Goal: Information Seeking & Learning: Check status

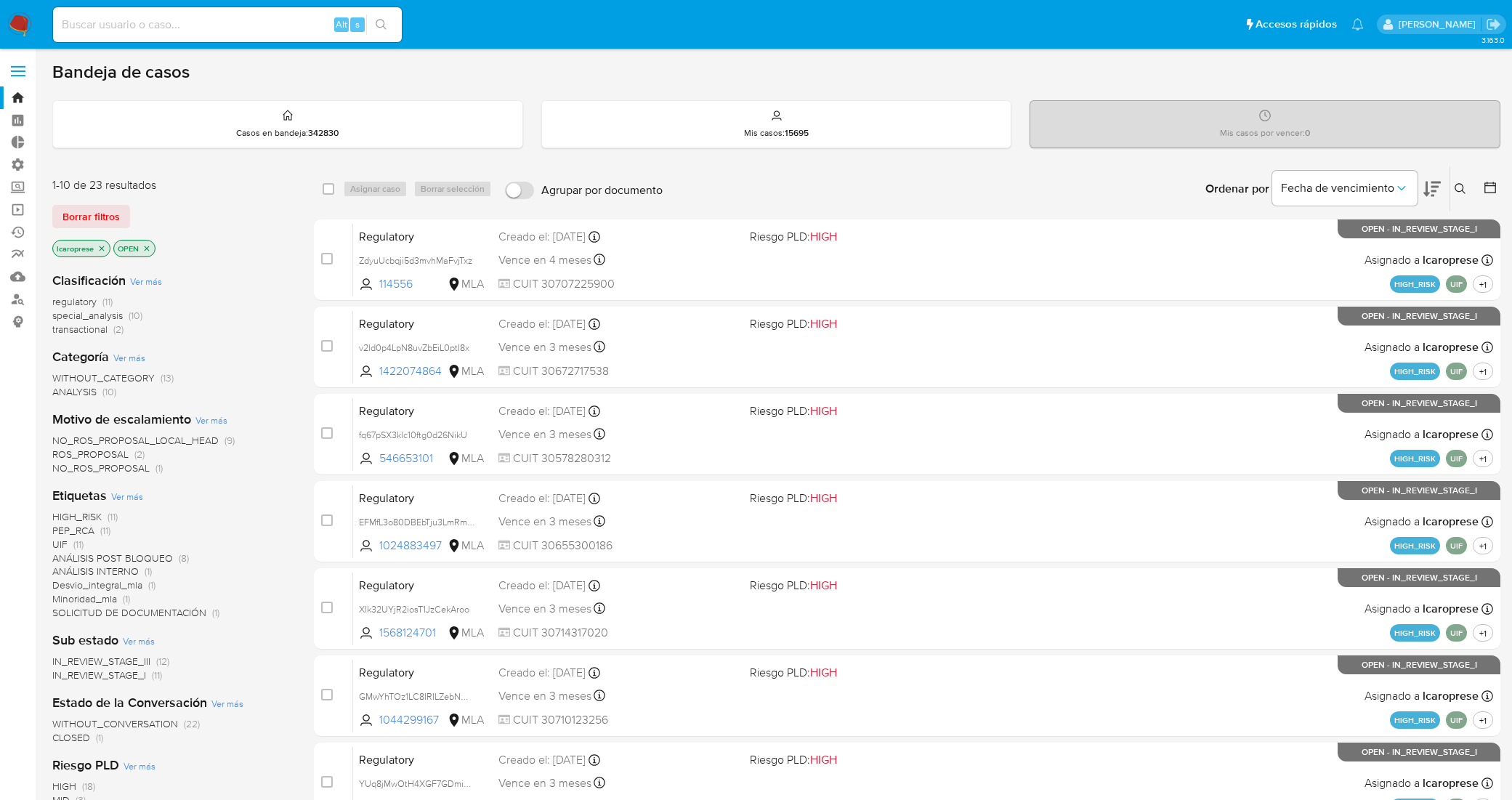
scroll to position [399, 0]
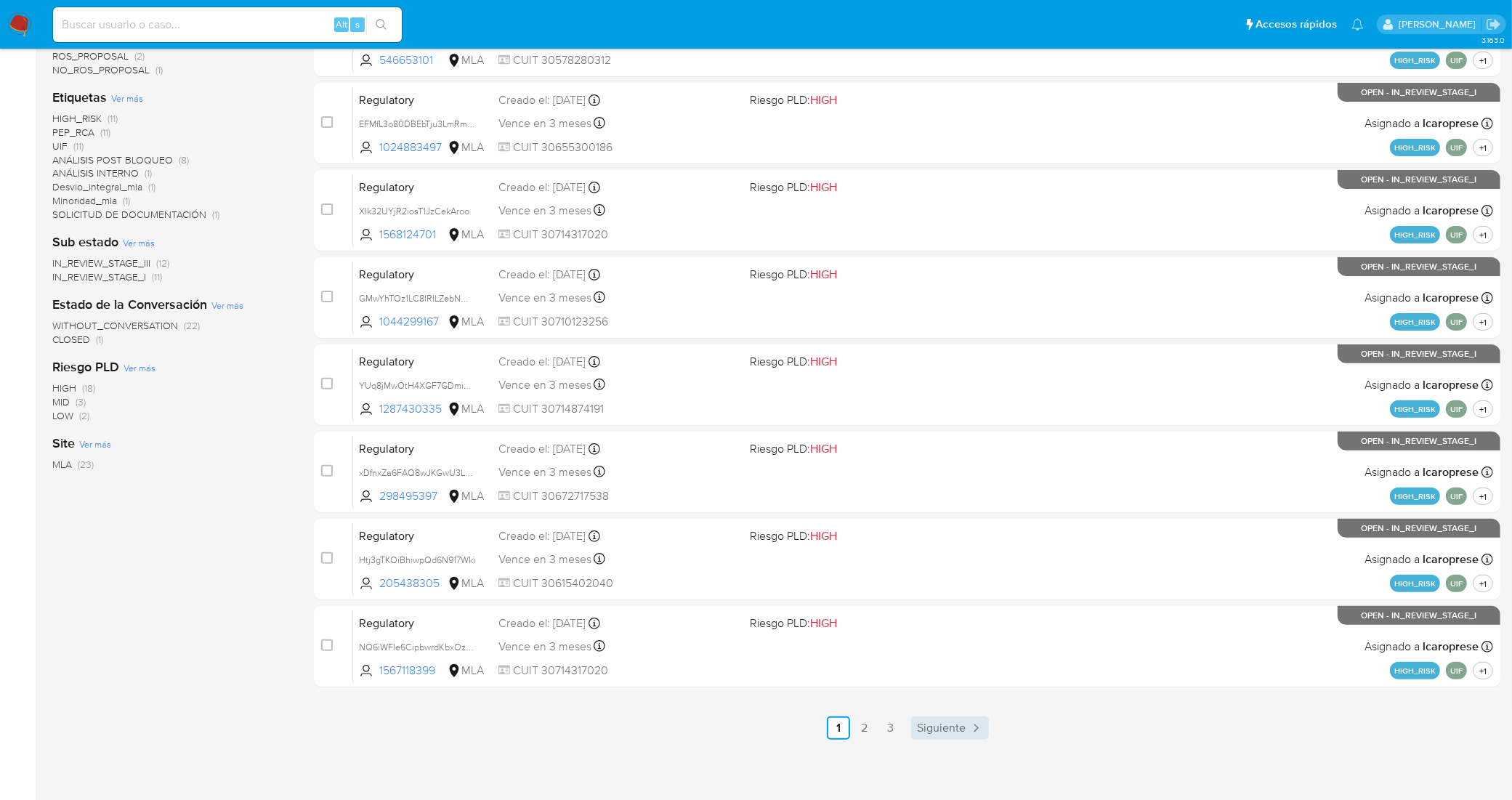
click at [960, 735] on link "Siguiente" at bounding box center [950, 728] width 77 height 23
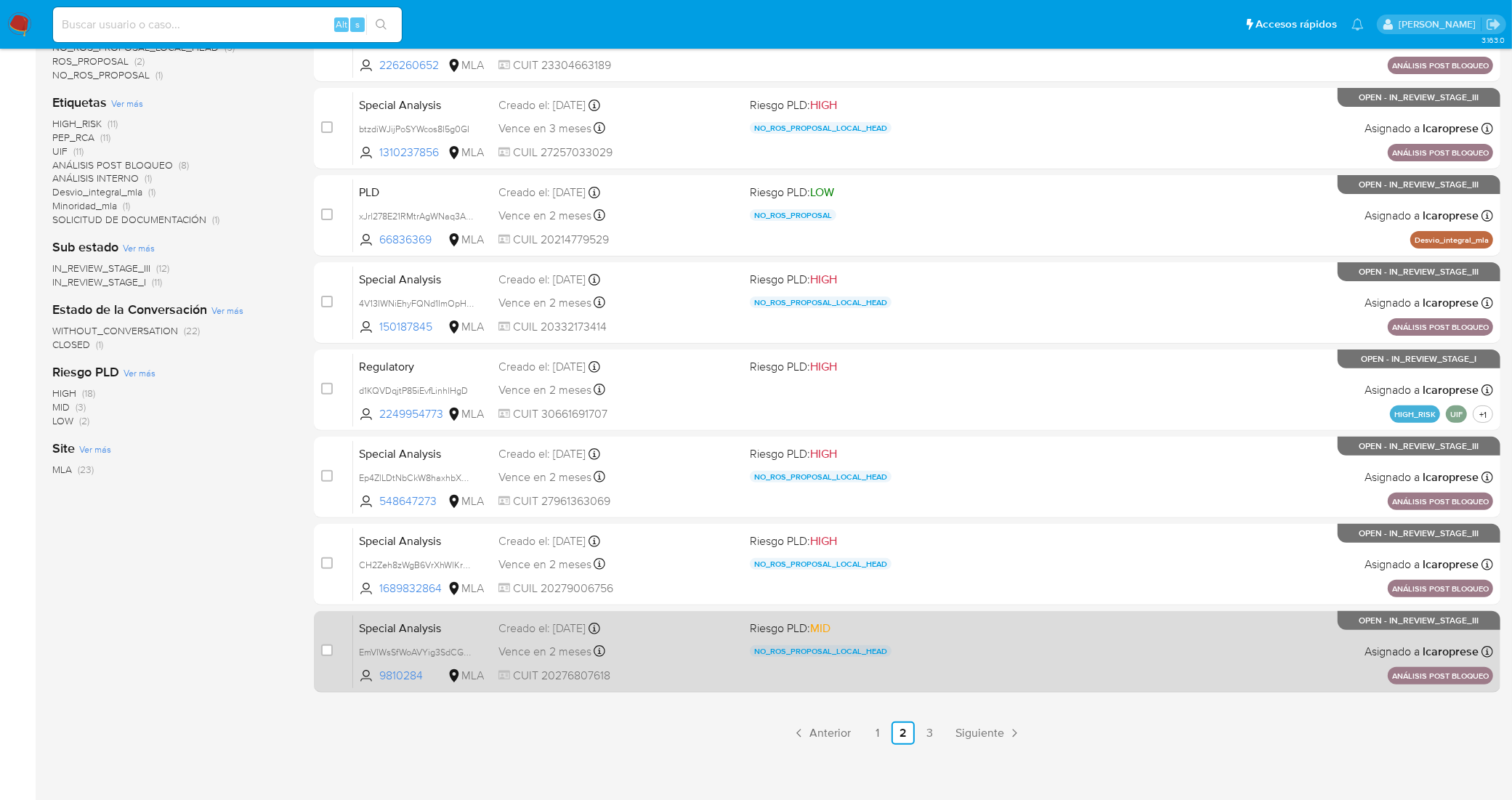
scroll to position [399, 0]
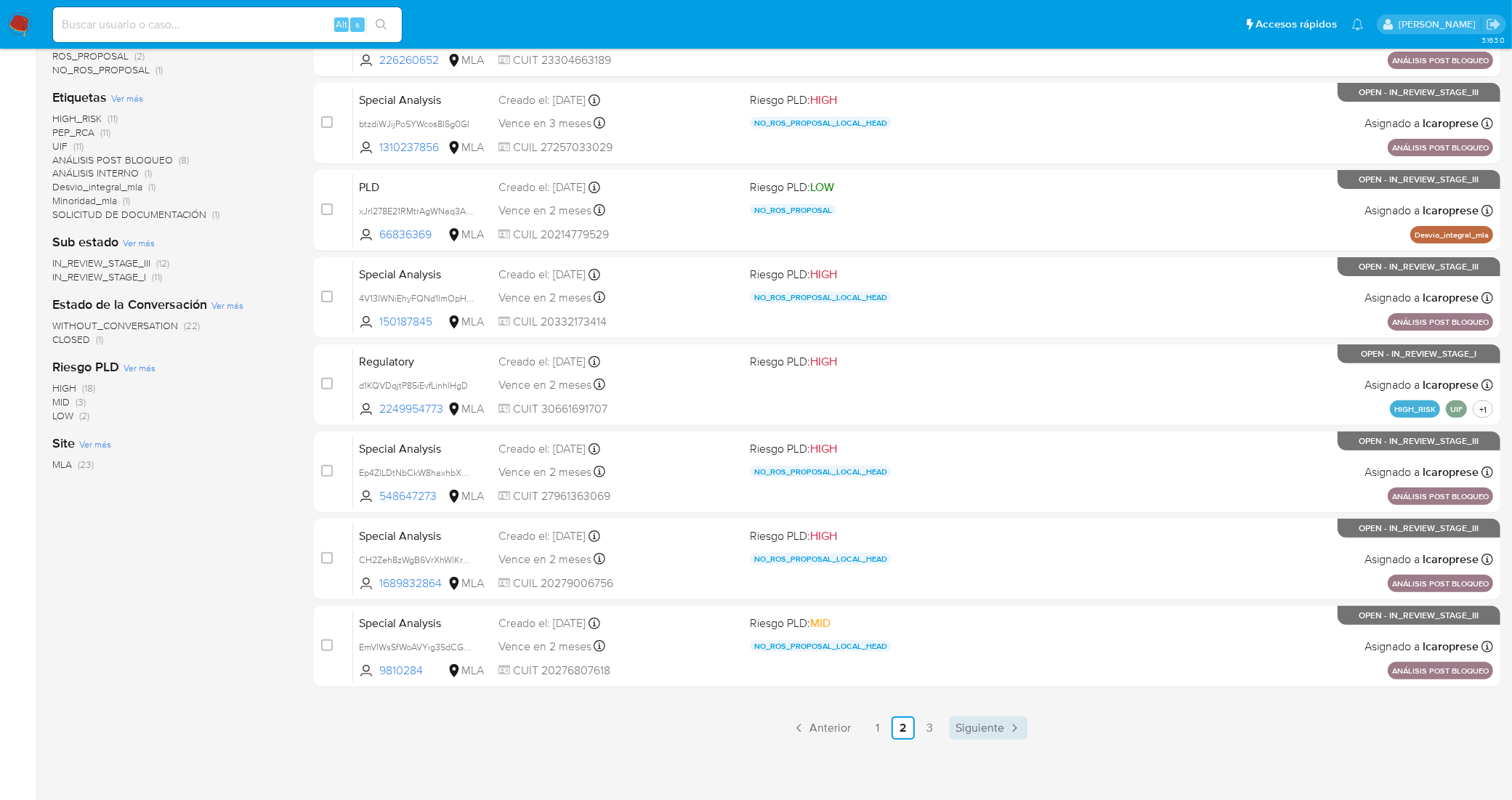
click at [991, 731] on span "Siguiente" at bounding box center [979, 728] width 49 height 12
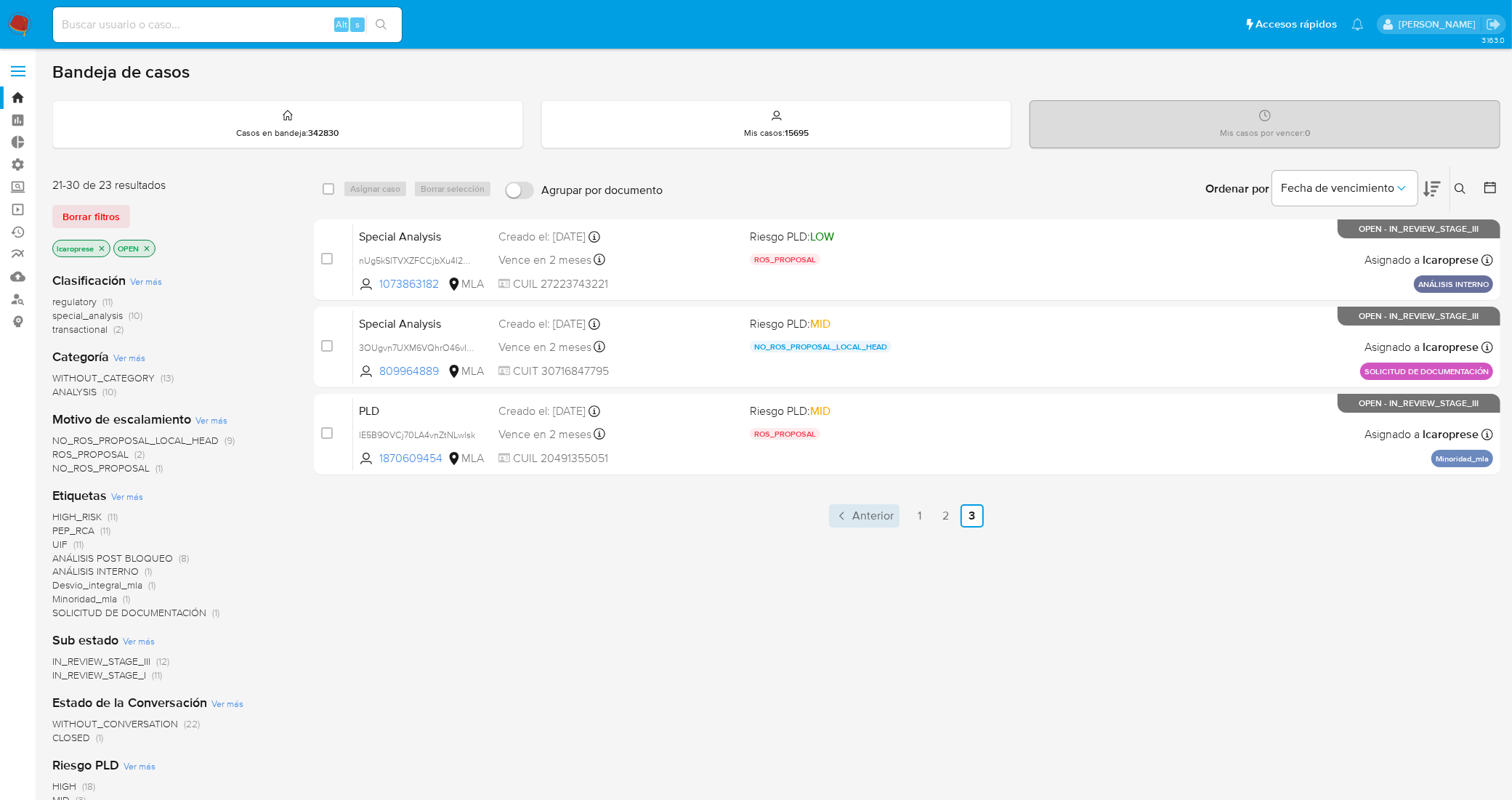
click at [874, 520] on span "Anterior" at bounding box center [873, 516] width 41 height 12
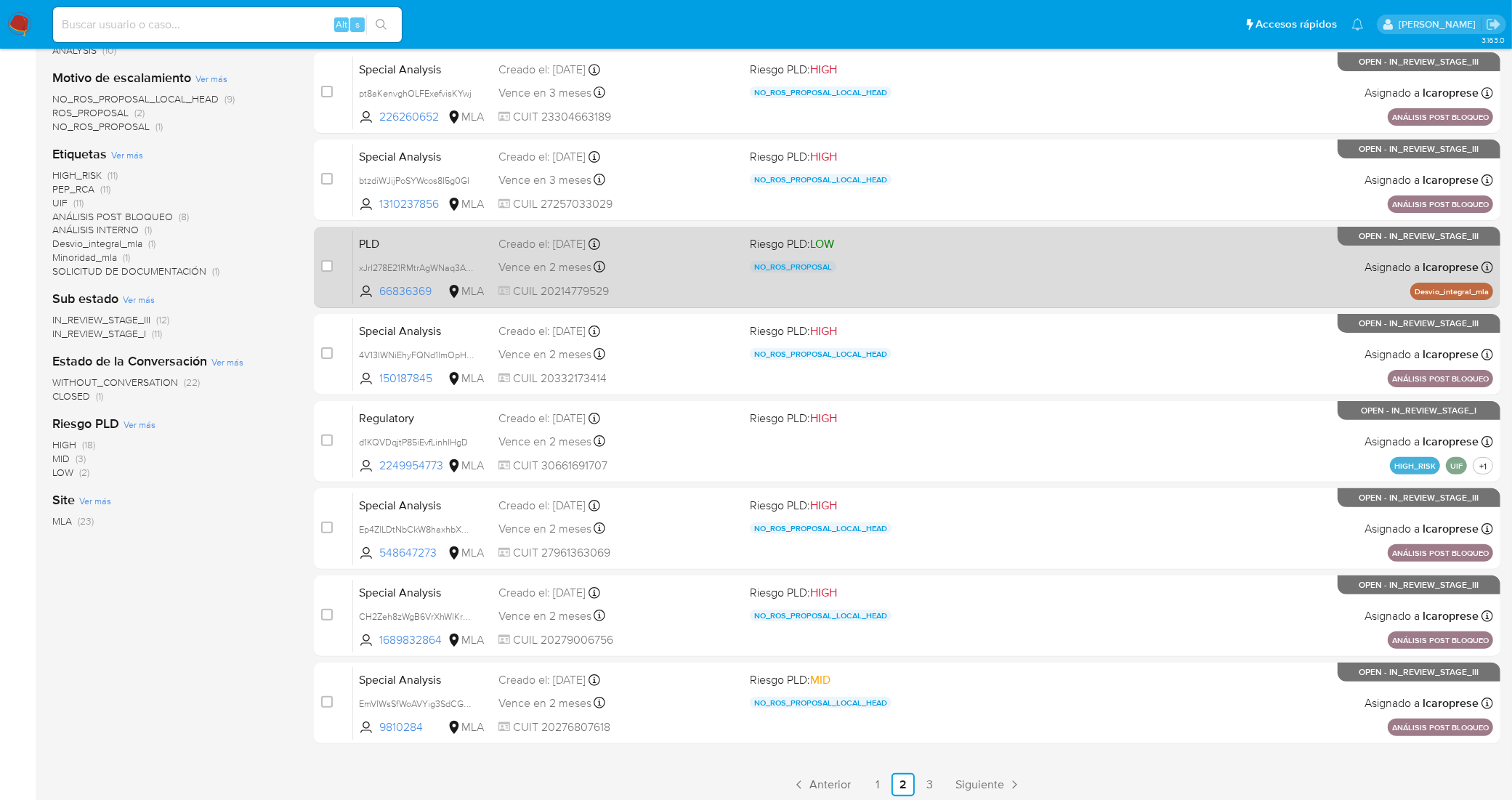
scroll to position [399, 0]
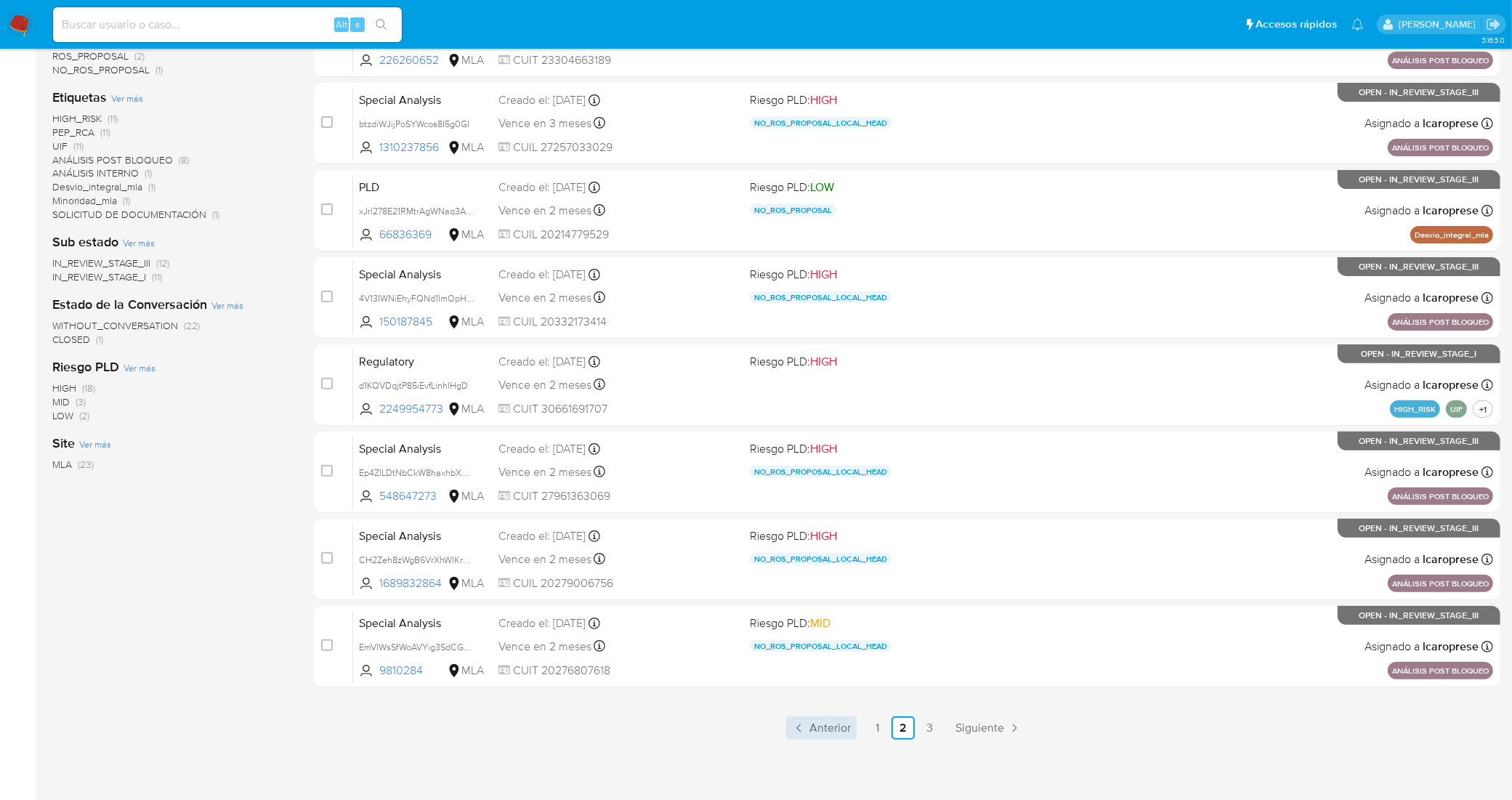
click at [837, 723] on span "Anterior" at bounding box center [830, 728] width 41 height 12
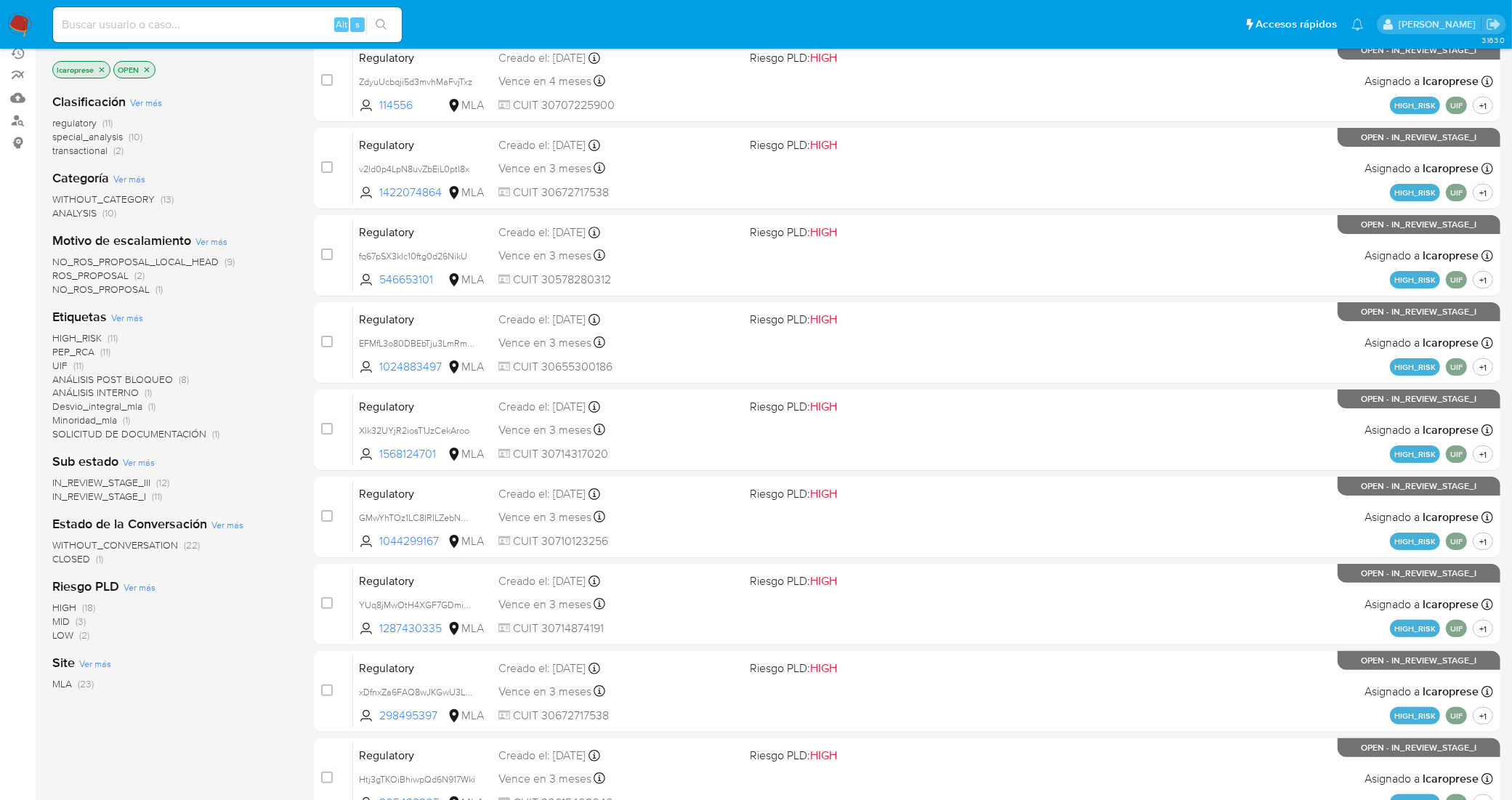
scroll to position [399, 0]
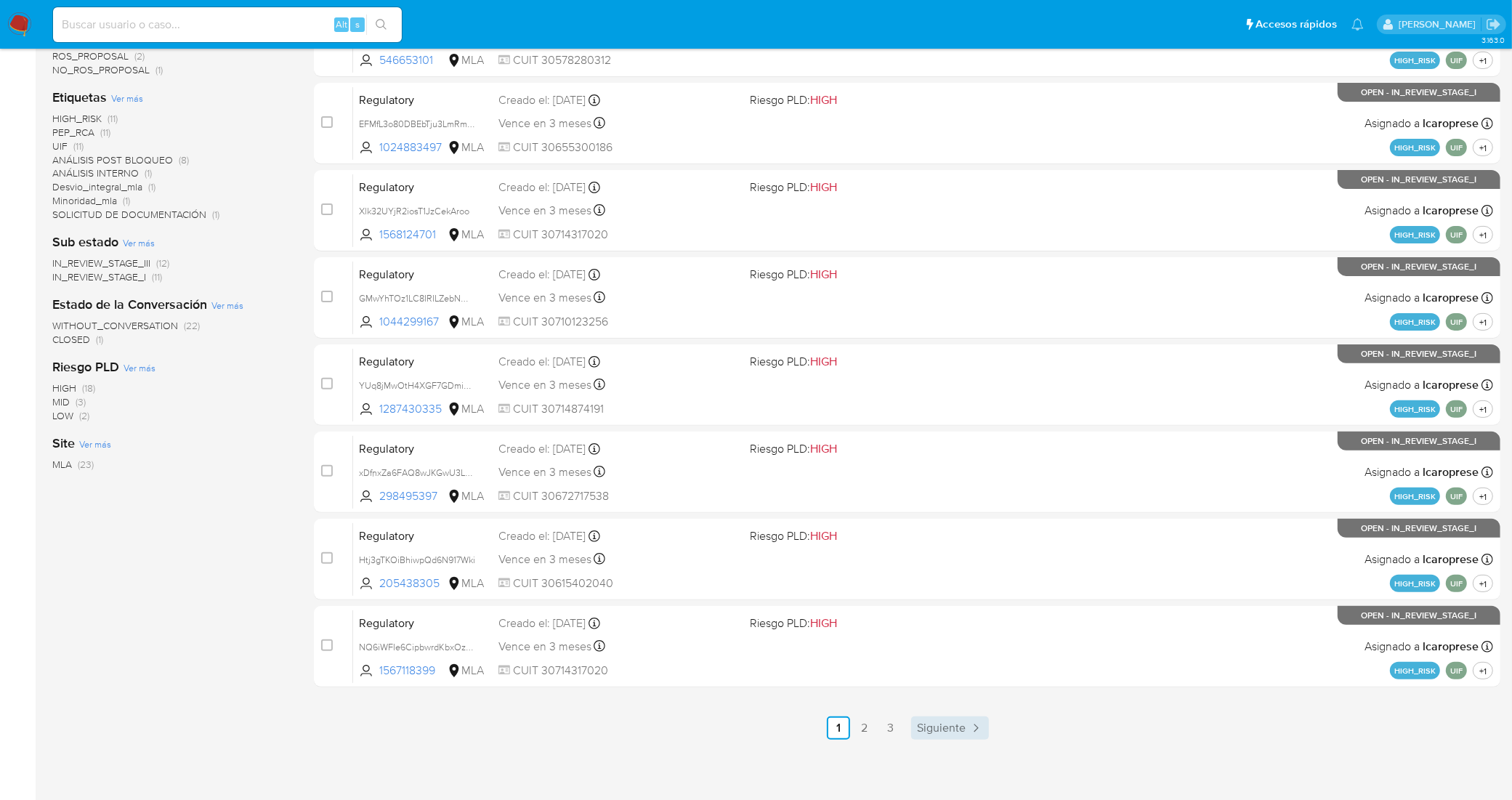
click at [952, 732] on span "Siguiente" at bounding box center [941, 728] width 49 height 12
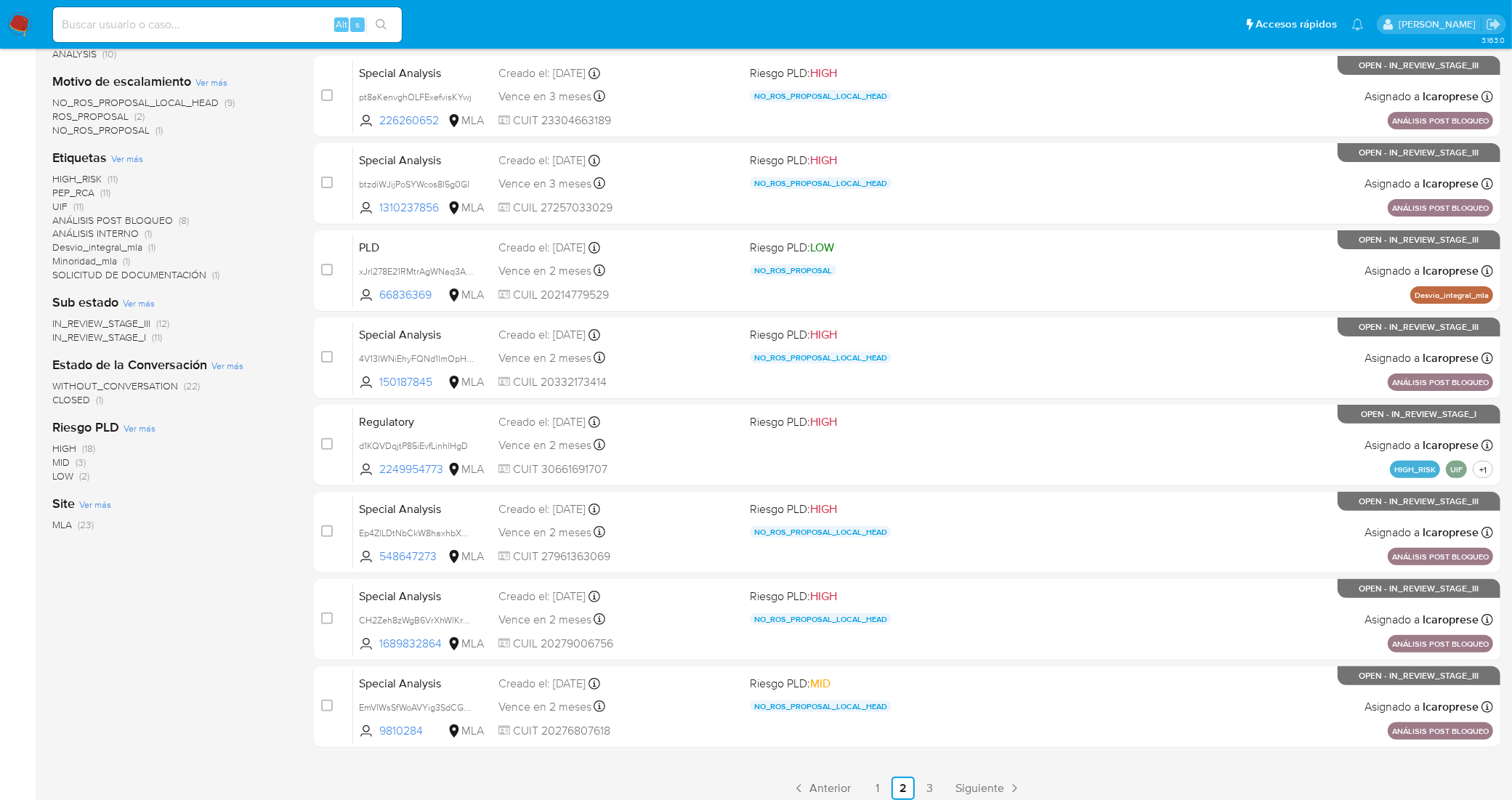
scroll to position [399, 0]
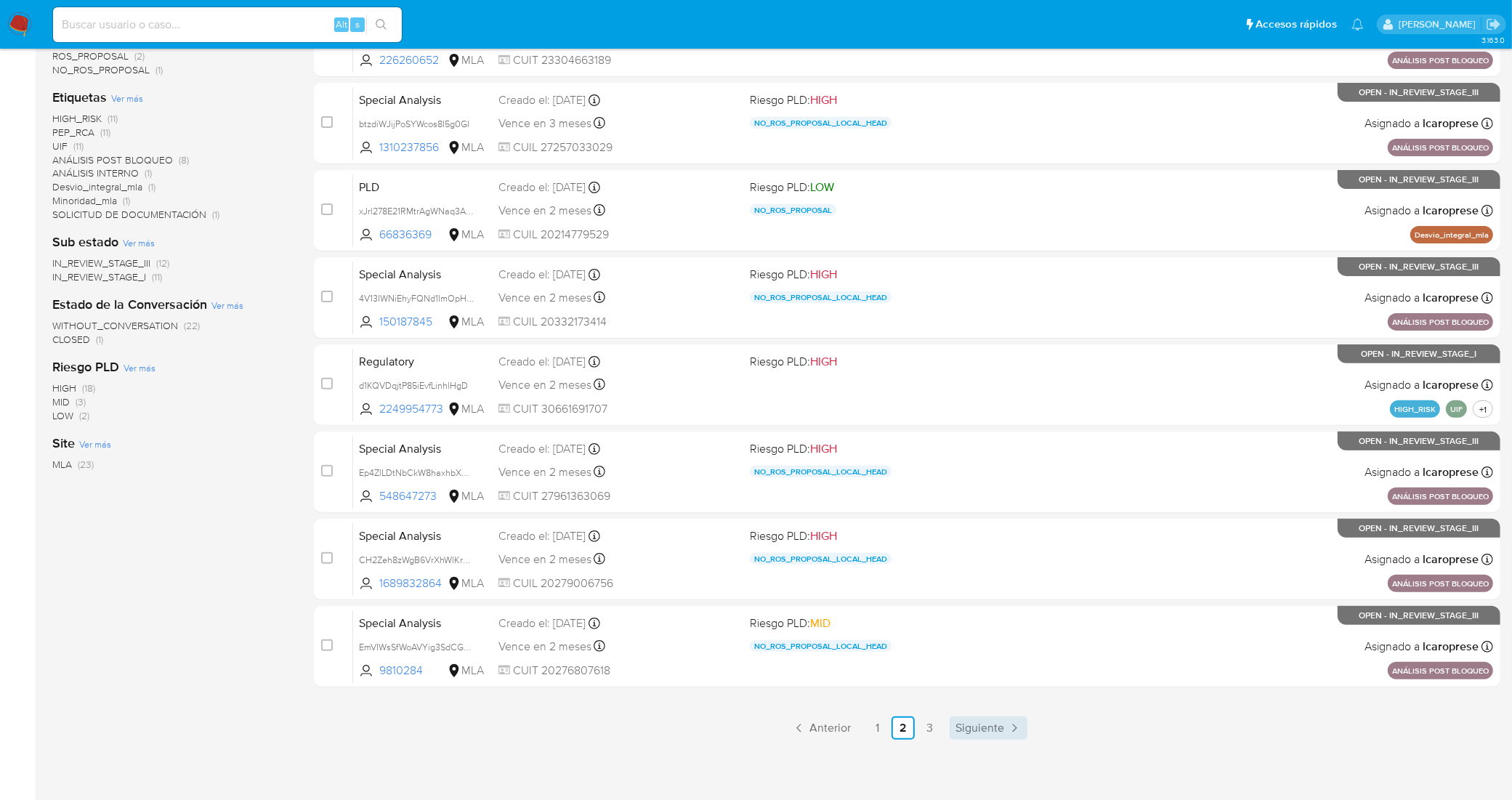
click at [964, 729] on span "Siguiente" at bounding box center [979, 728] width 49 height 12
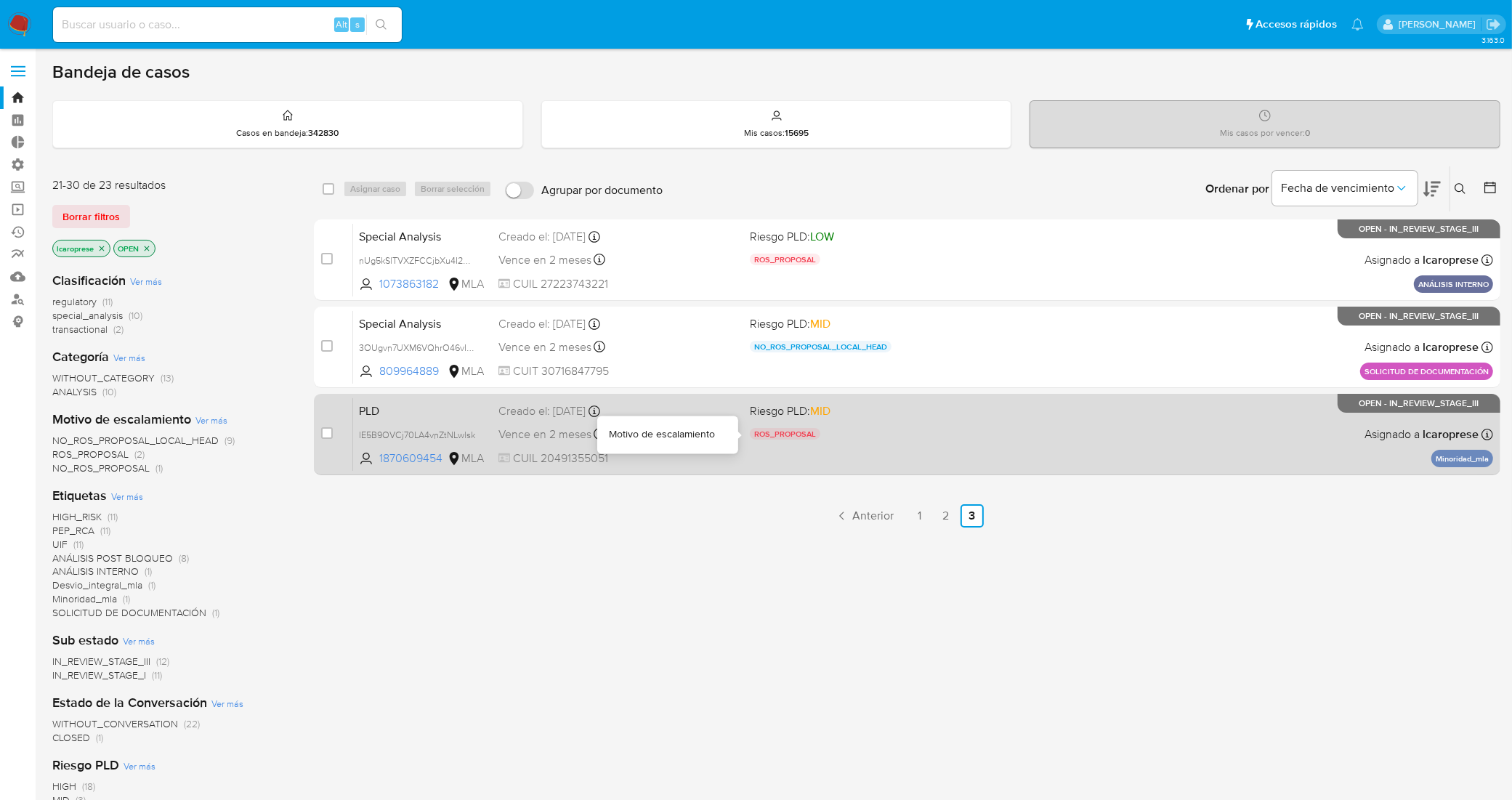
click at [878, 442] on div "ROS_PROPOSAL" at bounding box center [870, 436] width 240 height 16
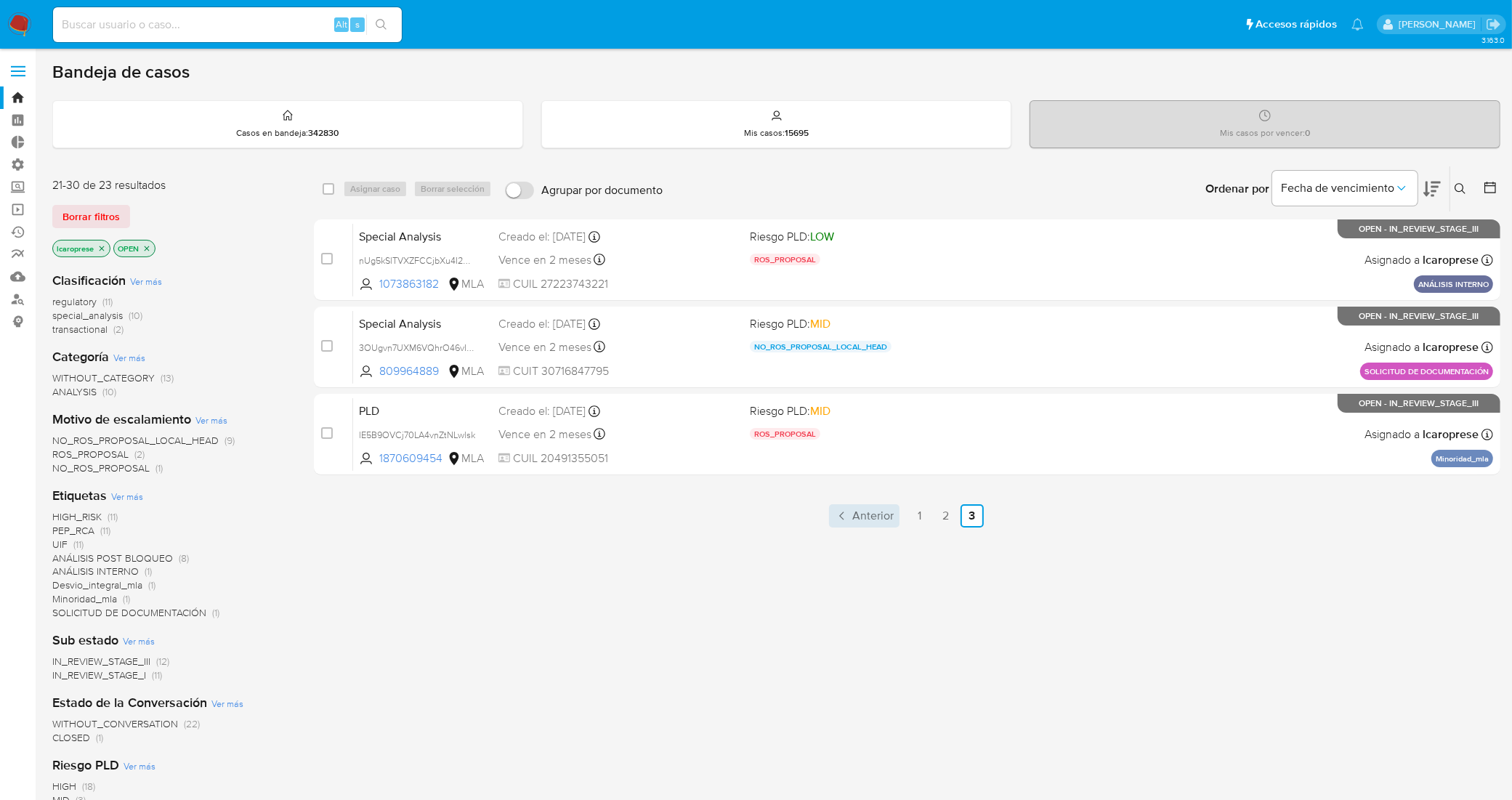
click at [873, 515] on span "Anterior" at bounding box center [873, 516] width 41 height 12
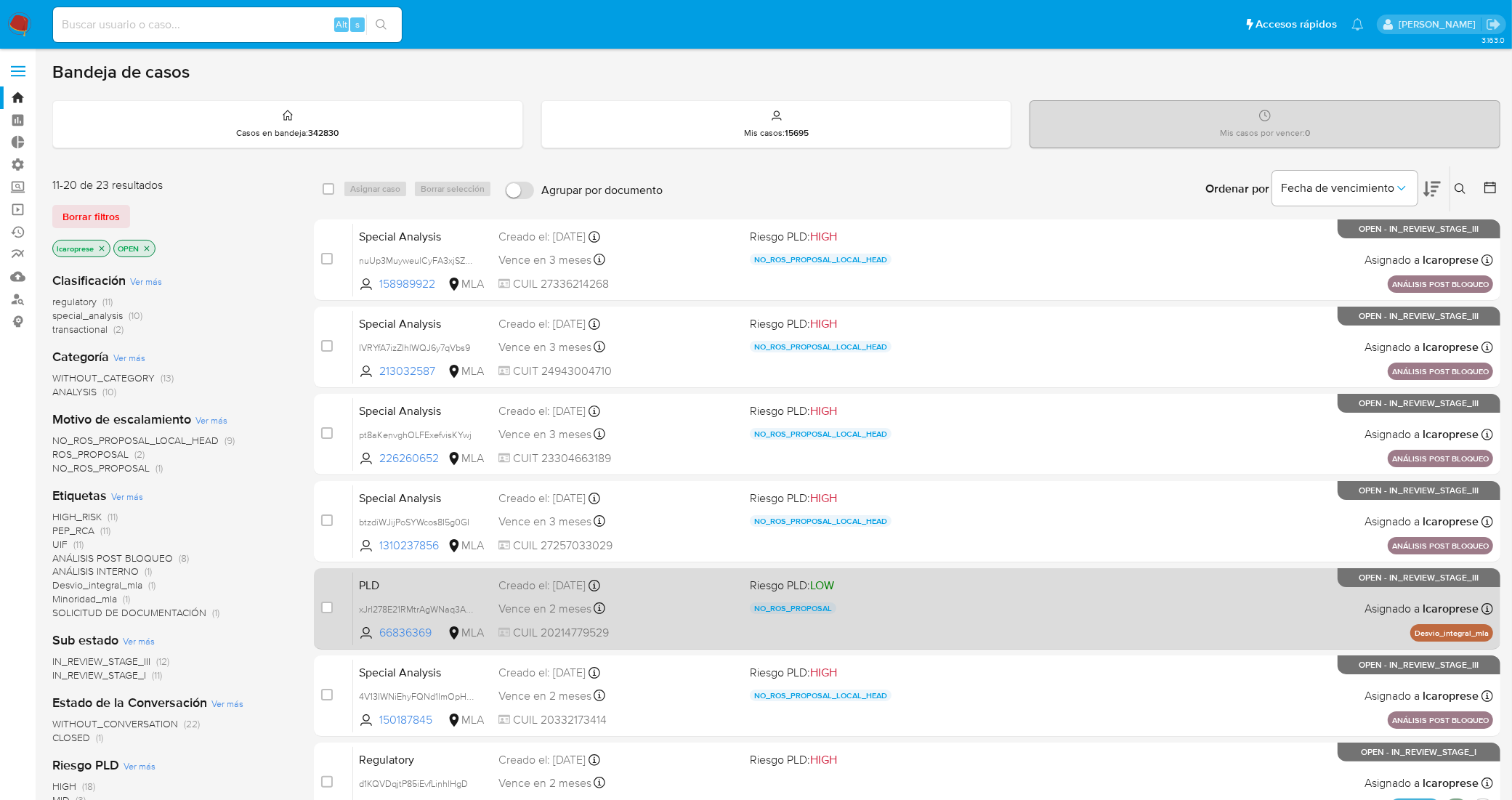
click at [960, 591] on span "Riesgo PLD: LOW" at bounding box center [870, 584] width 240 height 19
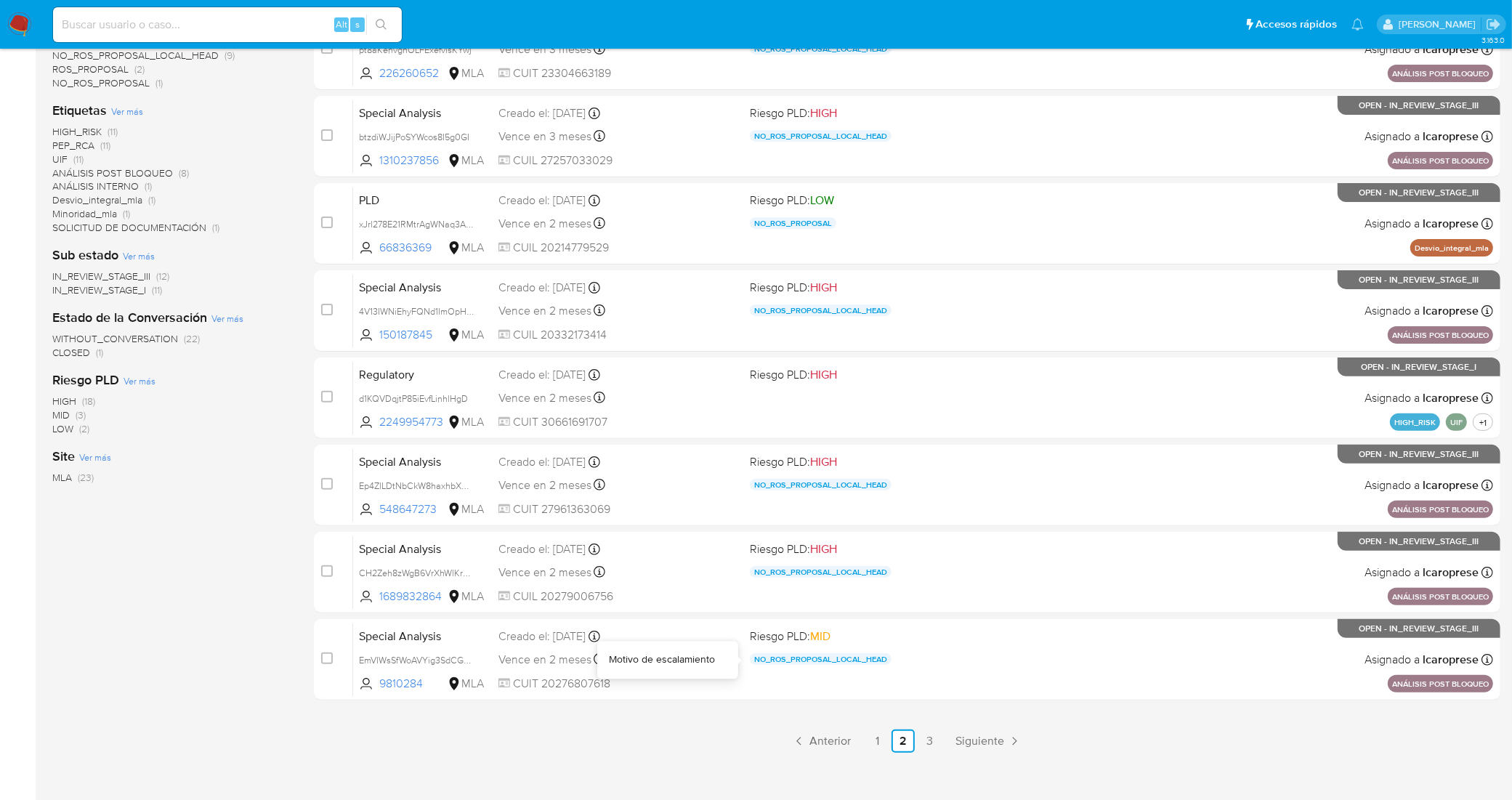
scroll to position [399, 0]
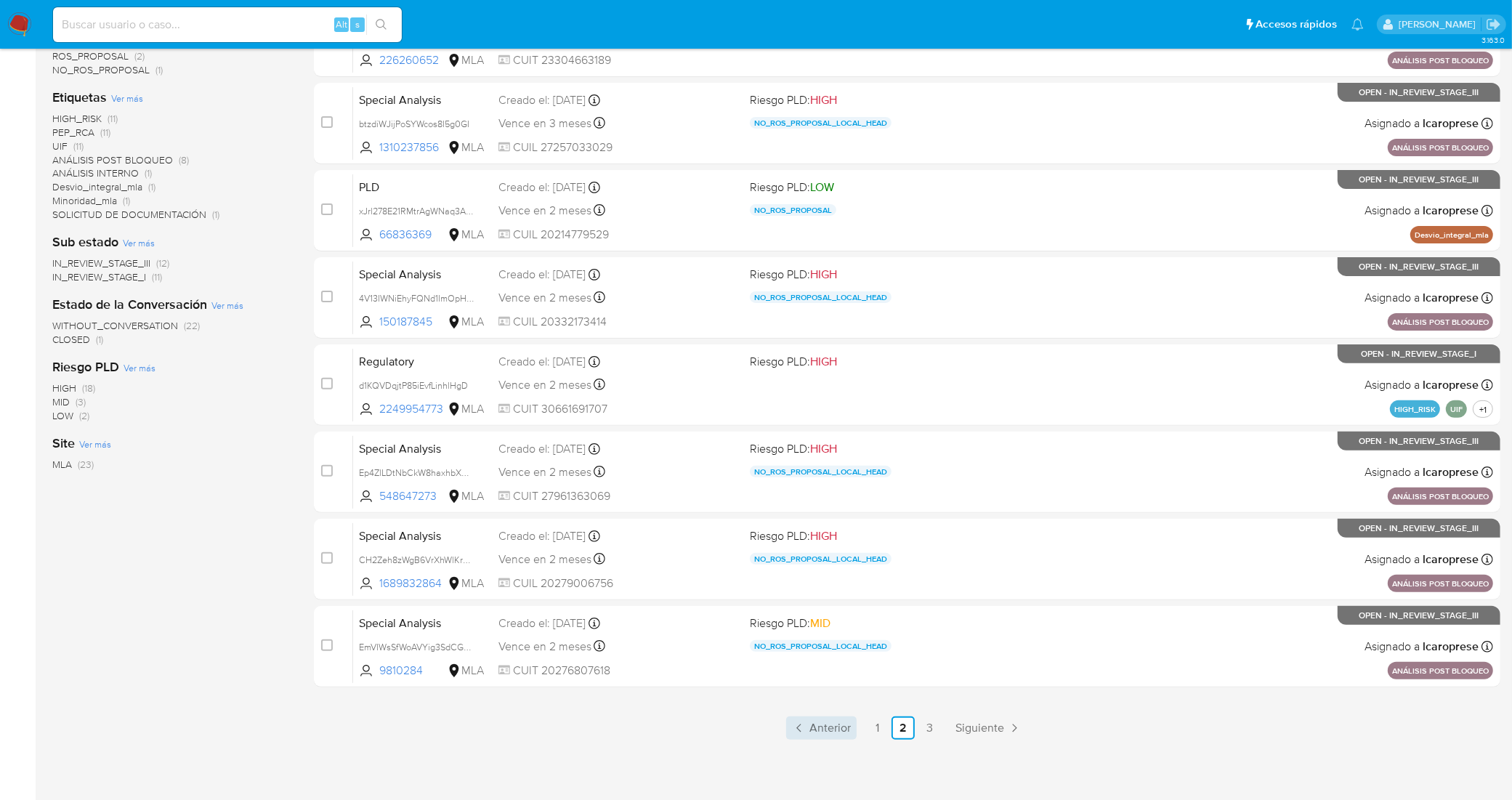
click at [836, 728] on span "Anterior" at bounding box center [830, 728] width 41 height 12
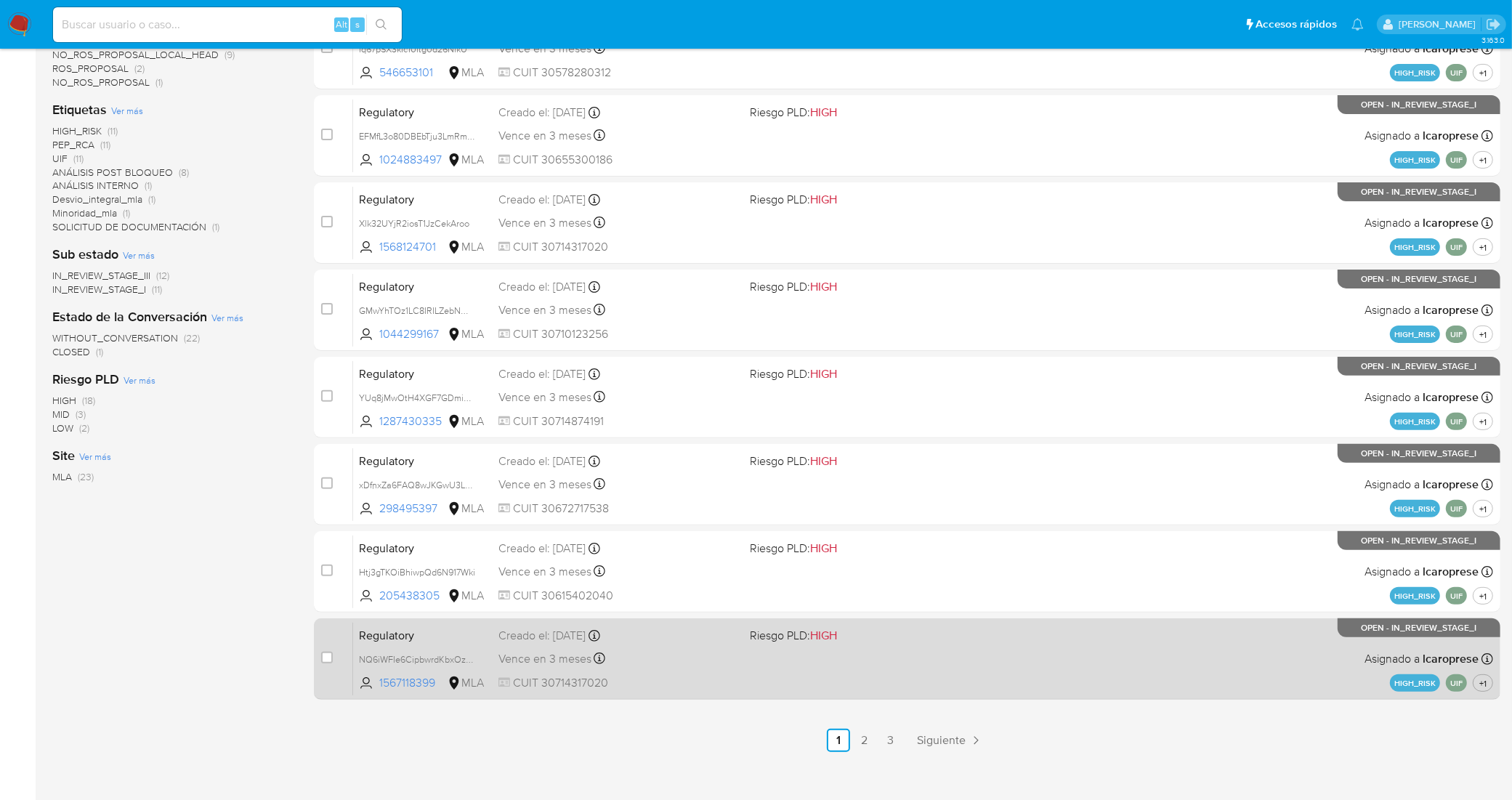
scroll to position [399, 0]
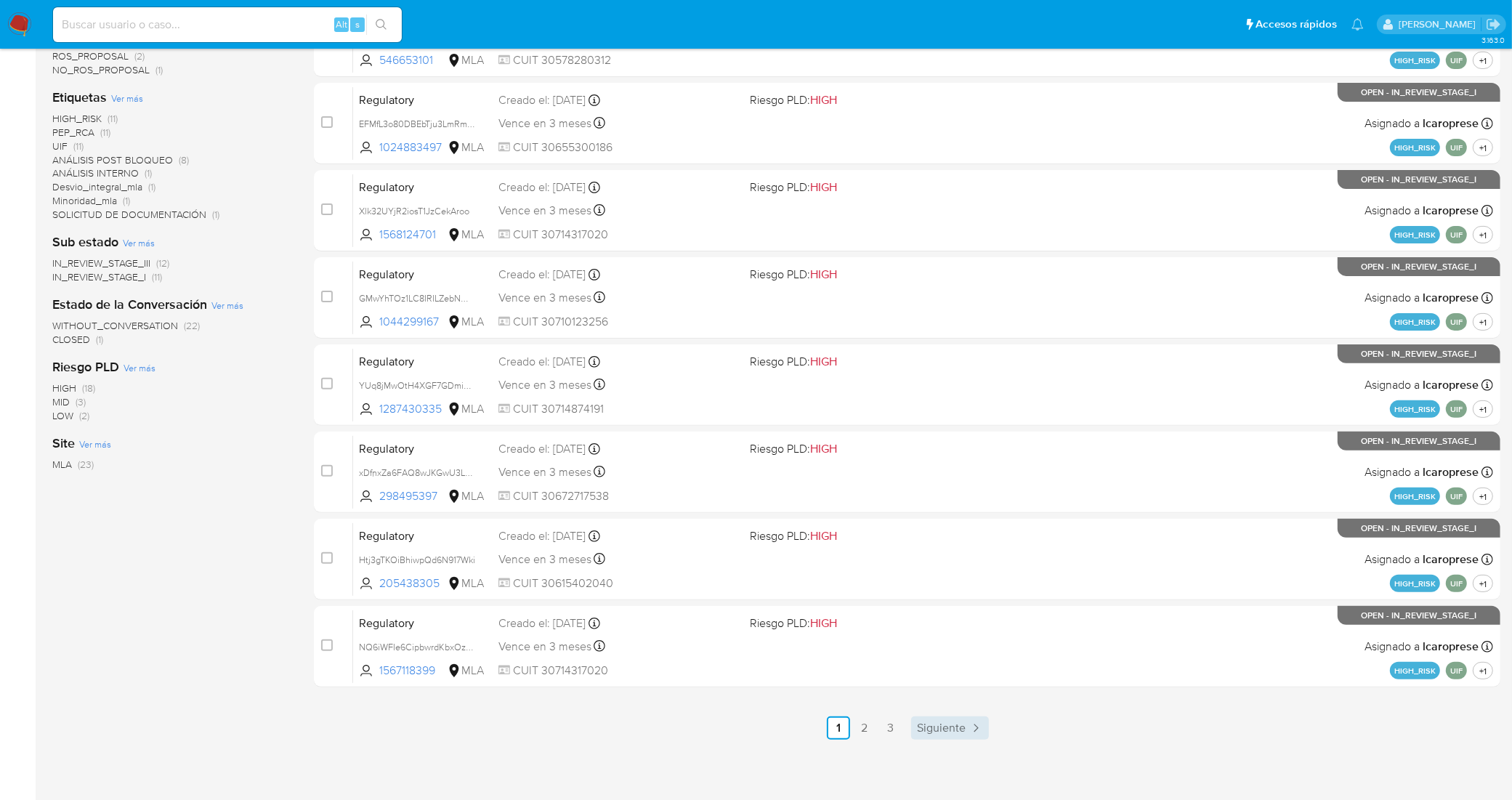
click at [932, 729] on span "Siguiente" at bounding box center [941, 728] width 49 height 12
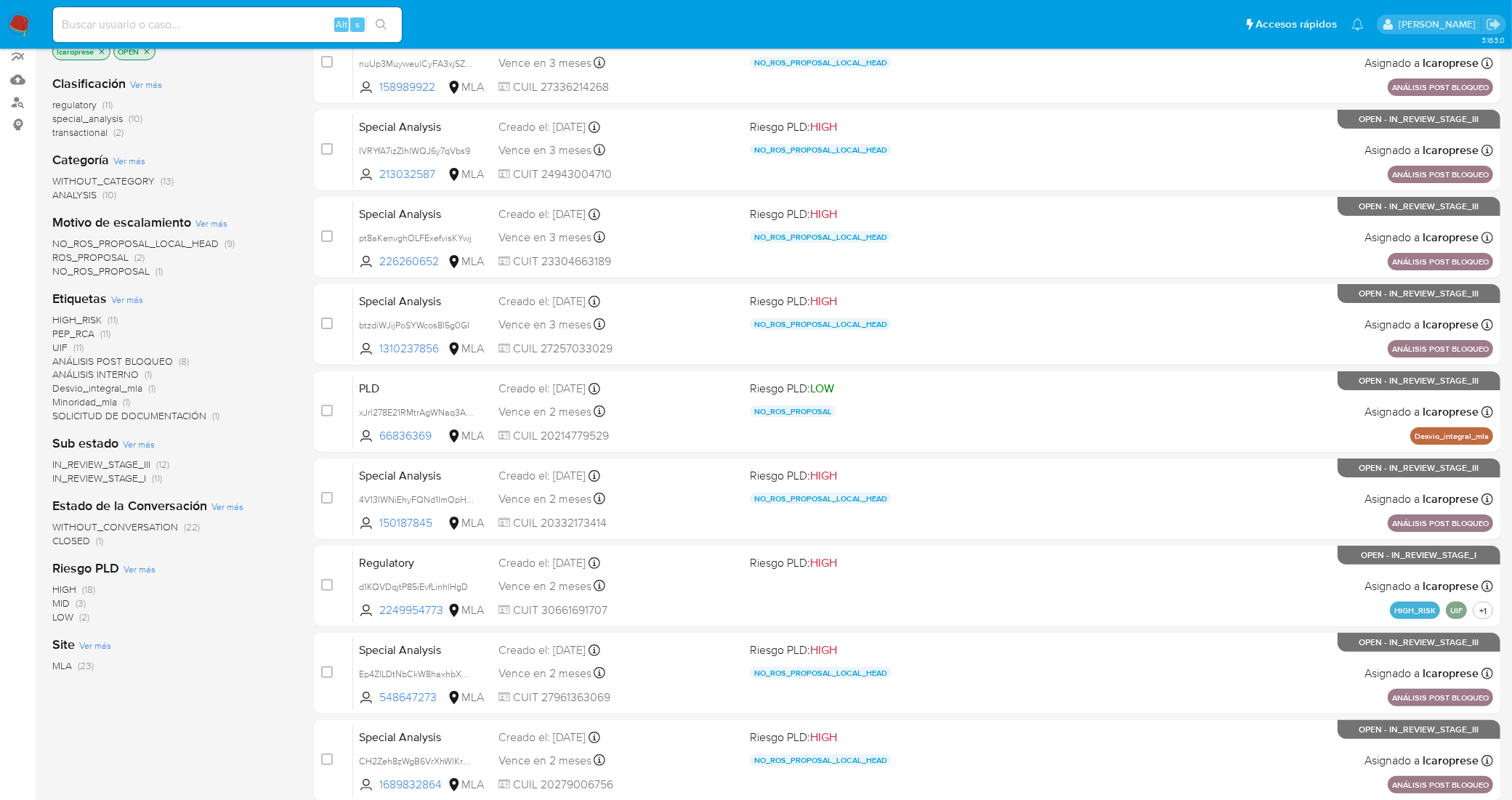
scroll to position [399, 0]
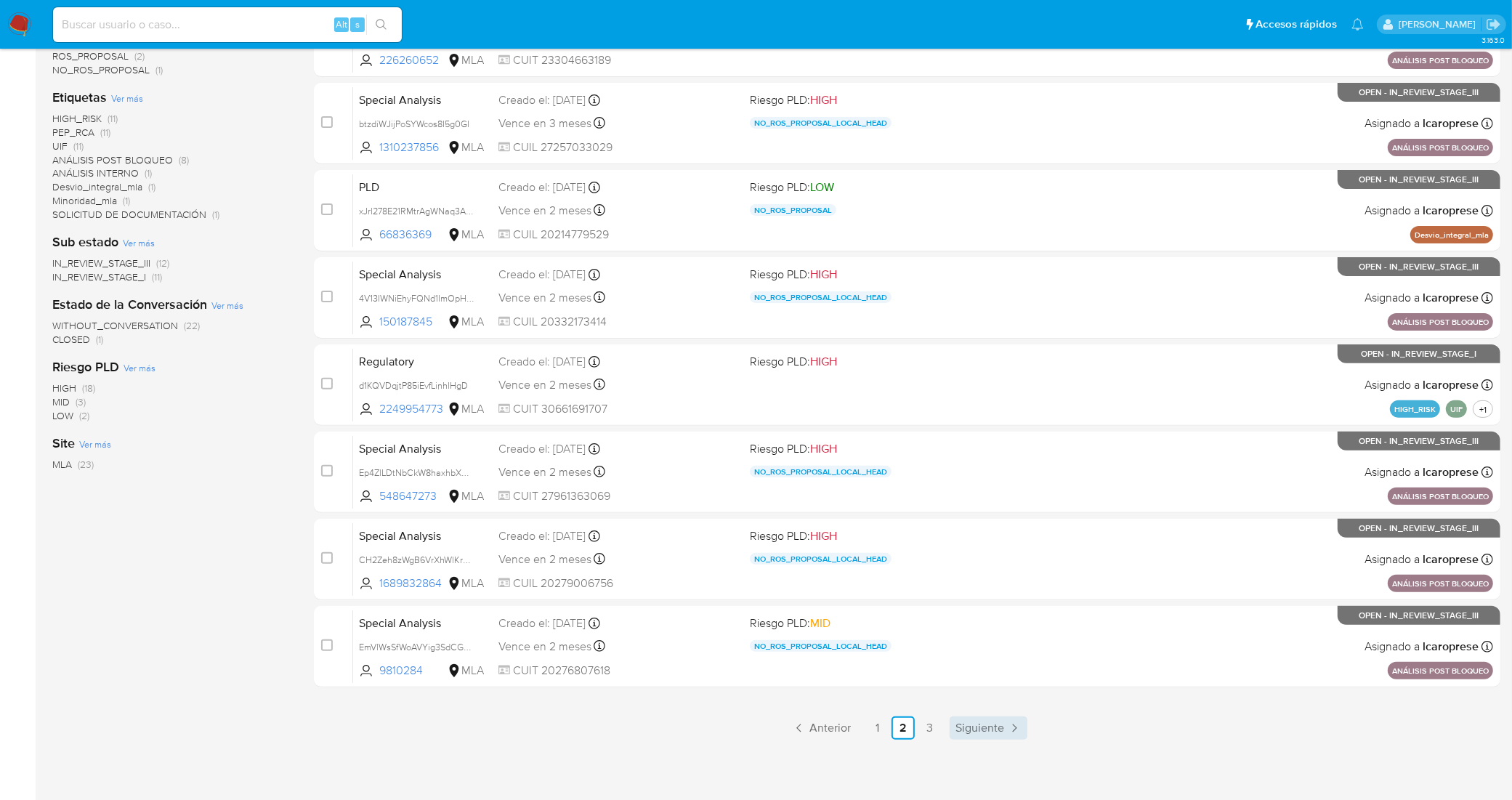
click at [988, 723] on span "Siguiente" at bounding box center [979, 728] width 49 height 12
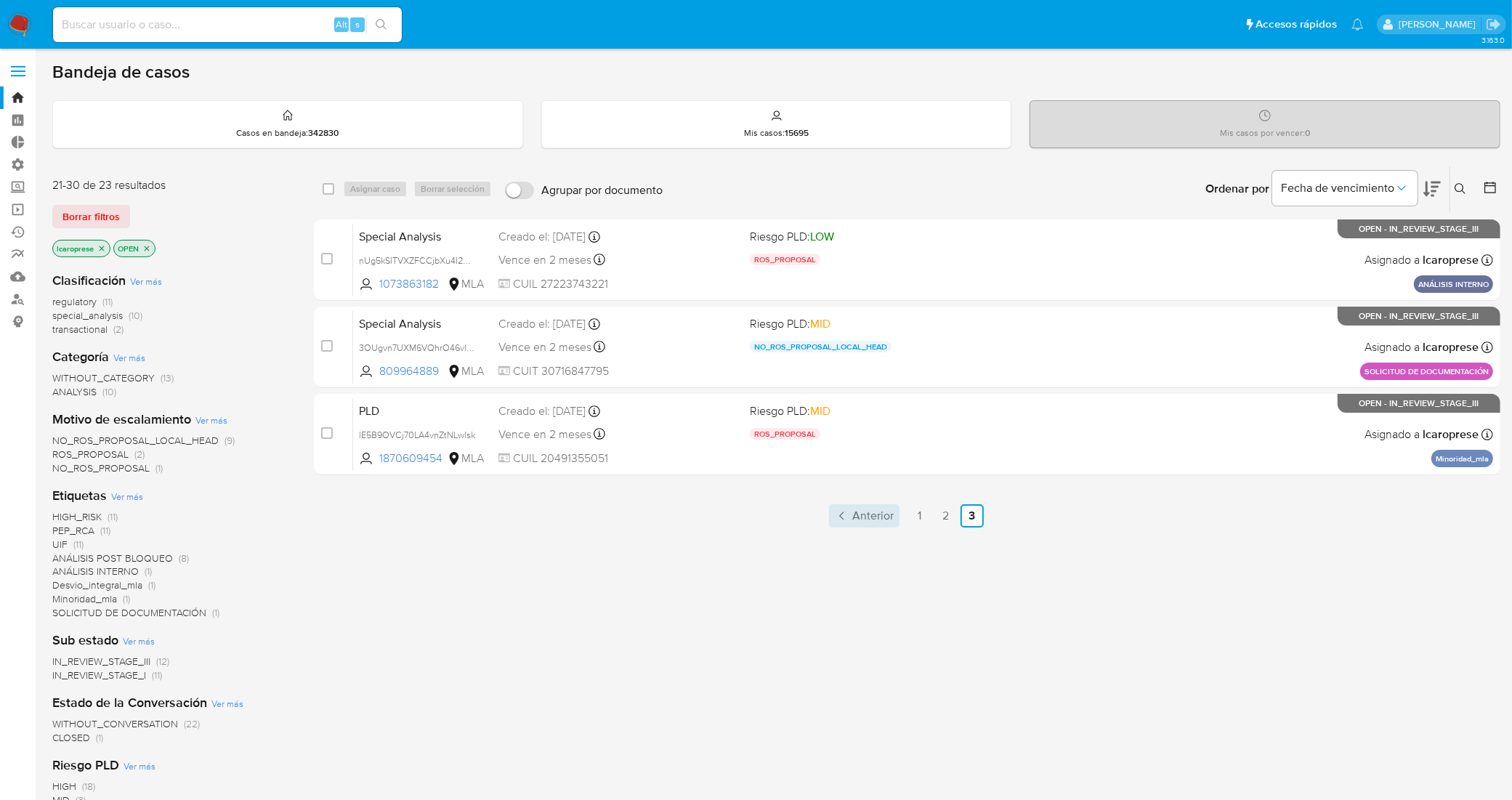
click at [870, 510] on span "Anterior" at bounding box center [873, 516] width 41 height 12
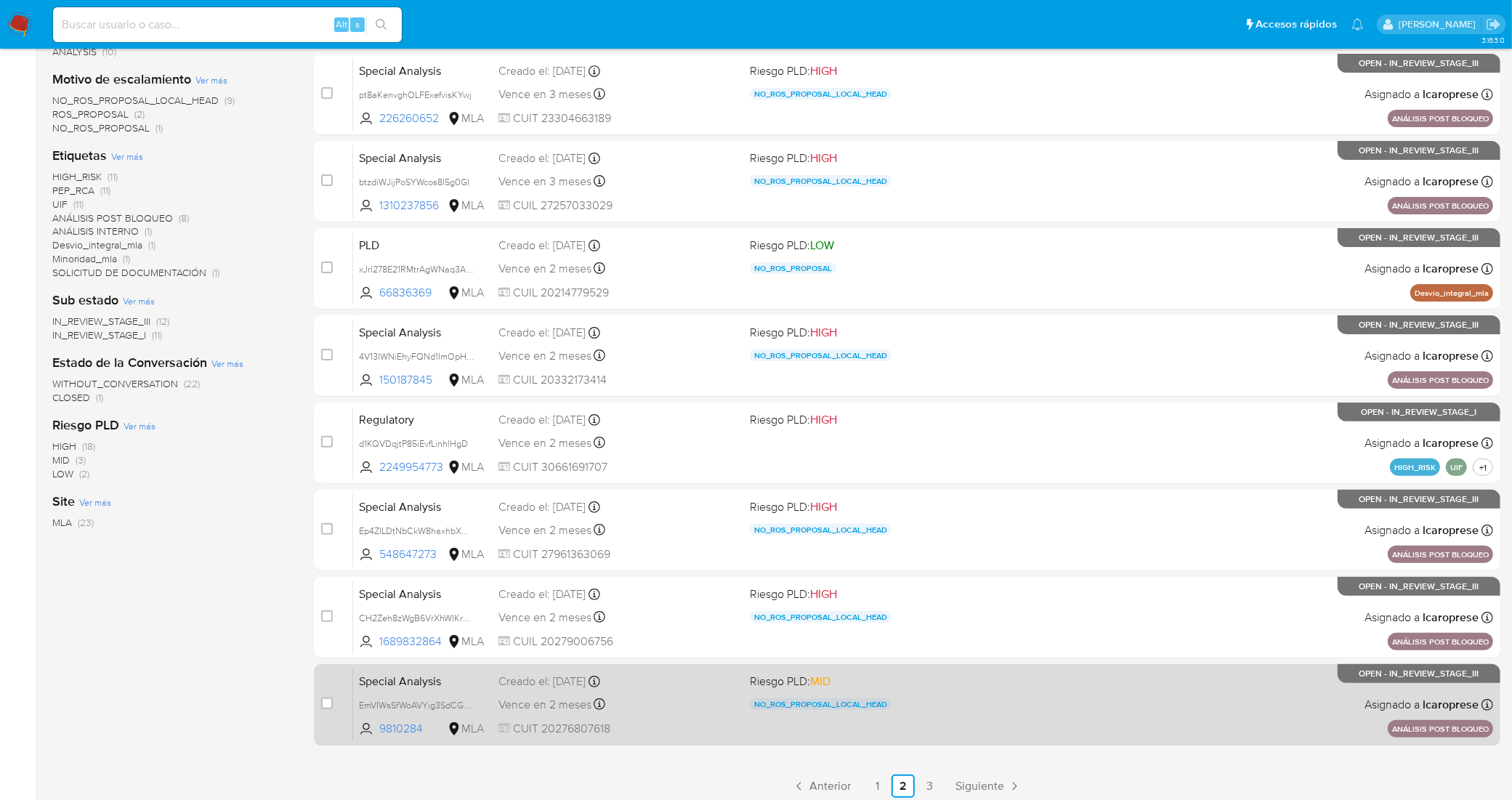
scroll to position [399, 0]
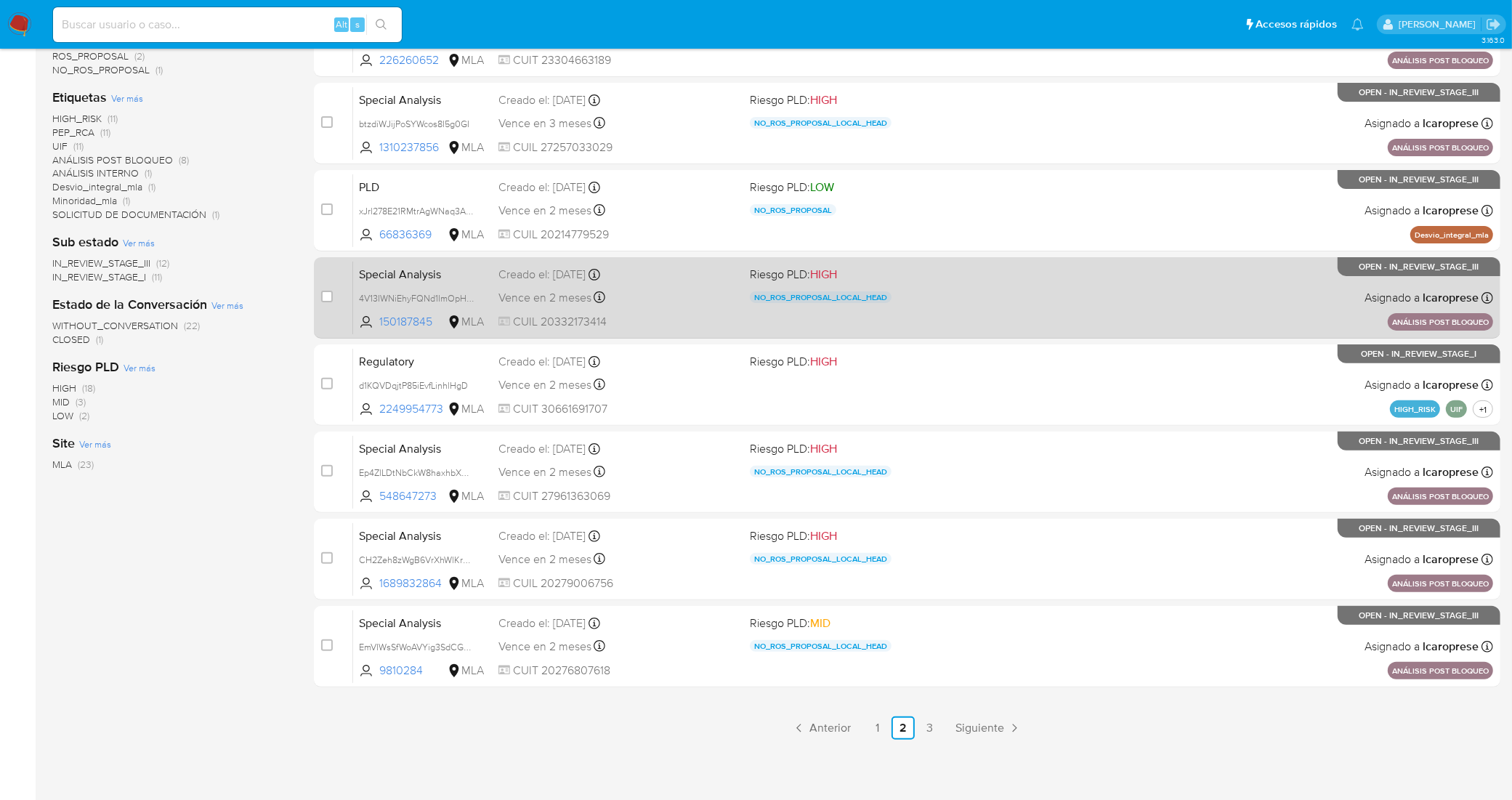
click at [1010, 722] on icon "Paginación" at bounding box center [1015, 728] width 15 height 15
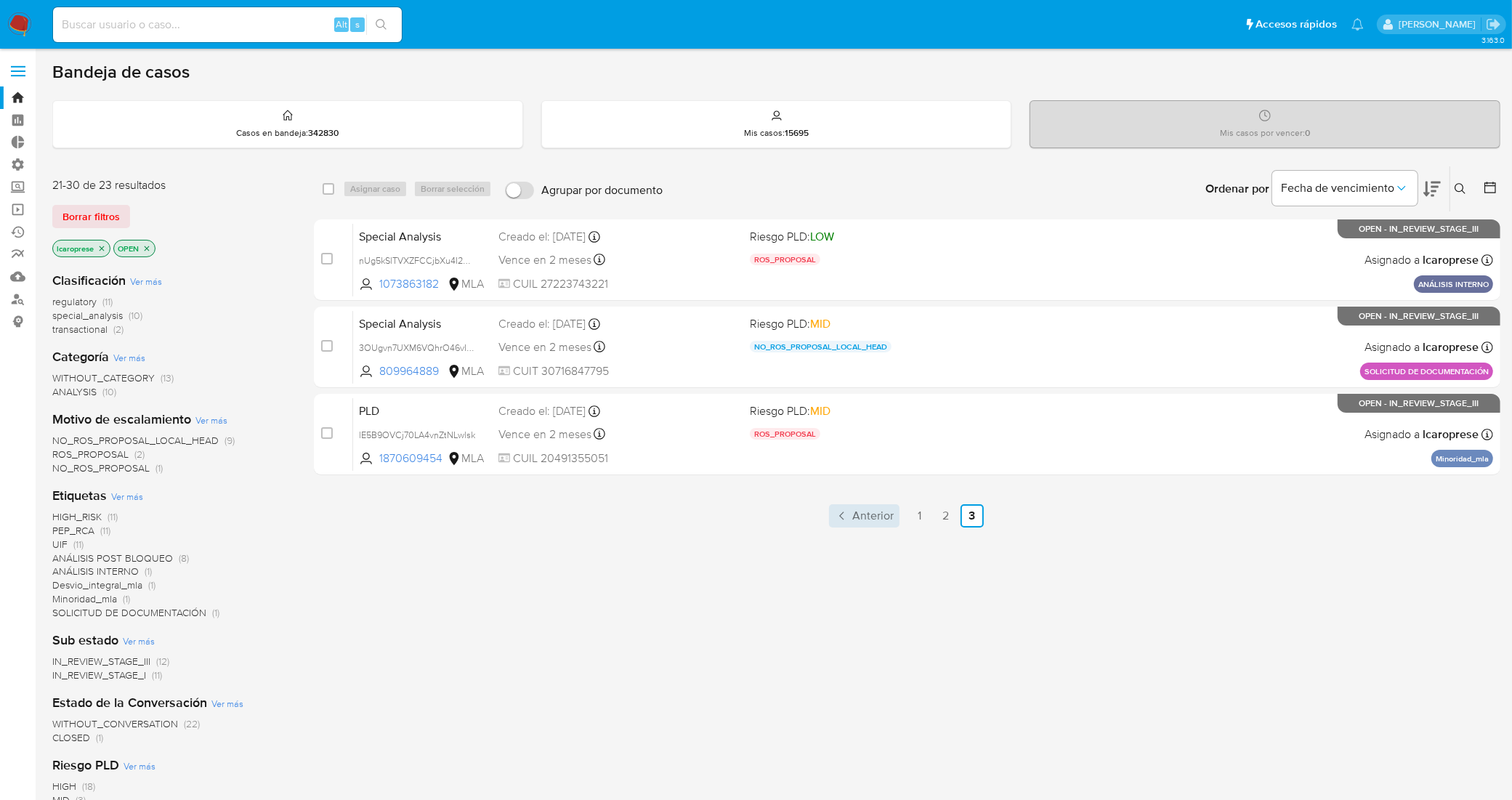
click at [872, 512] on span "Anterior" at bounding box center [873, 516] width 41 height 12
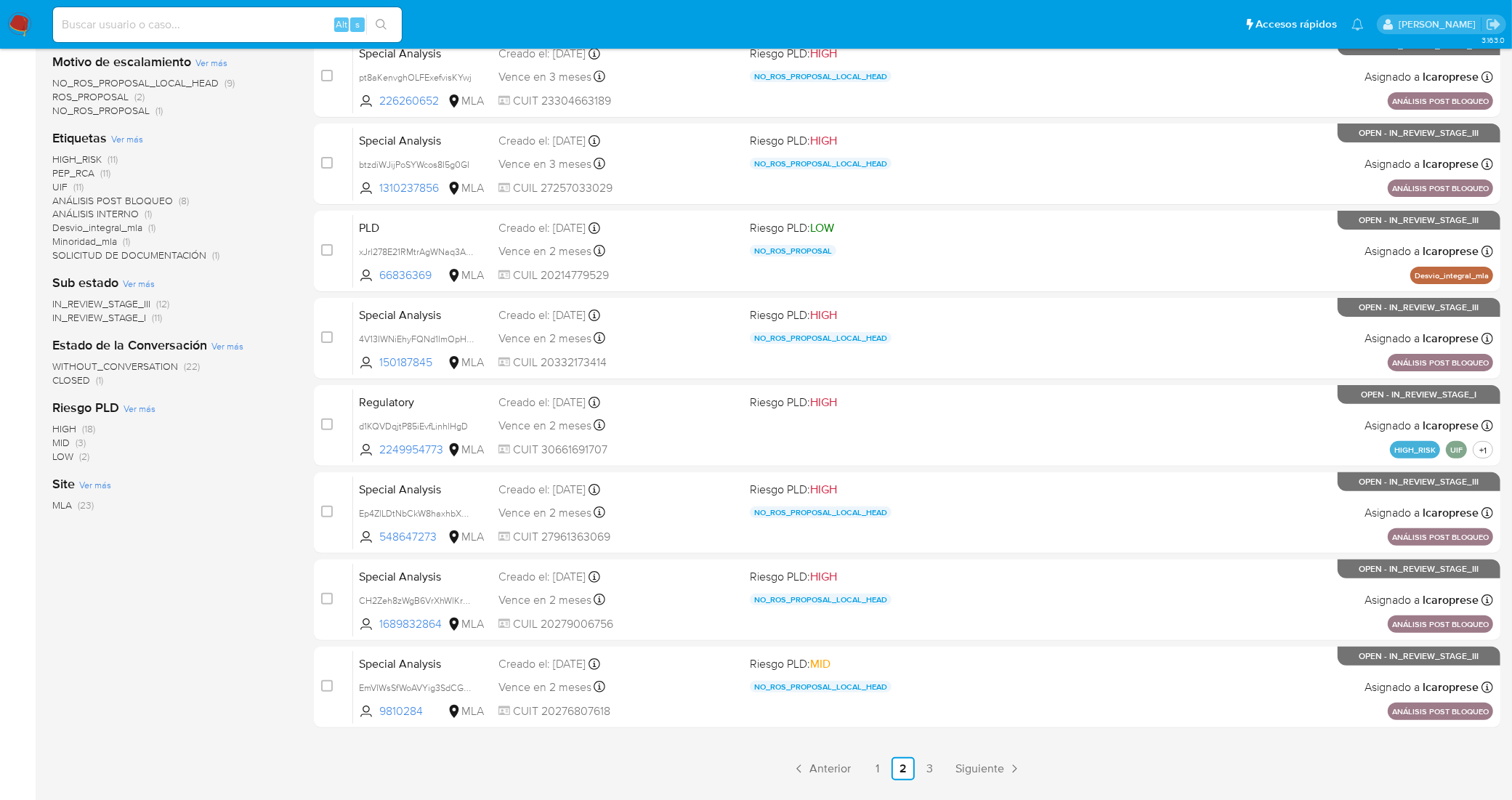
scroll to position [363, 0]
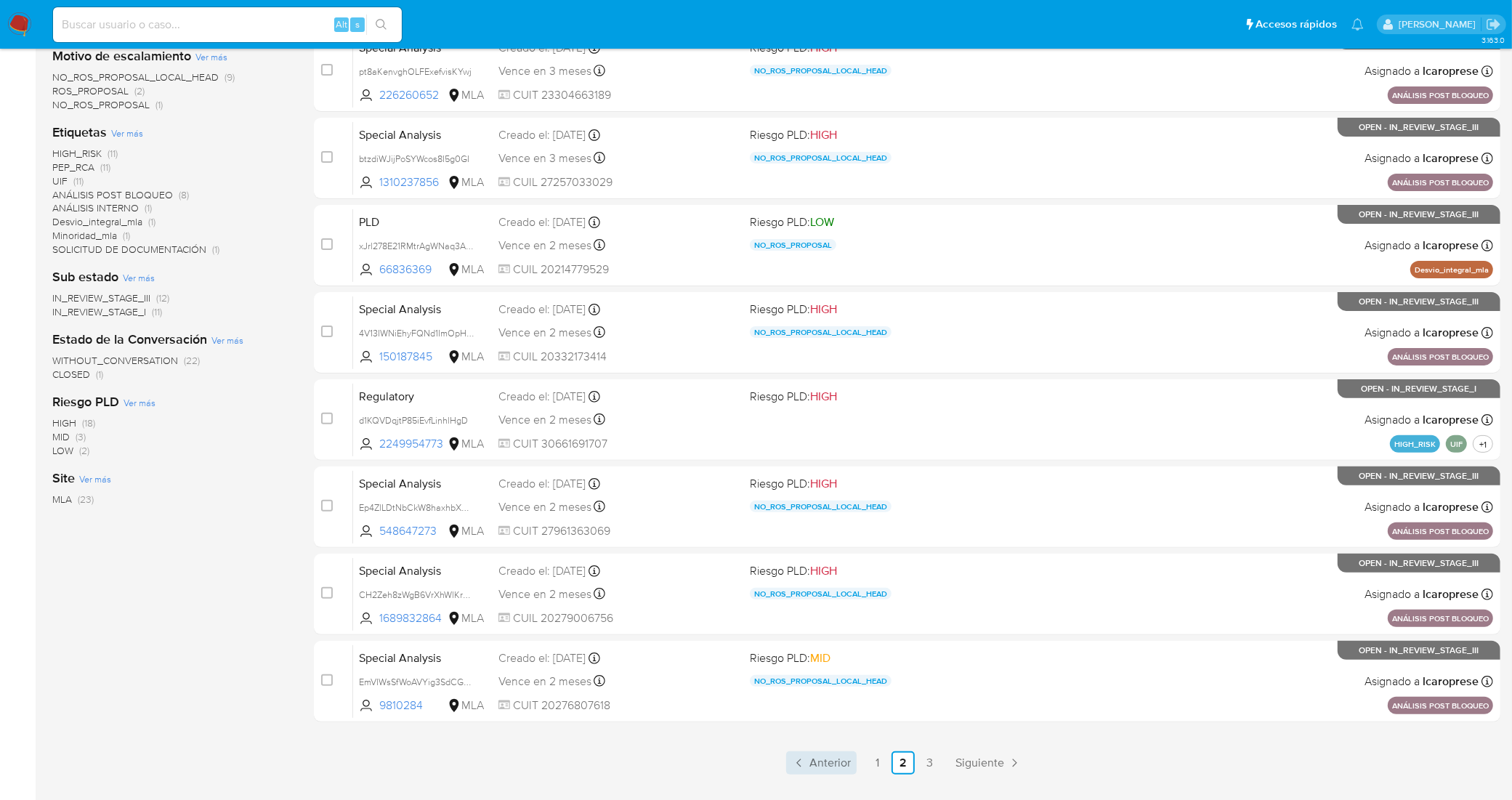
click at [829, 757] on span "Anterior" at bounding box center [830, 763] width 41 height 12
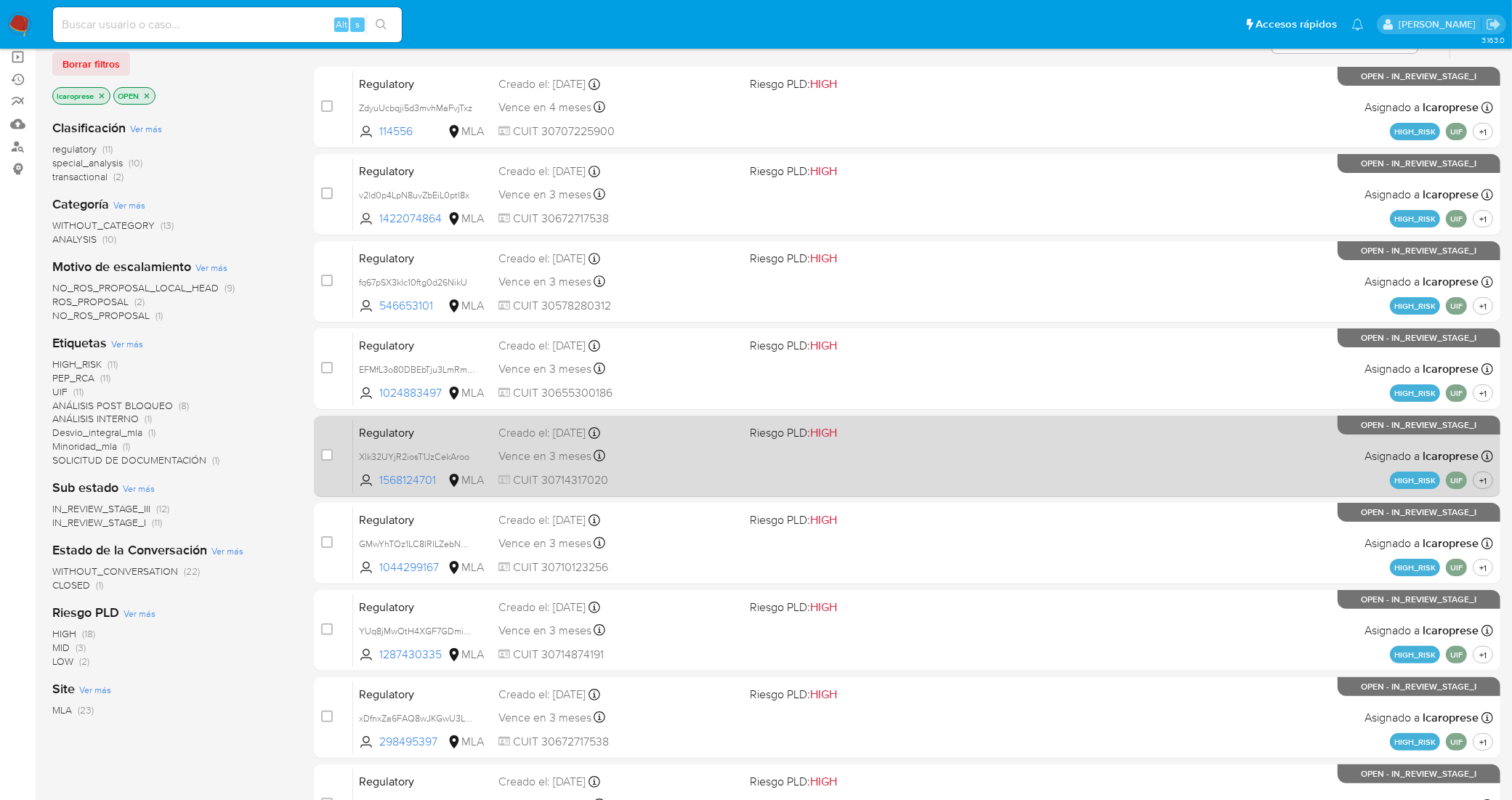
scroll to position [399, 0]
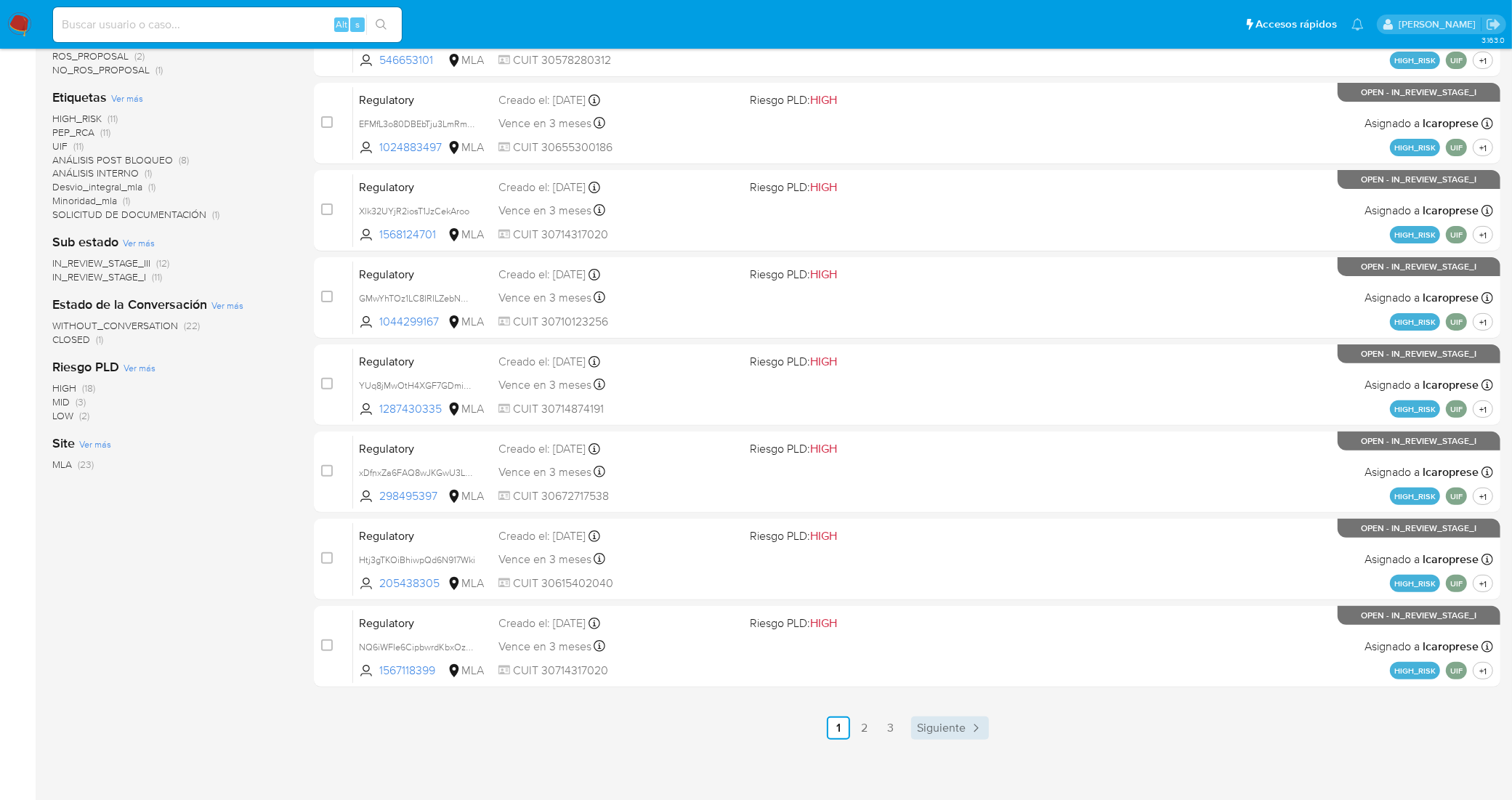
click at [945, 735] on link "Siguiente" at bounding box center [950, 728] width 77 height 23
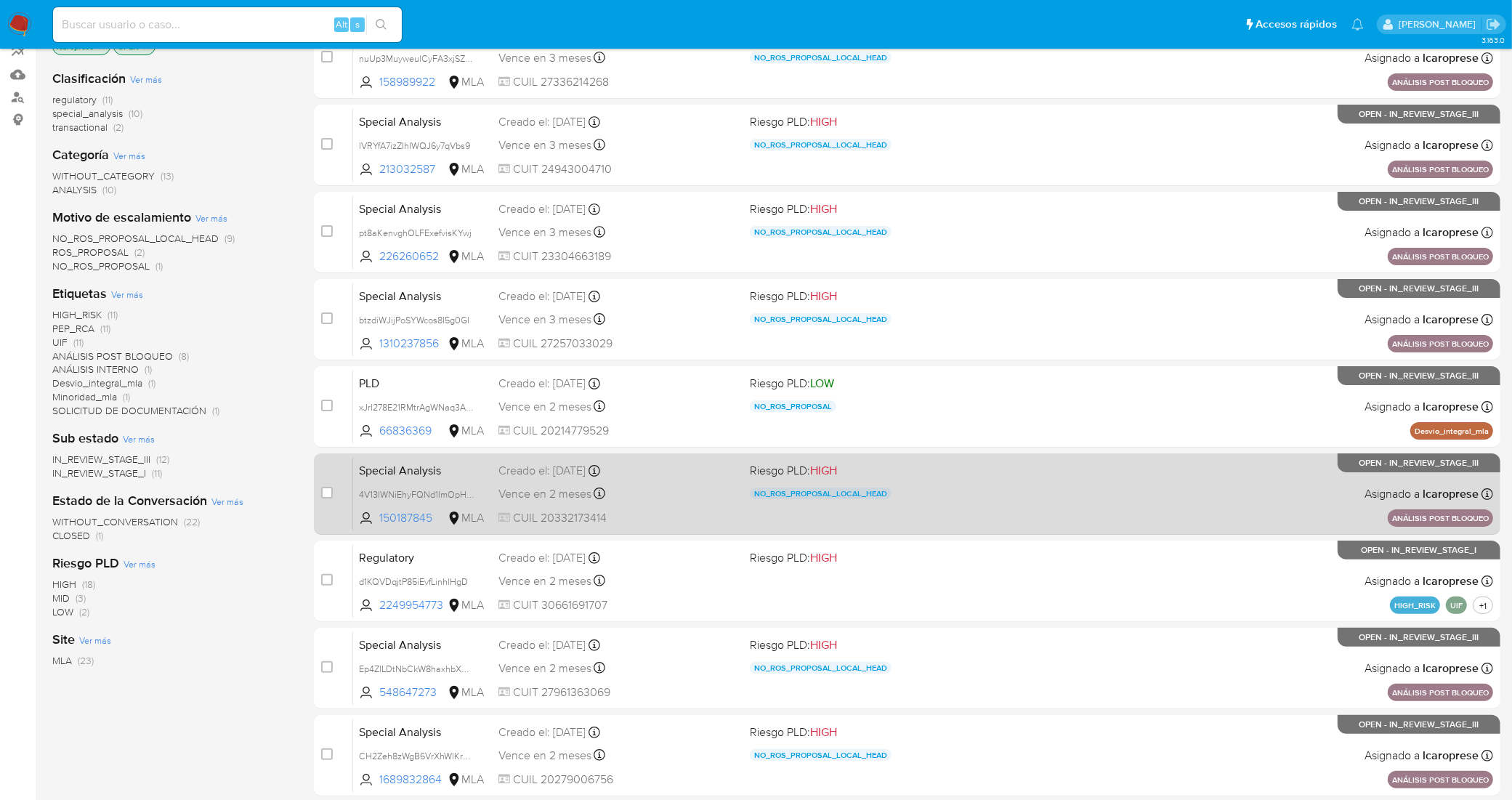
scroll to position [399, 0]
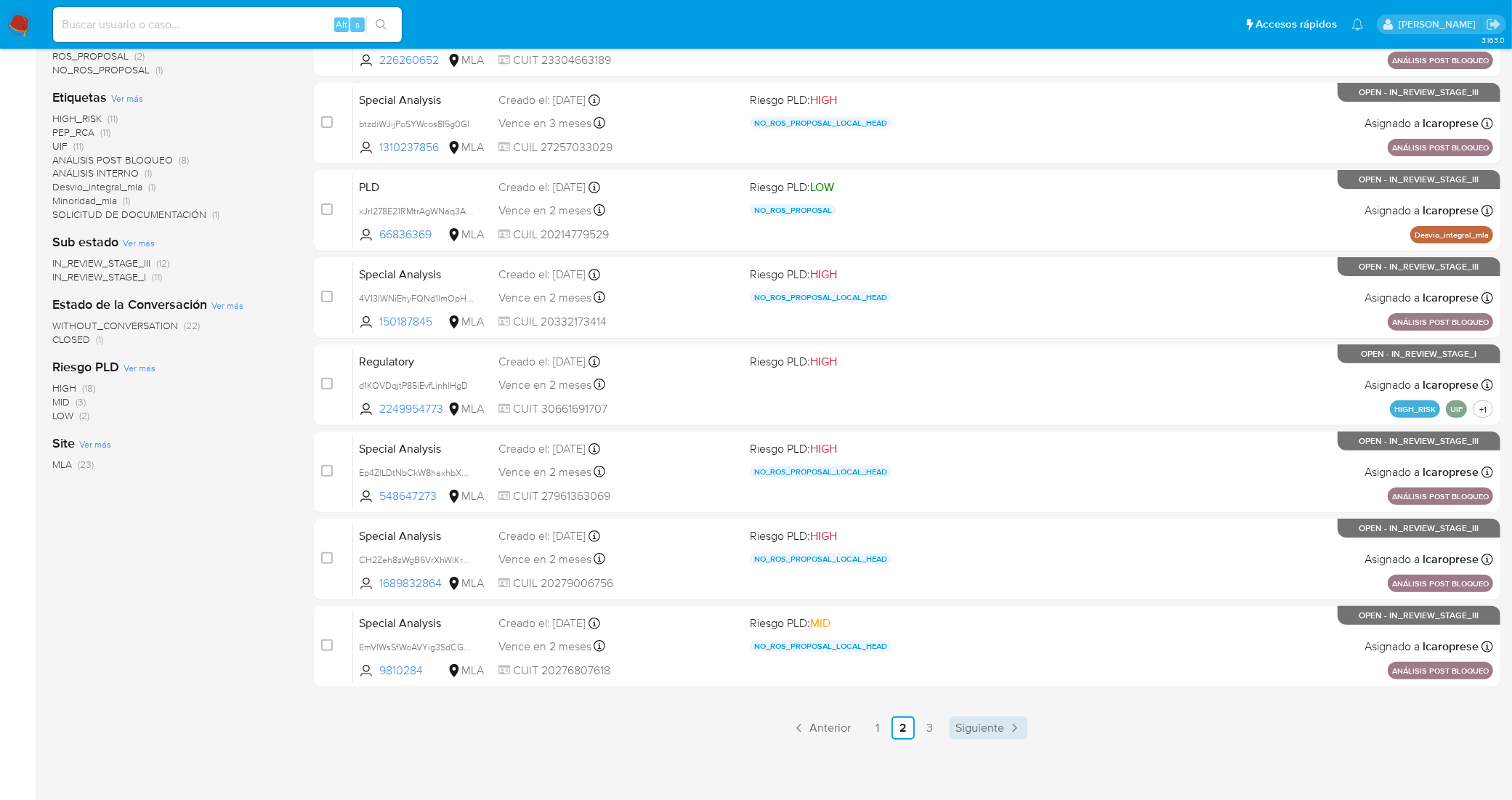
click at [967, 728] on span "Siguiente" at bounding box center [979, 728] width 49 height 12
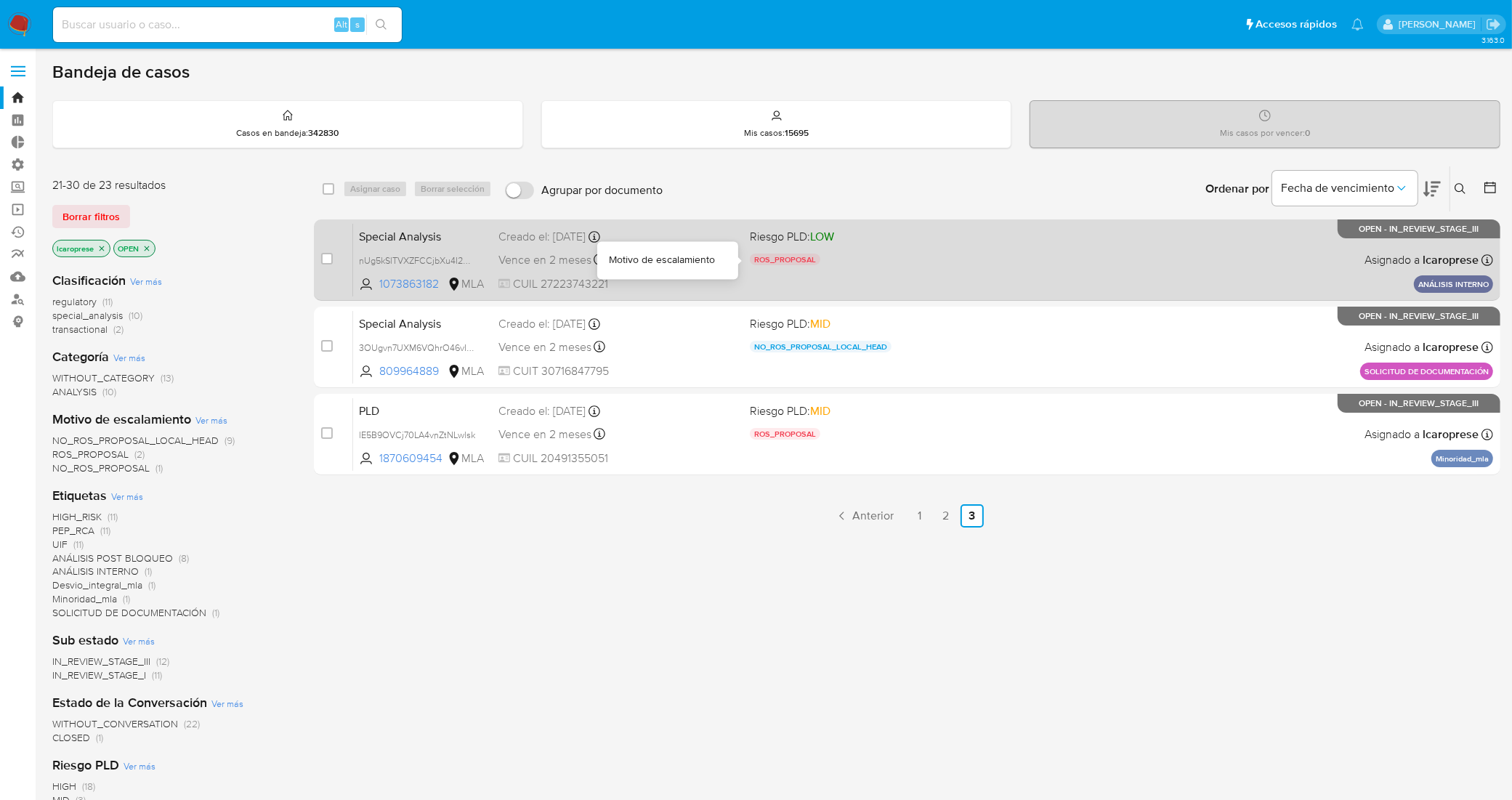
click at [942, 263] on div "ROS_PROPOSAL" at bounding box center [870, 261] width 240 height 16
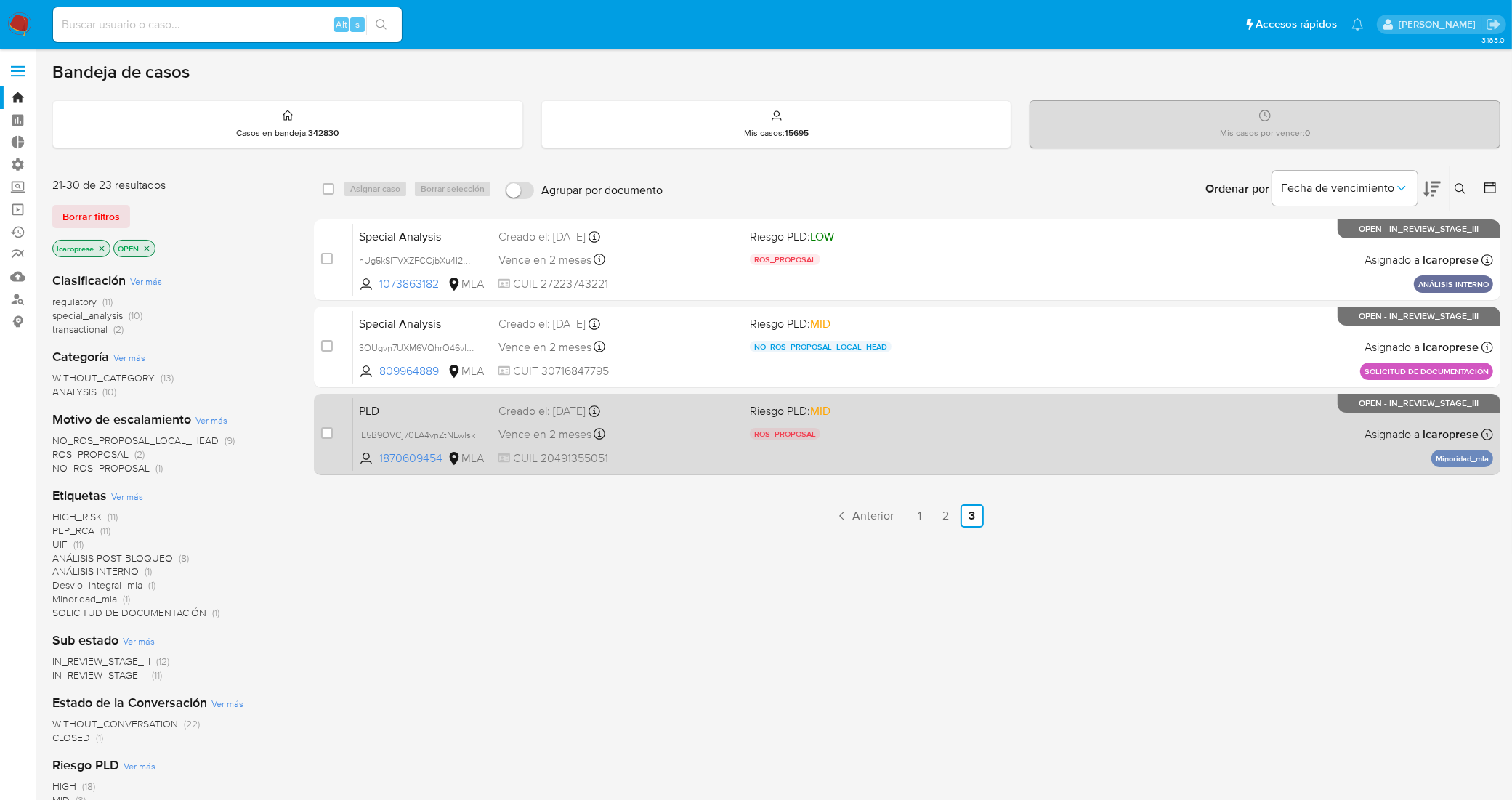
click at [931, 438] on div "ROS_PROPOSAL" at bounding box center [870, 436] width 240 height 16
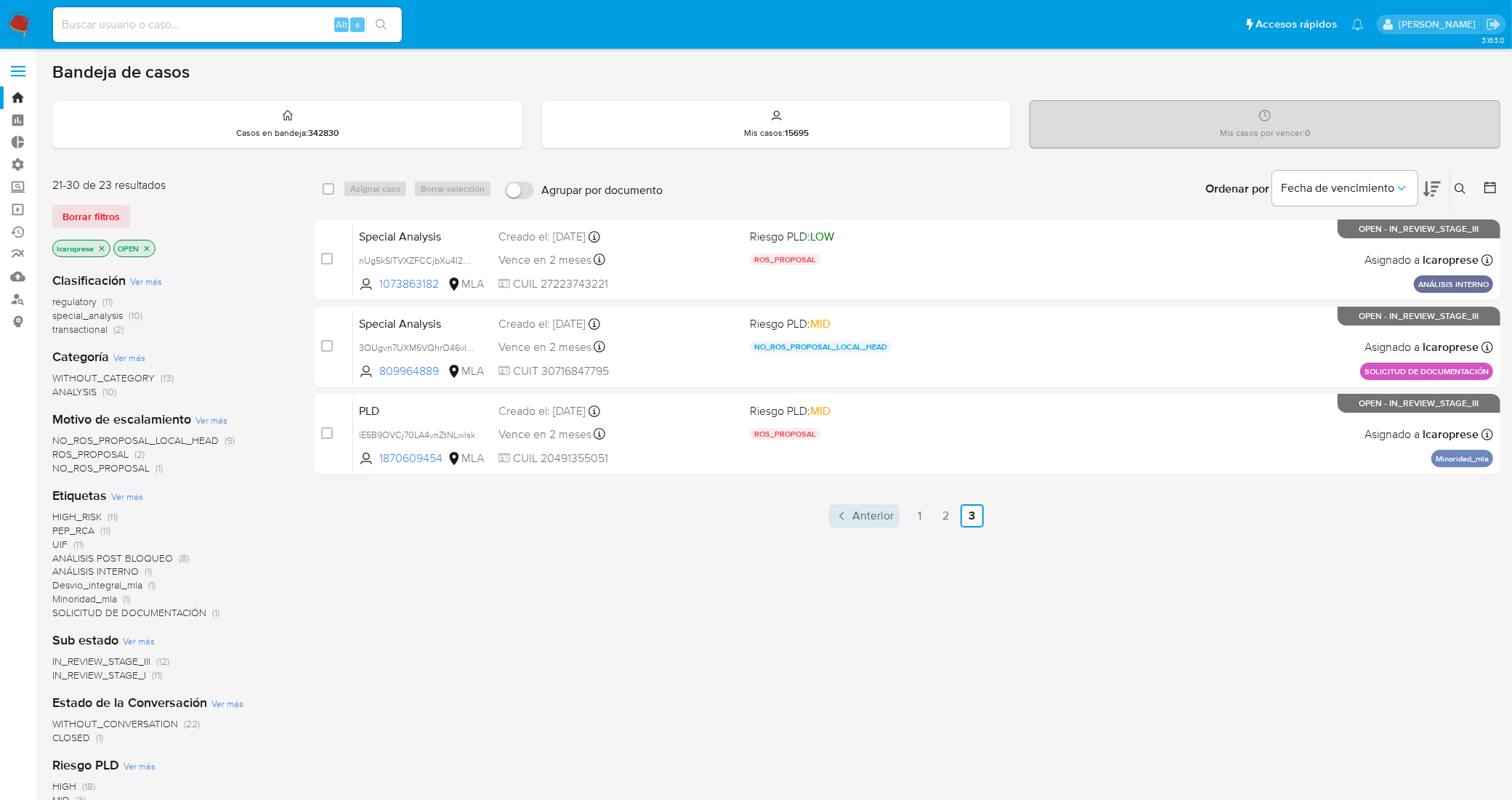
click at [875, 517] on span "Anterior" at bounding box center [873, 516] width 41 height 12
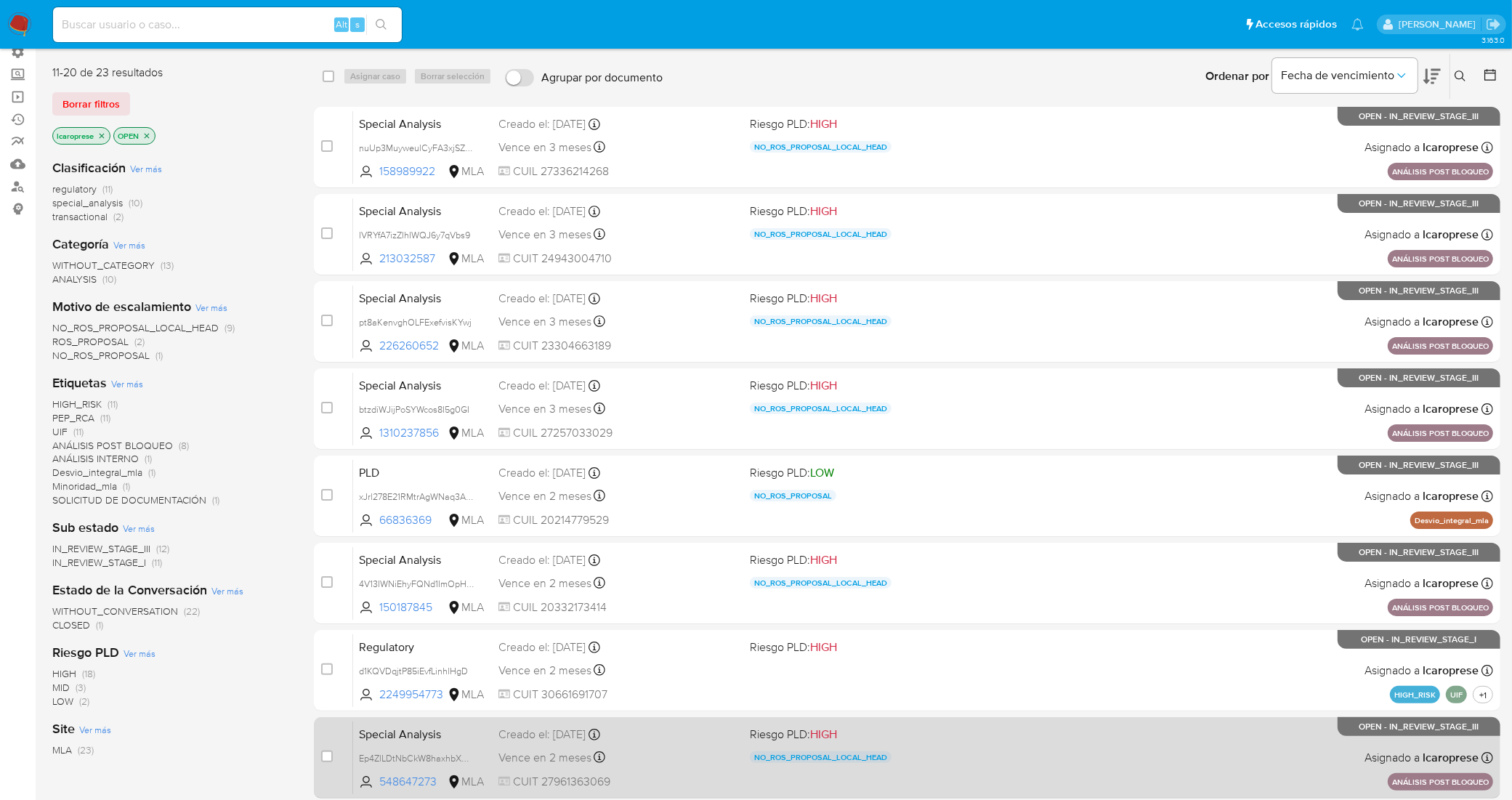
scroll to position [399, 0]
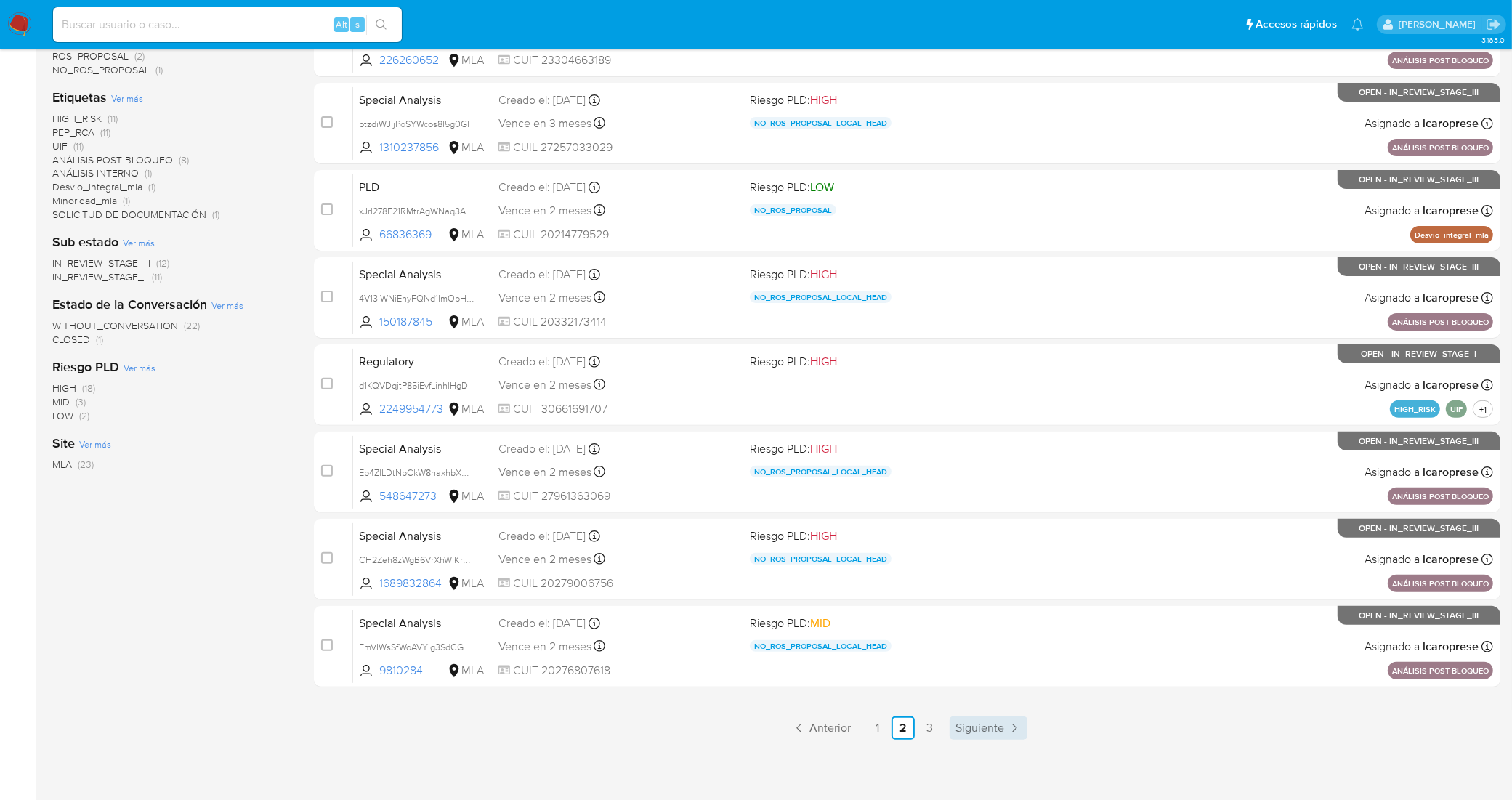
click at [996, 735] on link "Siguiente" at bounding box center [988, 728] width 77 height 23
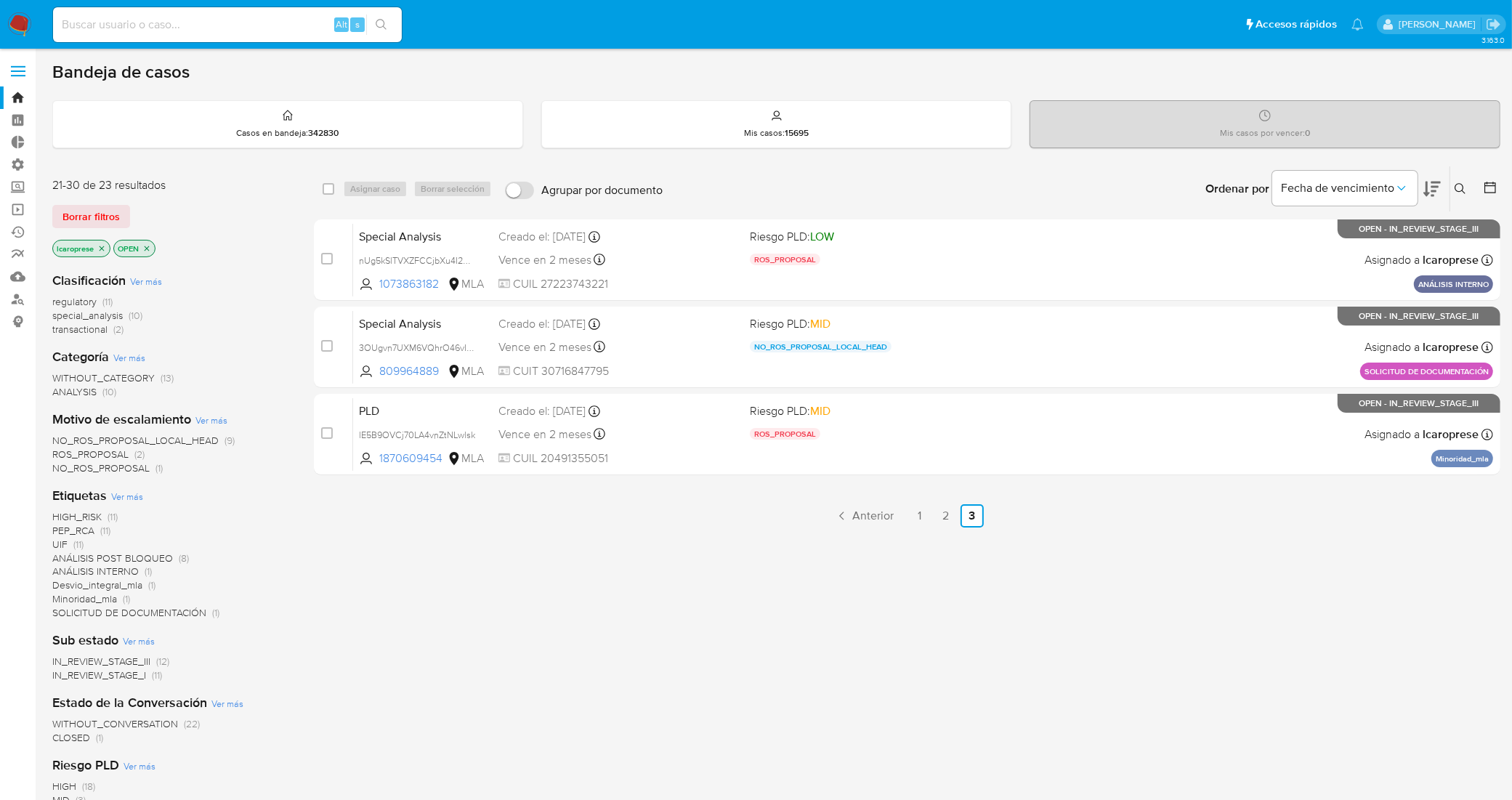
click at [268, 21] on input at bounding box center [227, 25] width 349 height 19
paste input "JGB7DnPSLo3eyCGQzTR5pfbe"
type input "JGB7DnPSLo3eyCGQzTR5pfbe"
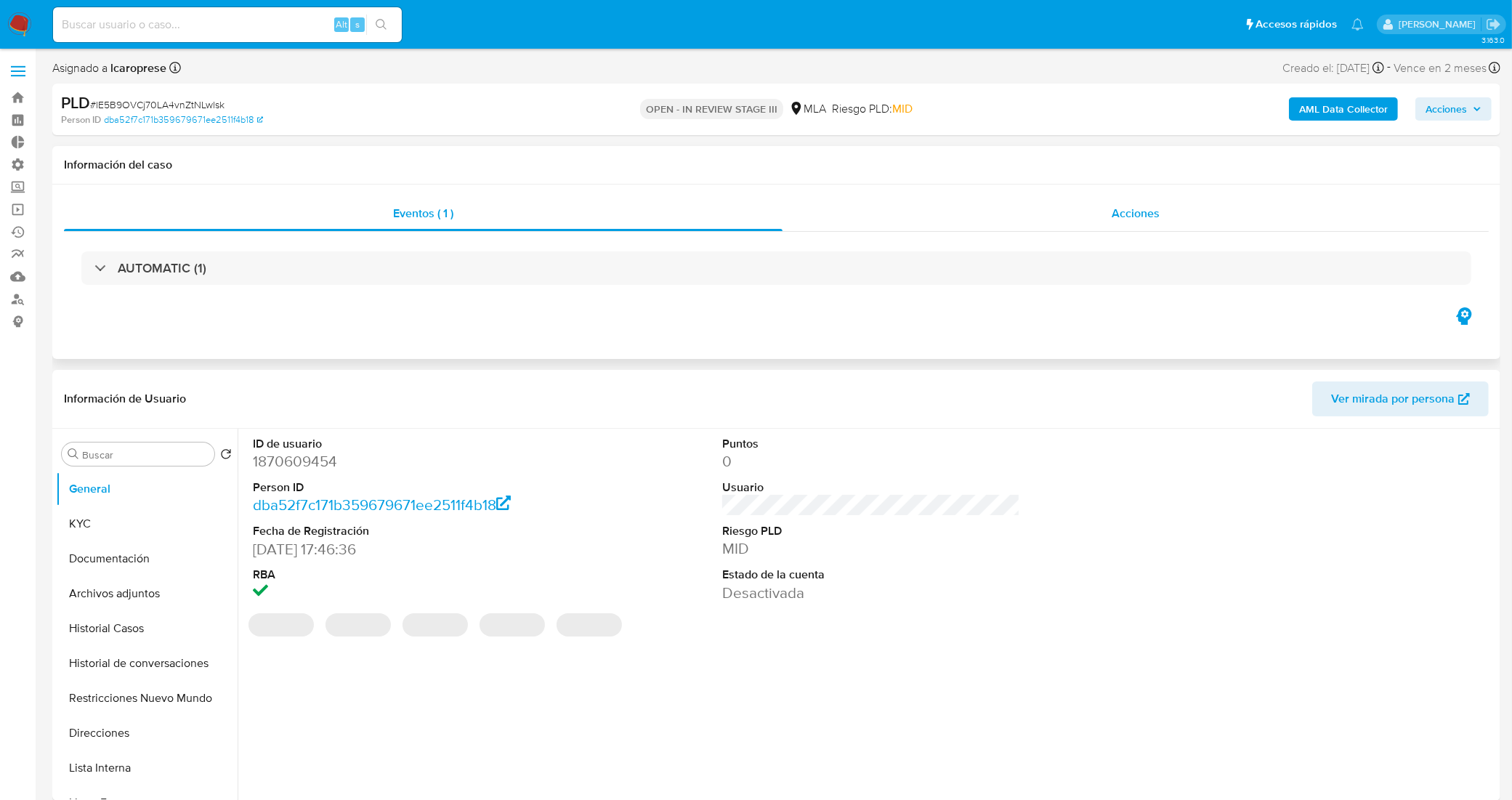
select select "10"
click at [973, 213] on div "Acciones" at bounding box center [1136, 213] width 707 height 35
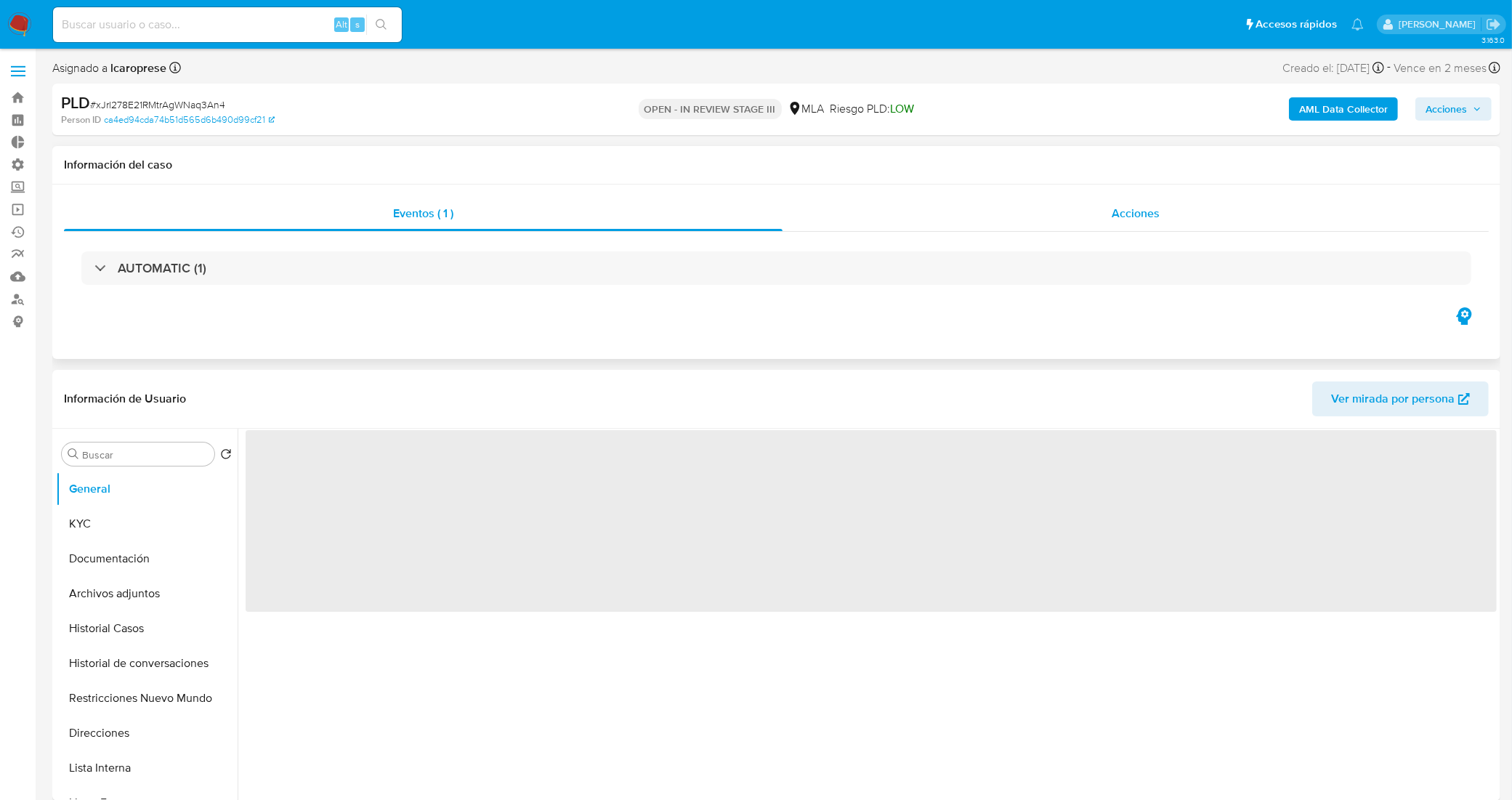
click at [975, 205] on div "Acciones" at bounding box center [1136, 213] width 707 height 35
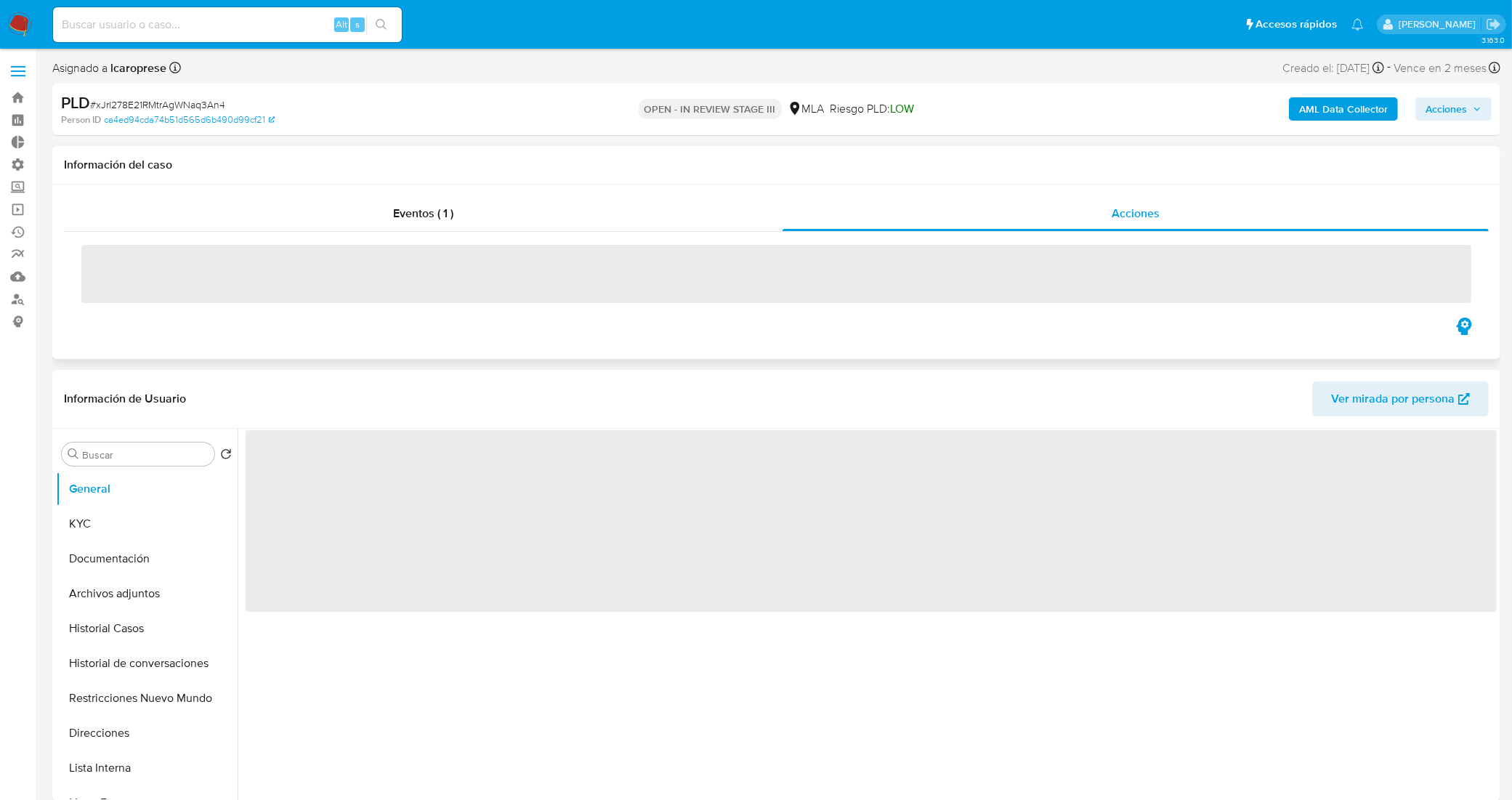
select select "10"
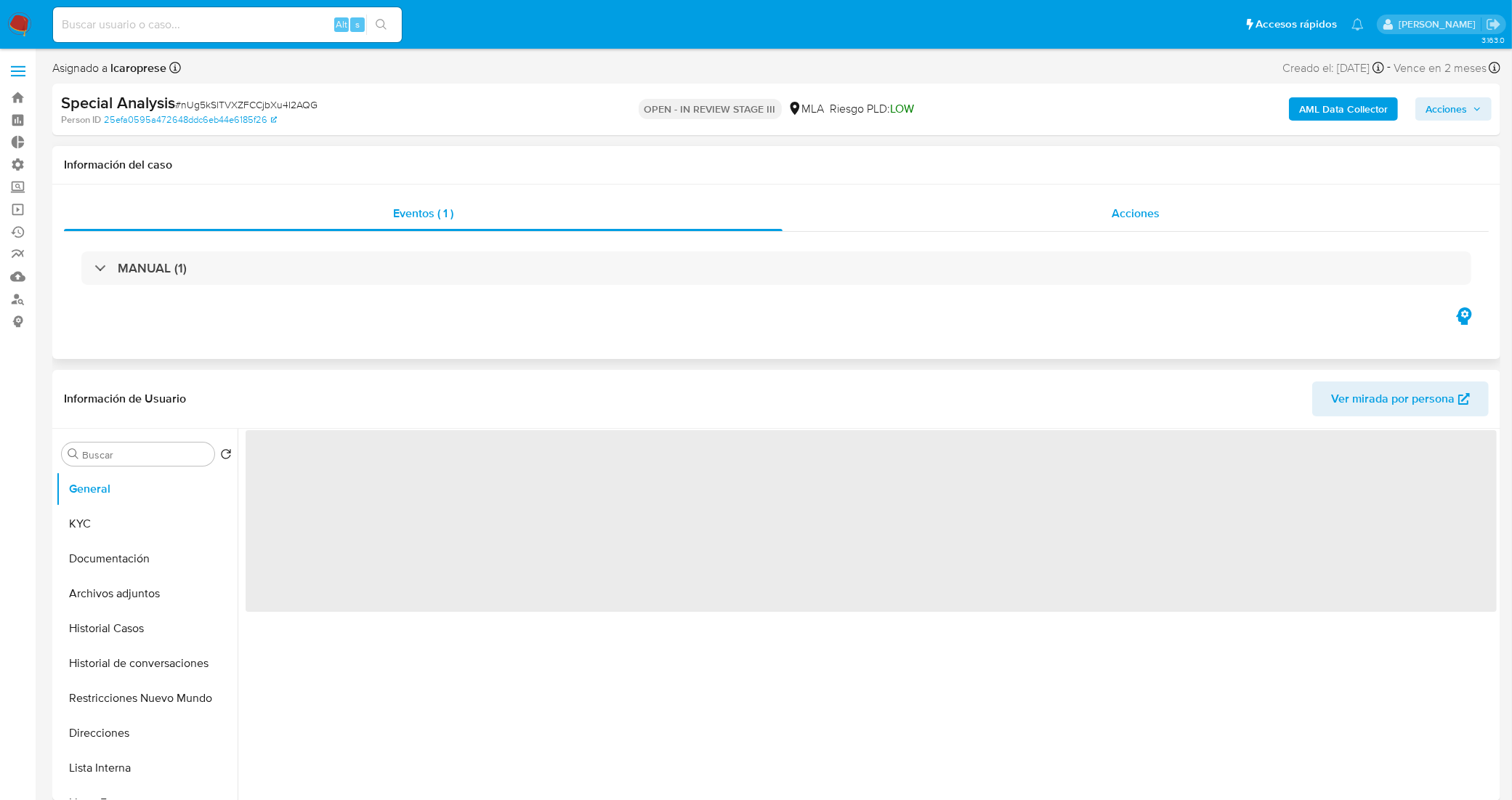
click at [905, 222] on div "Acciones" at bounding box center [1136, 213] width 707 height 35
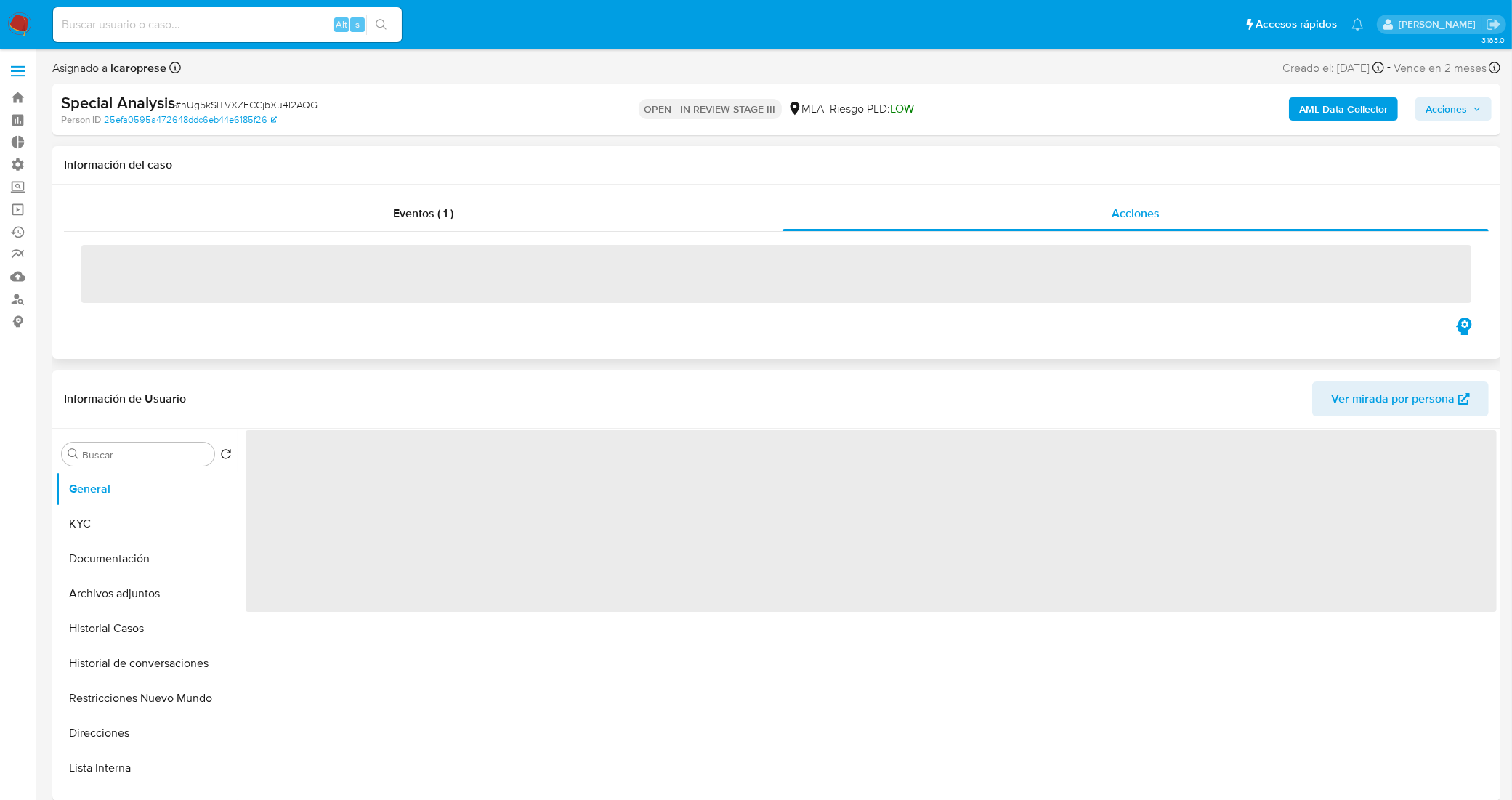
select select "10"
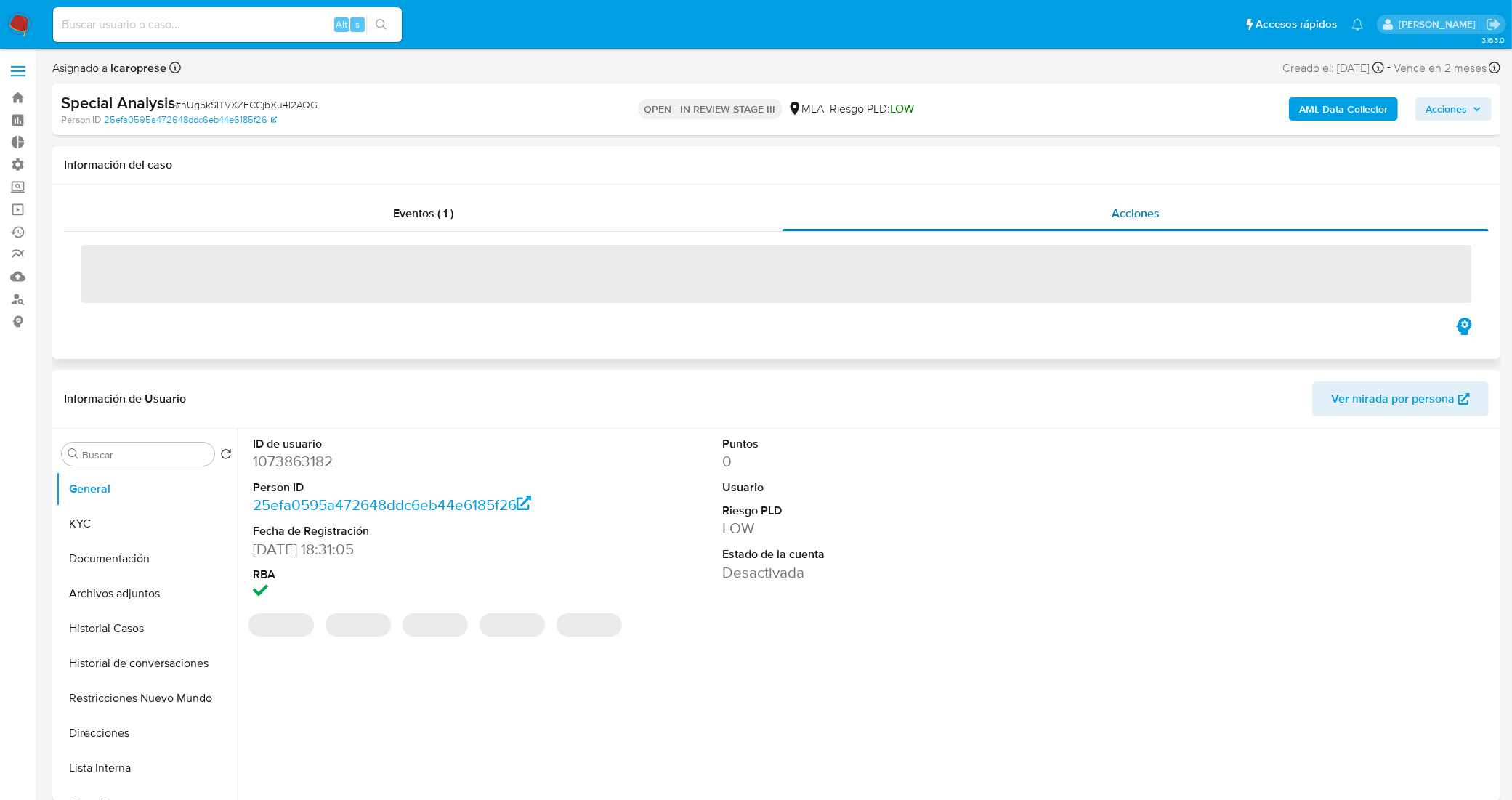
click at [941, 226] on div "Acciones" at bounding box center [1136, 213] width 707 height 35
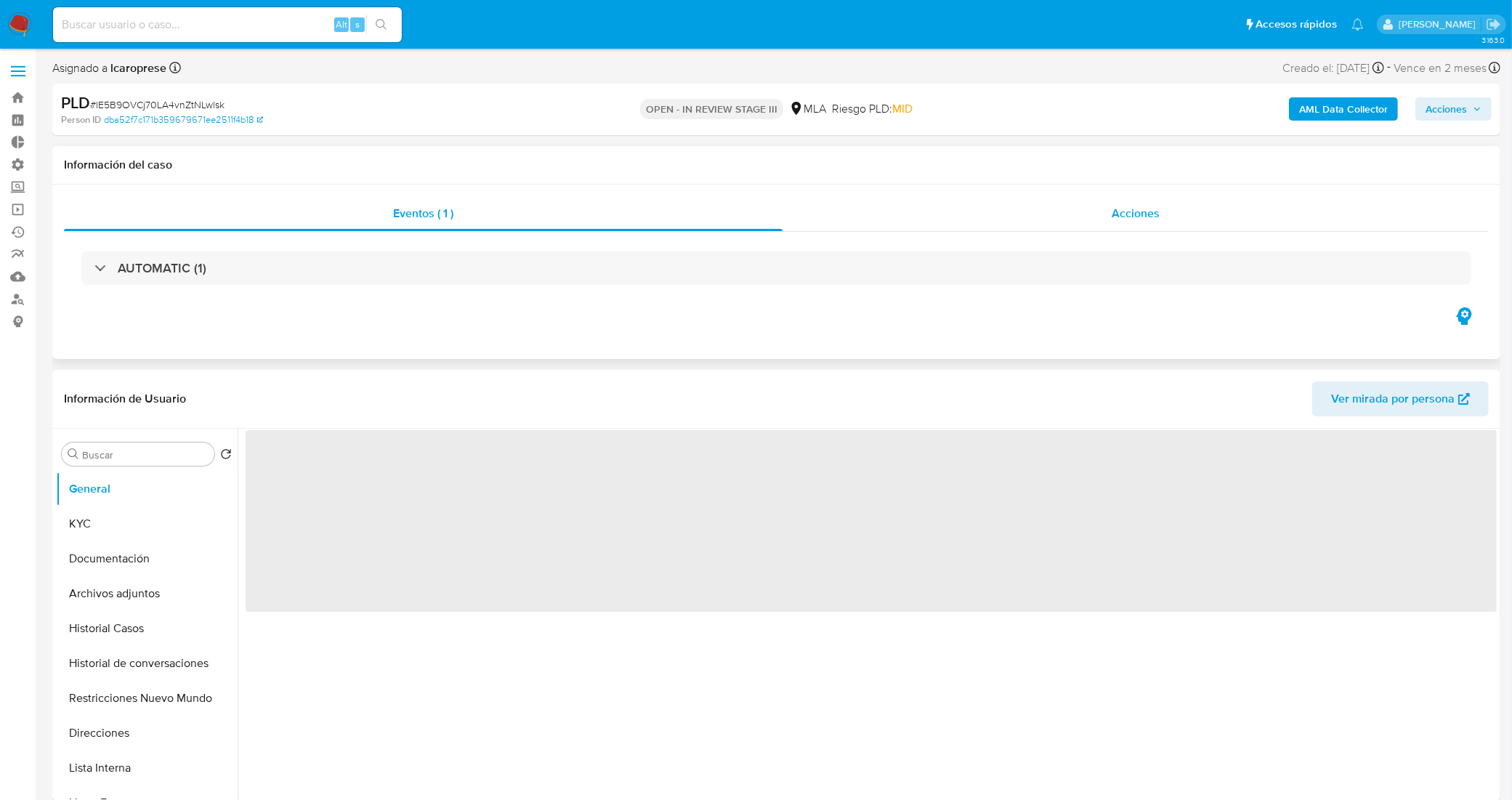
click at [1000, 209] on div "Acciones" at bounding box center [1136, 213] width 707 height 35
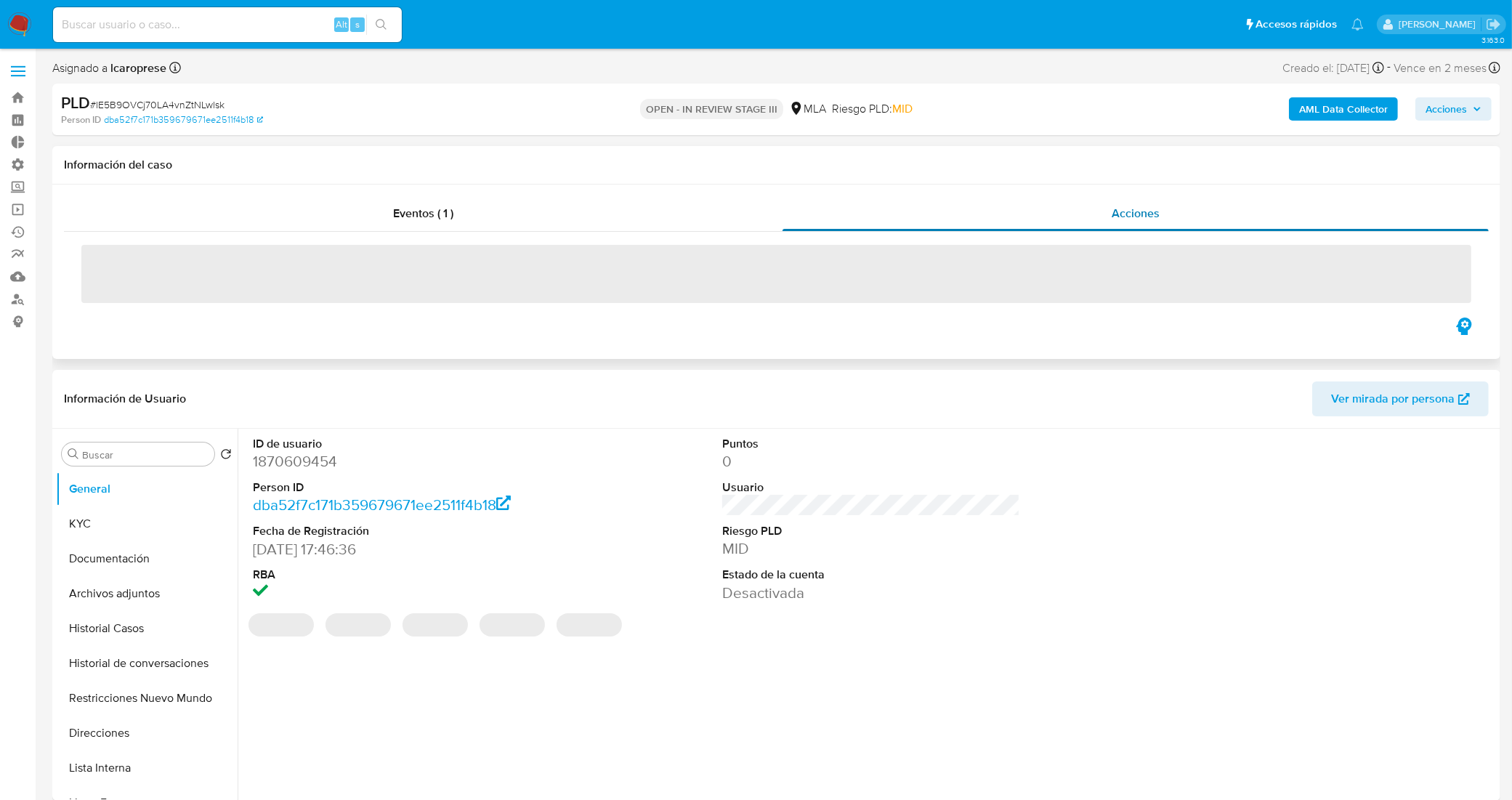
select select "10"
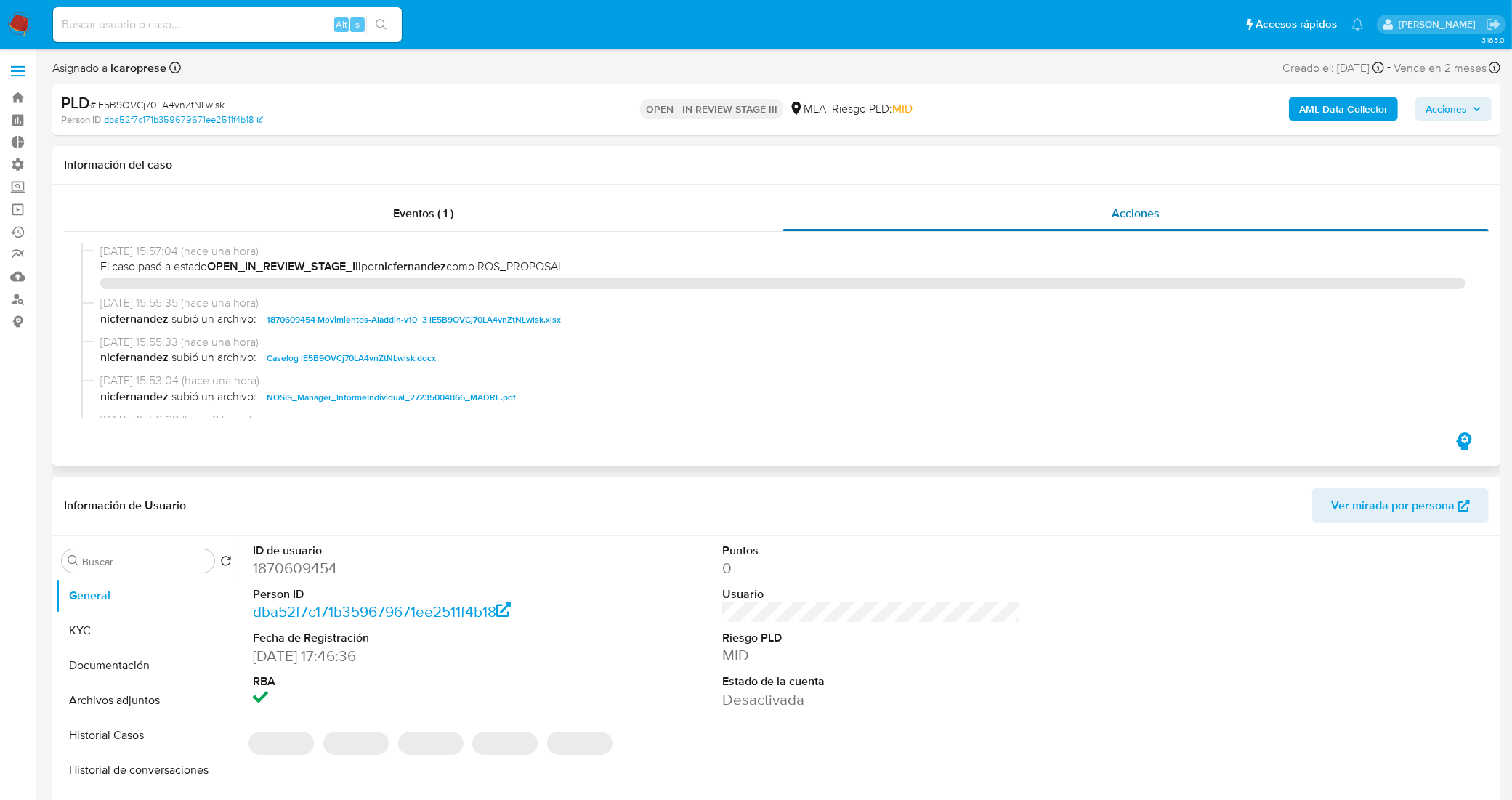
click at [908, 212] on div "Acciones" at bounding box center [1136, 213] width 707 height 35
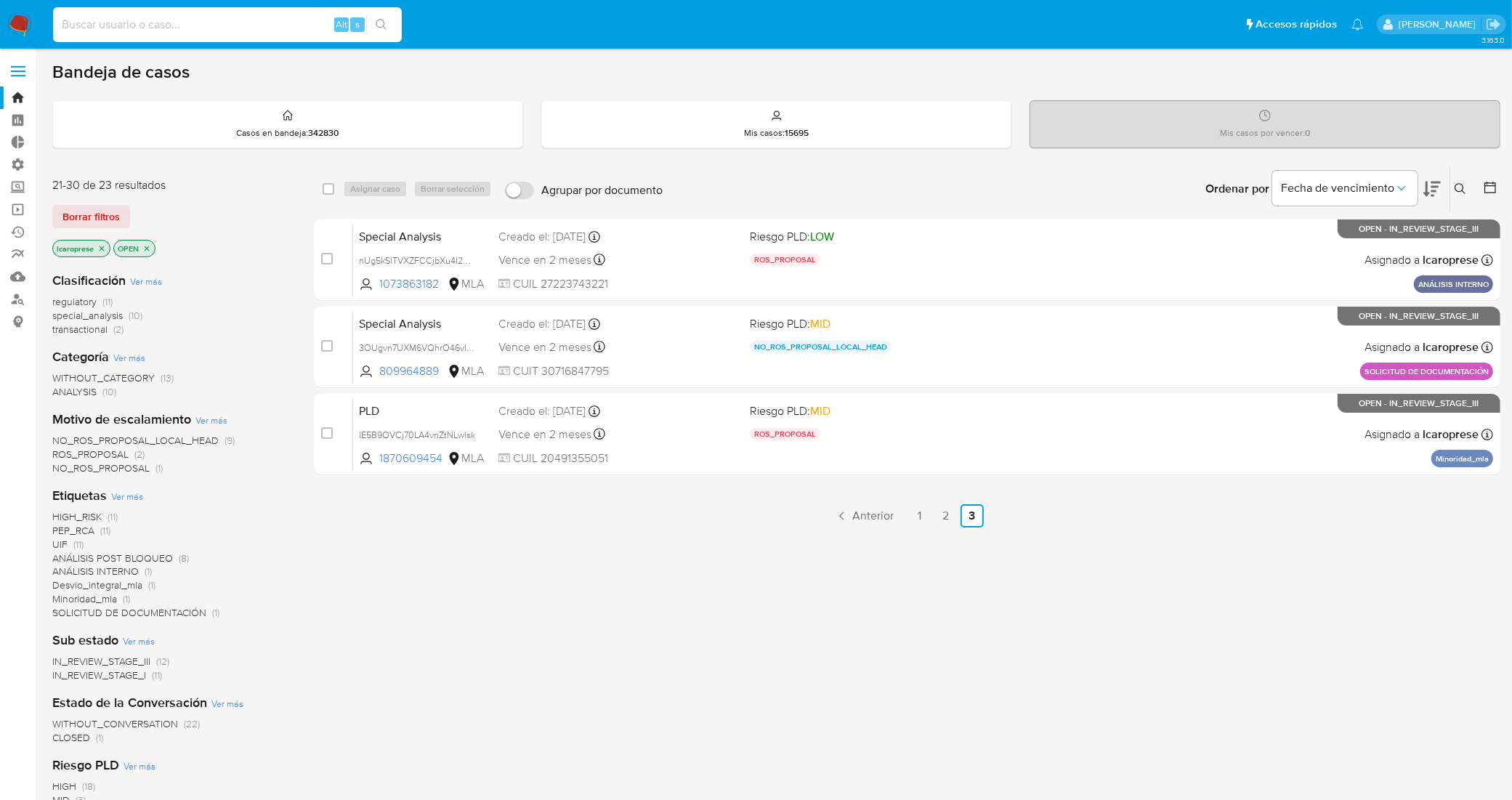
click at [160, 16] on input at bounding box center [227, 25] width 349 height 19
paste input "JGB7DnPSLo3eyCGQzTR5pfbe"
type input "JGB7DnPSLo3eyCGQzTR5pfbe"
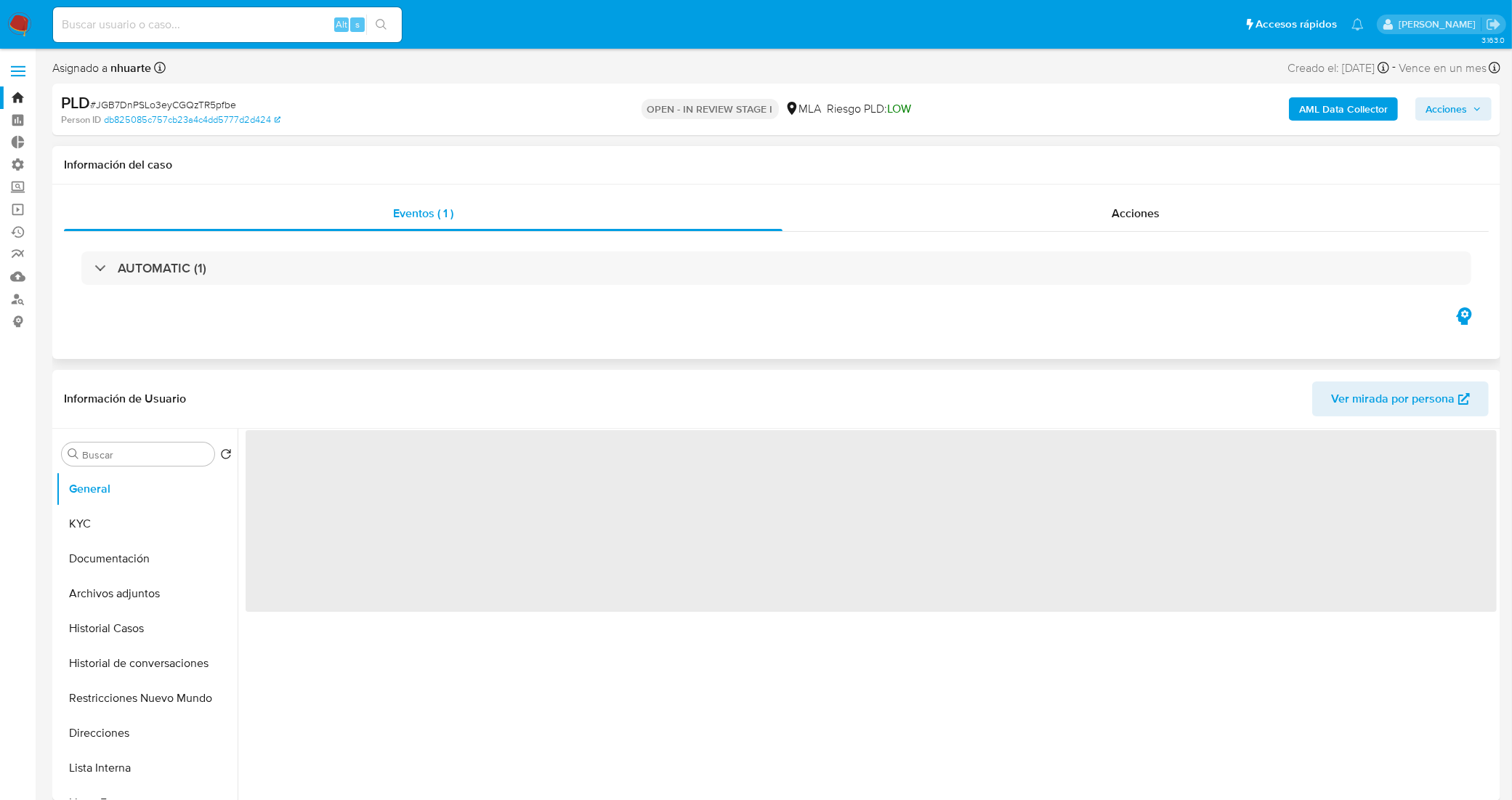
select select "10"
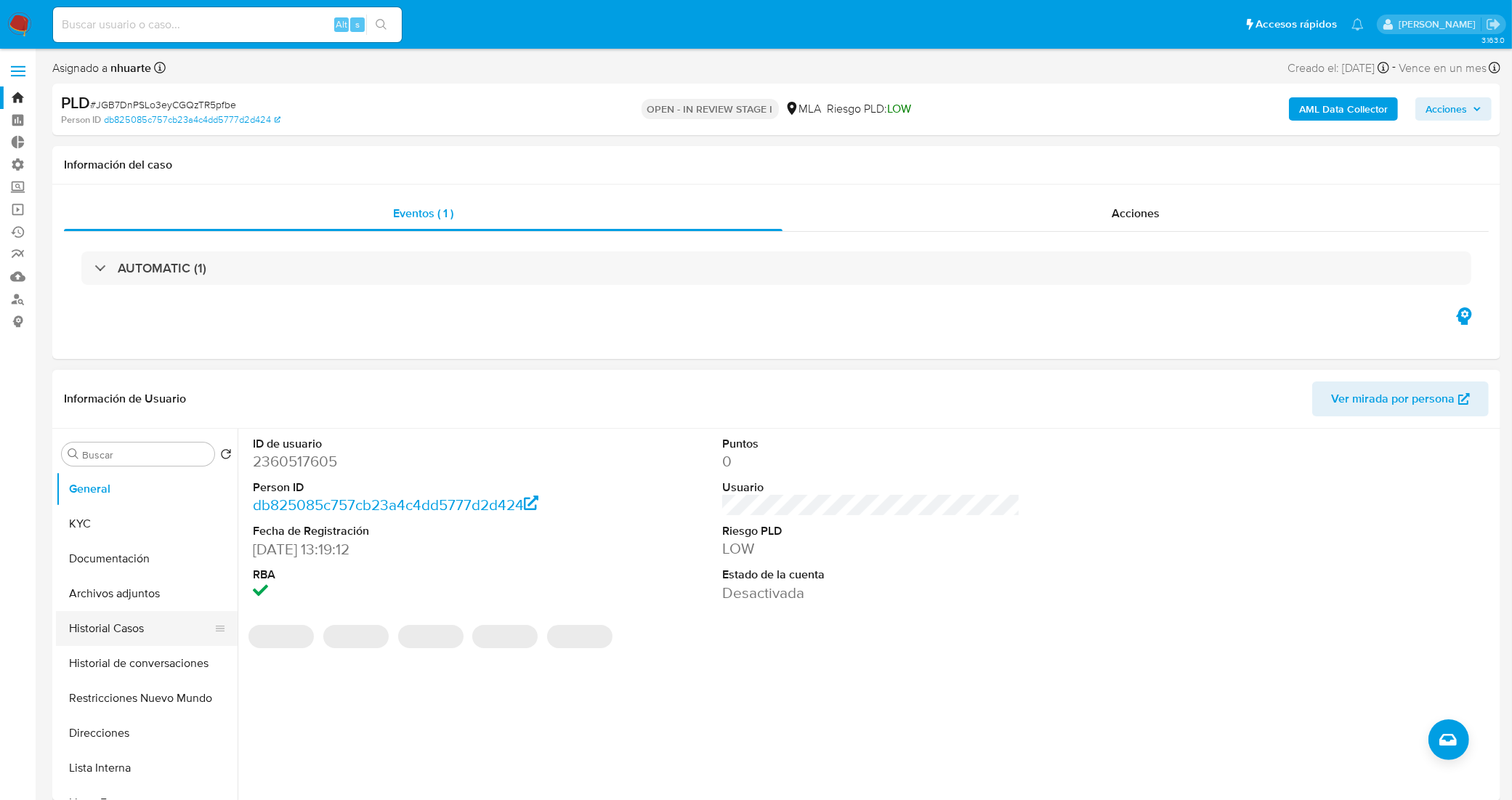
click at [135, 624] on button "Historial Casos" at bounding box center [141, 629] width 170 height 35
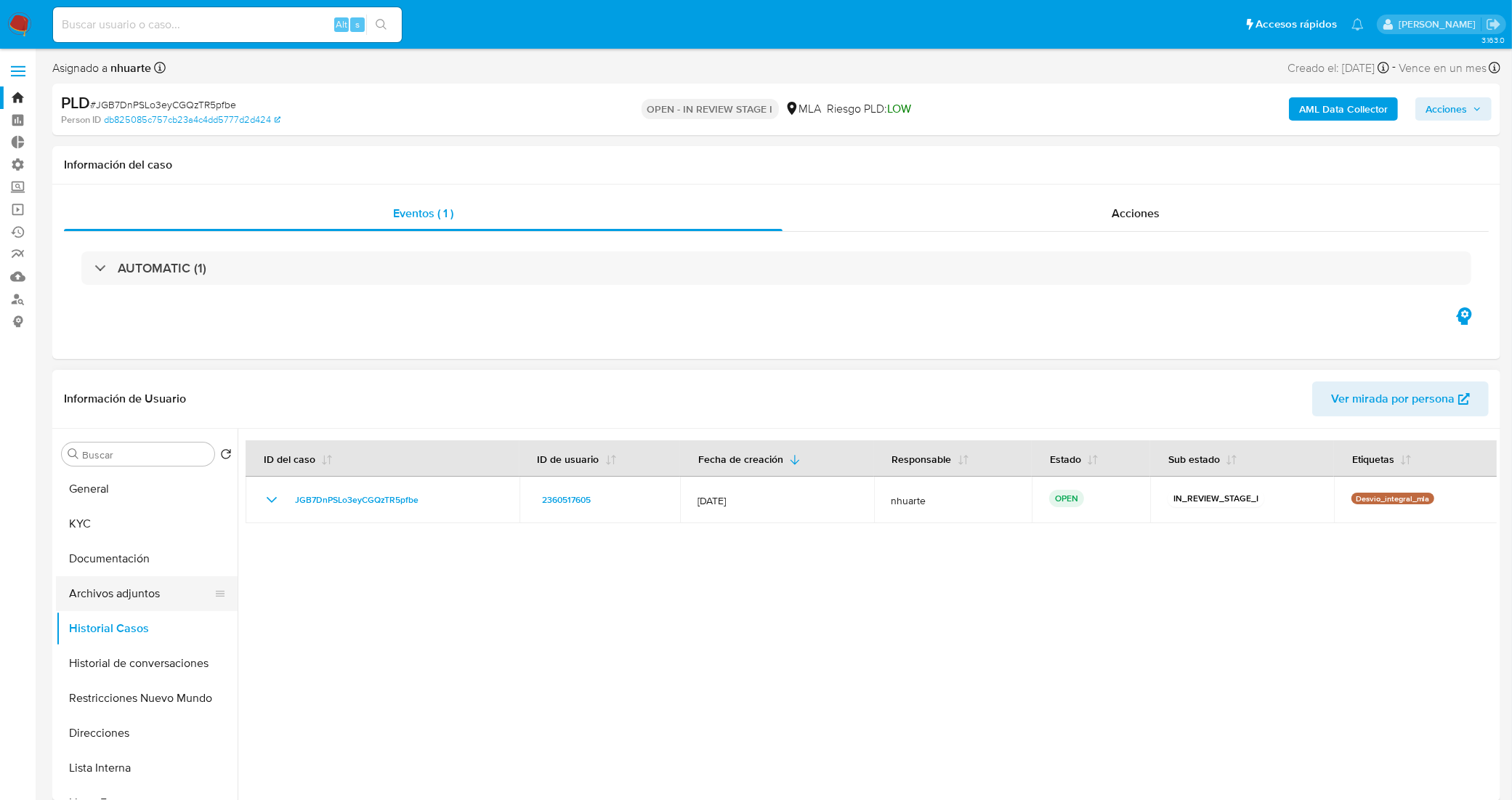
click at [135, 590] on button "Archivos adjuntos" at bounding box center [141, 594] width 170 height 35
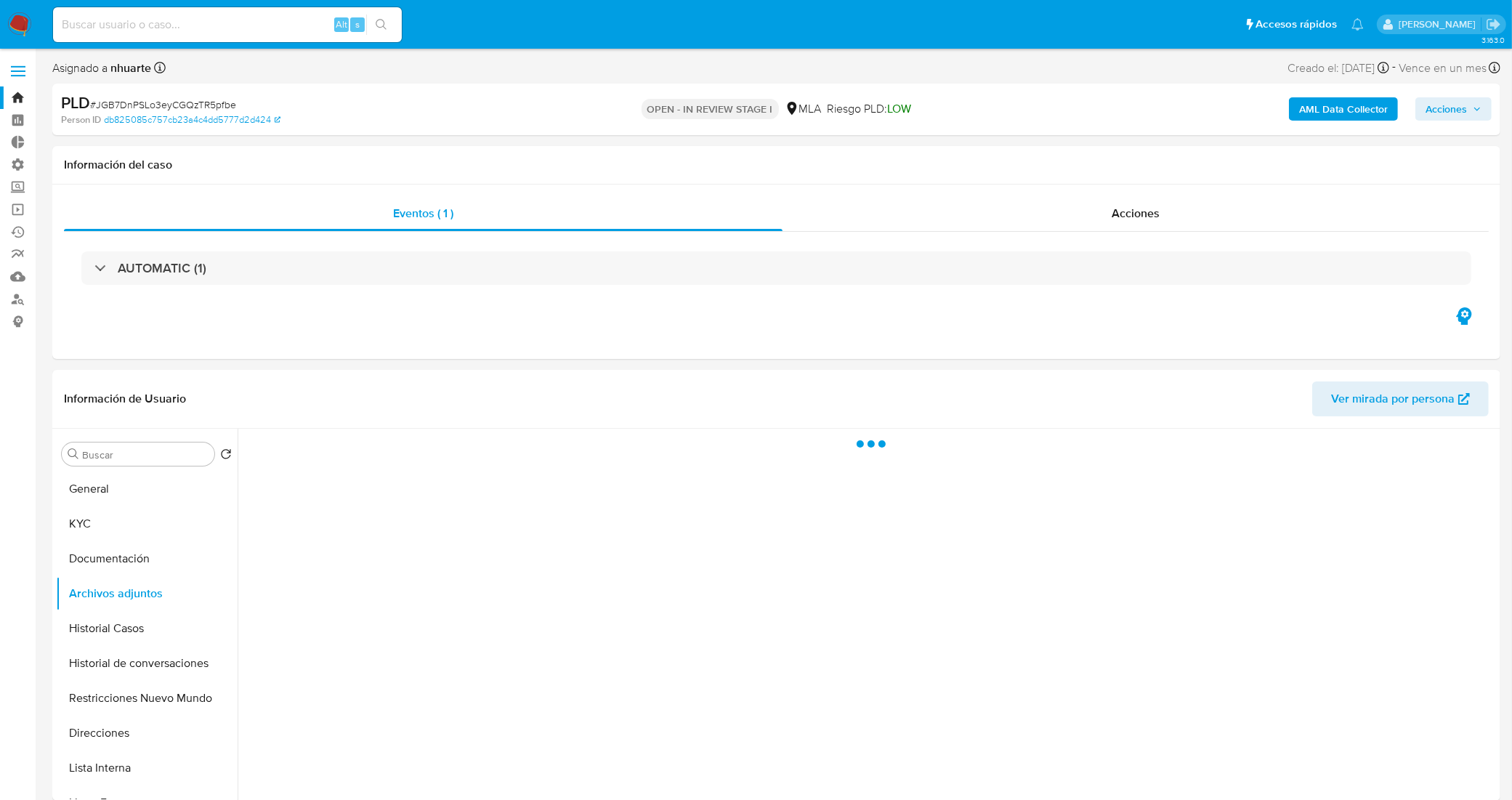
scroll to position [91, 0]
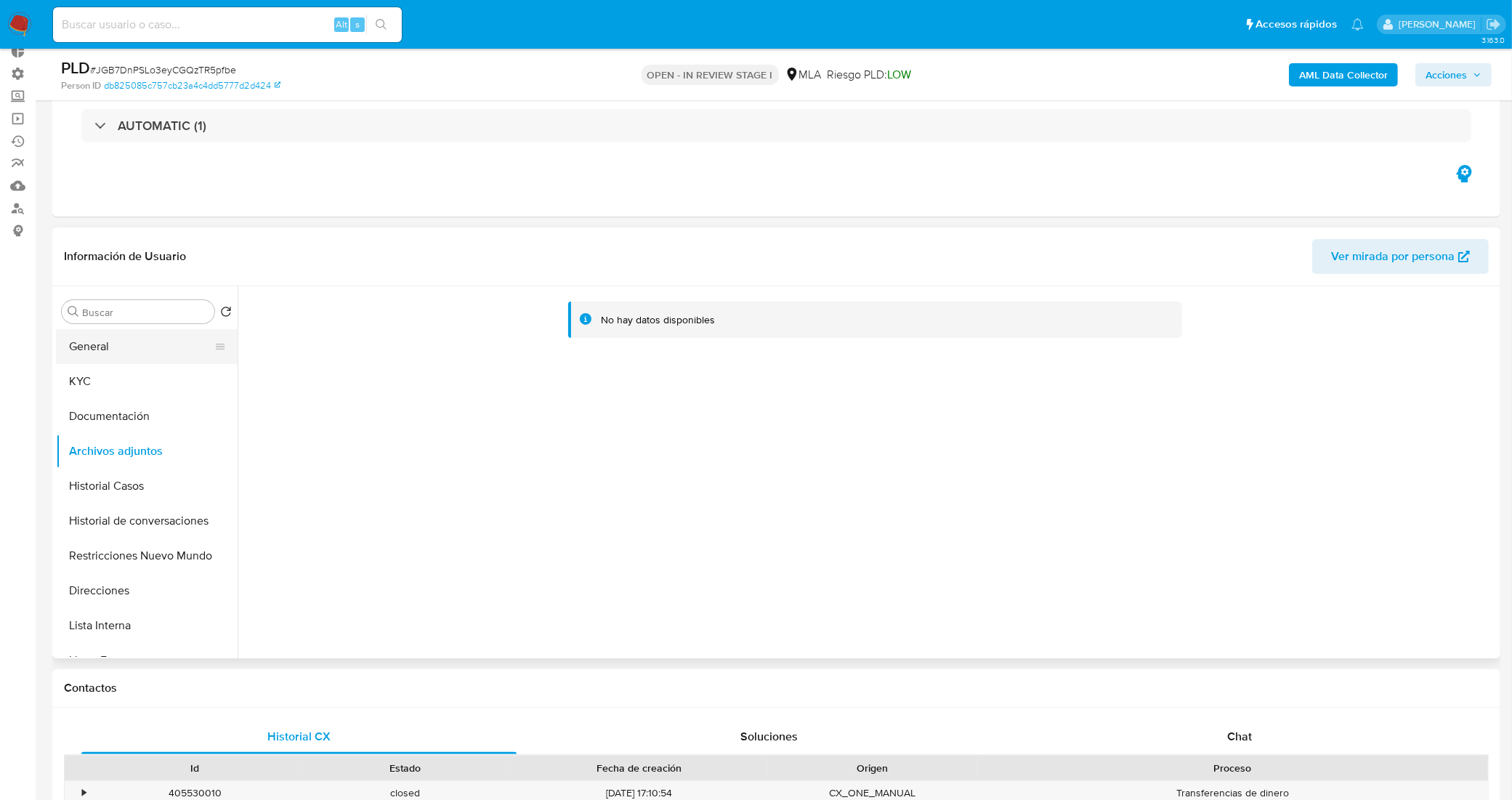
click at [156, 350] on button "General" at bounding box center [141, 347] width 170 height 35
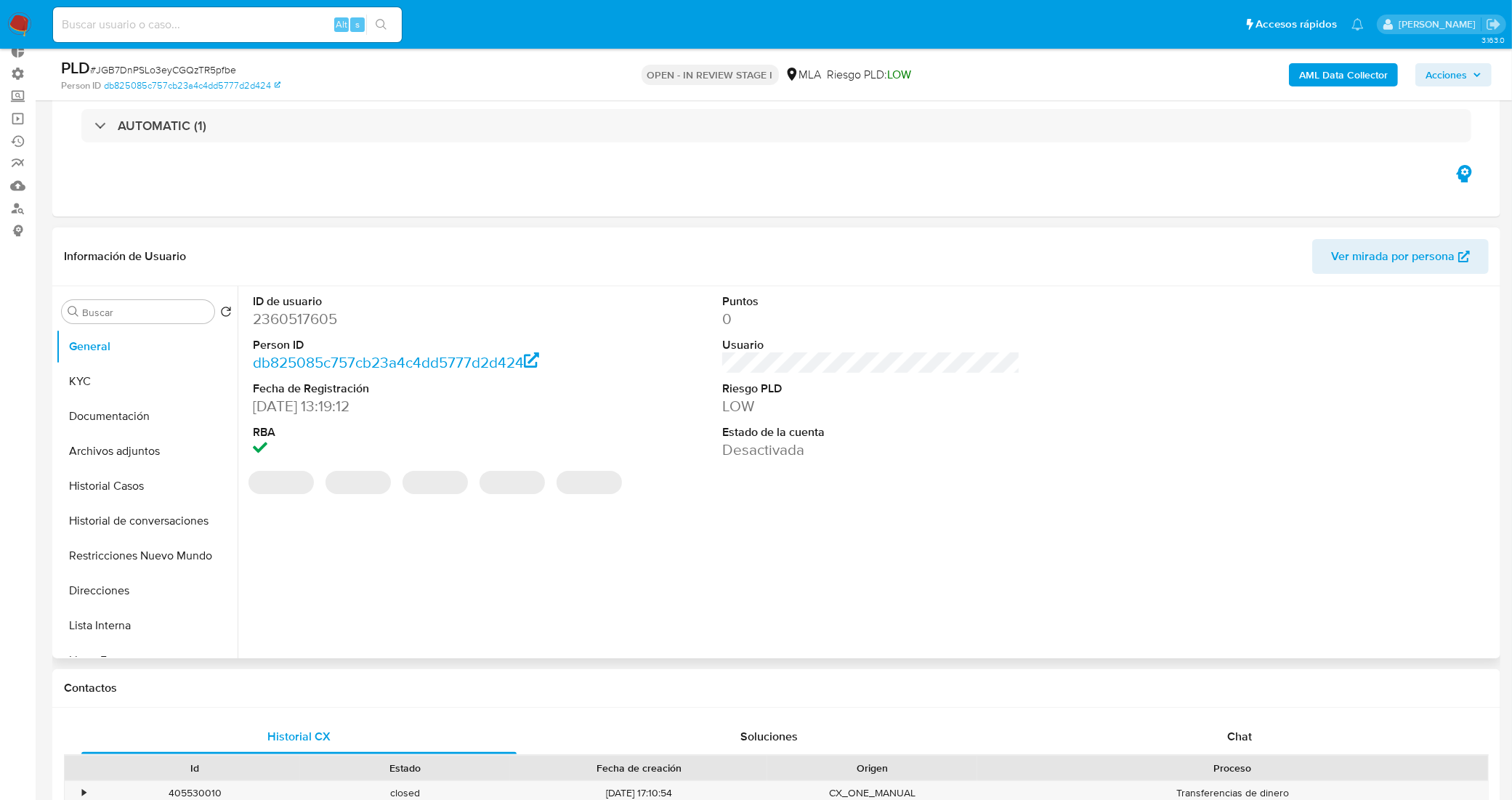
click at [296, 309] on dd "2360517605" at bounding box center [402, 319] width 299 height 21
copy dd "2360517605"
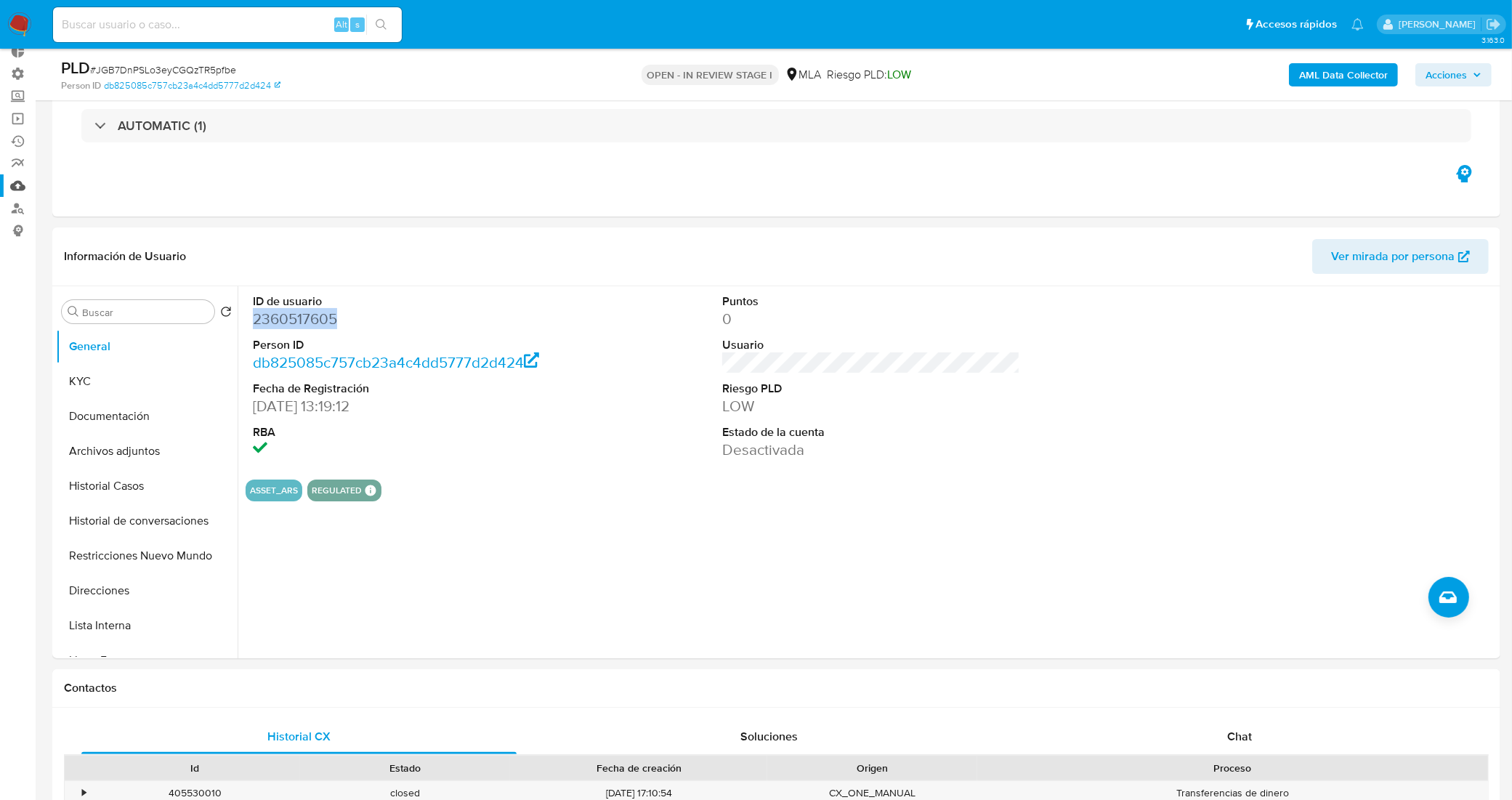
click at [13, 187] on link "Mulan" at bounding box center [86, 185] width 173 height 22
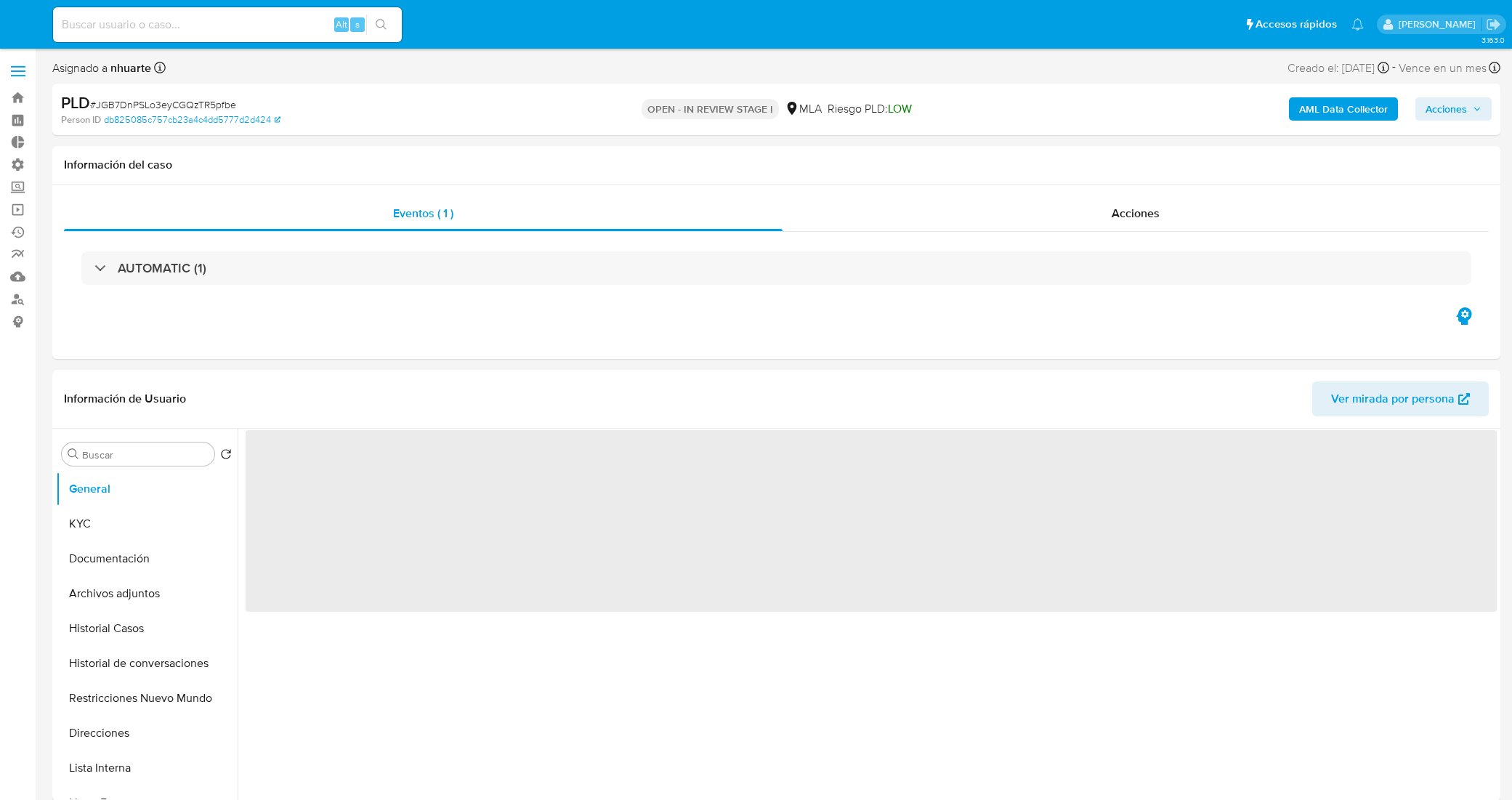
select select "10"
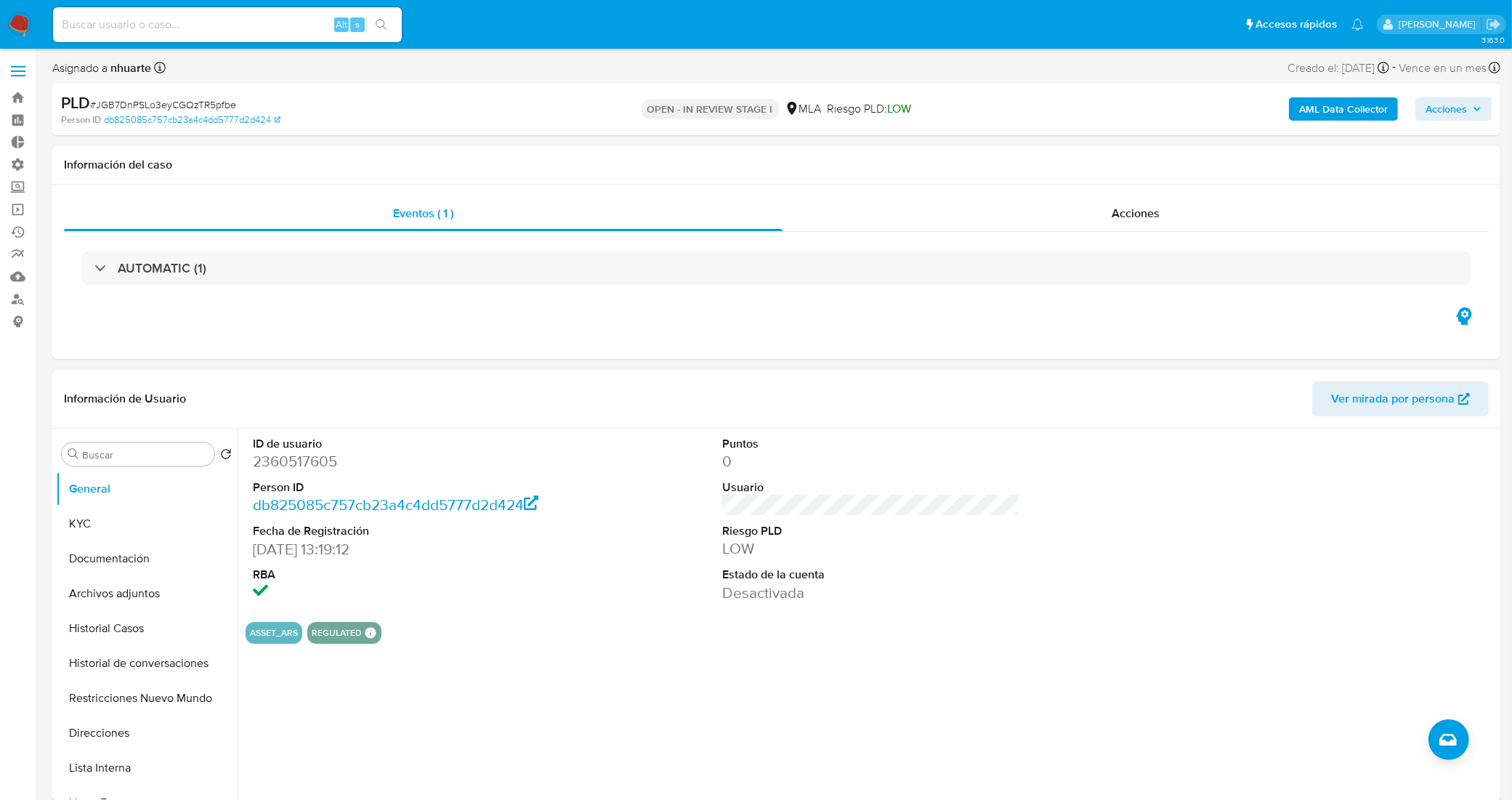
click at [281, 467] on dd "2360517605" at bounding box center [402, 461] width 299 height 21
copy dd "2360517605"
click at [147, 669] on button "Historial de conversaciones" at bounding box center [141, 663] width 170 height 35
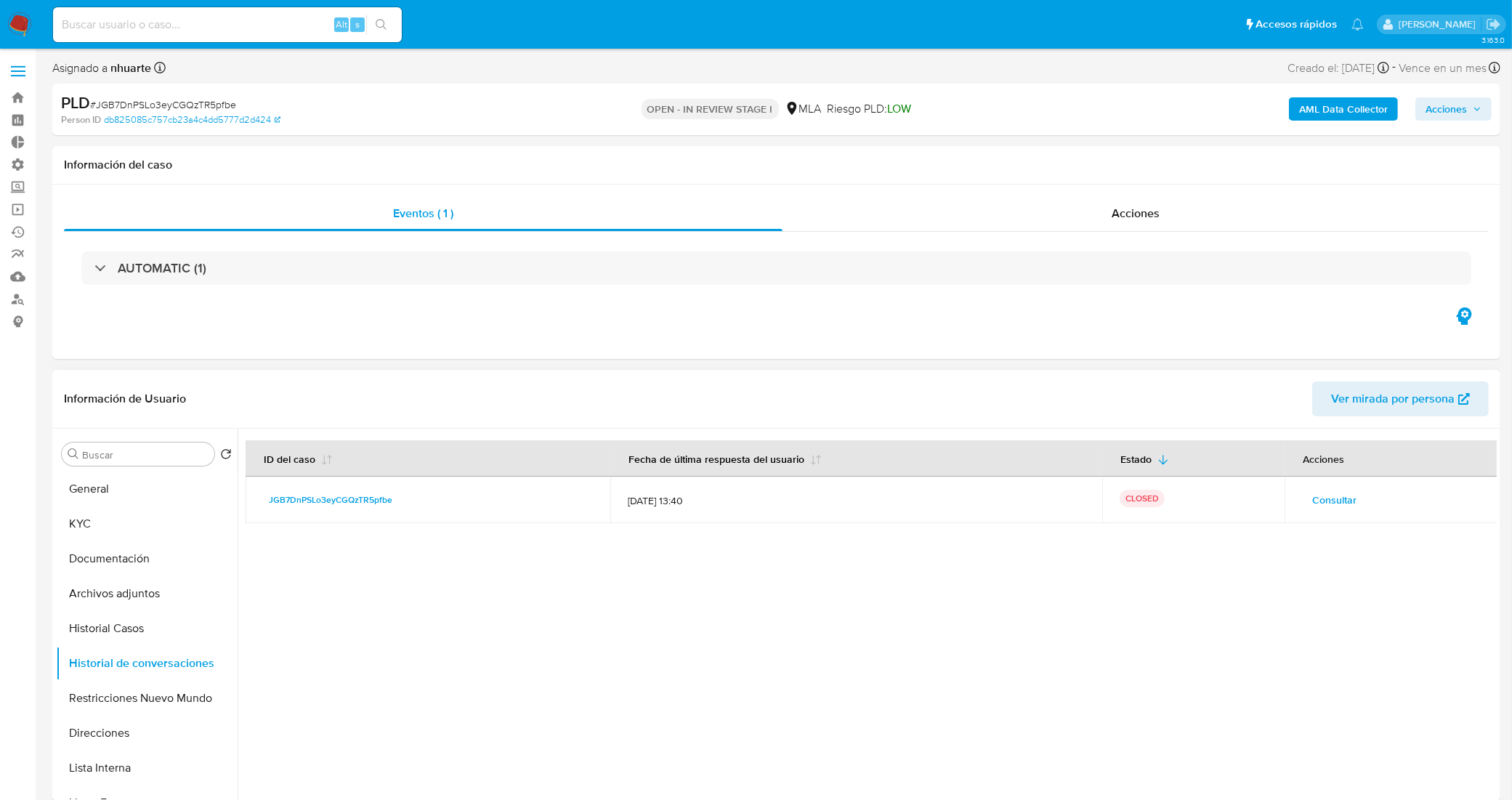
click at [1327, 503] on span "Consultar" at bounding box center [1335, 500] width 44 height 21
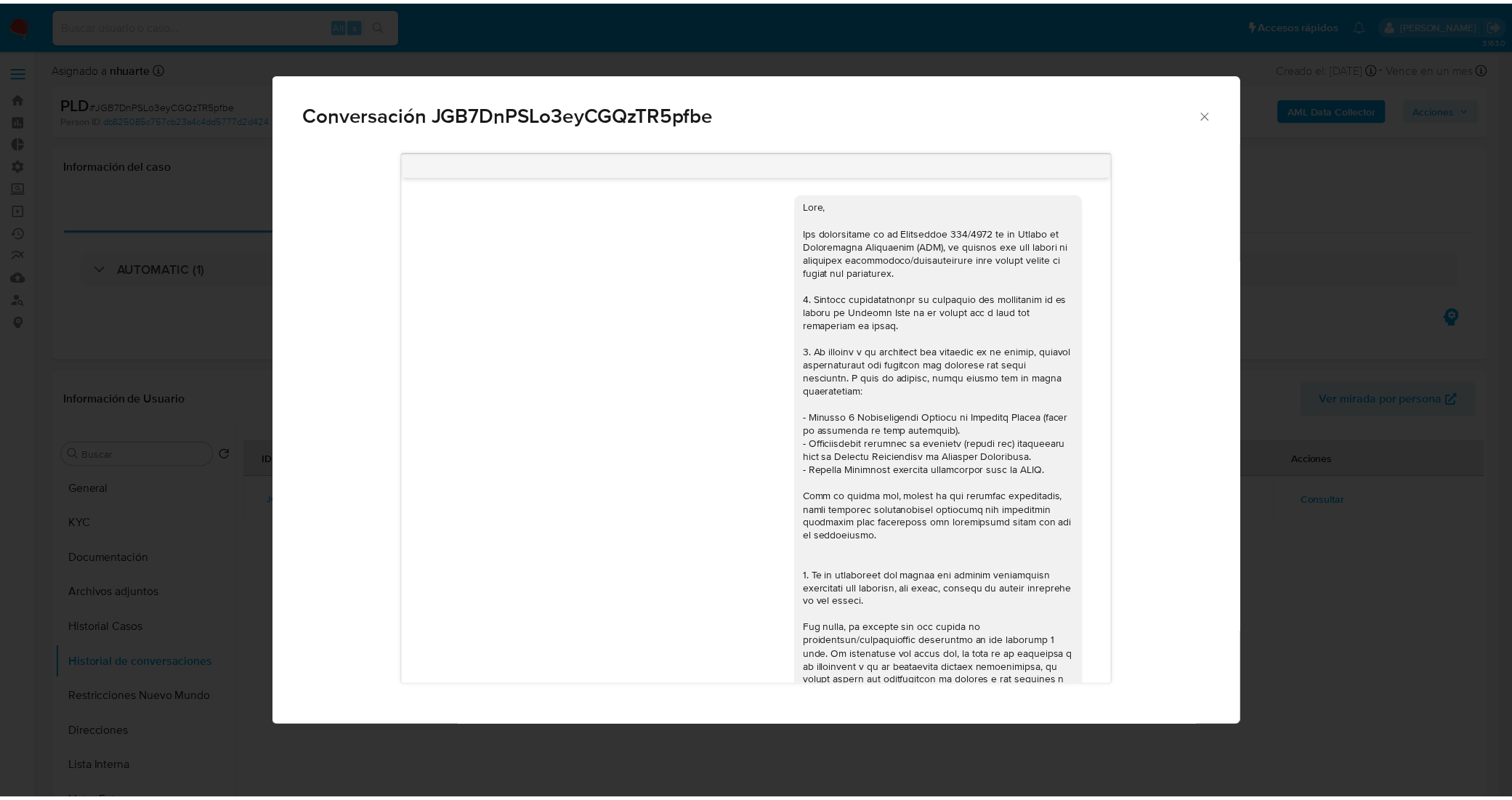
scroll to position [636, 0]
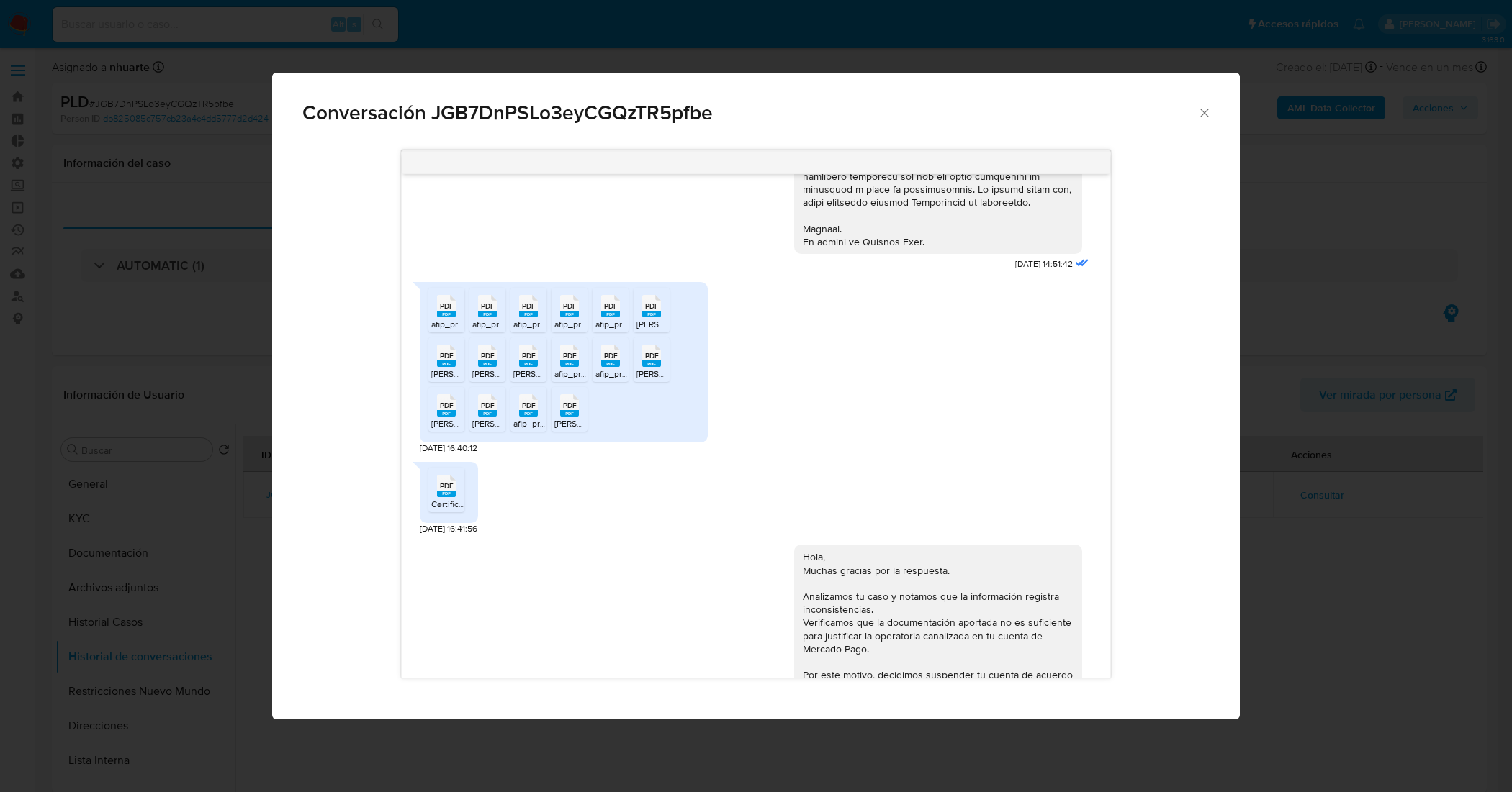
click at [1207, 113] on icon "Cerrar" at bounding box center [1204, 113] width 15 height 15
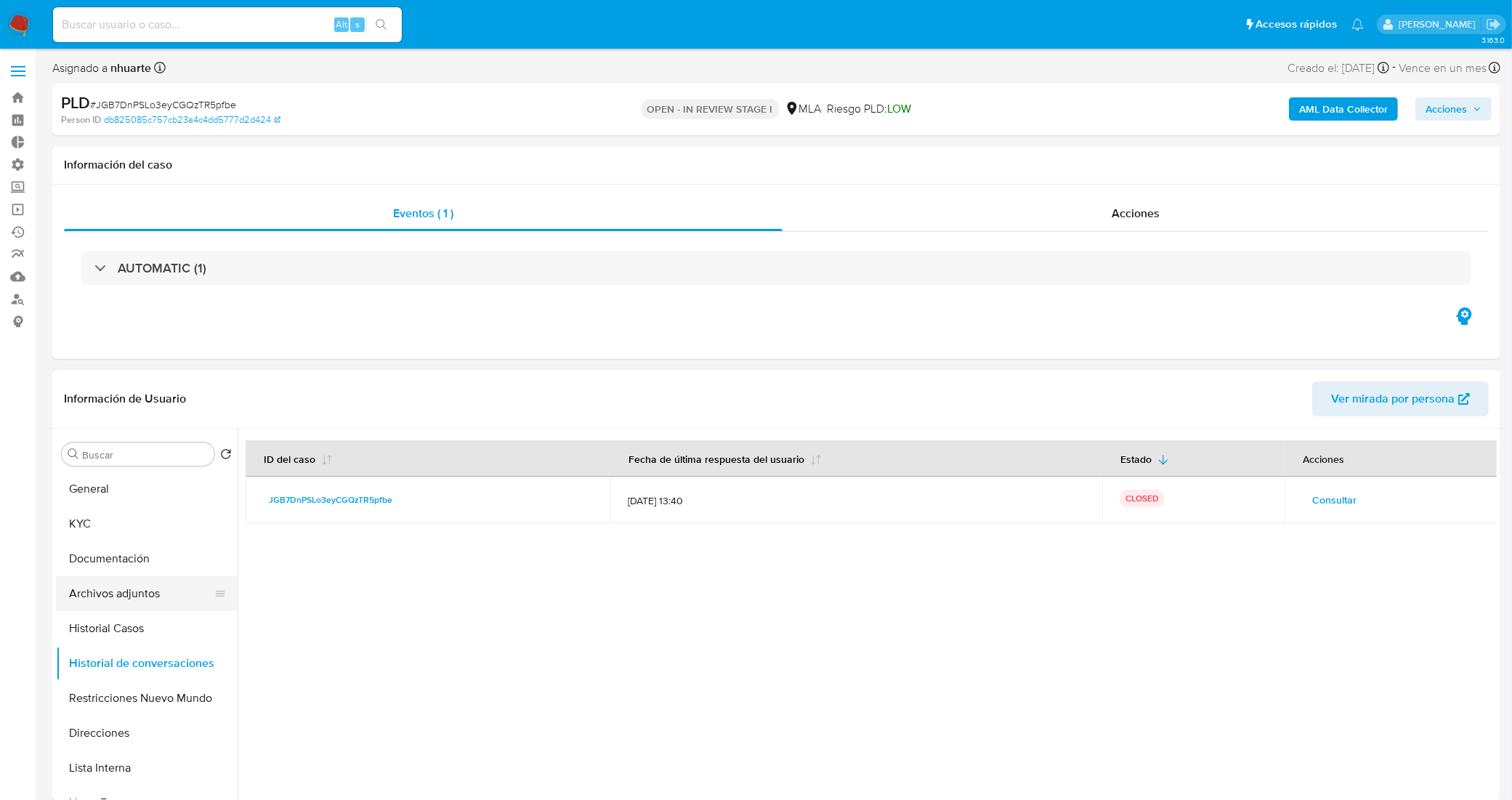
click at [143, 590] on button "Archivos adjuntos" at bounding box center [141, 594] width 170 height 35
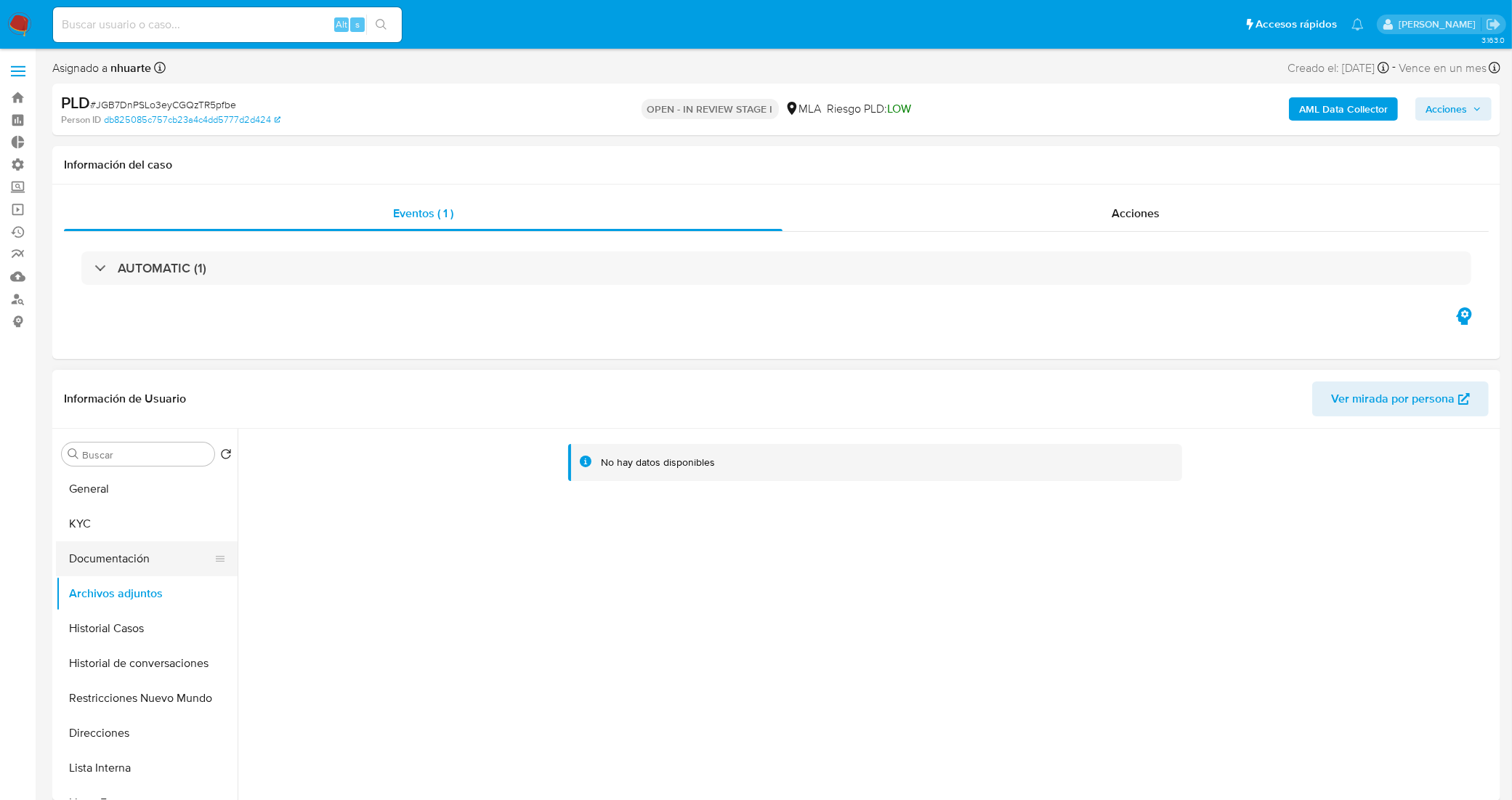
click at [173, 569] on button "Documentación" at bounding box center [141, 559] width 170 height 35
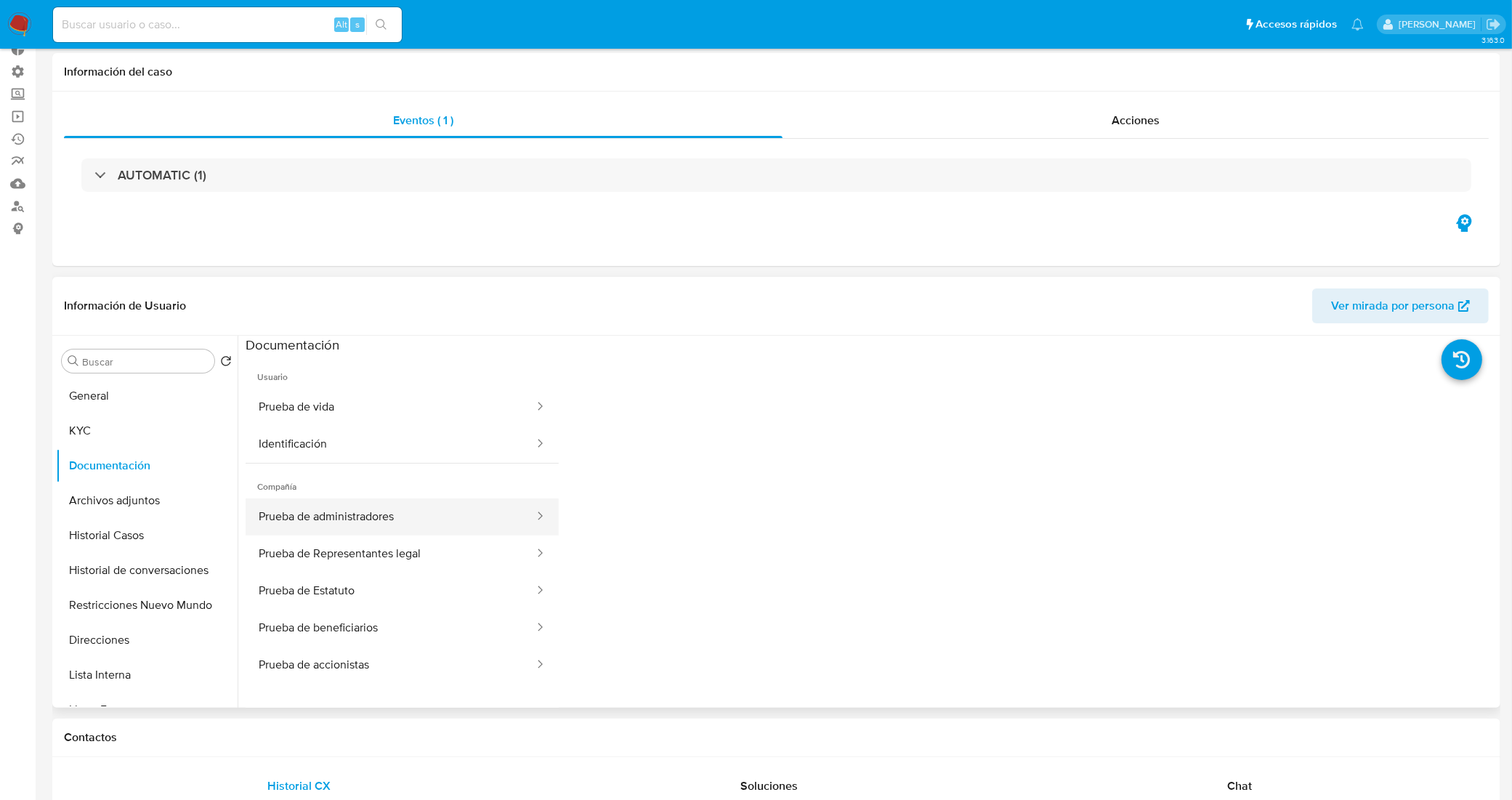
scroll to position [182, 0]
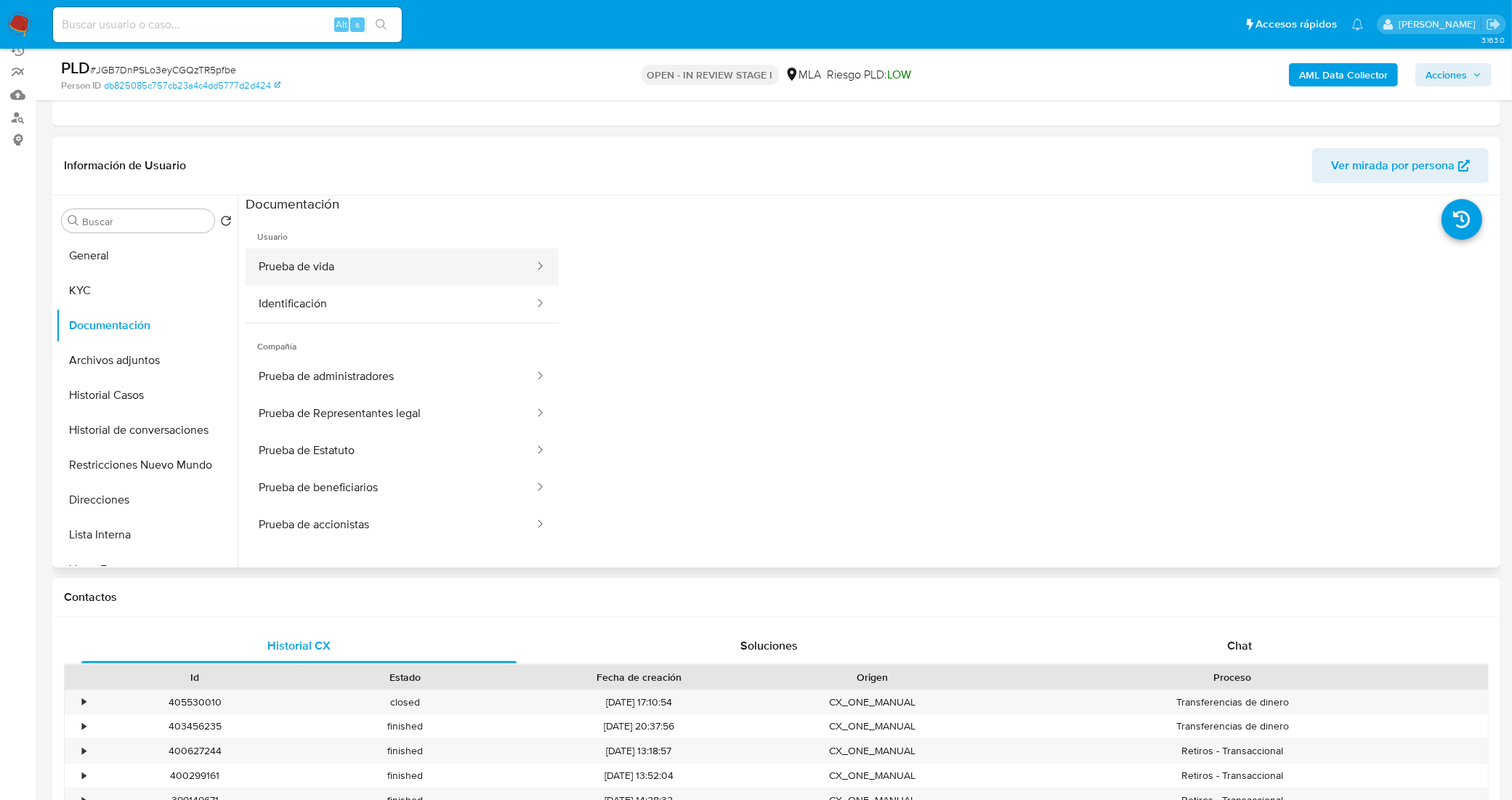
click at [455, 253] on button "Prueba de vida" at bounding box center [390, 267] width 290 height 37
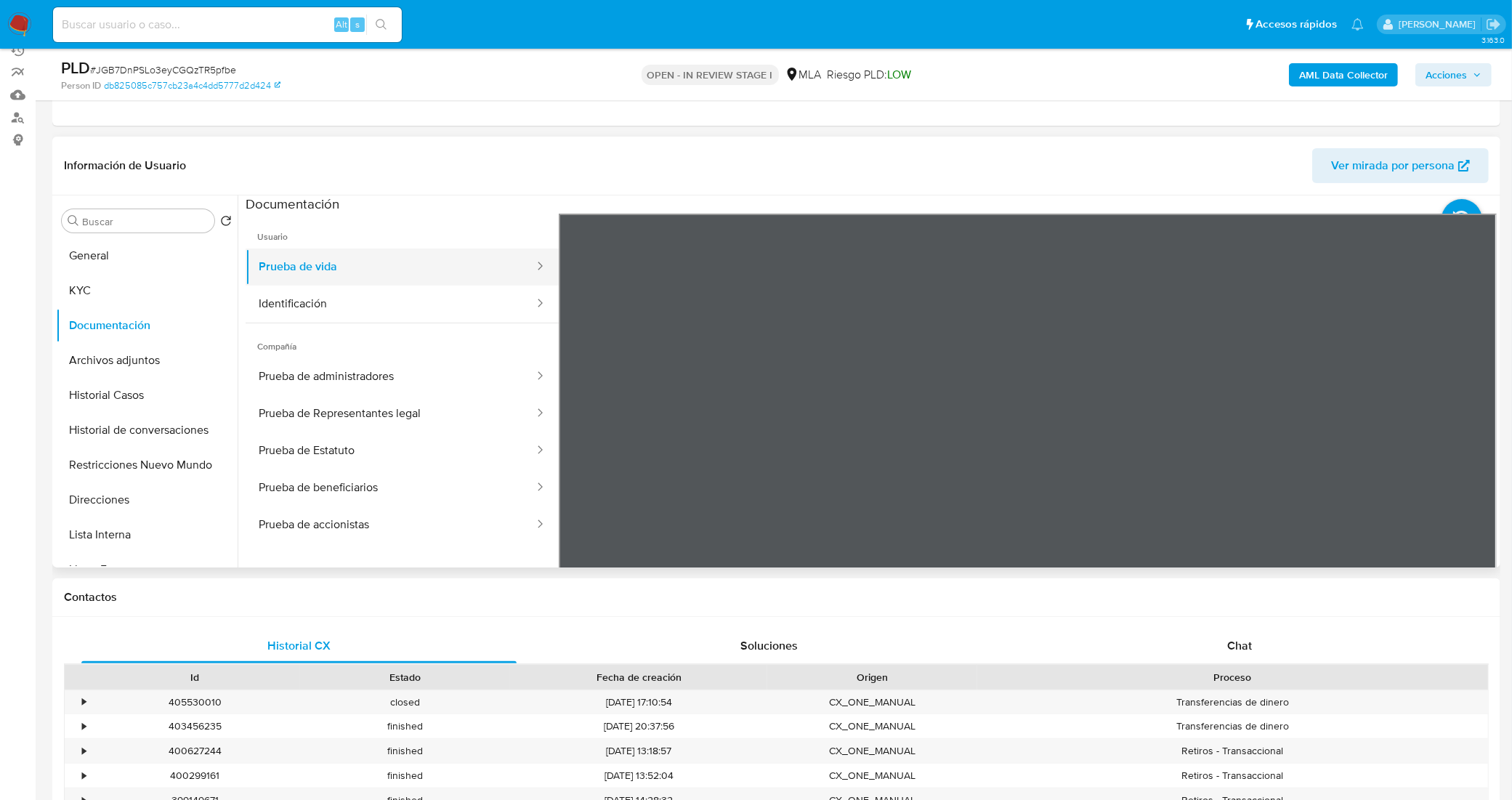
click at [394, 280] on button "Prueba de vida" at bounding box center [390, 267] width 290 height 37
click at [404, 304] on button "Identificación" at bounding box center [390, 304] width 290 height 37
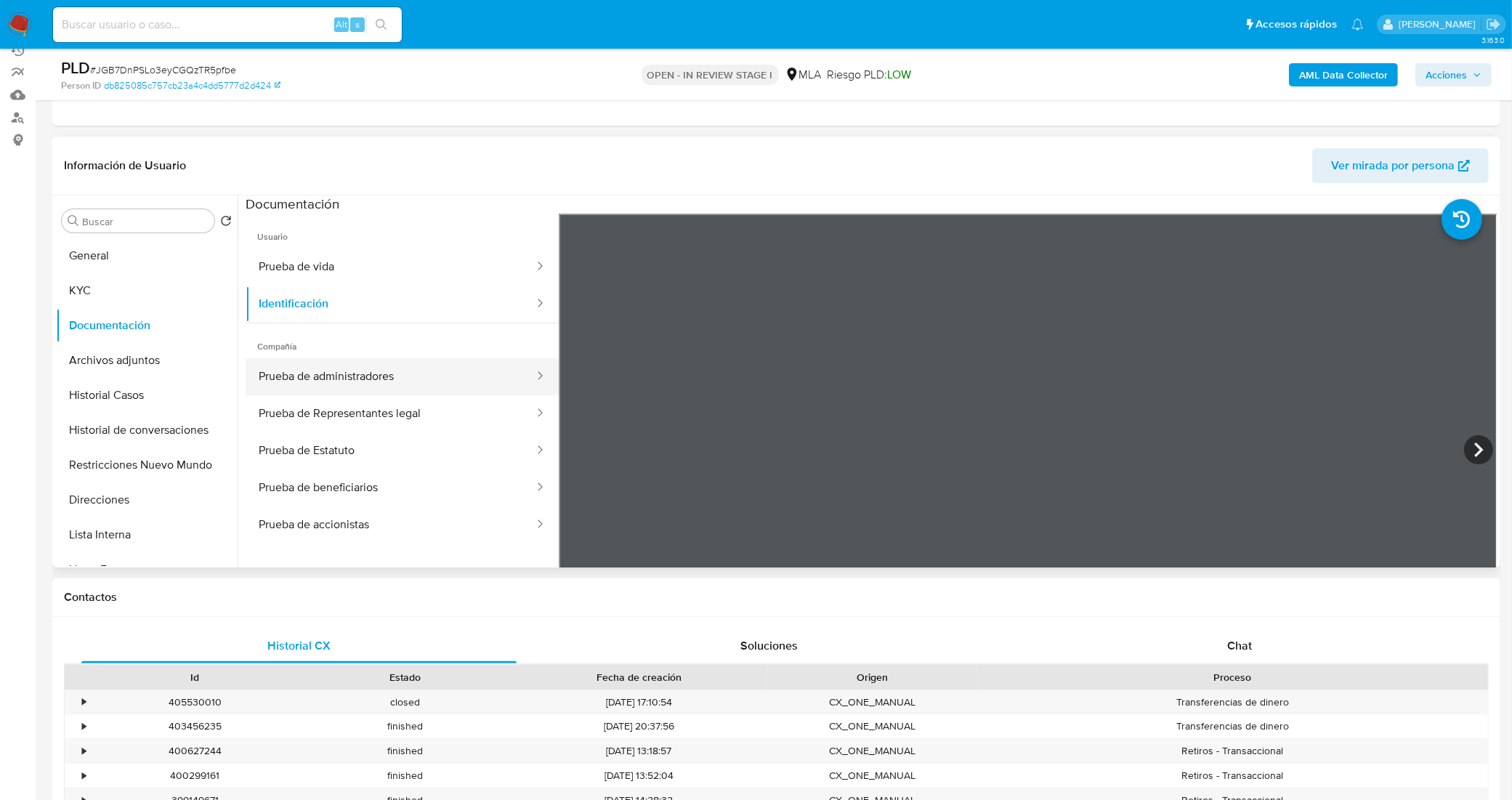
click at [400, 382] on button "Prueba de administradores" at bounding box center [390, 377] width 290 height 37
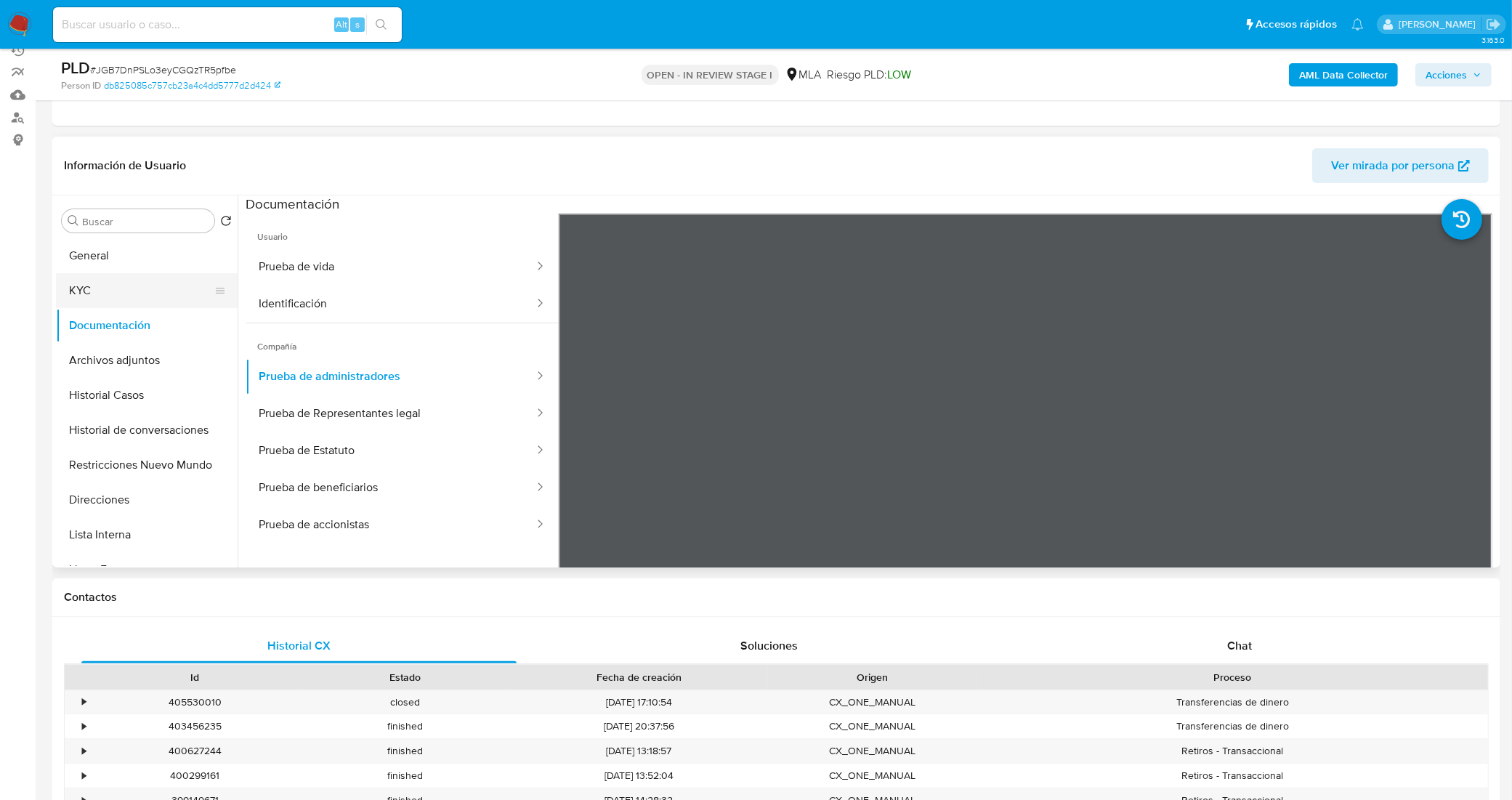
click at [125, 293] on button "KYC" at bounding box center [141, 291] width 170 height 35
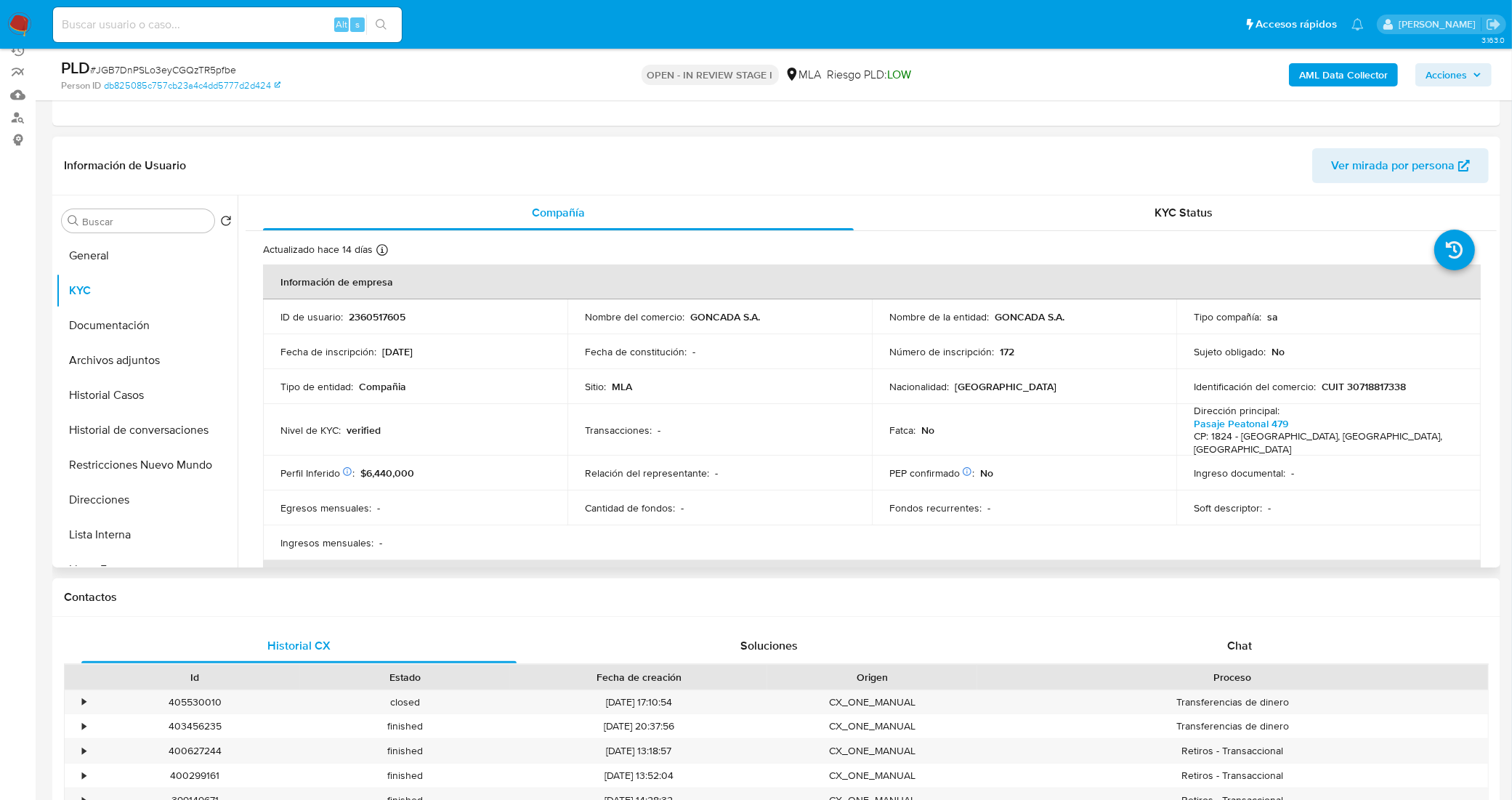
click at [1379, 384] on p "CUIT 30718817338" at bounding box center [1364, 386] width 85 height 13
copy p "30718817338"
click at [136, 325] on button "Documentación" at bounding box center [141, 325] width 170 height 35
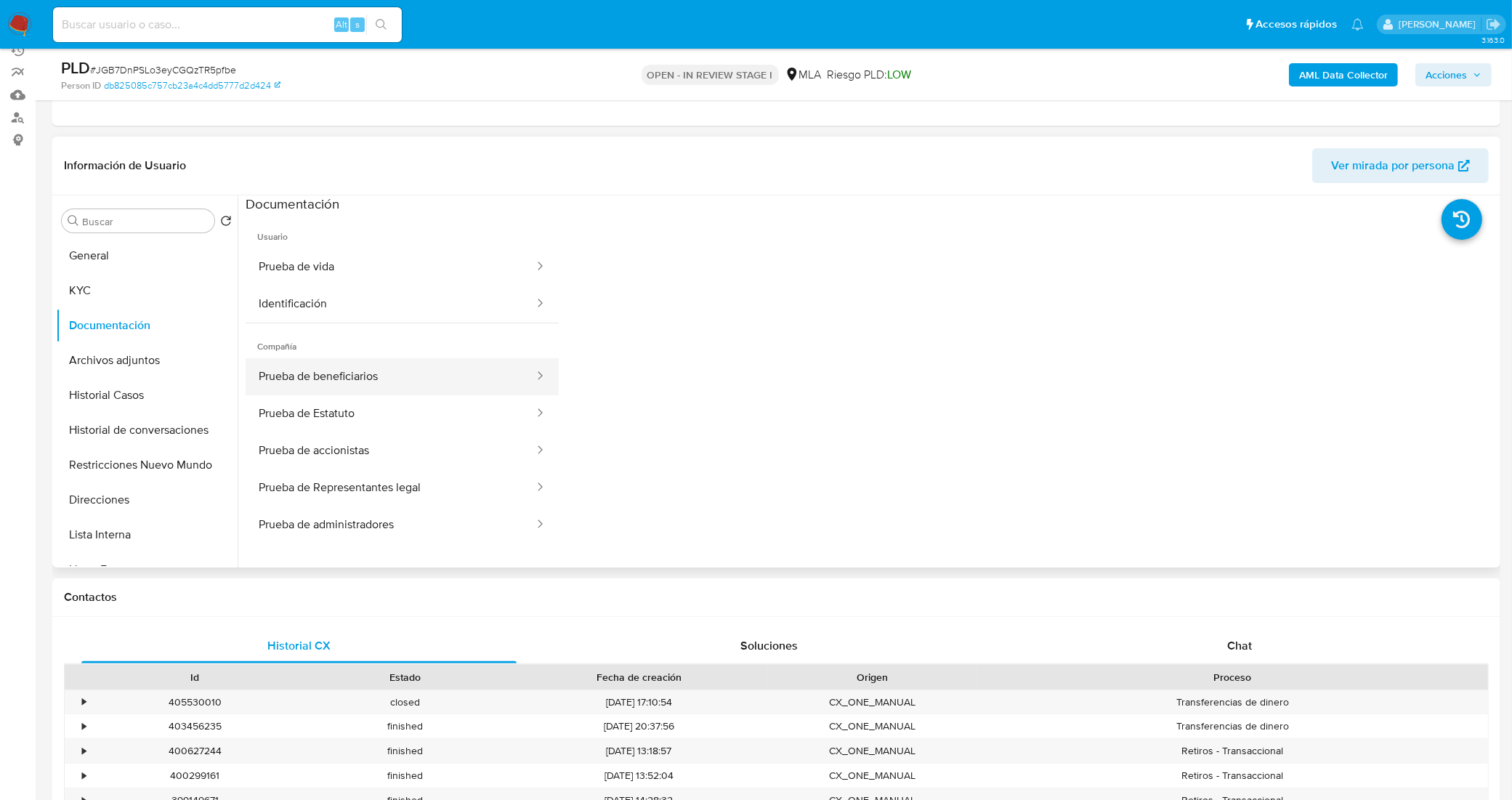
click at [386, 373] on button "Prueba de beneficiarios" at bounding box center [390, 377] width 290 height 37
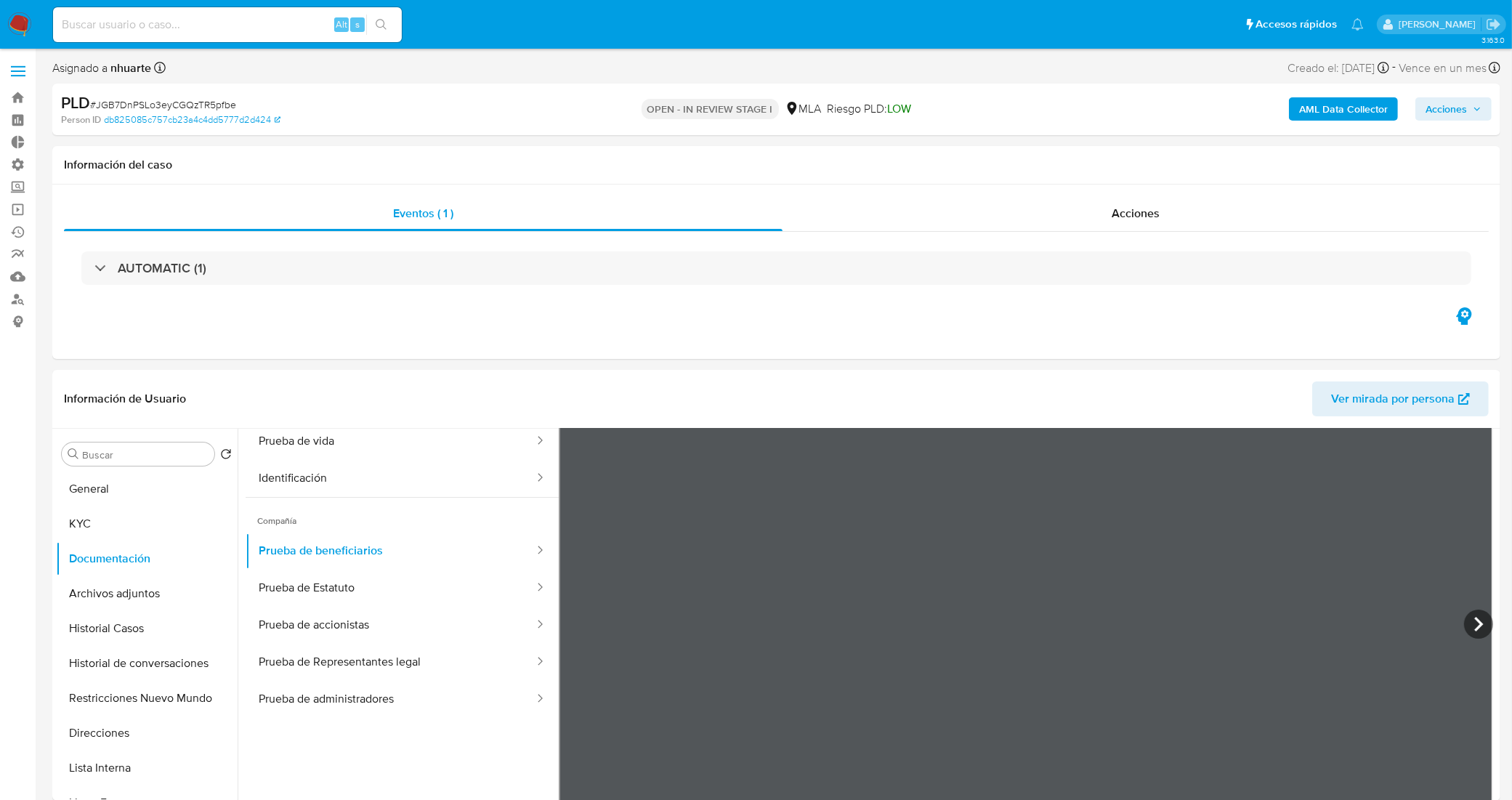
scroll to position [91, 0]
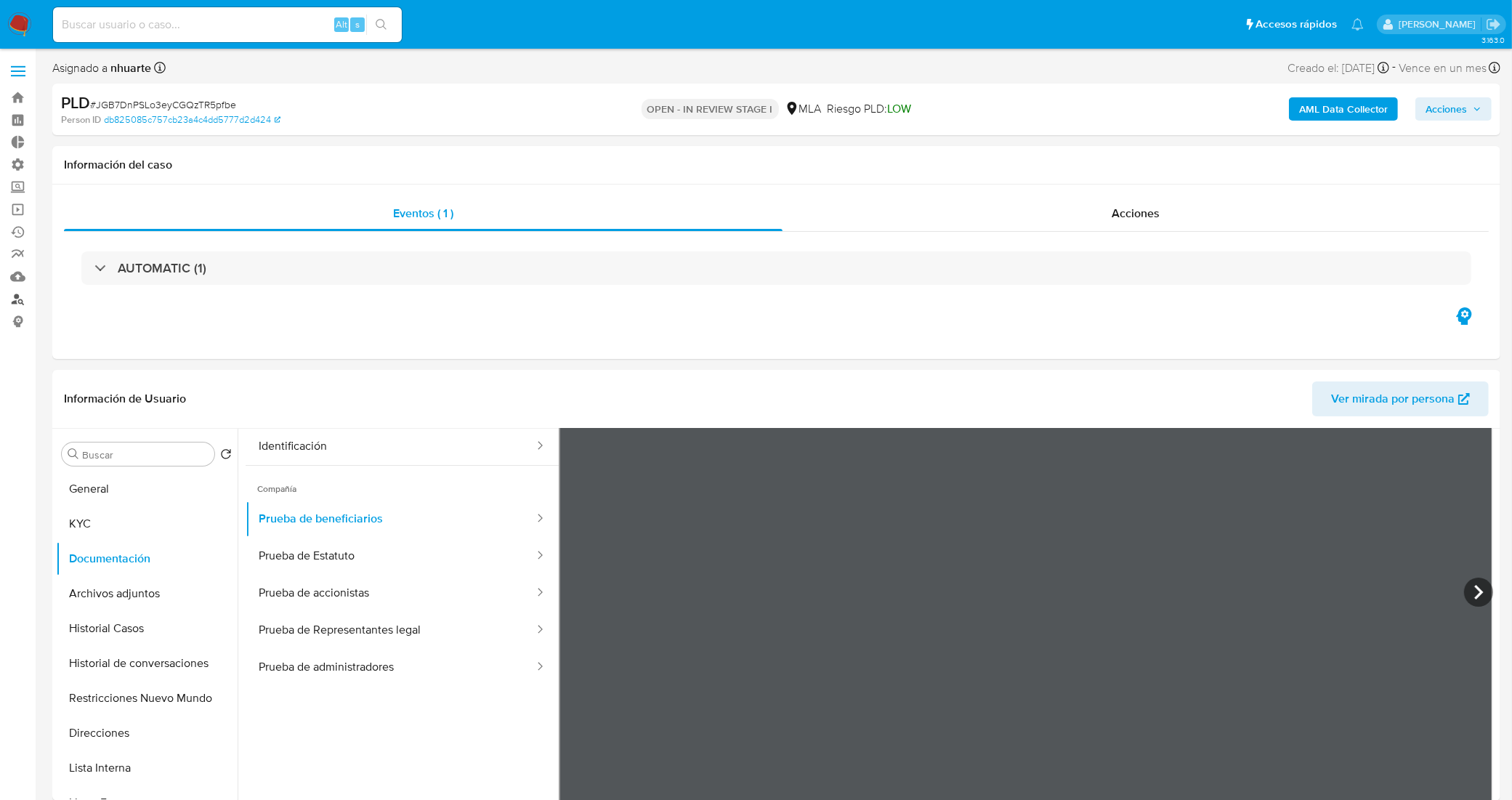
click at [18, 298] on link "Buscador de personas" at bounding box center [86, 298] width 173 height 22
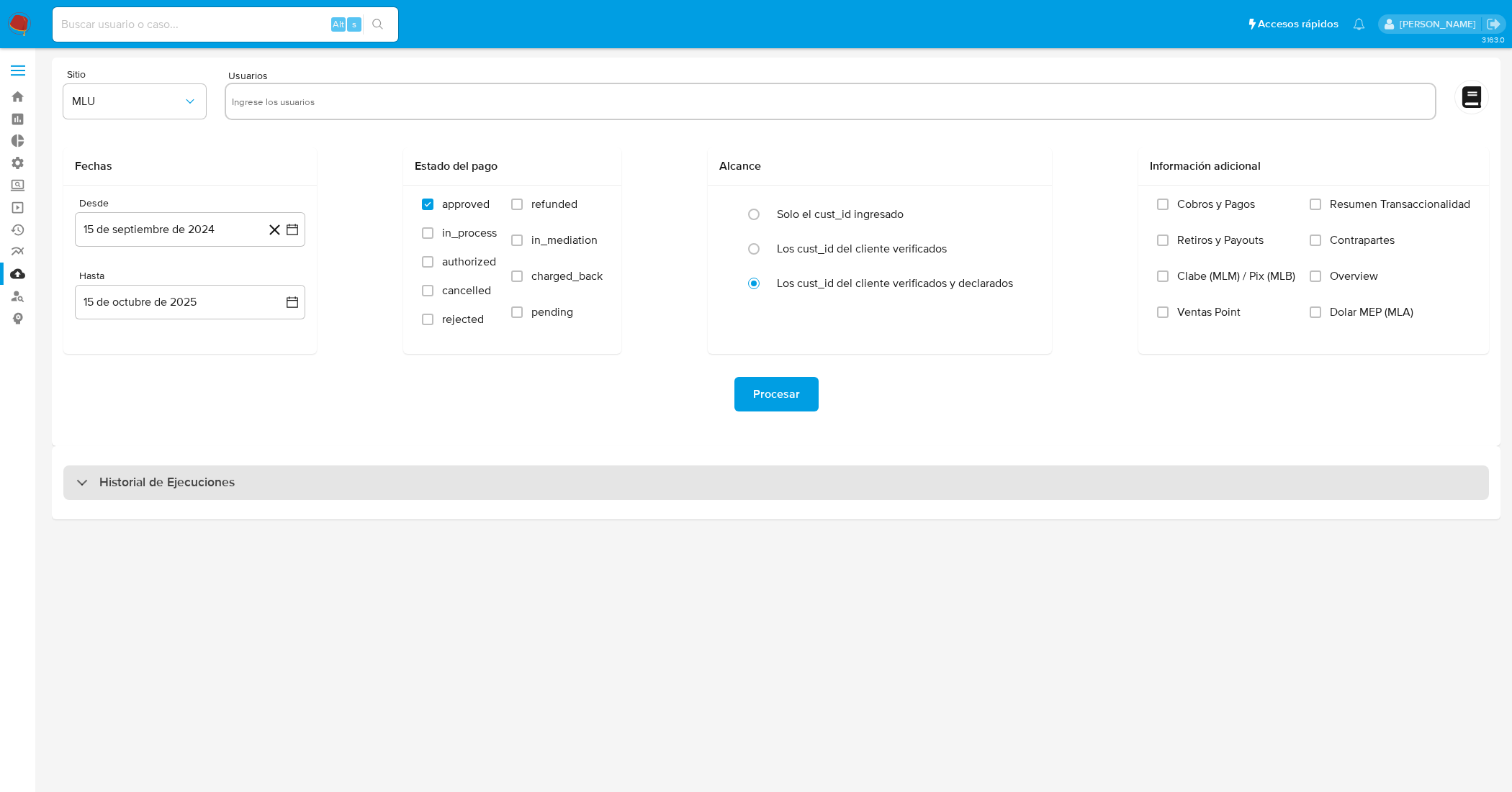
click at [181, 480] on h3 "Historial de Ejecuciones" at bounding box center [167, 482] width 135 height 17
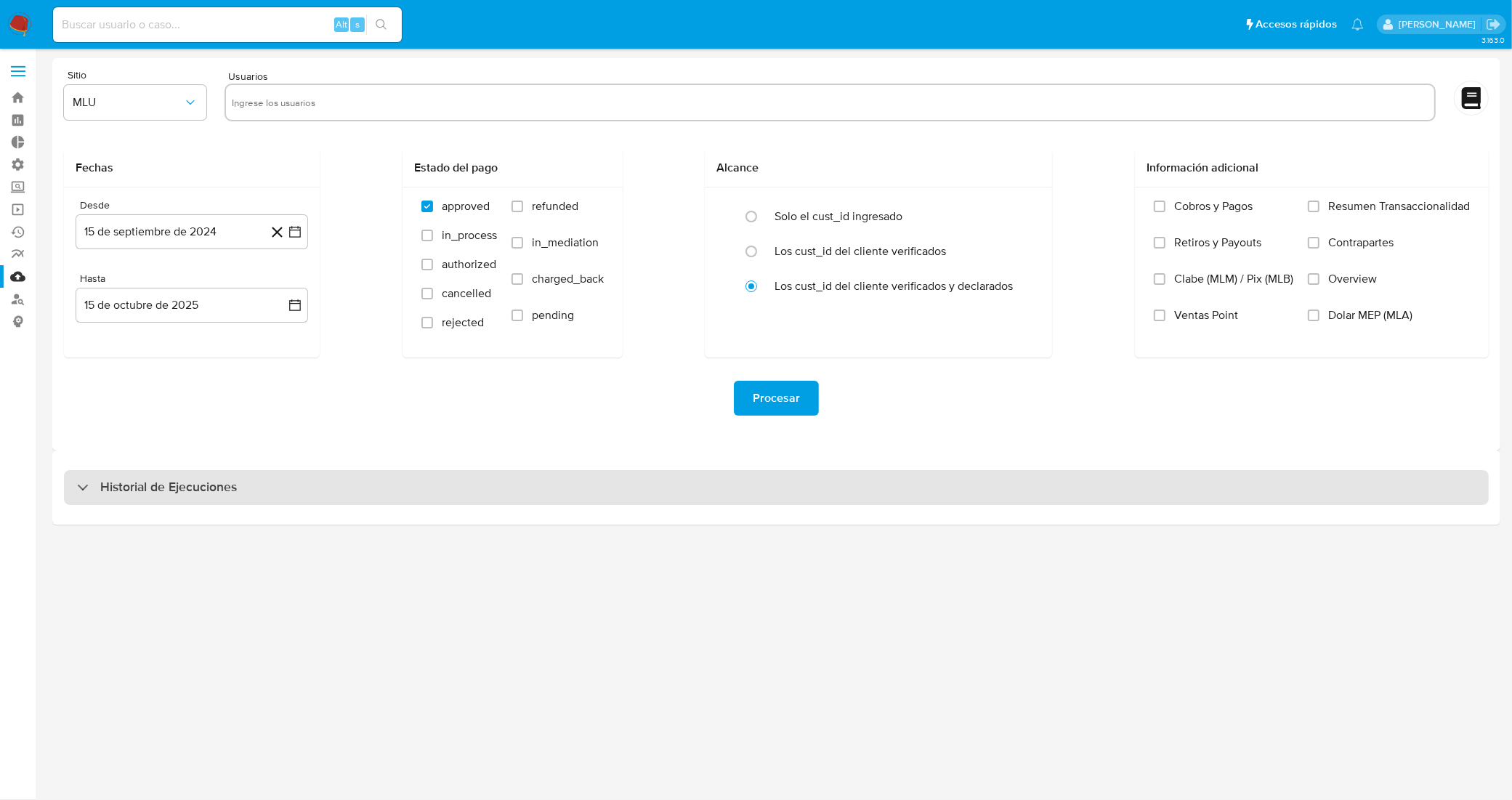
select select "10"
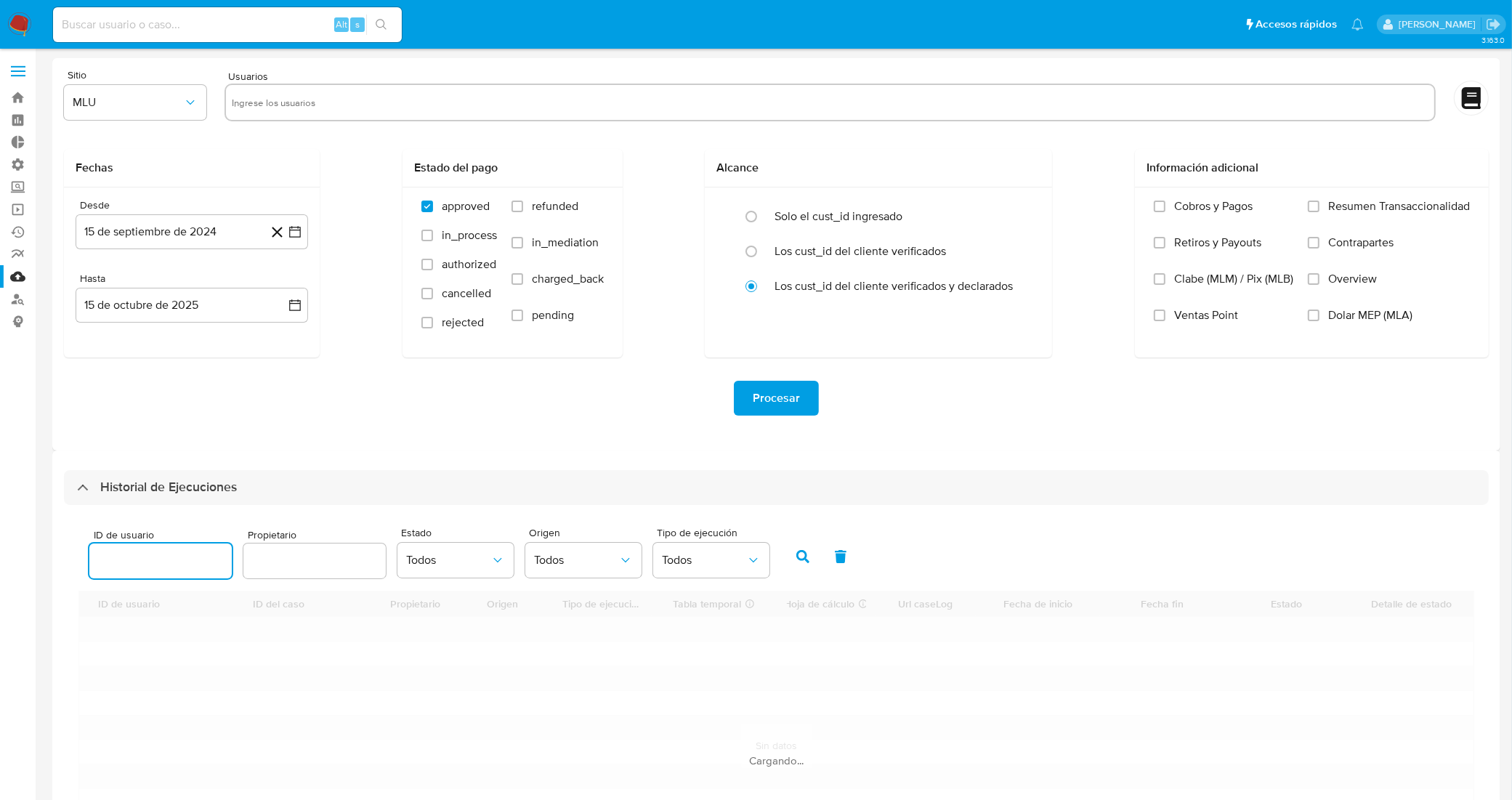
click at [175, 564] on input "number" at bounding box center [161, 561] width 142 height 19
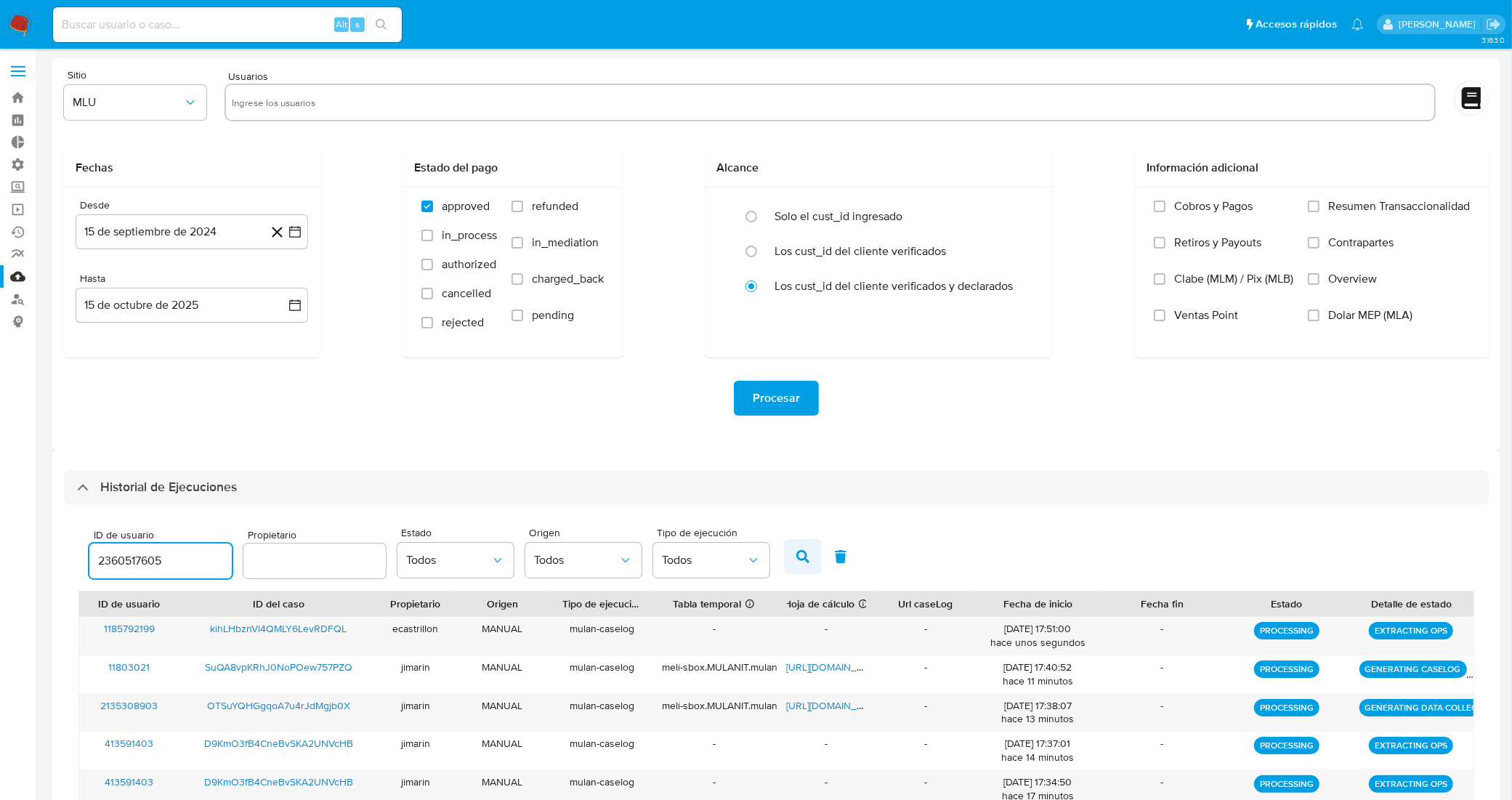
type input "2360517605"
click at [811, 556] on button "button" at bounding box center [803, 557] width 38 height 35
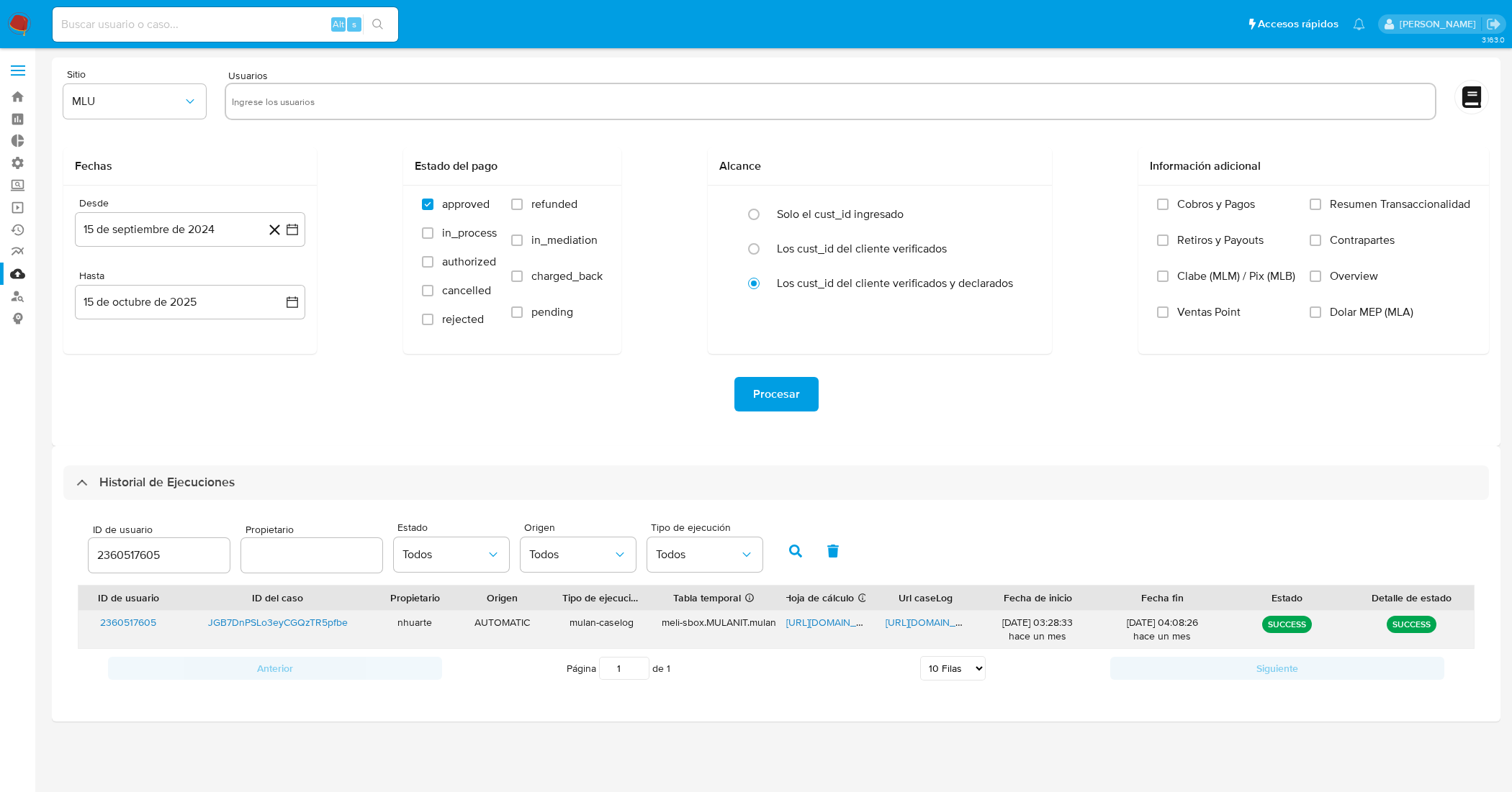
click at [819, 625] on span "https://docs.google.com/spreadsheets/d/1Zdi2X4Vg52mEC5uwxazYsL04yDg-WRCOyuhPSVA…" at bounding box center [836, 622] width 100 height 15
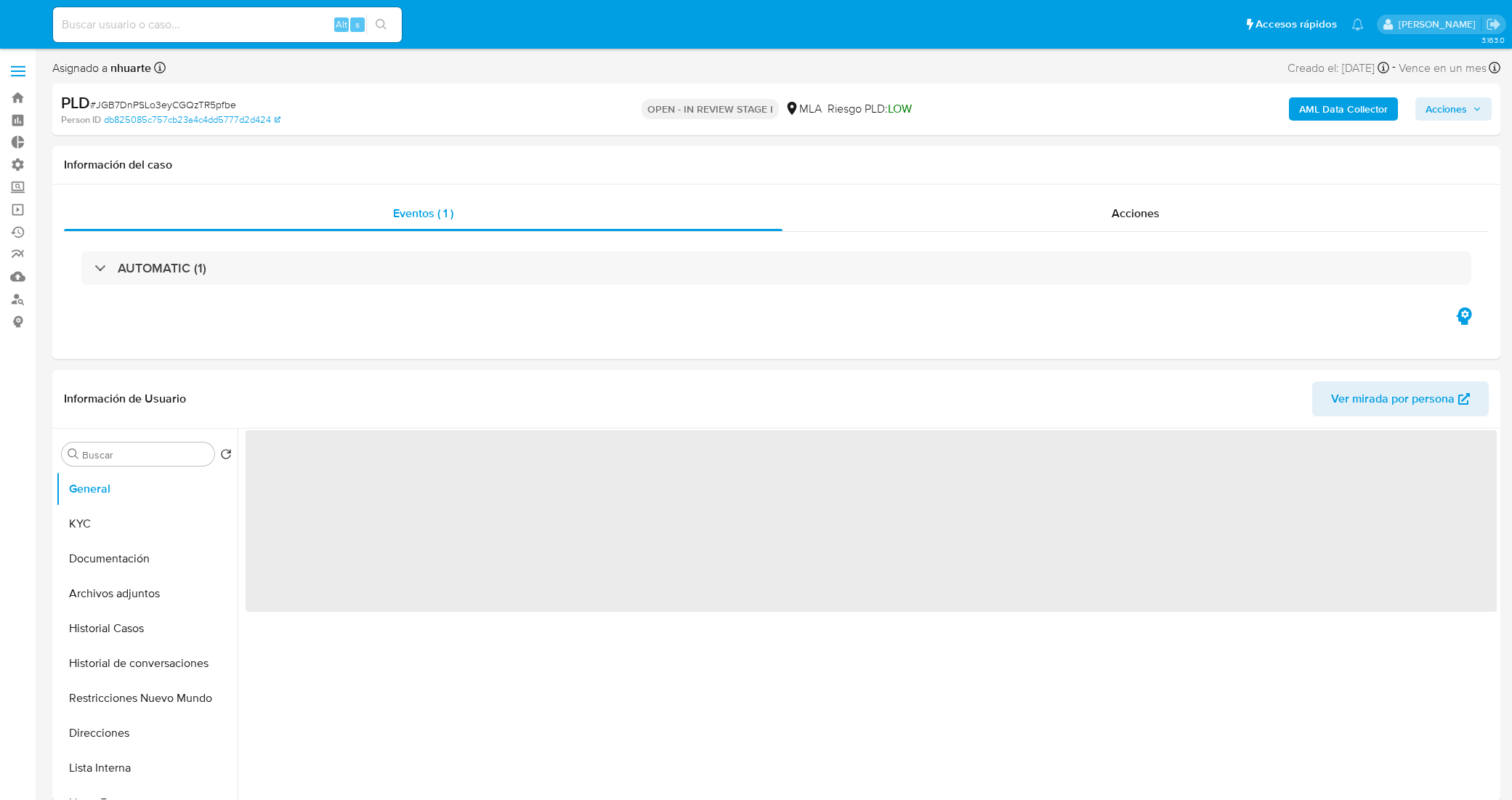
select select "10"
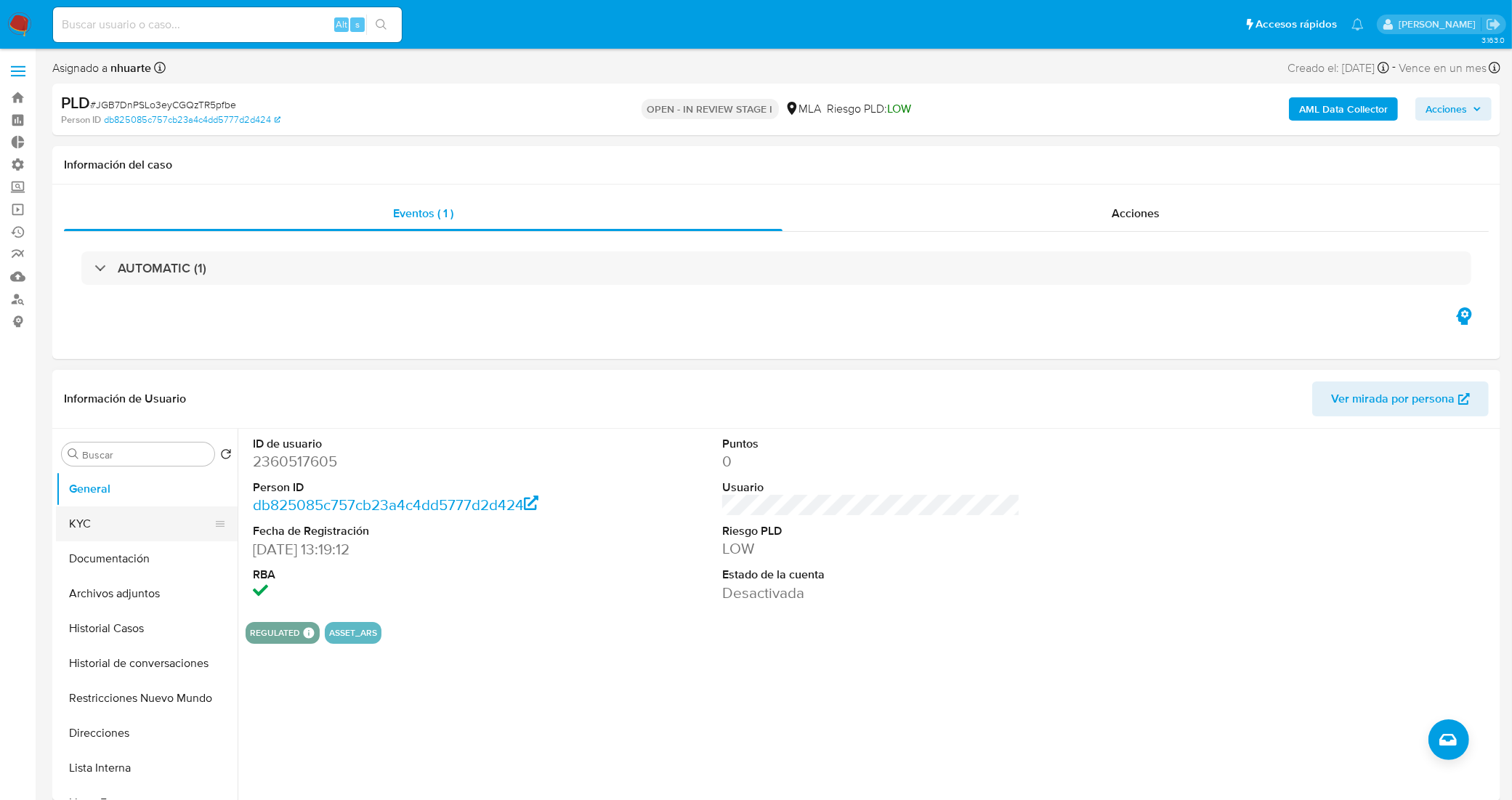
click at [164, 524] on button "KYC" at bounding box center [141, 524] width 170 height 35
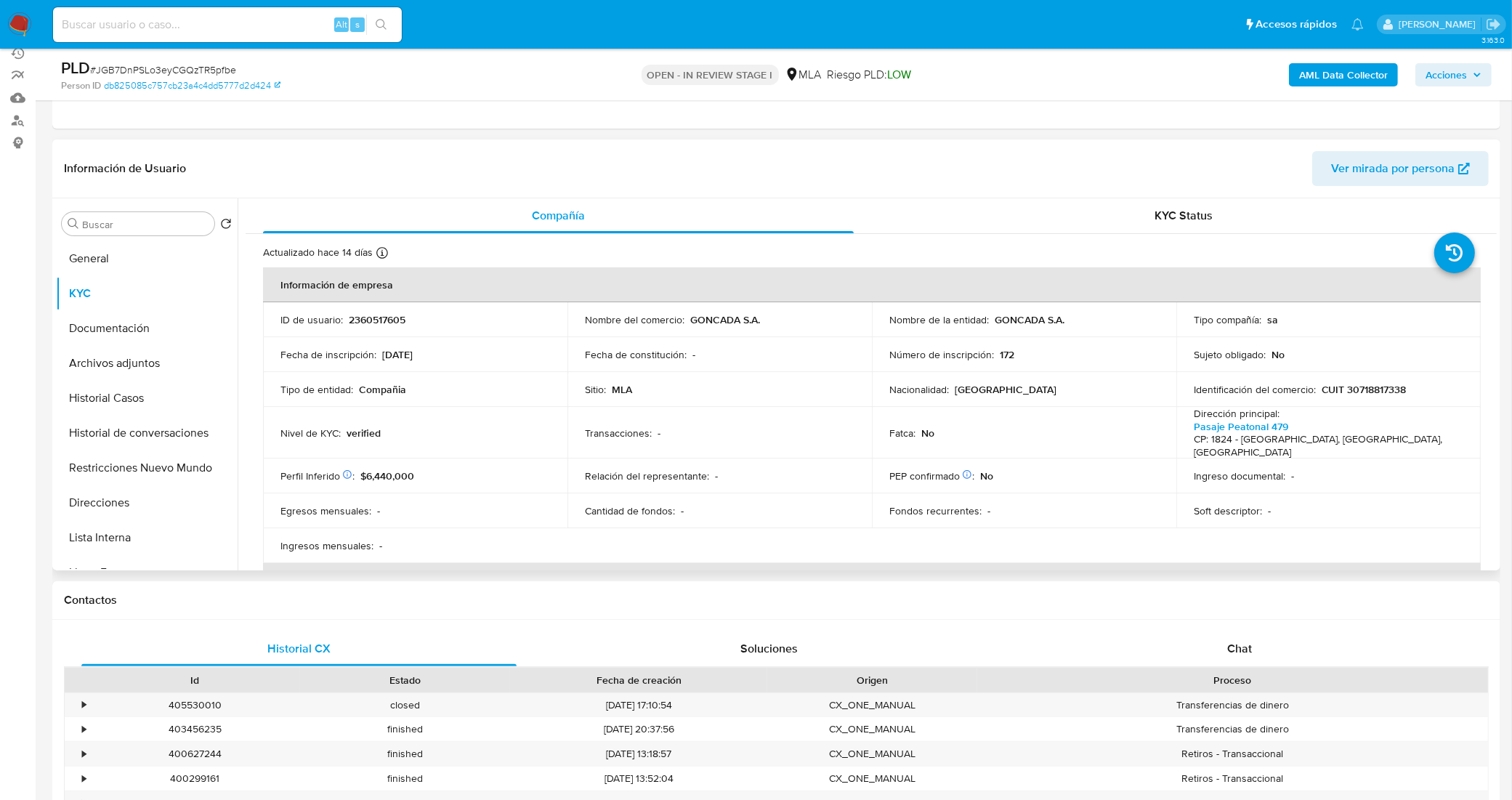
scroll to position [182, 0]
click at [105, 270] on button "General" at bounding box center [141, 255] width 170 height 35
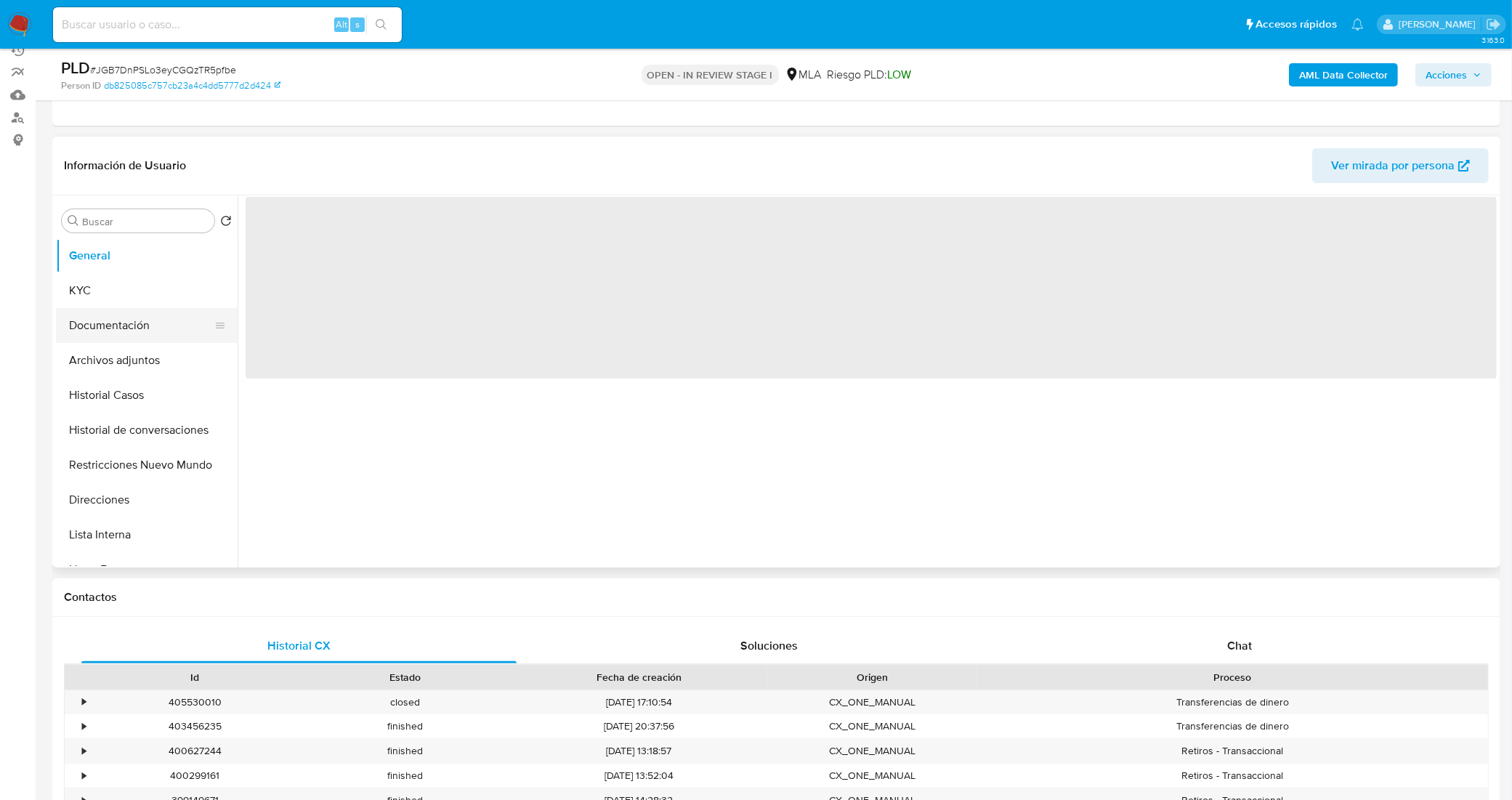
click at [124, 327] on button "Documentación" at bounding box center [141, 325] width 170 height 35
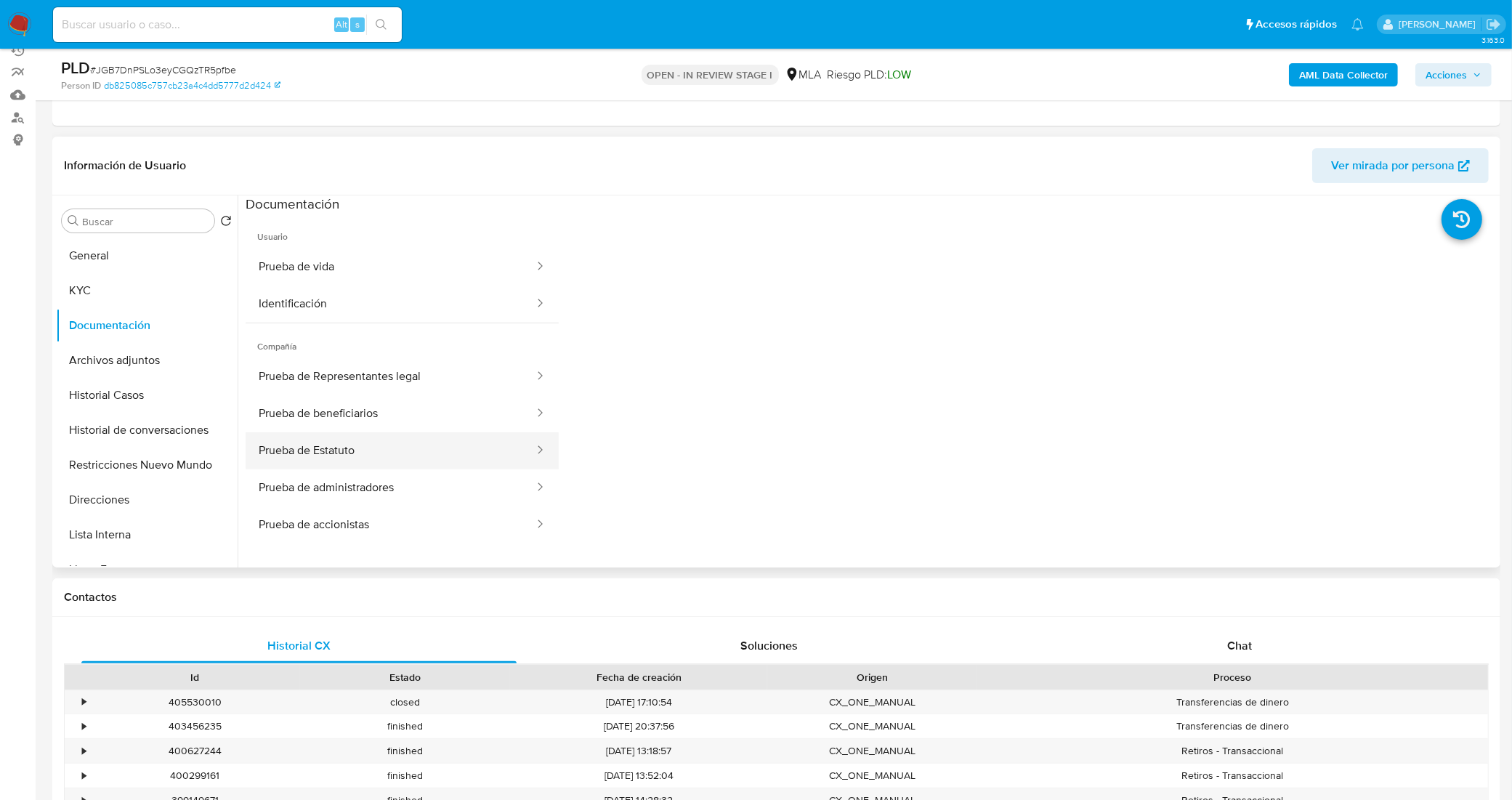
scroll to position [118, 0]
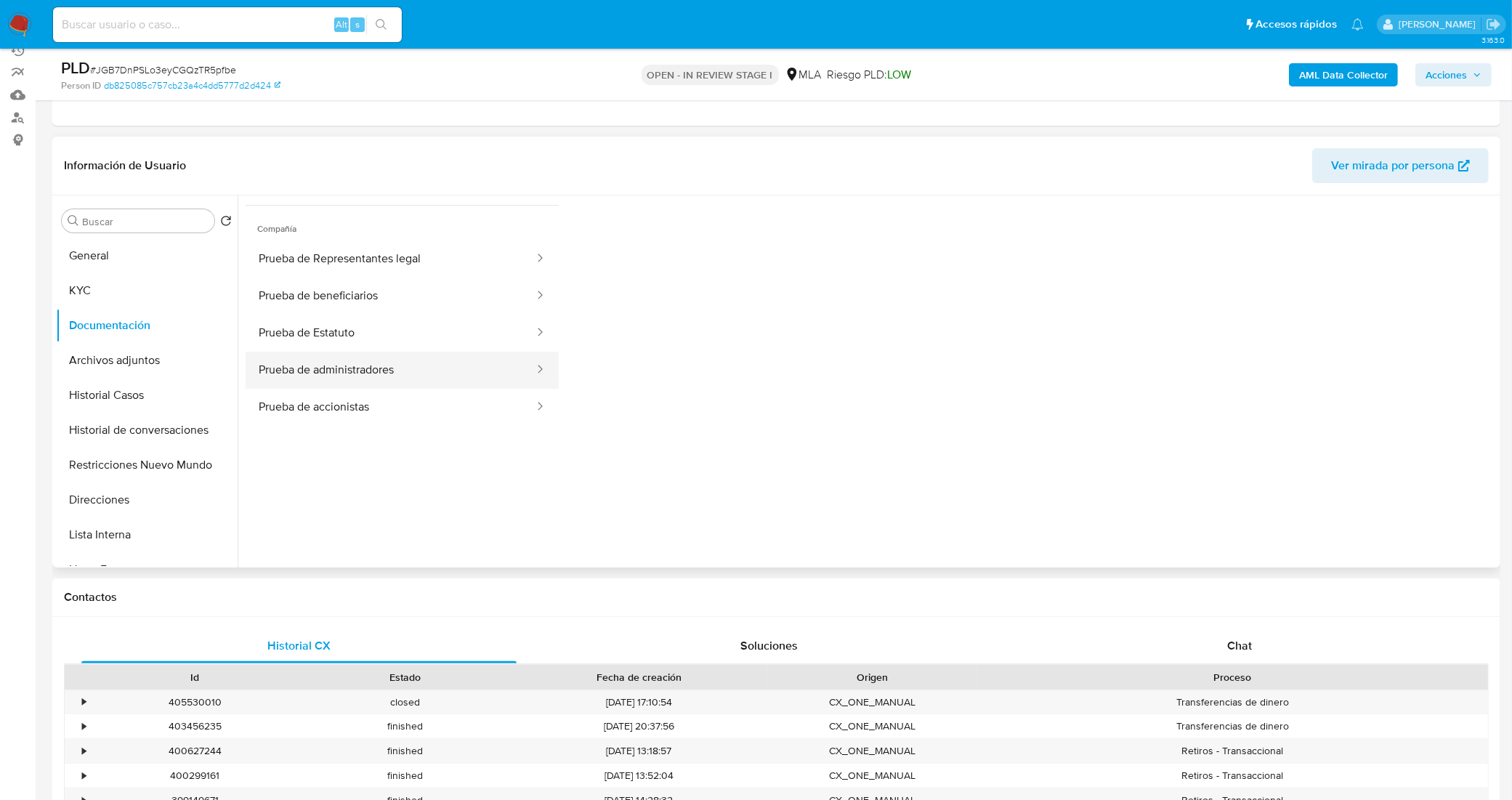
click at [408, 368] on button "Prueba de administradores" at bounding box center [390, 370] width 290 height 37
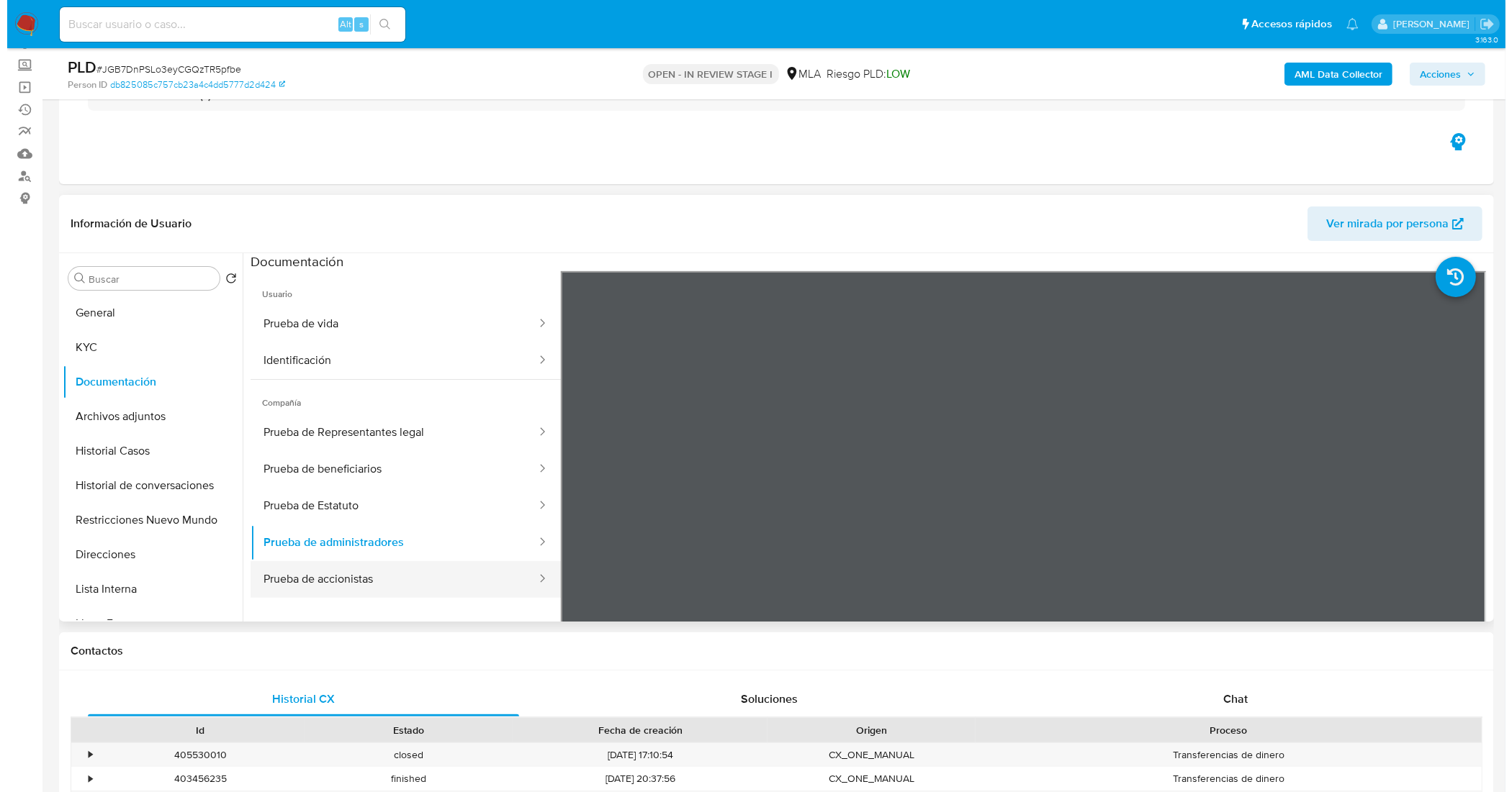
scroll to position [90, 0]
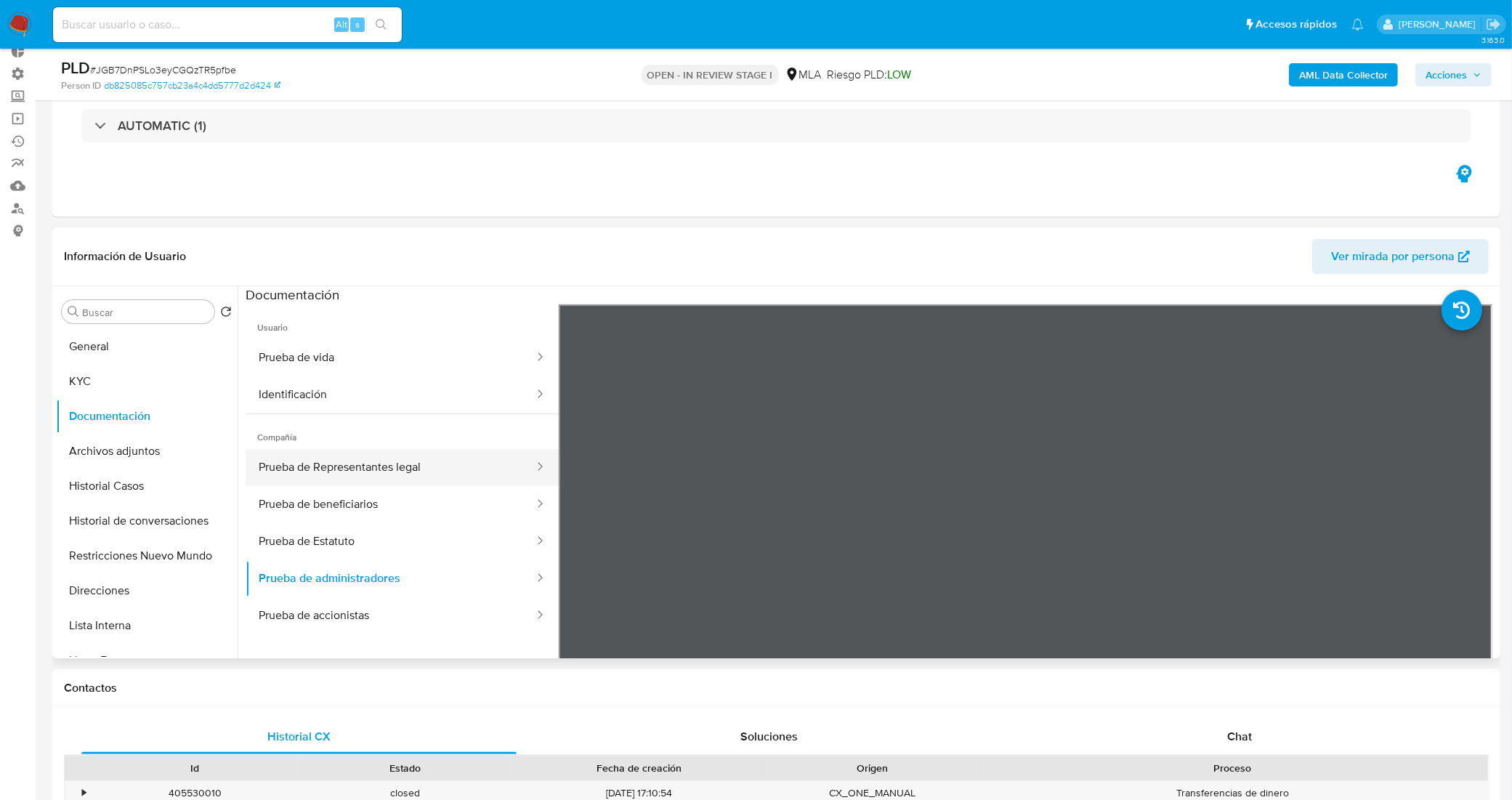
click at [394, 480] on button "Prueba de Representantes legal" at bounding box center [390, 467] width 290 height 37
click at [166, 526] on button "Historial de conversaciones" at bounding box center [141, 521] width 170 height 35
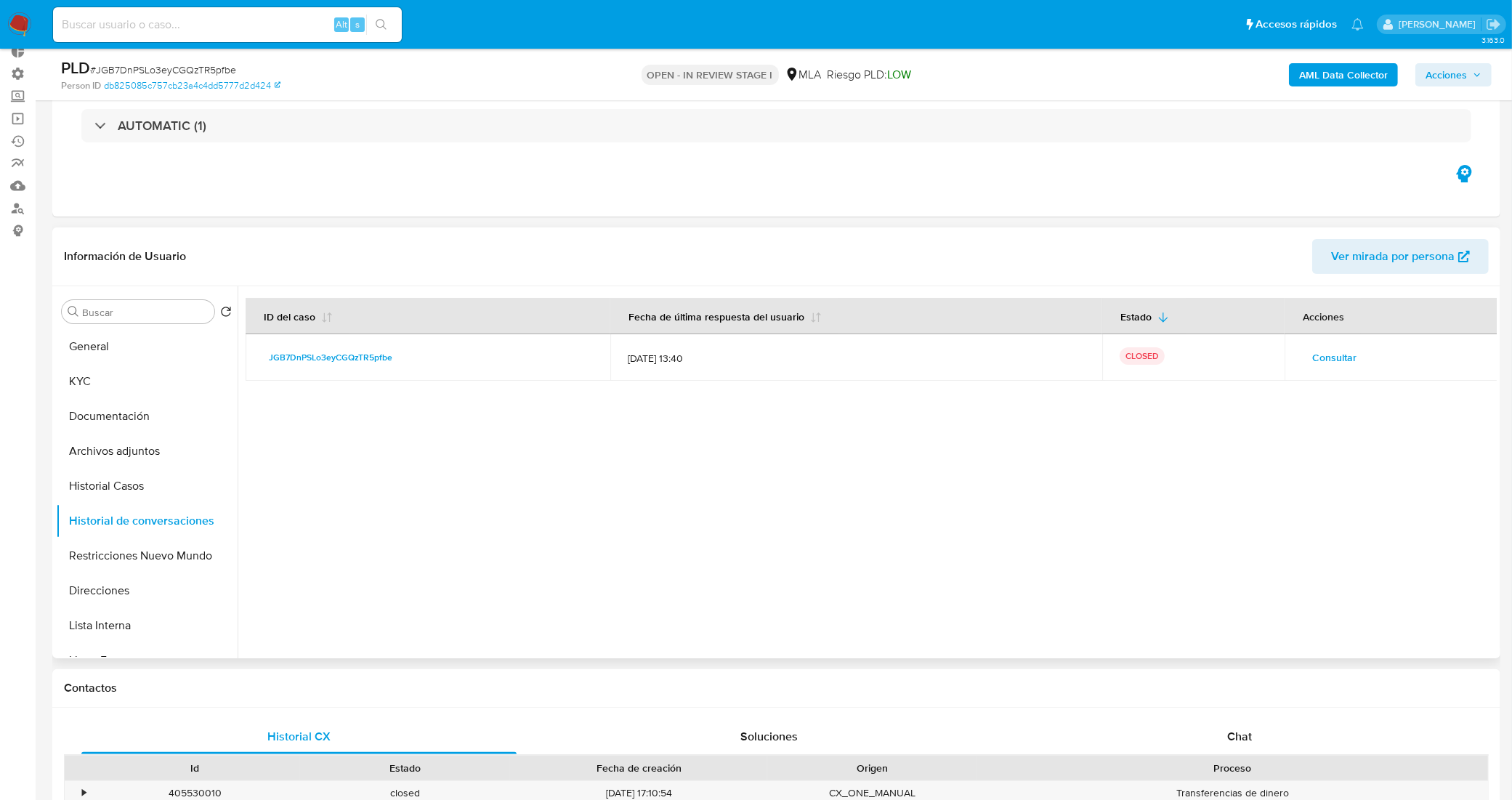
click at [1331, 358] on span "Consultar" at bounding box center [1335, 358] width 44 height 21
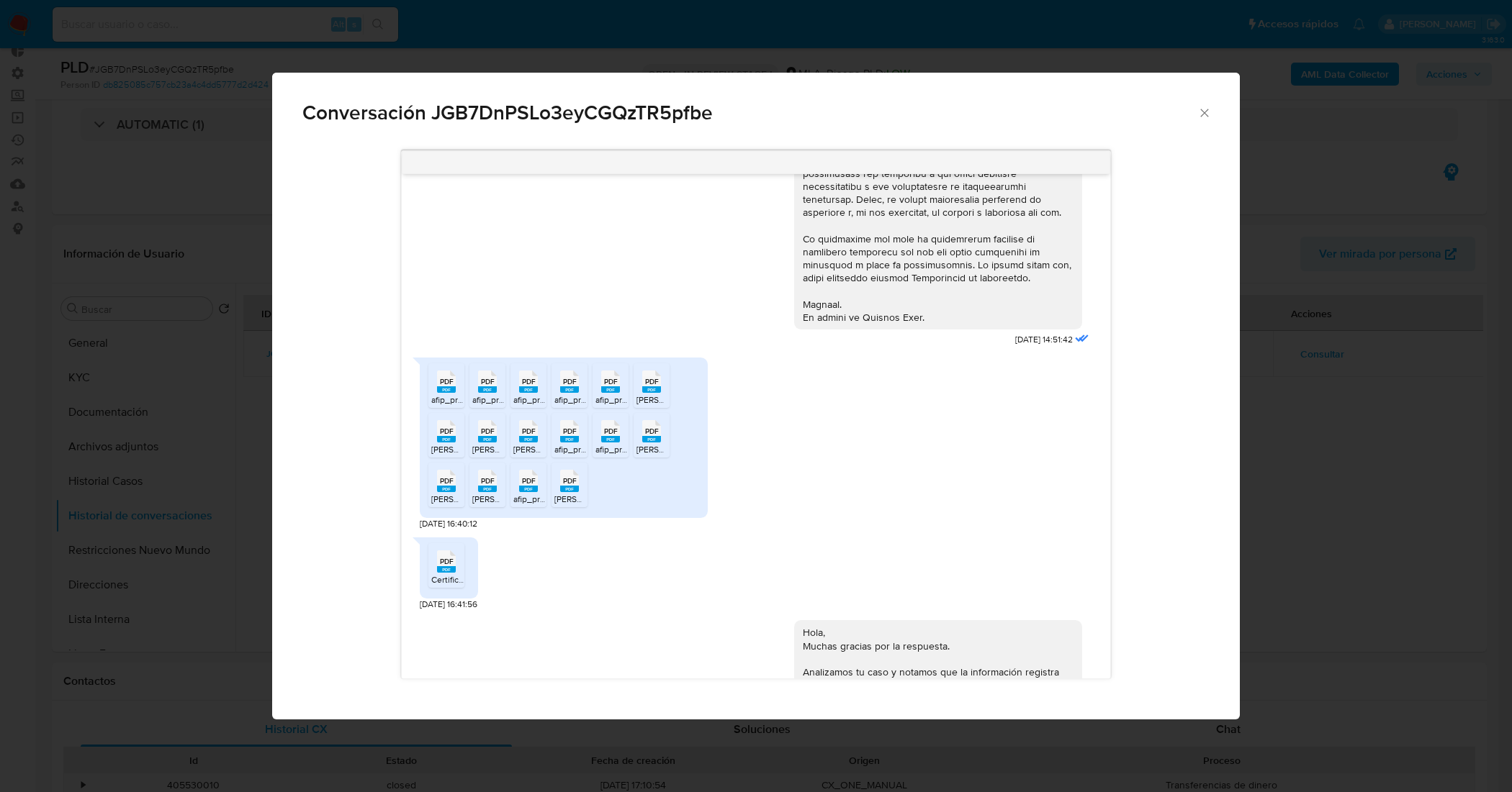
scroll to position [553, 0]
click at [448, 388] on span "PDF" at bounding box center [446, 383] width 14 height 9
click at [483, 395] on rect "Comunicación" at bounding box center [487, 392] width 19 height 7
click at [530, 395] on rect "Comunicación" at bounding box center [528, 392] width 19 height 7
click at [562, 395] on rect "Comunicación" at bounding box center [569, 392] width 19 height 7
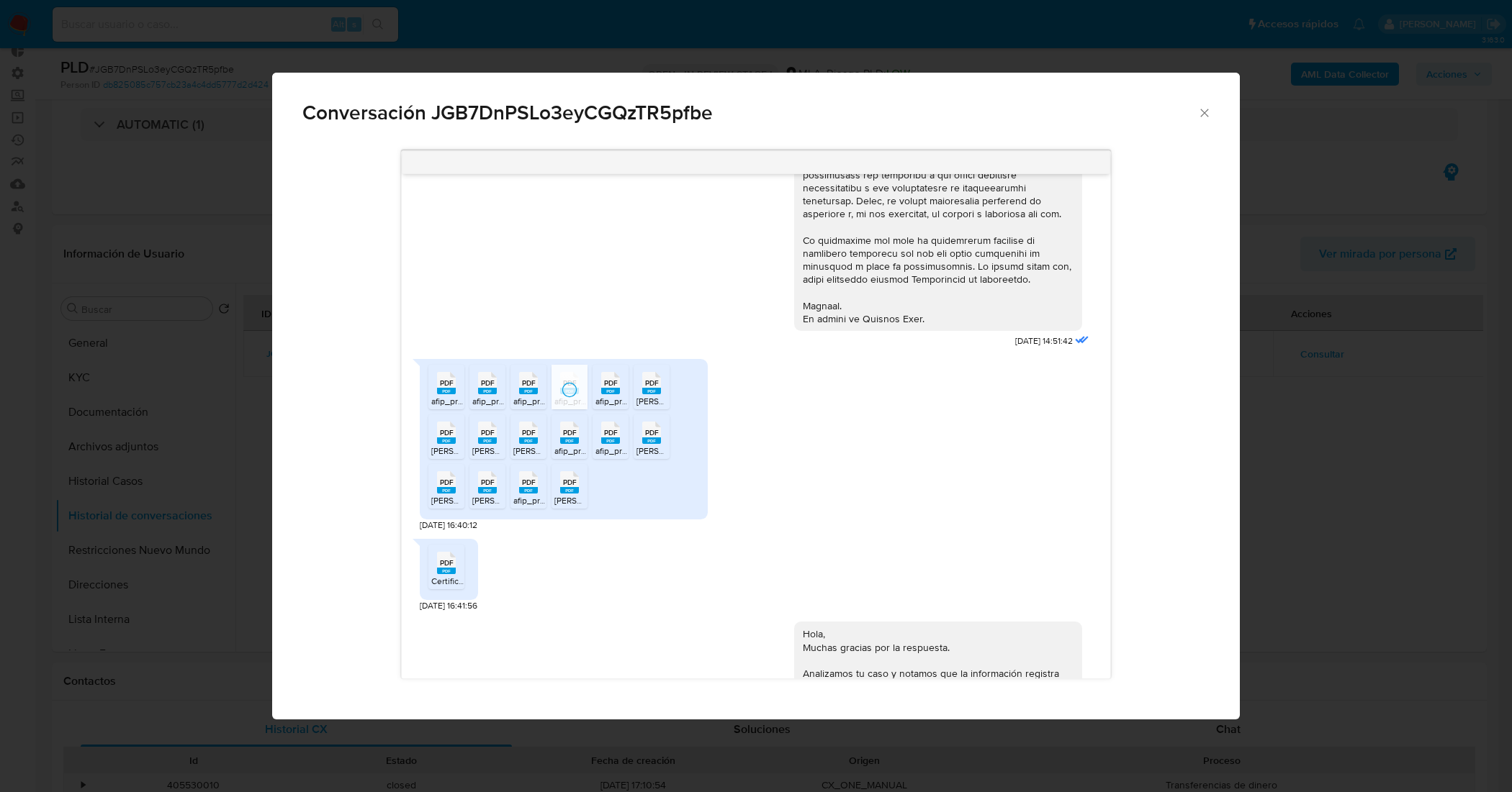
click at [609, 395] on rect "Comunicación" at bounding box center [610, 392] width 19 height 7
click at [646, 395] on rect "Comunicación" at bounding box center [651, 392] width 19 height 7
click at [444, 437] on span "PDF" at bounding box center [446, 432] width 14 height 9
click at [477, 445] on div "PDF PDF" at bounding box center [487, 431] width 30 height 28
click at [538, 445] on div "PDF PDF" at bounding box center [528, 431] width 30 height 28
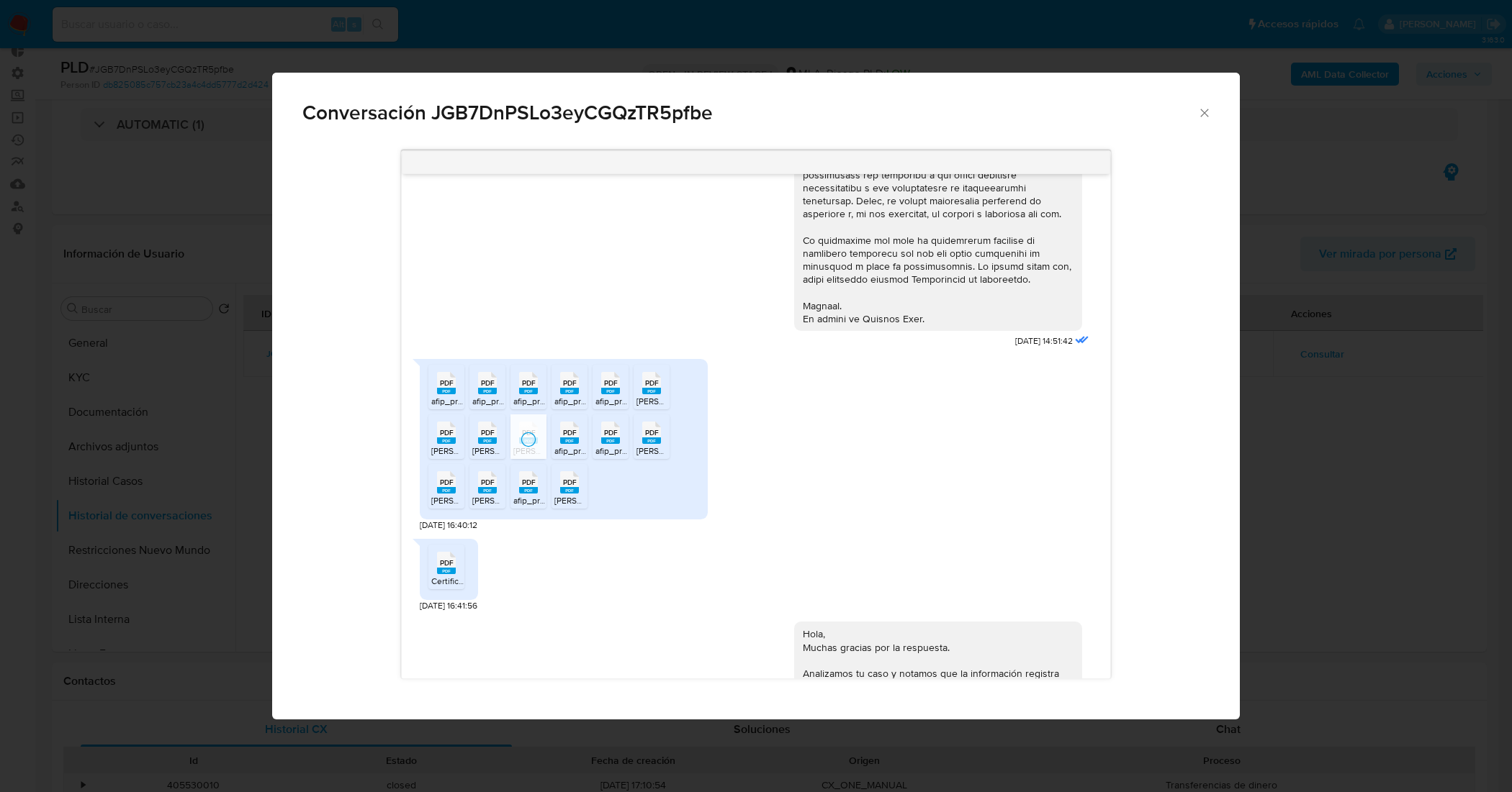
click at [565, 444] on rect "Comunicación" at bounding box center [569, 440] width 19 height 7
click at [607, 444] on rect "Comunicación" at bounding box center [610, 440] width 19 height 7
click at [650, 437] on span "PDF" at bounding box center [652, 432] width 14 height 9
click at [451, 487] on span "PDF" at bounding box center [446, 482] width 14 height 9
click at [480, 493] on rect "Comunicación" at bounding box center [487, 490] width 19 height 7
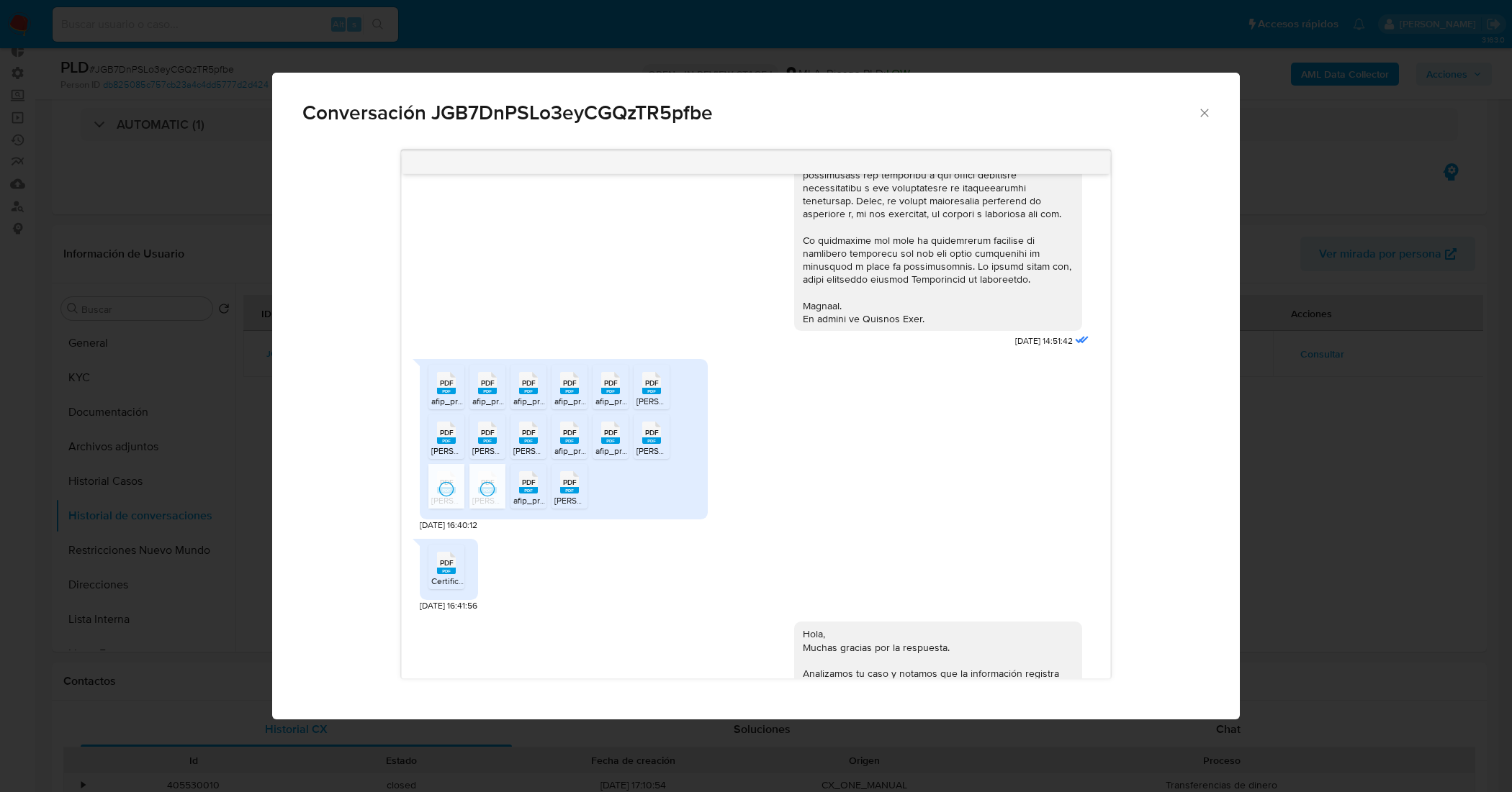
drag, startPoint x: 531, startPoint y: 502, endPoint x: 555, endPoint y: 498, distance: 24.3
click at [531, 493] on rect "Comunicación" at bounding box center [528, 490] width 19 height 7
click at [564, 487] on span "PDF" at bounding box center [570, 482] width 14 height 9
drag, startPoint x: 450, startPoint y: 577, endPoint x: 905, endPoint y: 645, distance: 460.1
click at [450, 568] on span "PDF" at bounding box center [446, 563] width 14 height 9
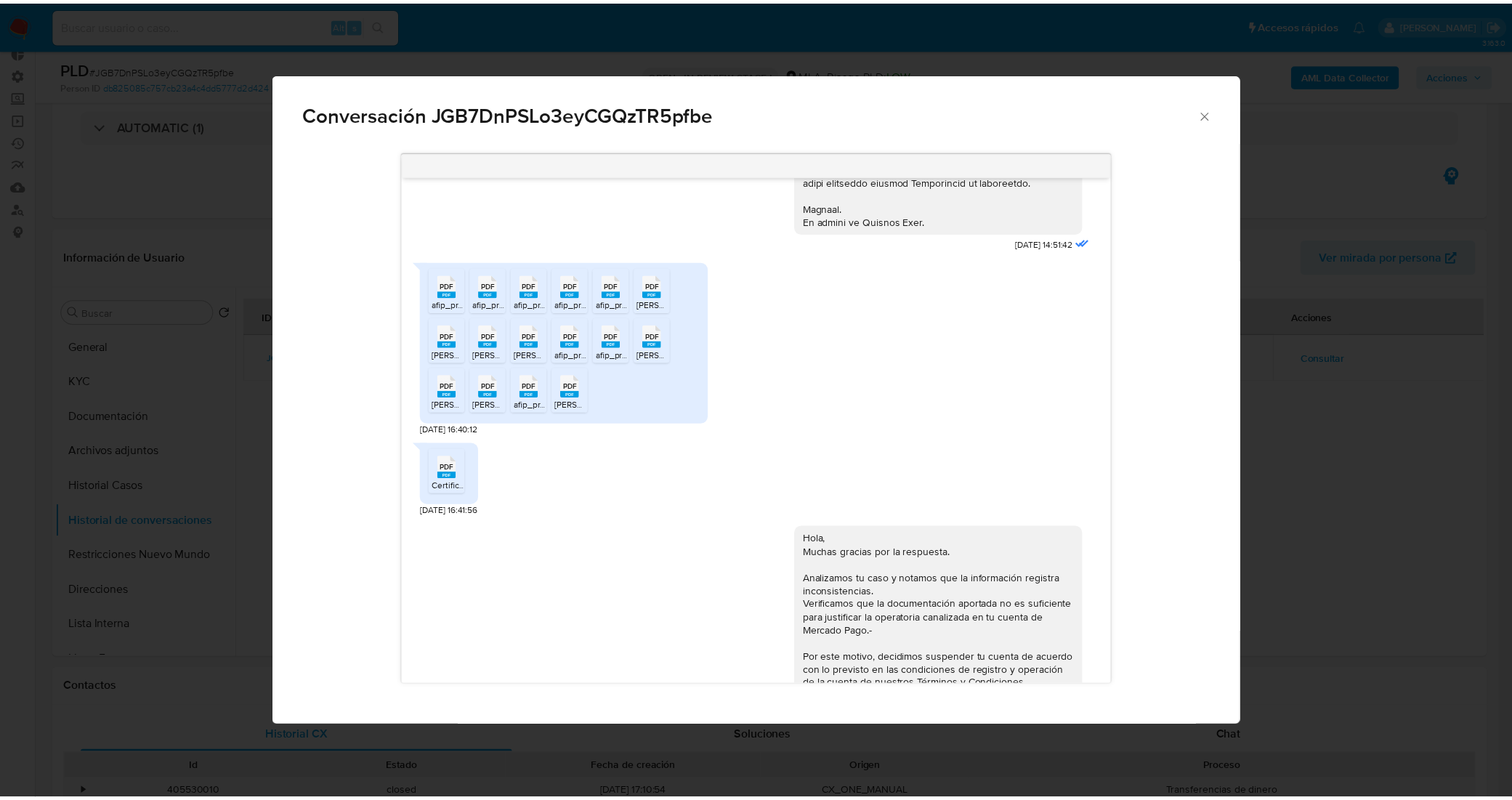
scroll to position [831, 0]
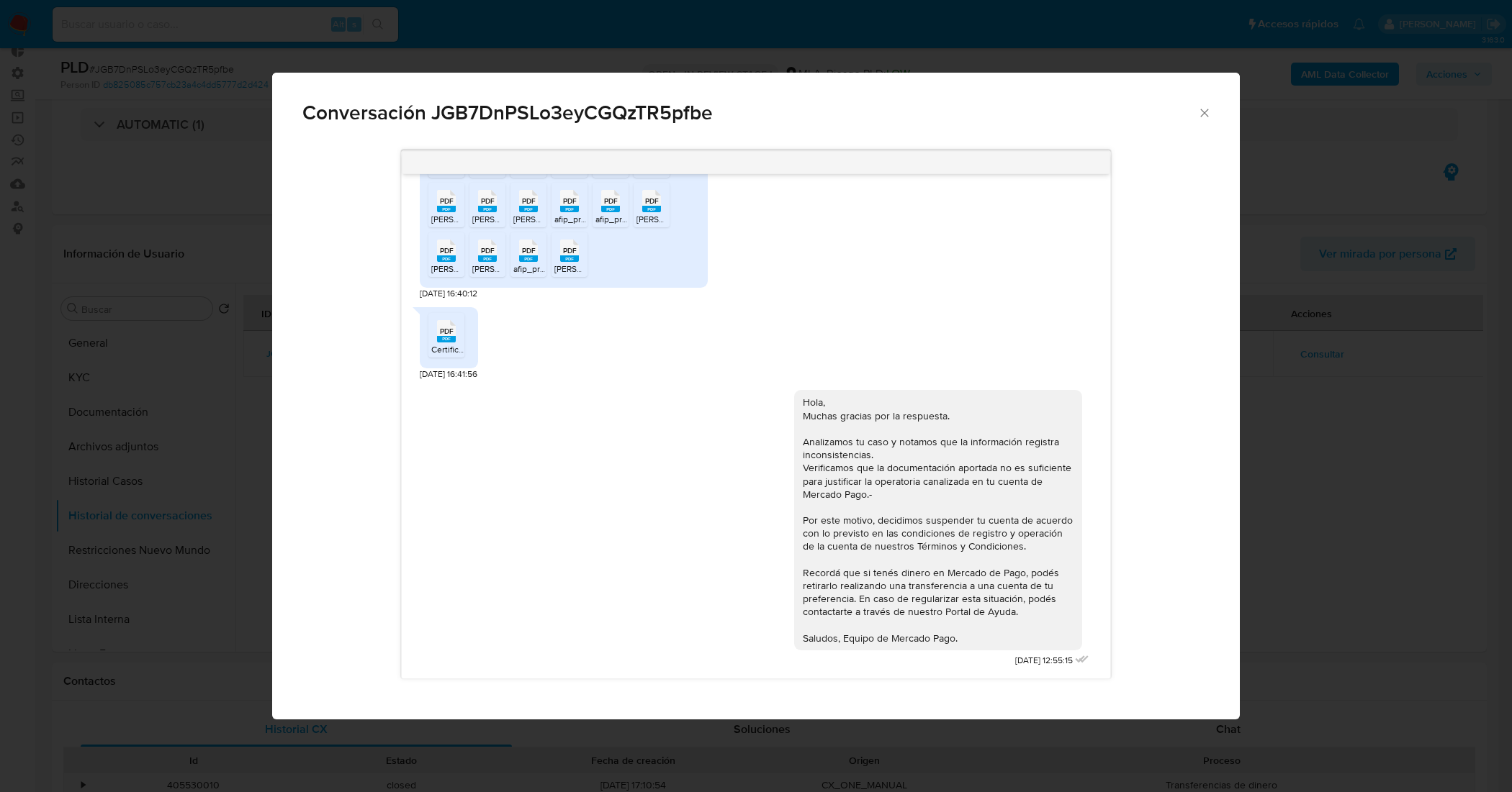
click at [1204, 113] on icon "Cerrar" at bounding box center [1204, 113] width 15 height 15
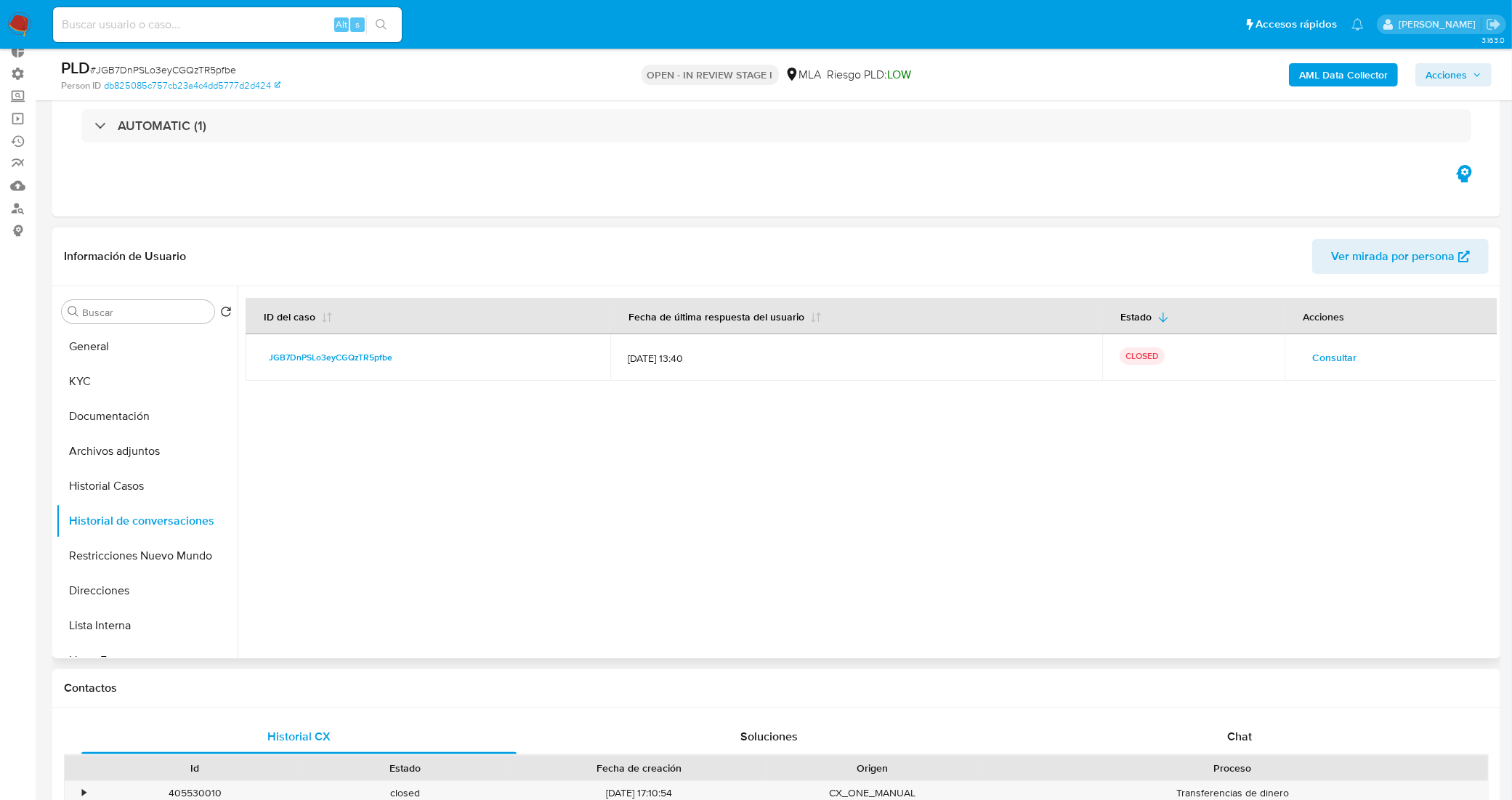
drag, startPoint x: 661, startPoint y: 507, endPoint x: 532, endPoint y: 495, distance: 129.6
click at [658, 507] on div at bounding box center [867, 473] width 1259 height 372
click at [151, 361] on button "General" at bounding box center [141, 347] width 170 height 35
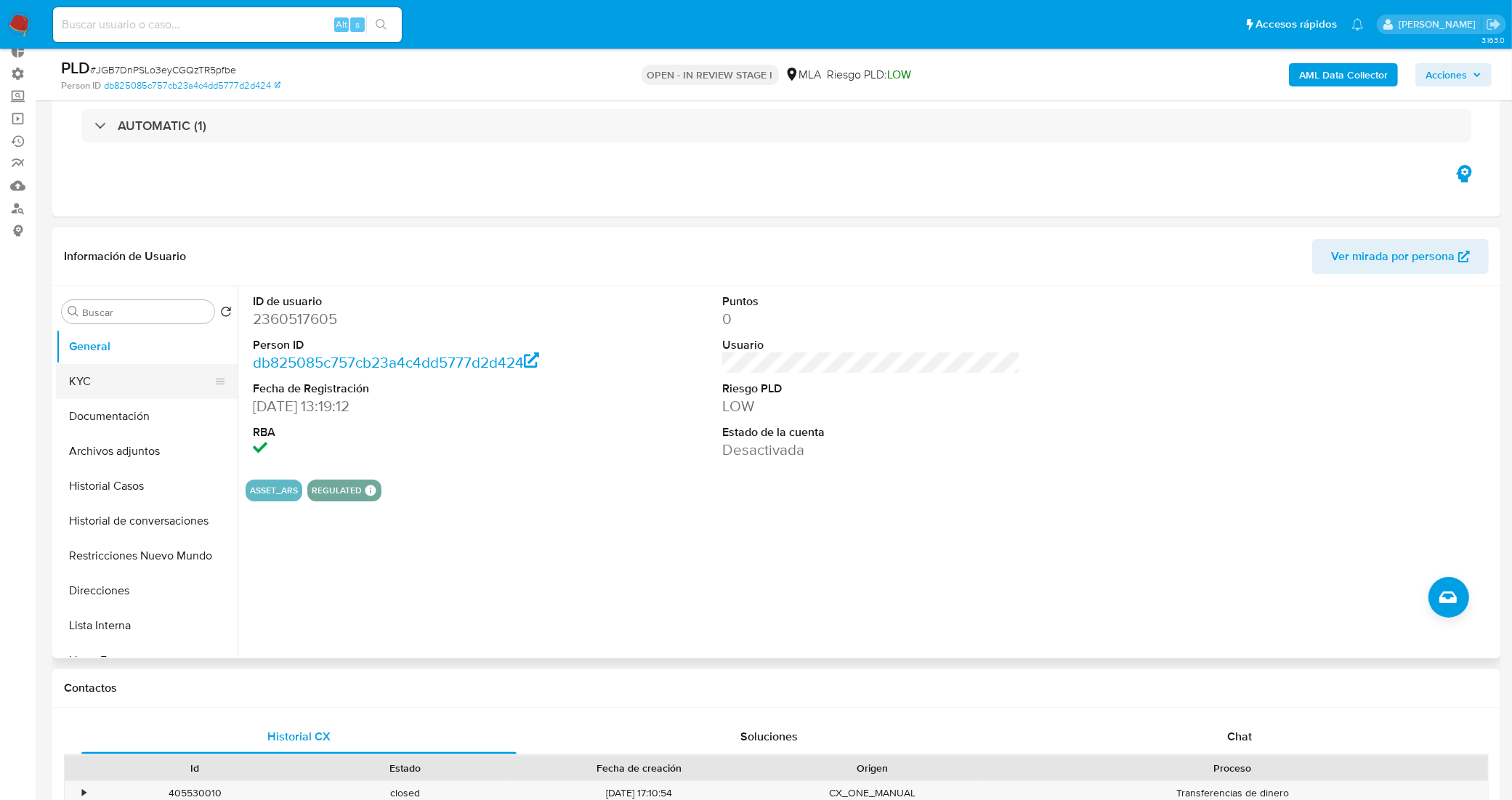
click at [137, 386] on button "KYC" at bounding box center [141, 381] width 170 height 35
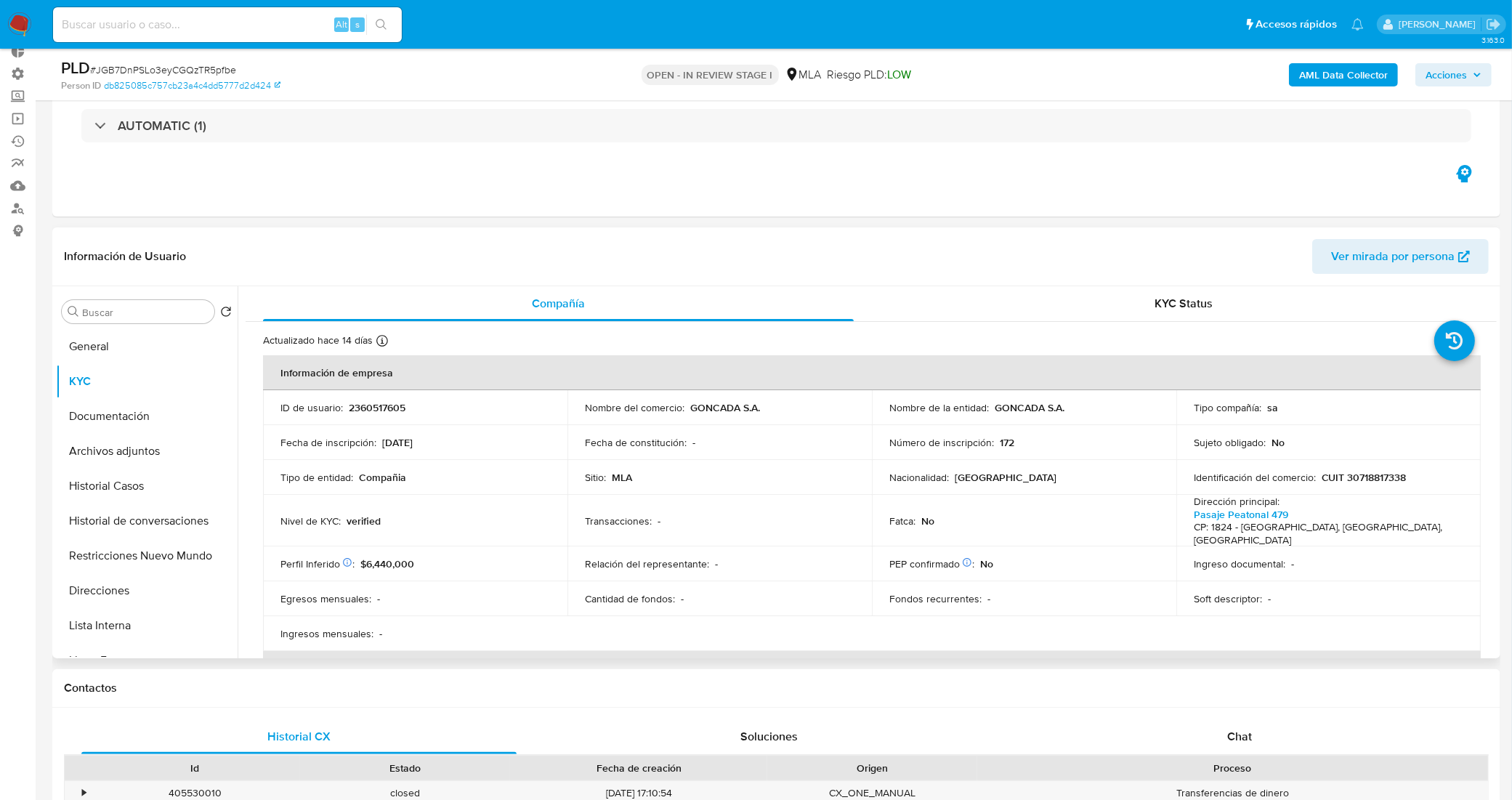
click at [1374, 463] on td "Identificación del comercio : CUIT 30718817338" at bounding box center [1329, 478] width 305 height 35
click at [1390, 479] on p "CUIT 30718817338" at bounding box center [1364, 478] width 85 height 13
copy p "30718817338"
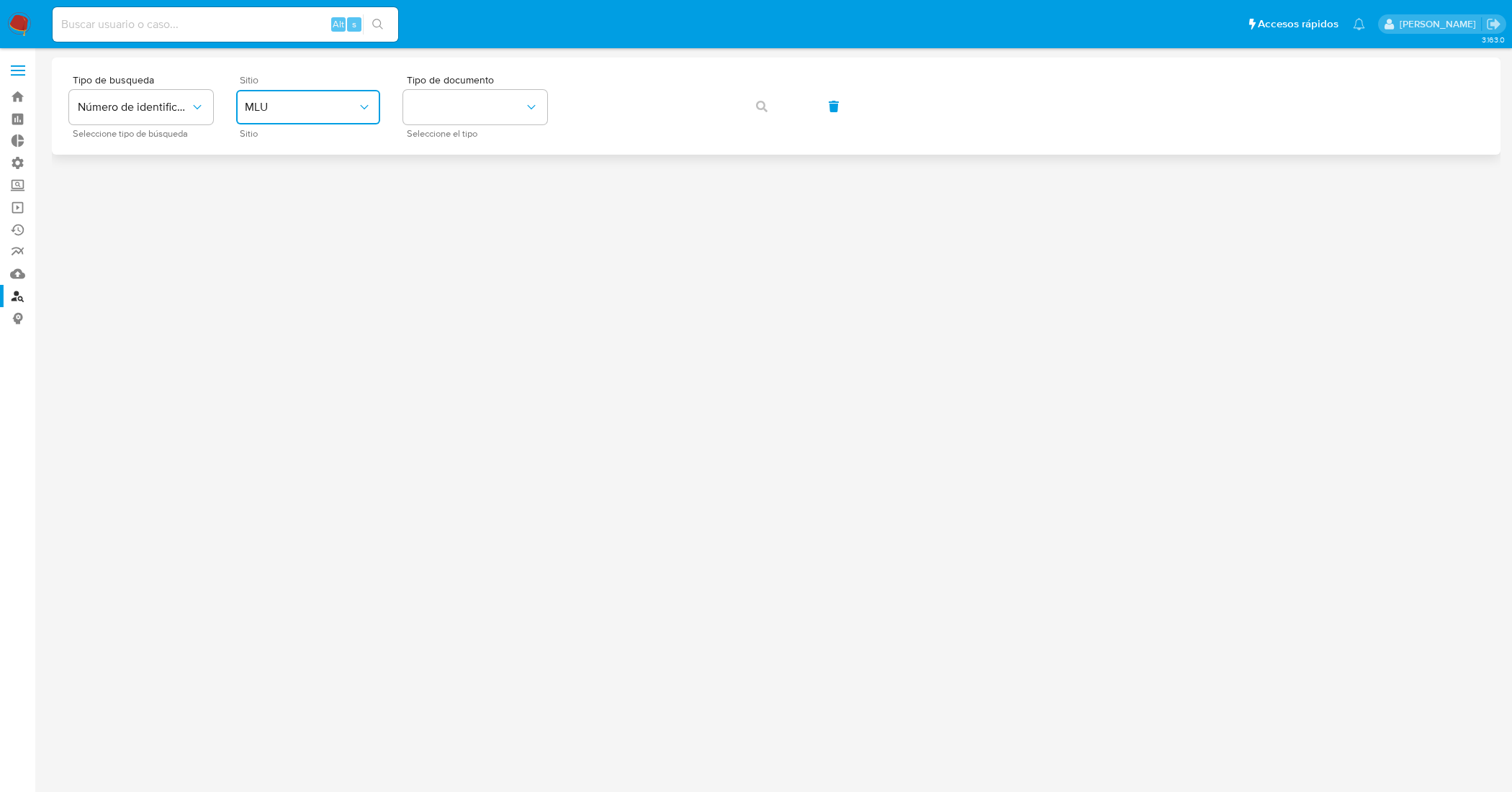
click at [362, 110] on icon "site_id" at bounding box center [365, 108] width 15 height 15
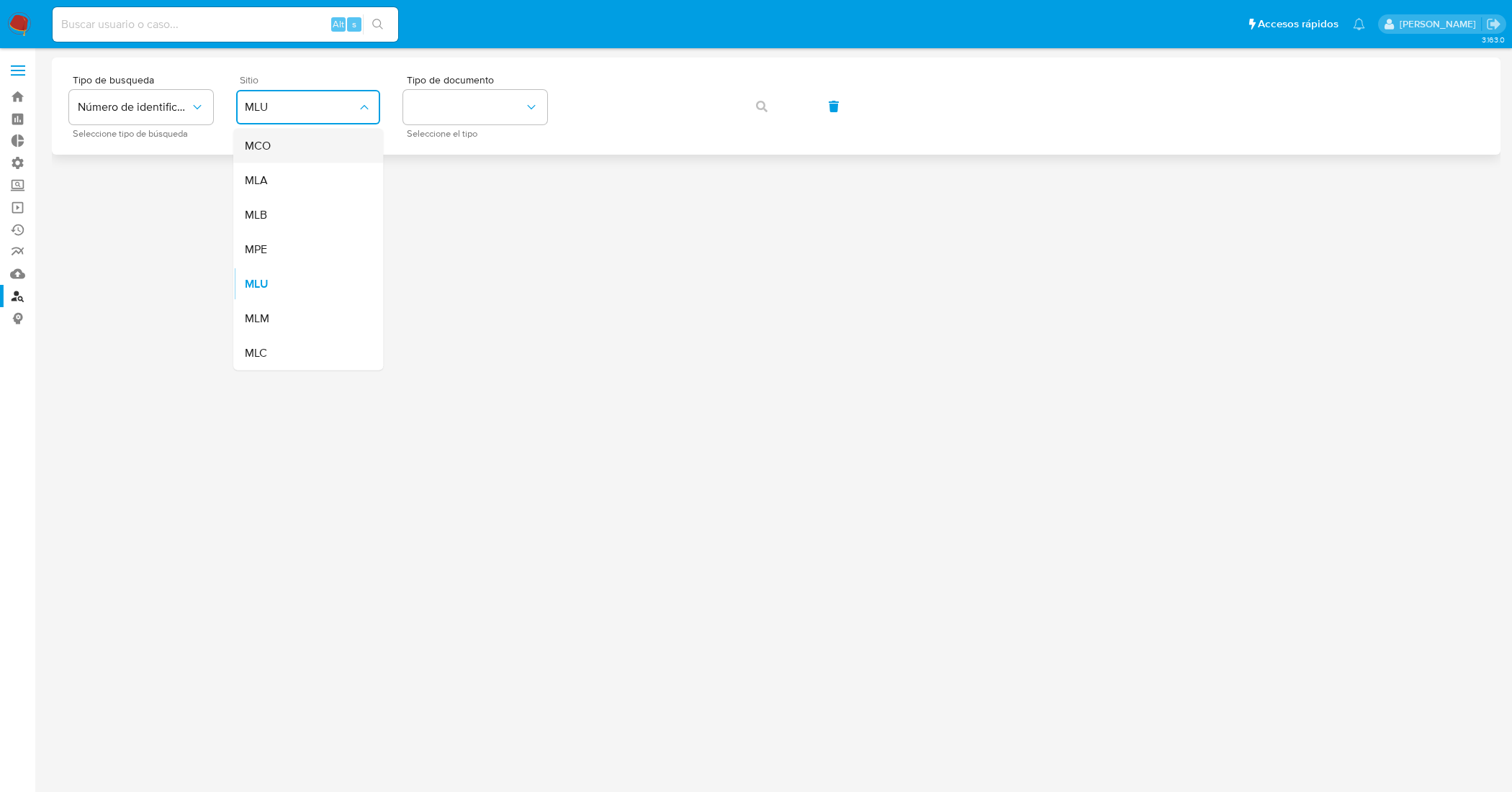
click at [324, 144] on div "MCO" at bounding box center [304, 146] width 118 height 34
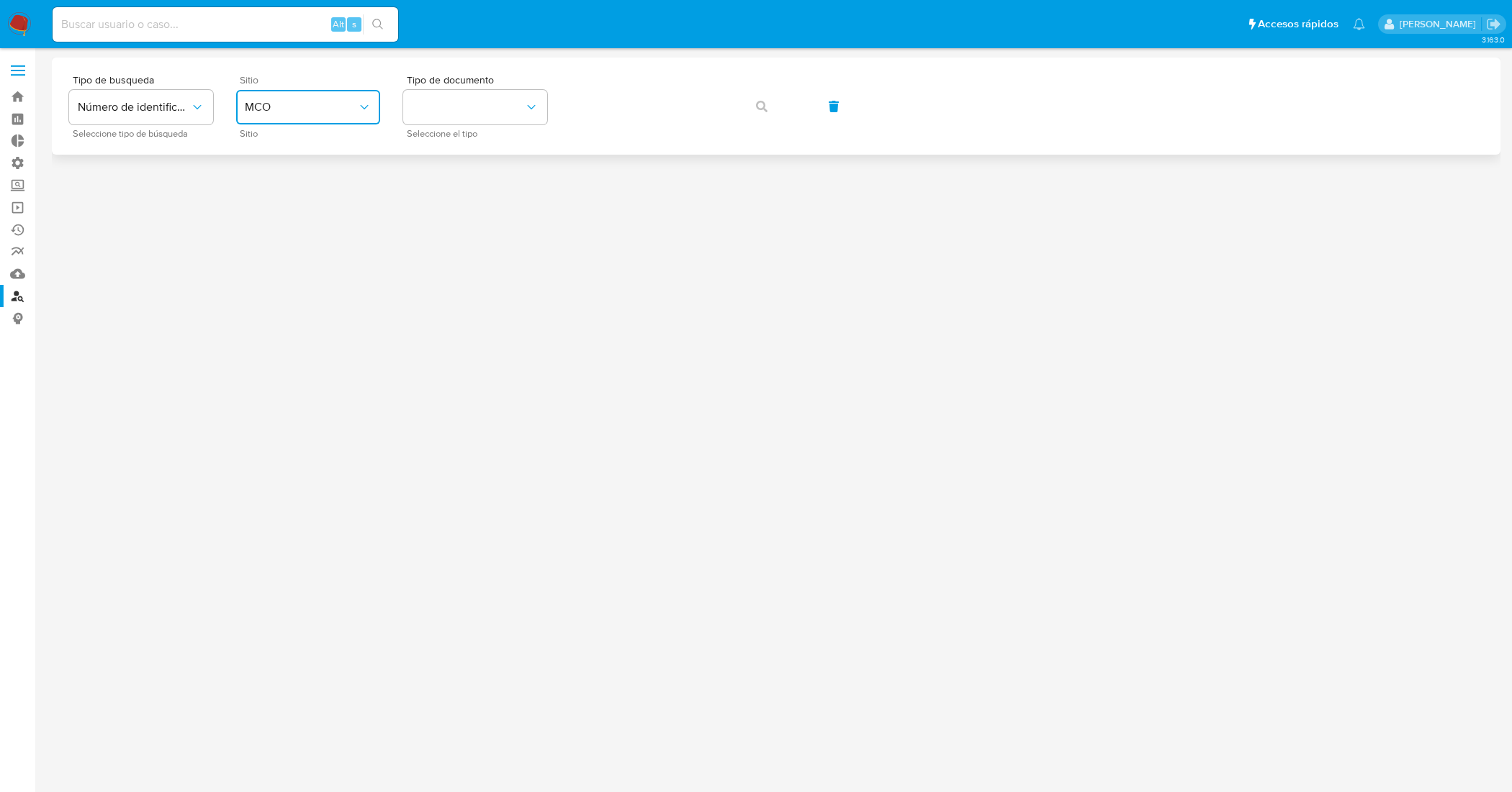
click at [366, 110] on icon "site_id" at bounding box center [365, 108] width 15 height 15
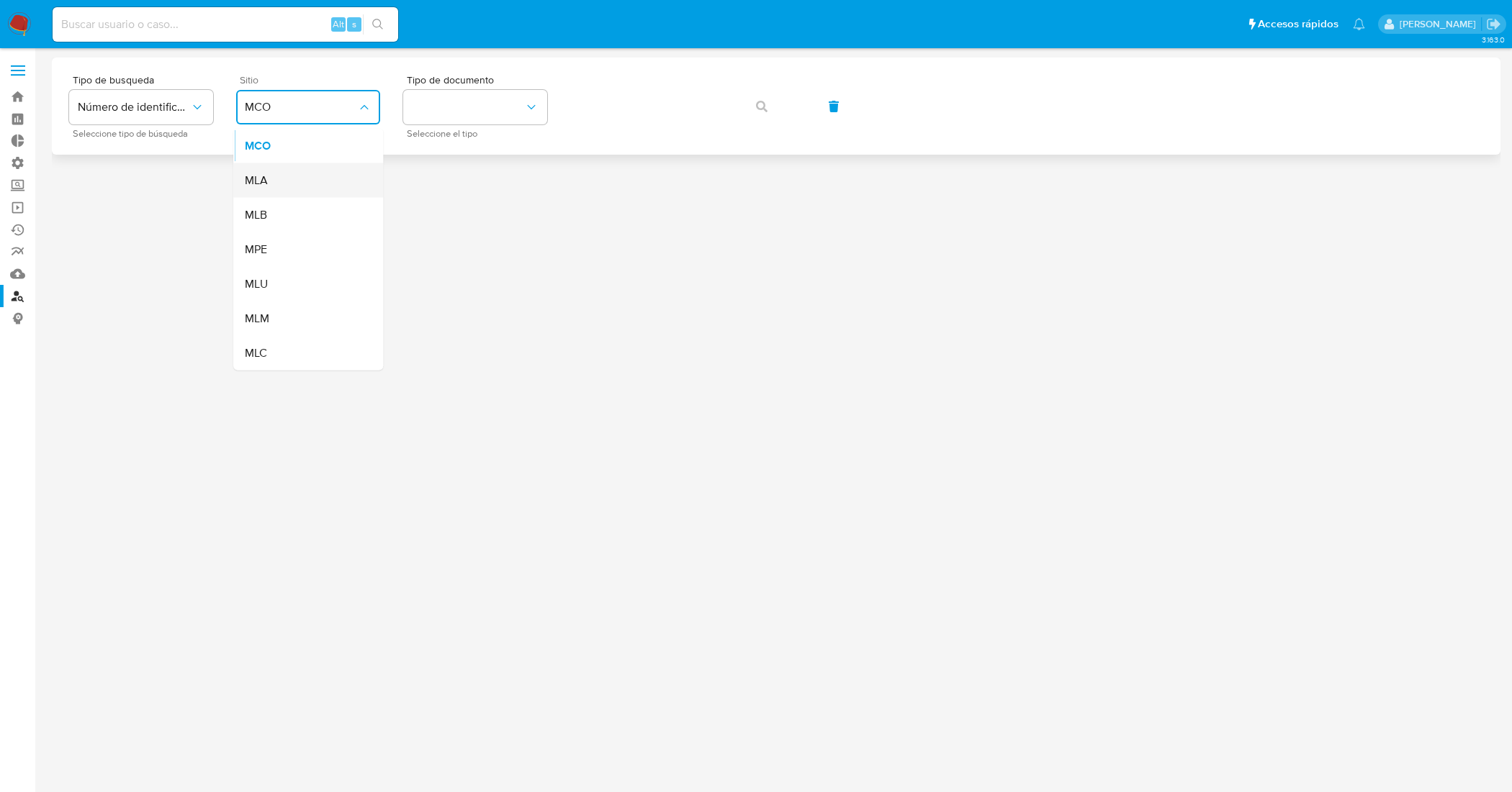
click at [330, 178] on div "MLA" at bounding box center [304, 180] width 118 height 34
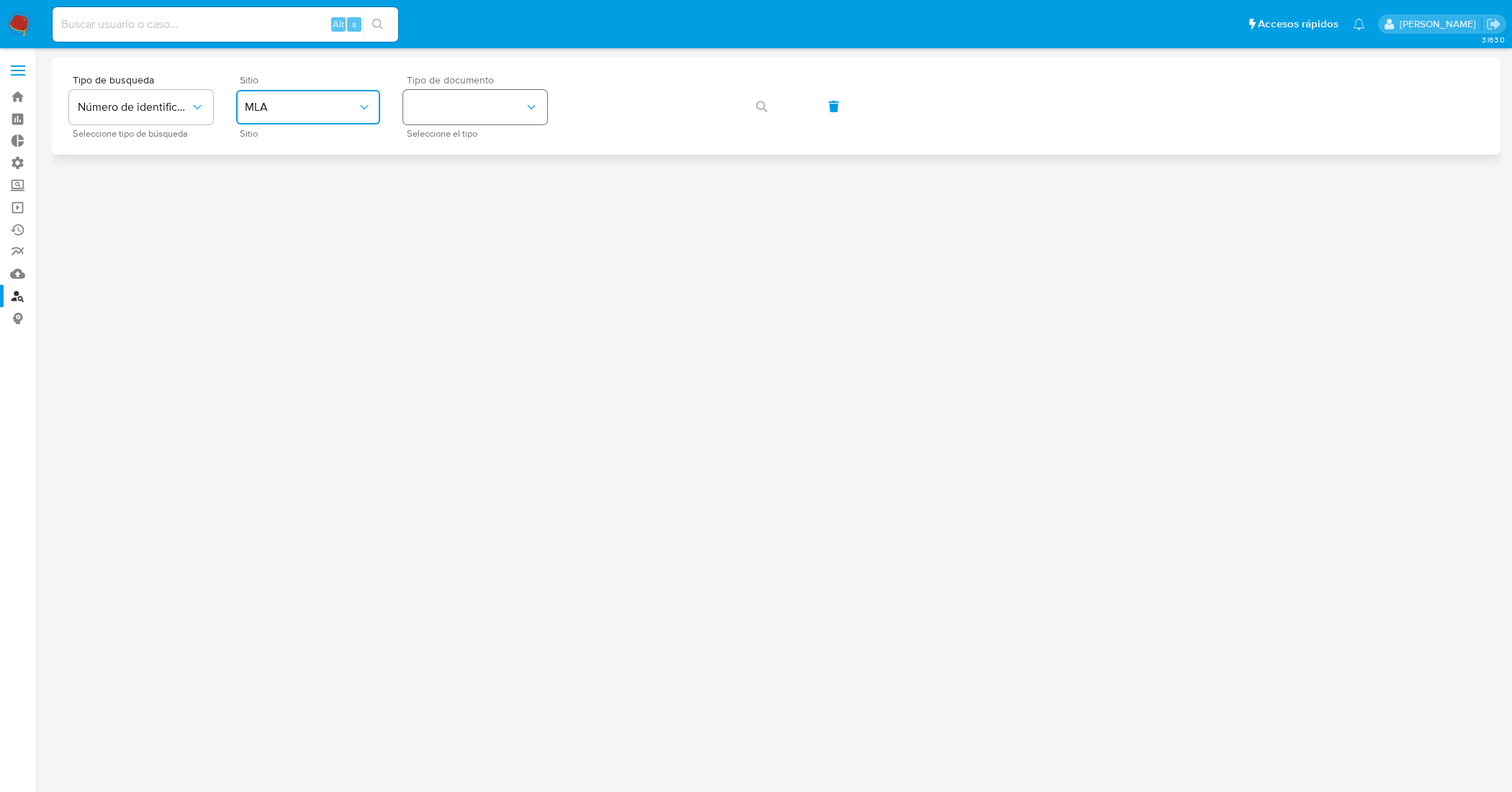
drag, startPoint x: 487, startPoint y: 115, endPoint x: 485, endPoint y: 123, distance: 8.2
click at [486, 117] on button "identificationType" at bounding box center [475, 107] width 144 height 34
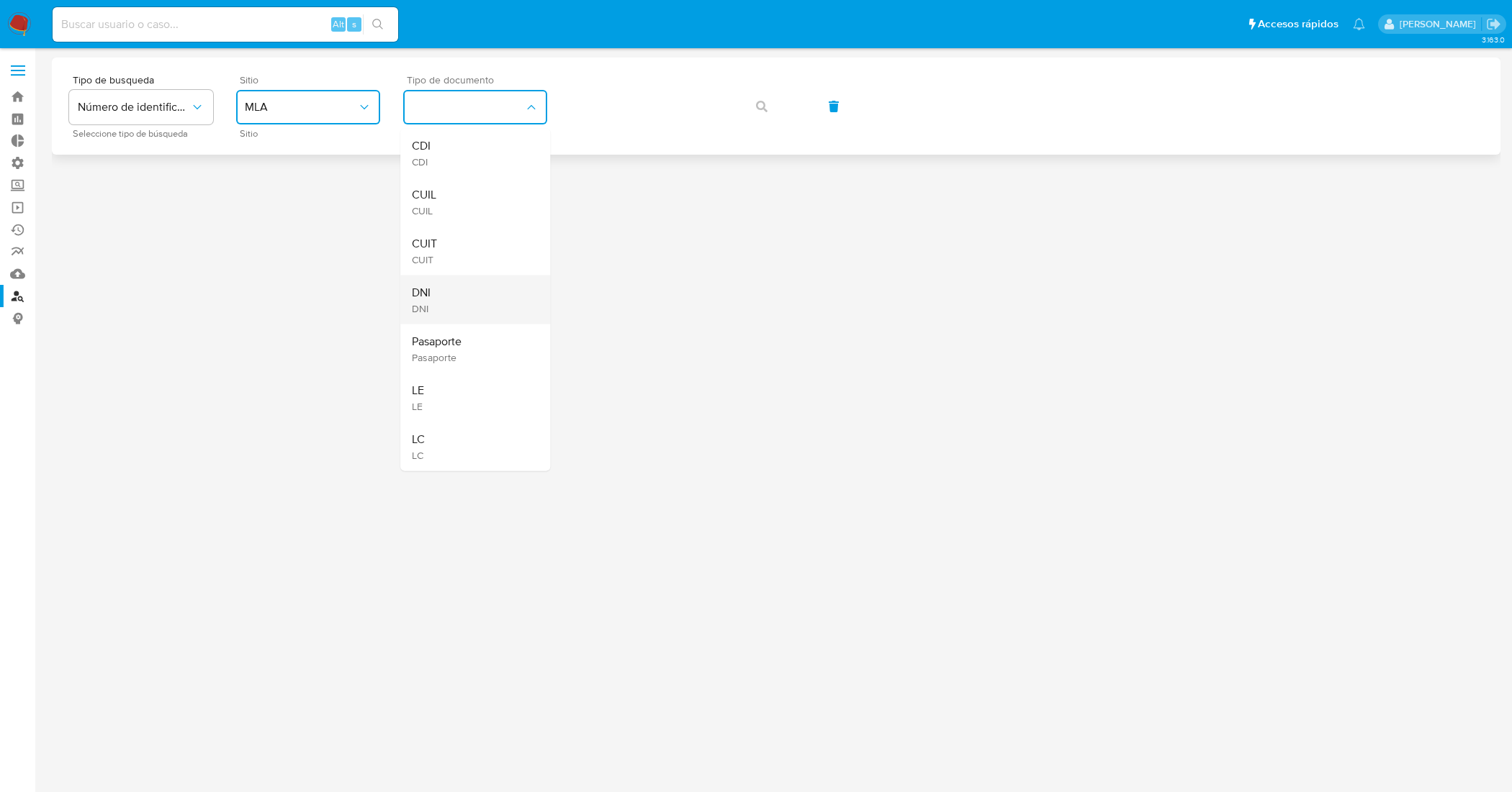
click at [451, 297] on div "DNI DNI" at bounding box center [471, 300] width 118 height 49
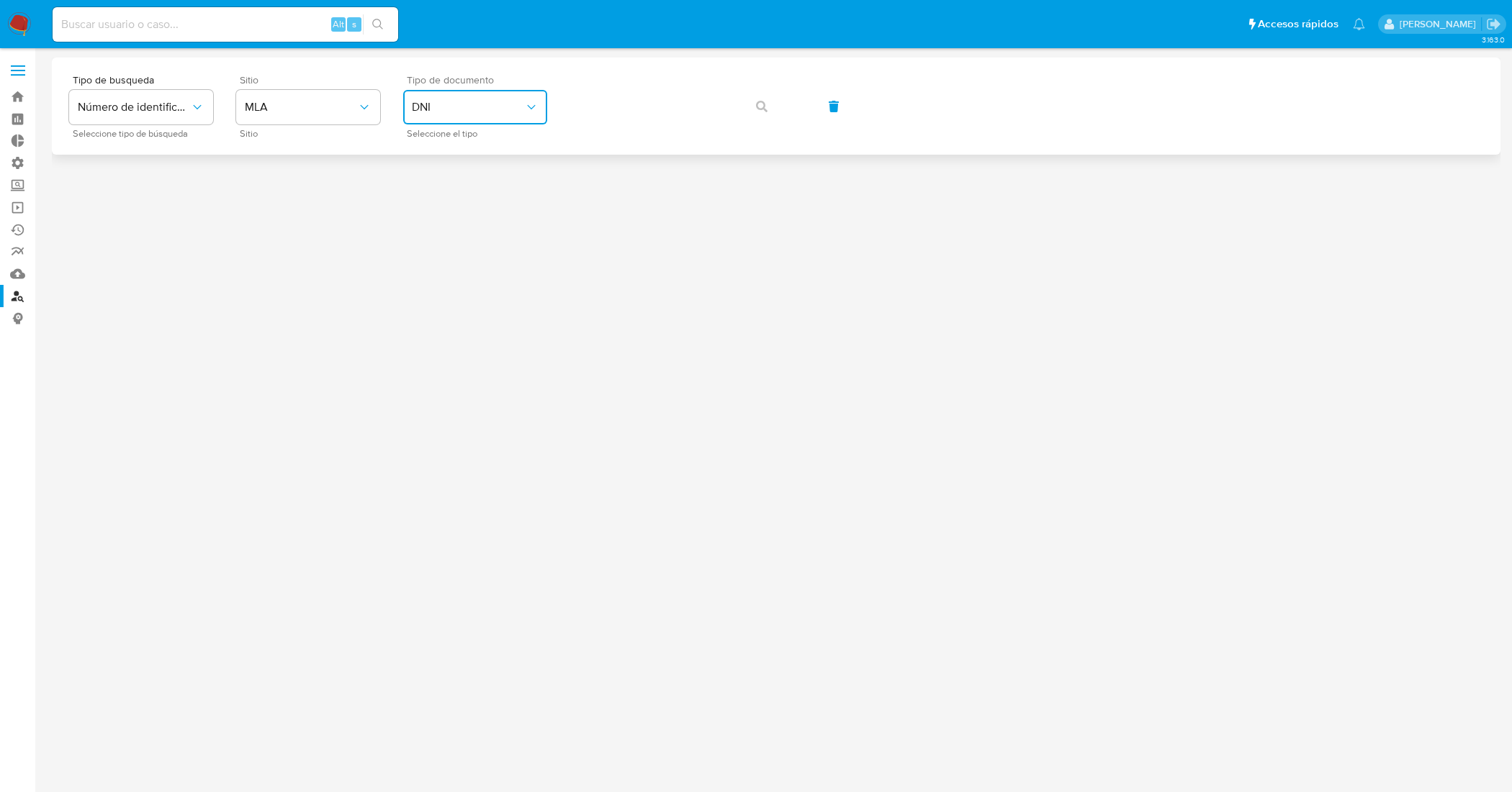
drag, startPoint x: 511, startPoint y: 100, endPoint x: 505, endPoint y: 120, distance: 20.9
click at [508, 113] on span "DNI" at bounding box center [468, 108] width 113 height 15
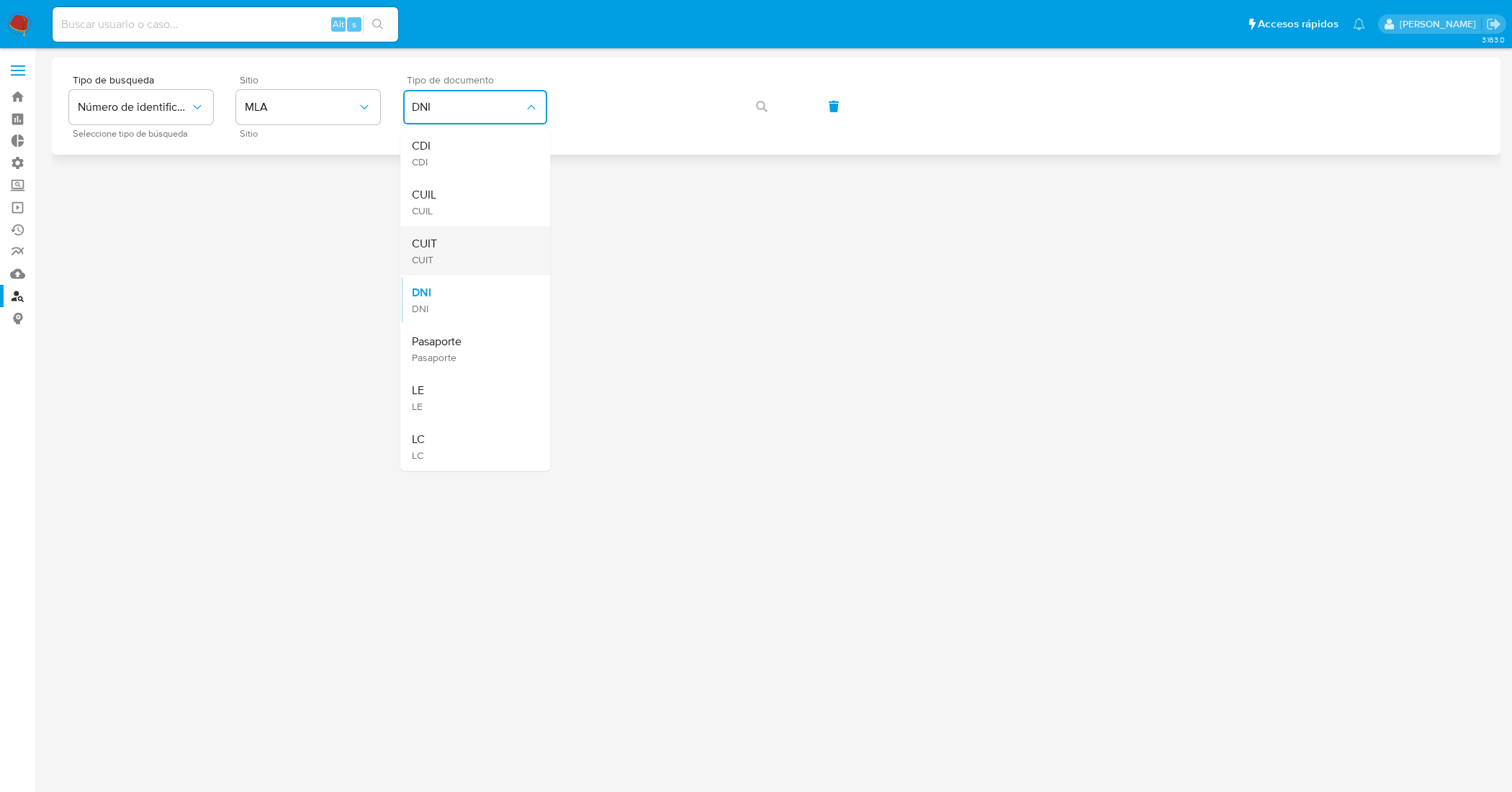
click at [457, 250] on div "CUIT CUIT" at bounding box center [471, 251] width 118 height 49
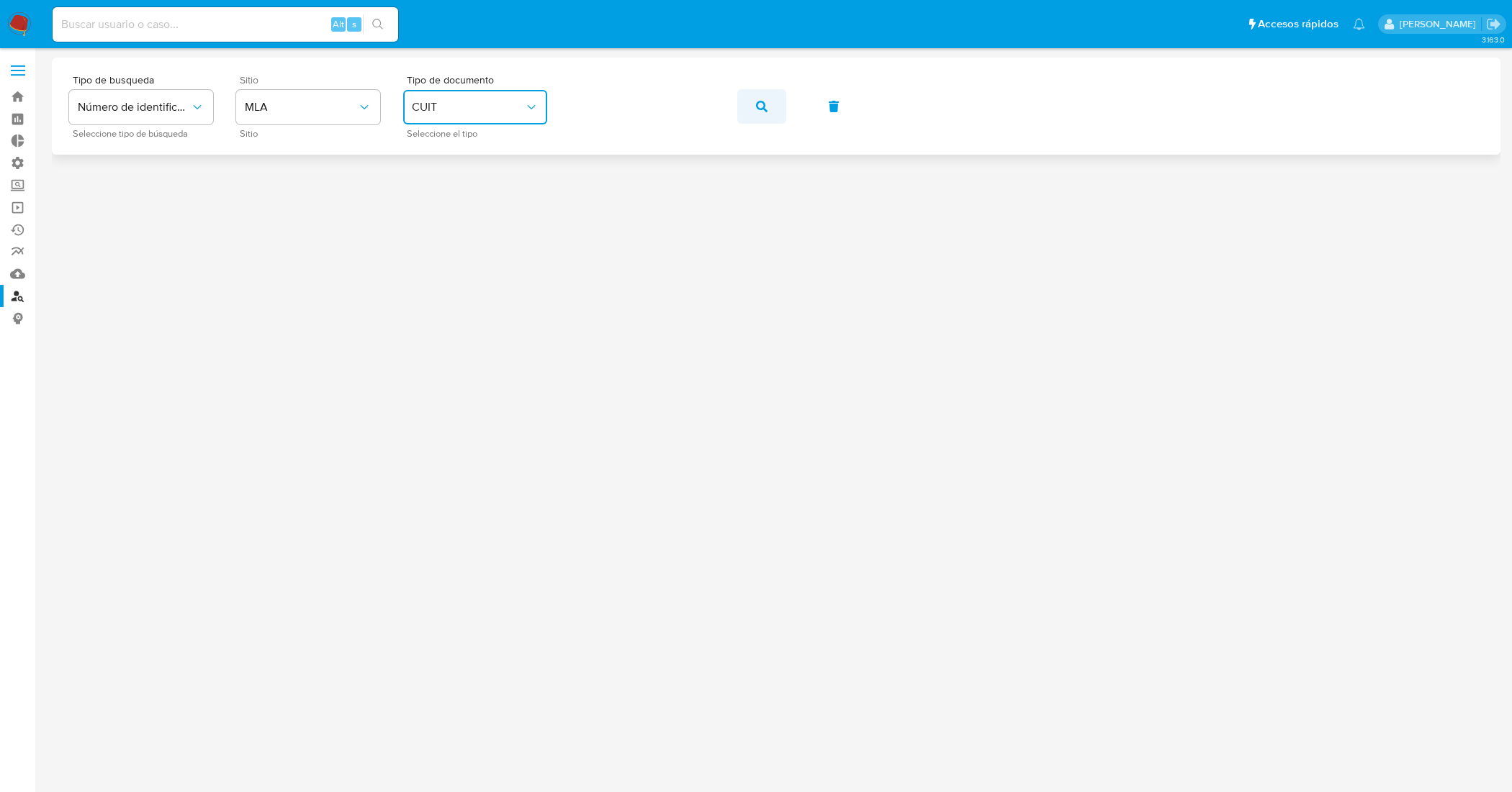
click at [762, 112] on icon "button" at bounding box center [761, 107] width 11 height 11
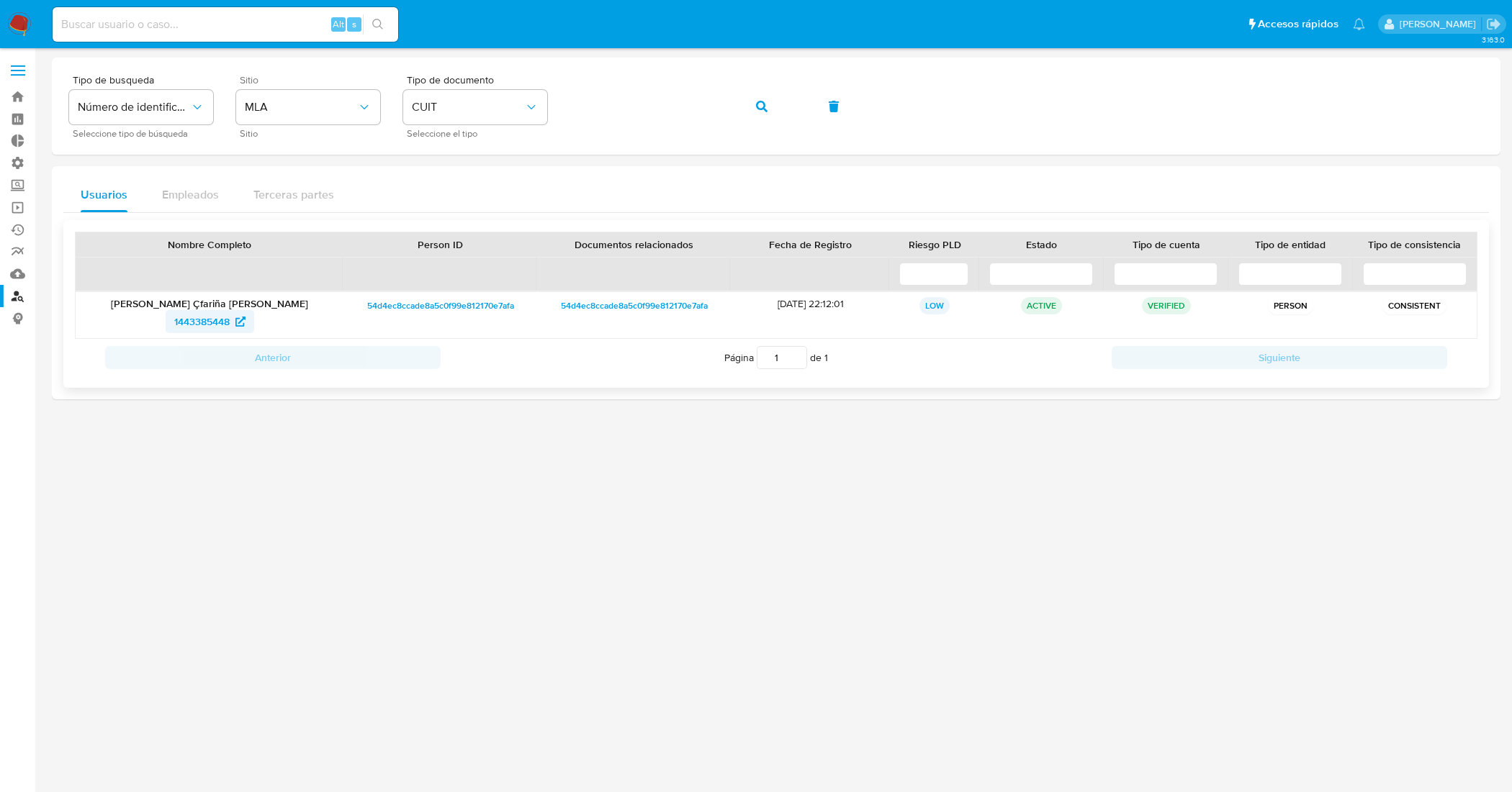
click at [206, 327] on span "1443385448" at bounding box center [202, 321] width 55 height 23
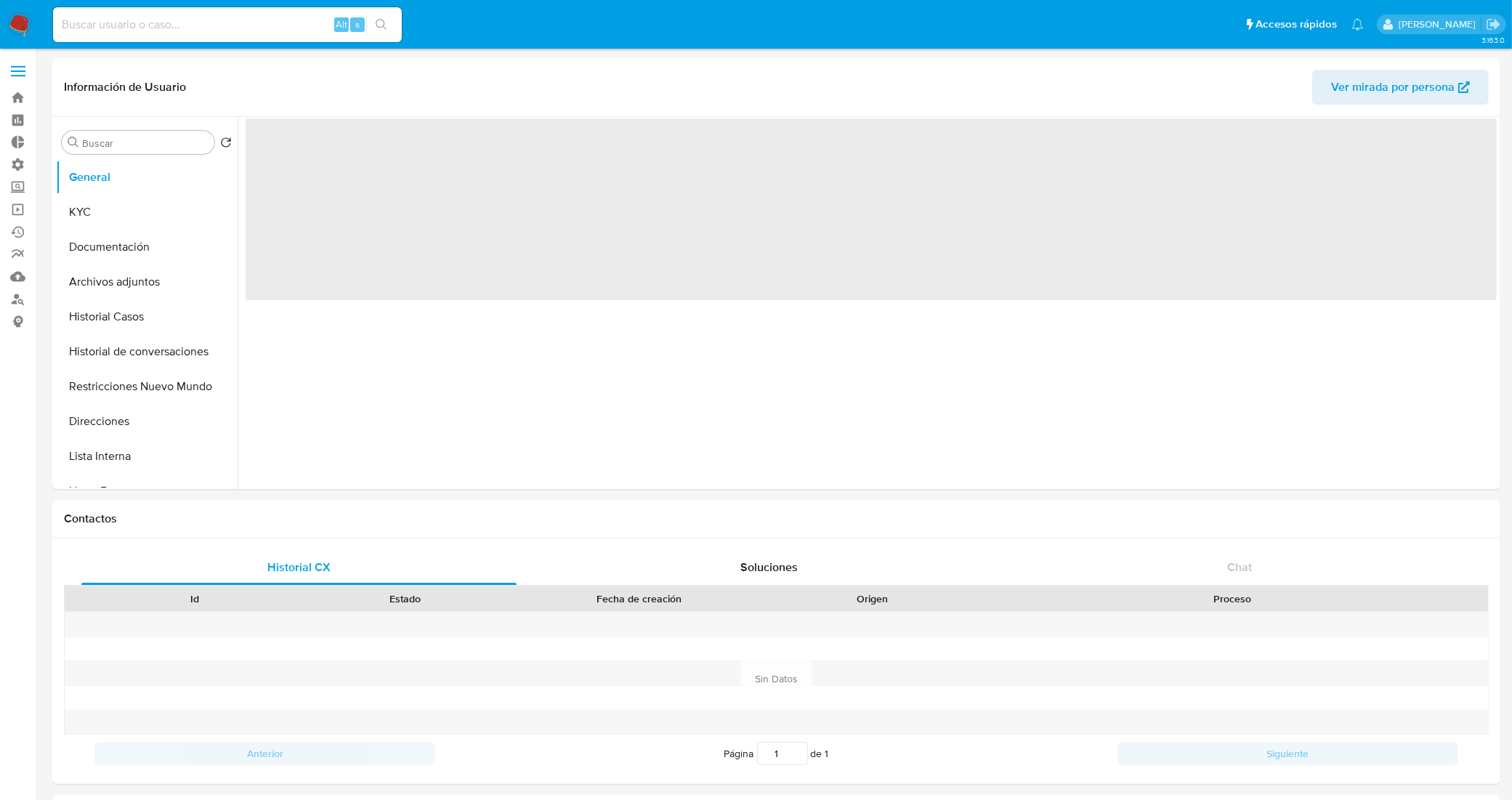
select select "10"
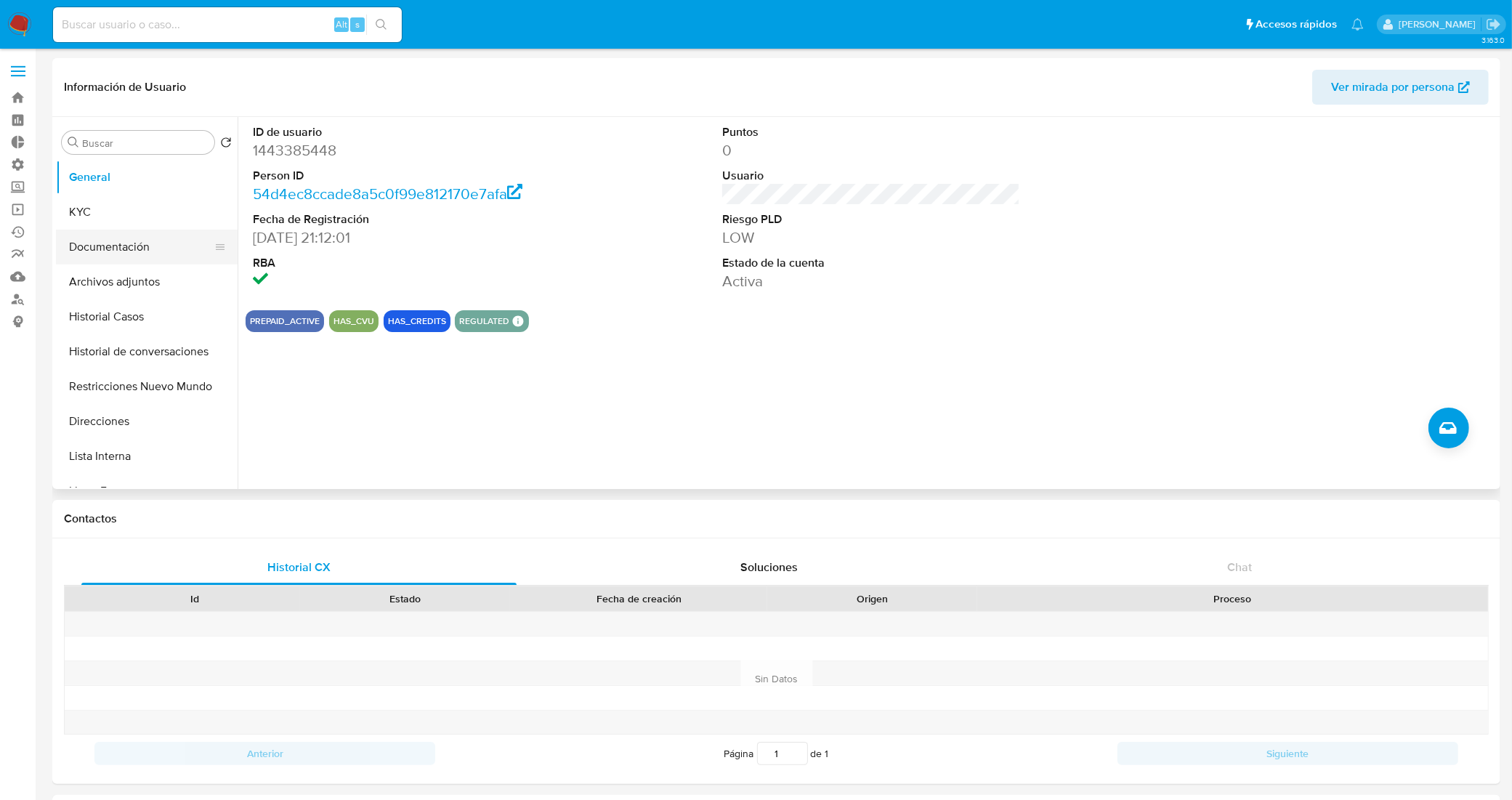
click at [136, 247] on button "Documentación" at bounding box center [141, 247] width 170 height 35
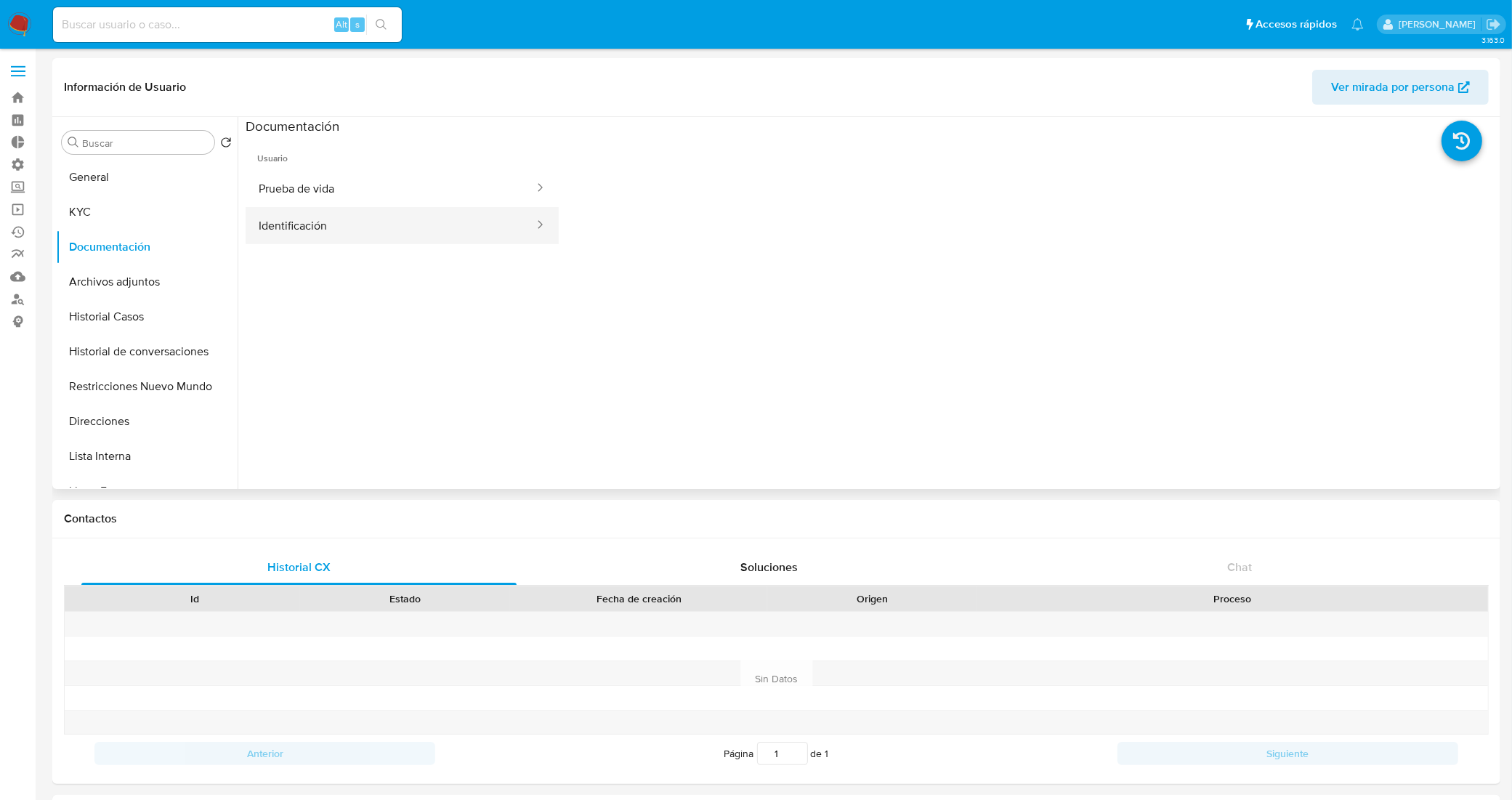
click at [330, 226] on button "Identificación" at bounding box center [390, 225] width 290 height 37
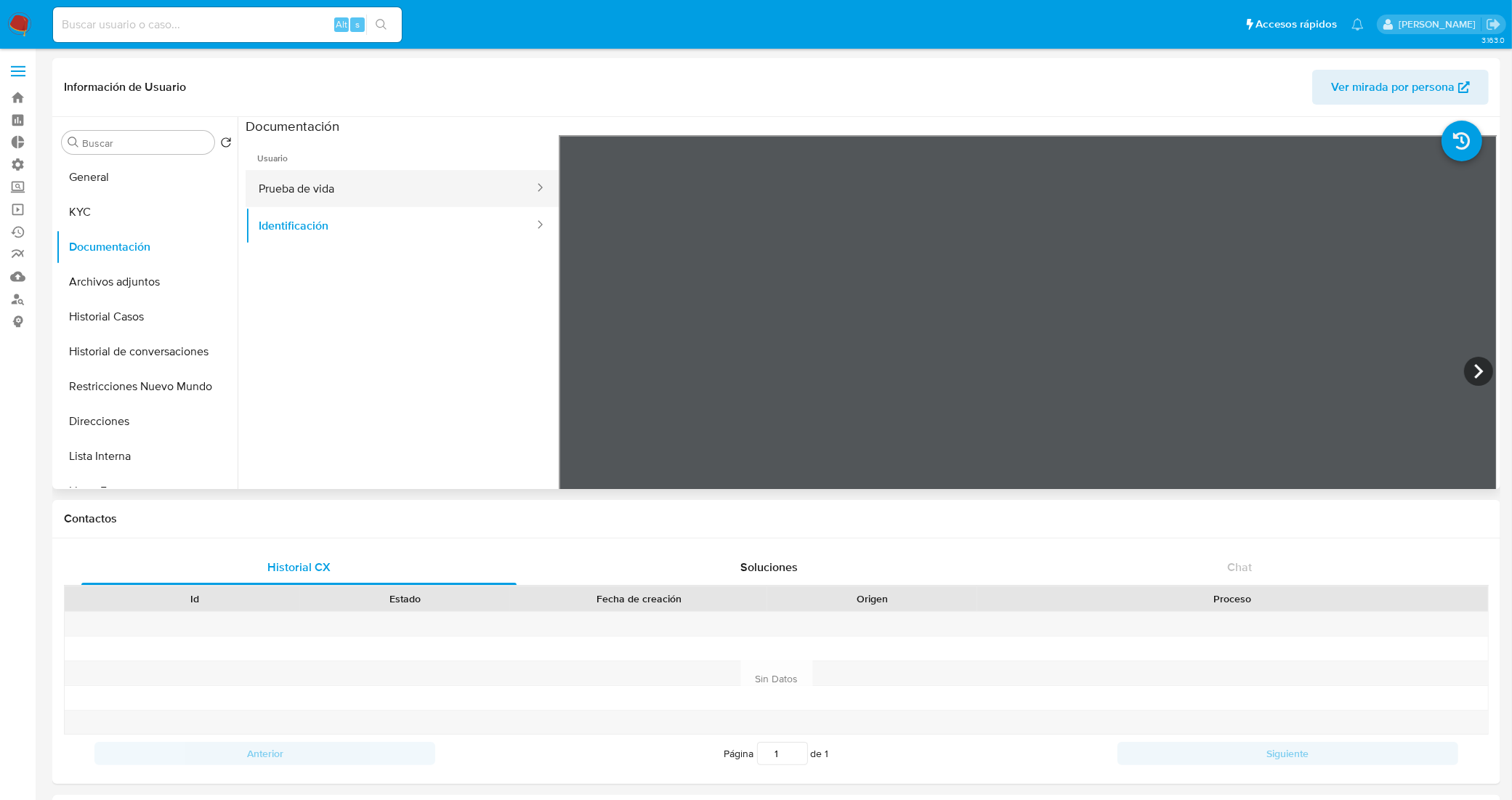
click at [435, 191] on button "Prueba de vida" at bounding box center [390, 188] width 290 height 37
click at [399, 237] on button "Identificación" at bounding box center [390, 225] width 290 height 37
click at [1473, 377] on icon at bounding box center [1478, 371] width 29 height 29
click at [423, 198] on button "Prueba de vida" at bounding box center [390, 188] width 290 height 37
click at [128, 325] on button "Historial Casos" at bounding box center [141, 317] width 170 height 35
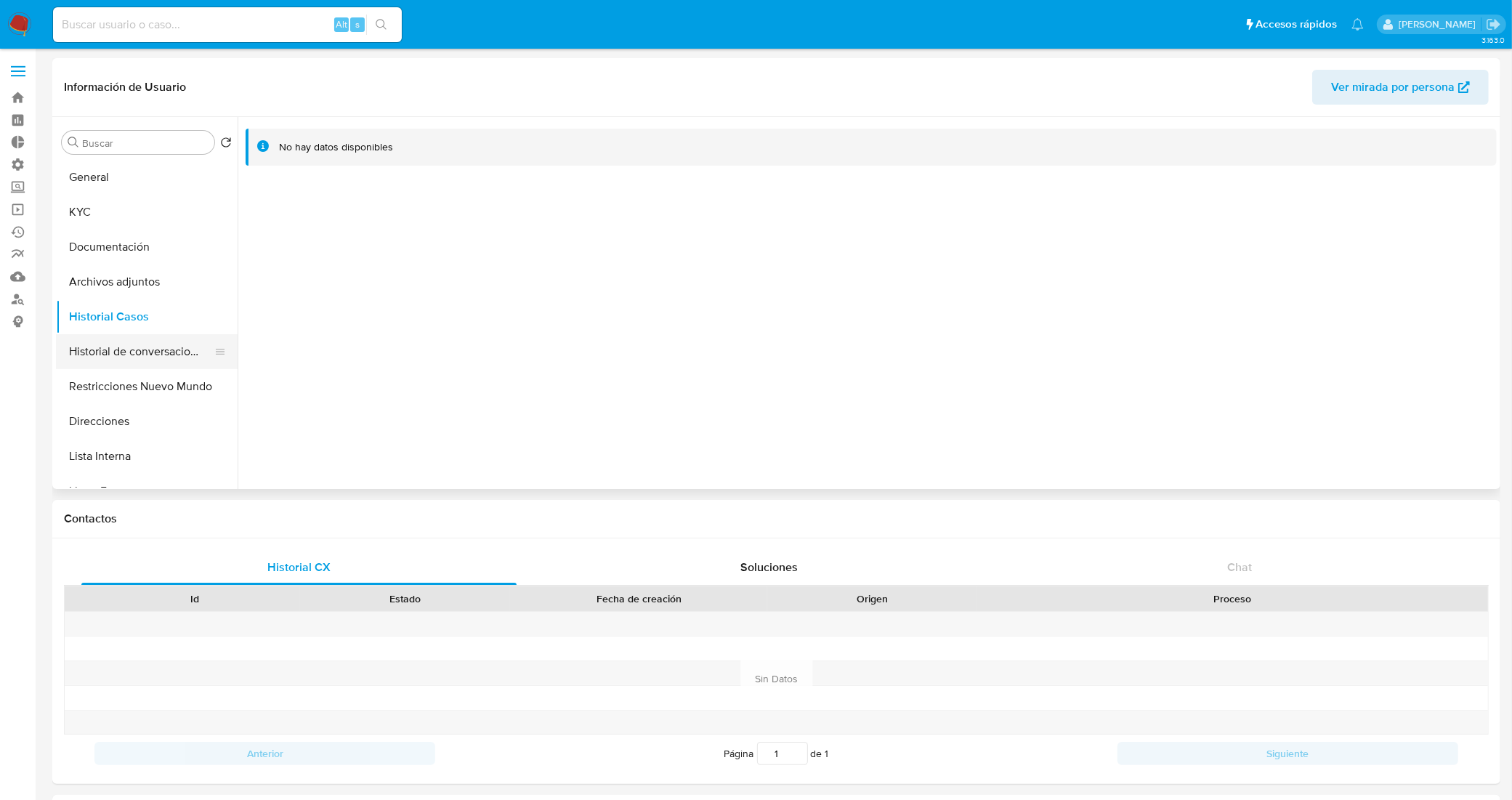
click at [134, 354] on button "Historial de conversaciones" at bounding box center [141, 352] width 170 height 35
click at [154, 411] on button "Direcciones" at bounding box center [141, 422] width 170 height 35
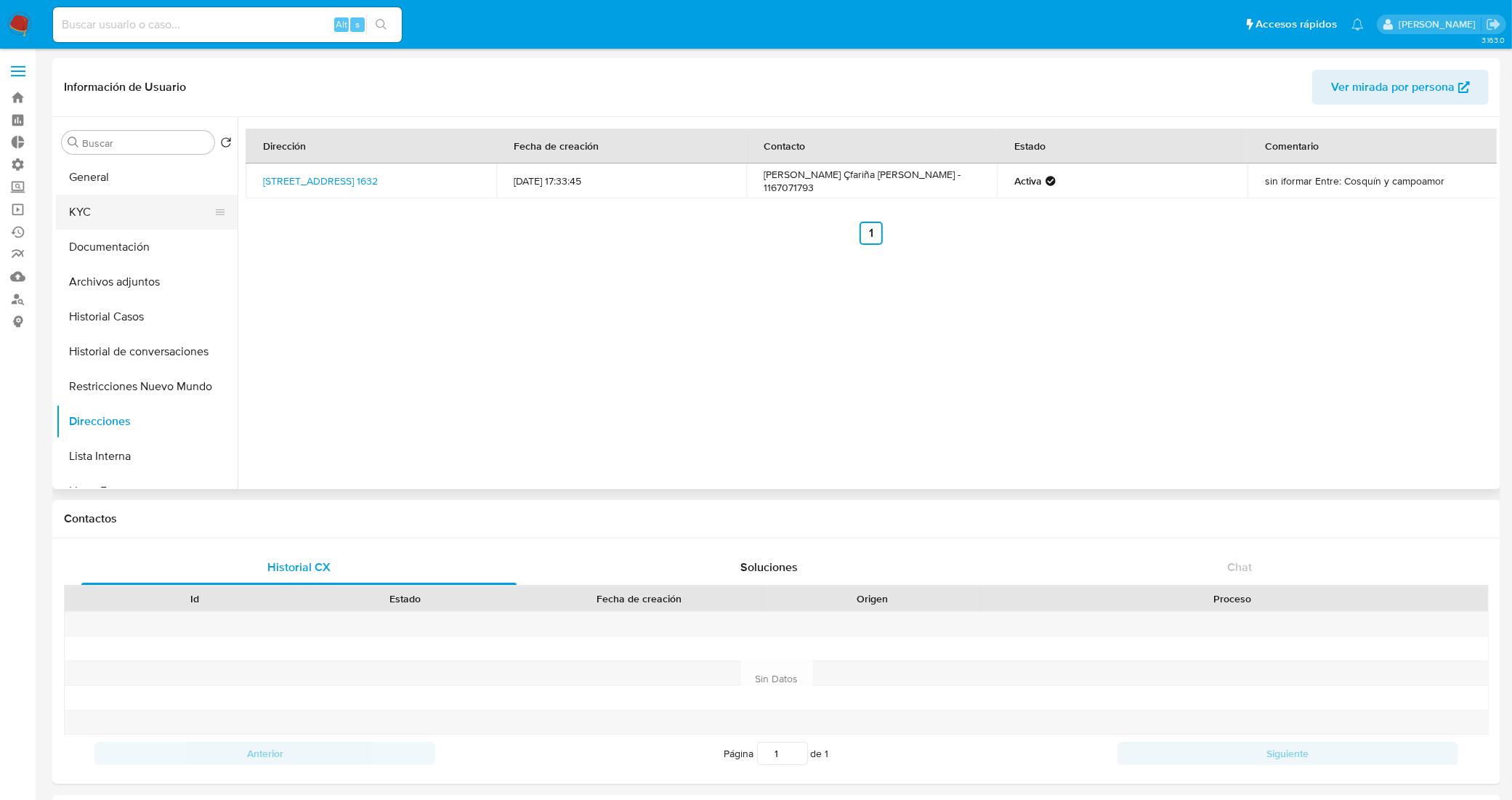
click at [136, 219] on button "KYC" at bounding box center [141, 212] width 170 height 35
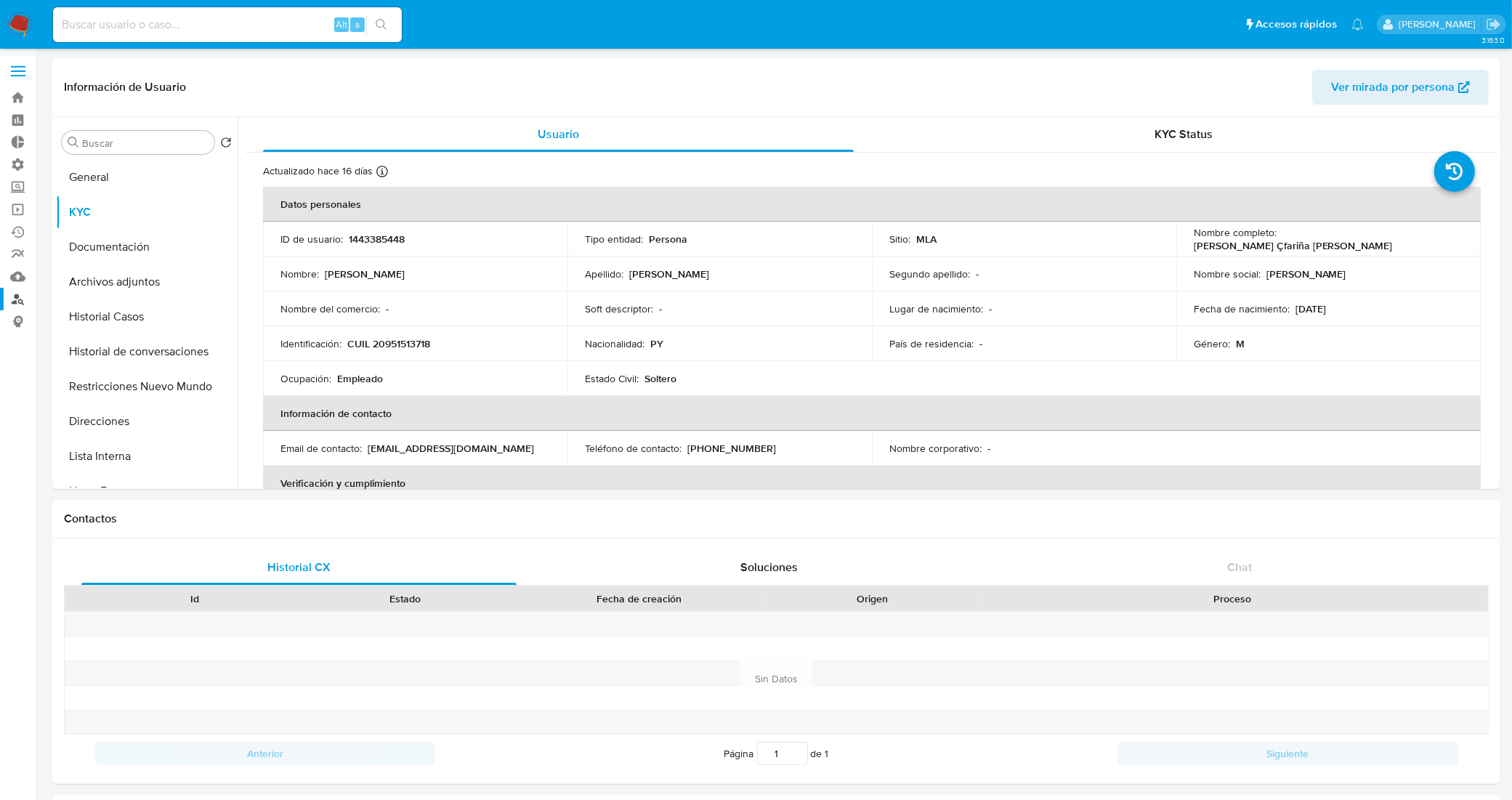
click at [19, 302] on link "Buscador de personas" at bounding box center [86, 298] width 173 height 22
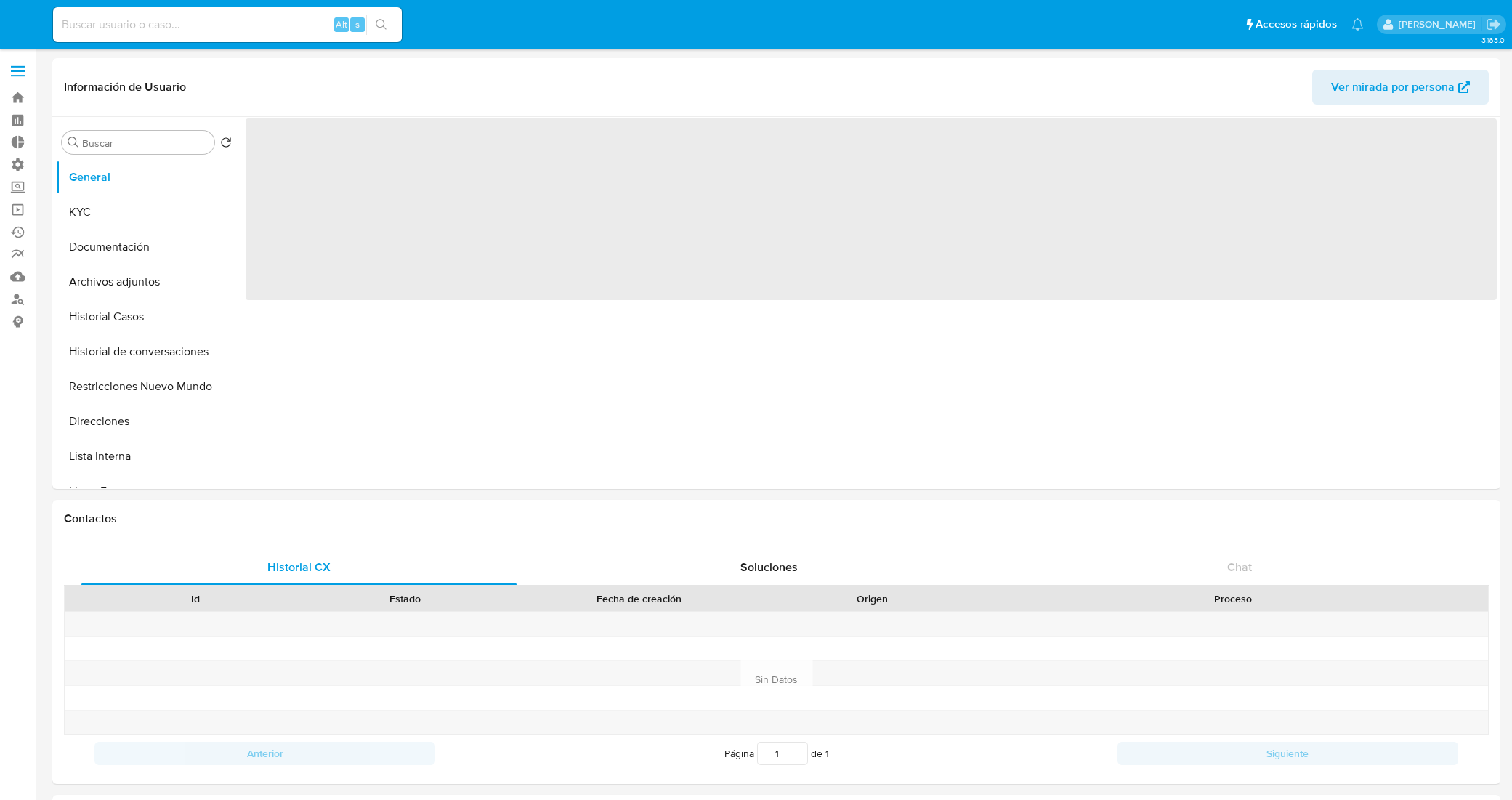
select select "10"
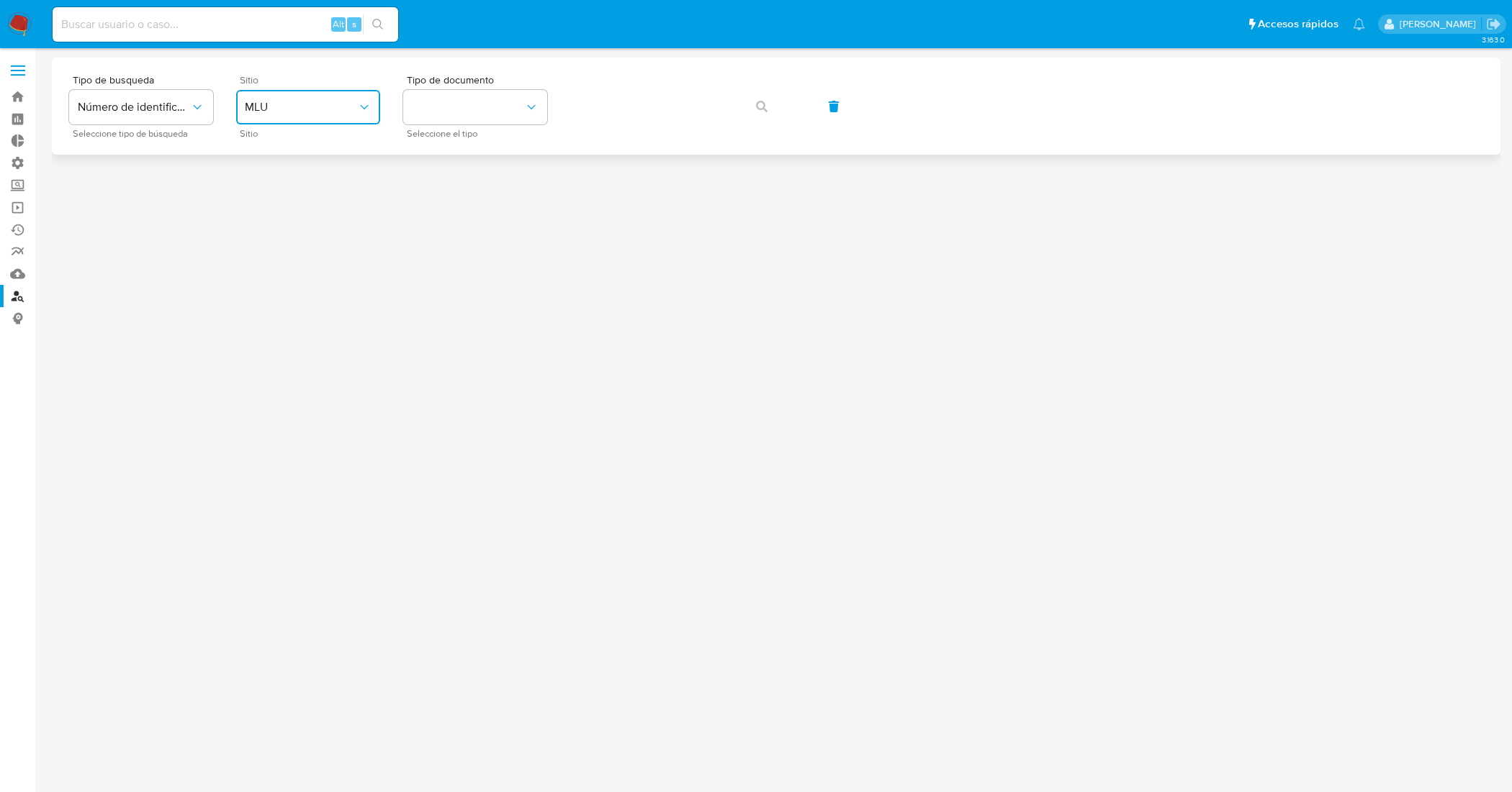
click at [355, 108] on span "MLU" at bounding box center [301, 108] width 113 height 15
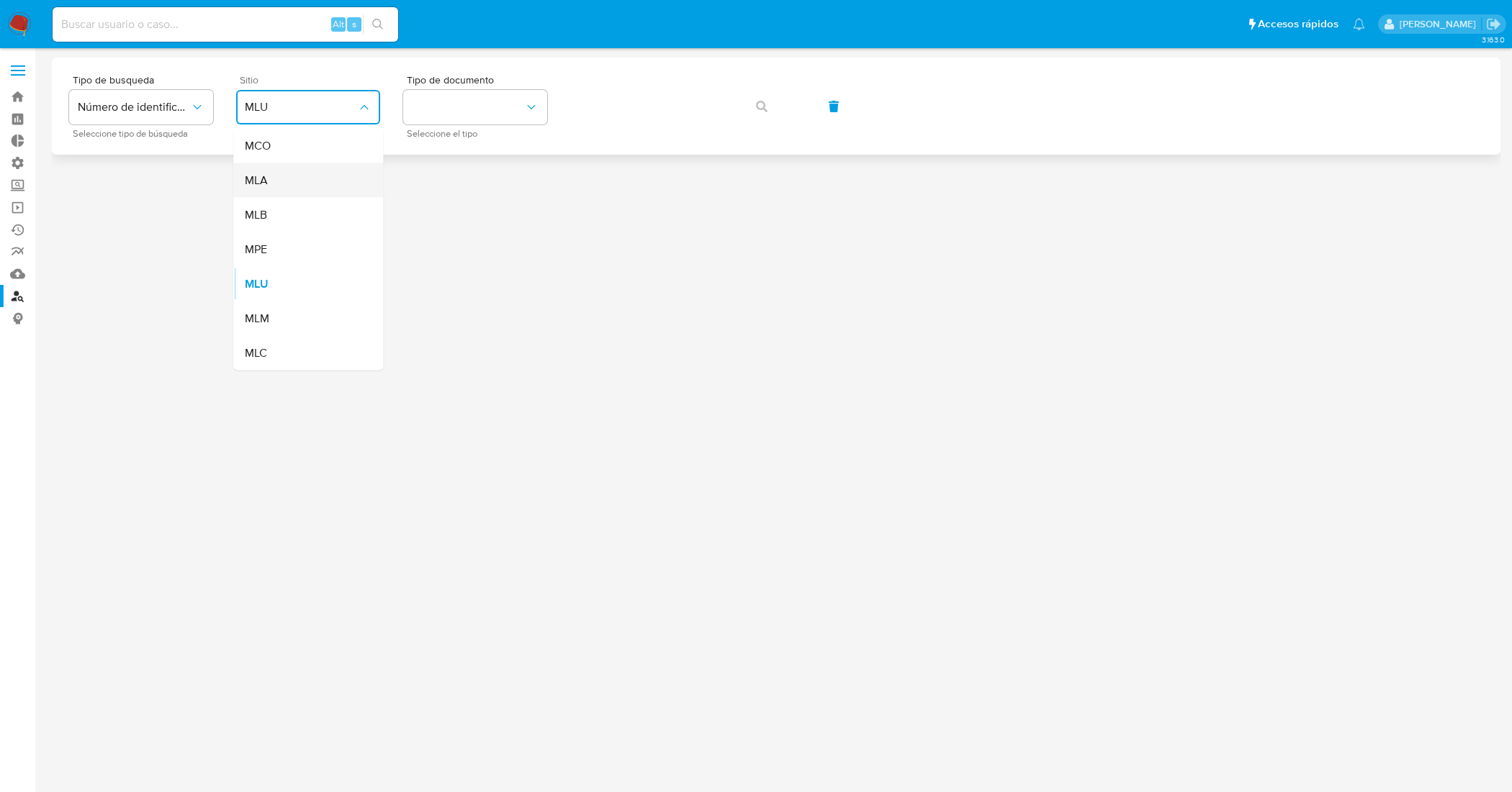
click at [321, 180] on div "MLA" at bounding box center [304, 180] width 118 height 34
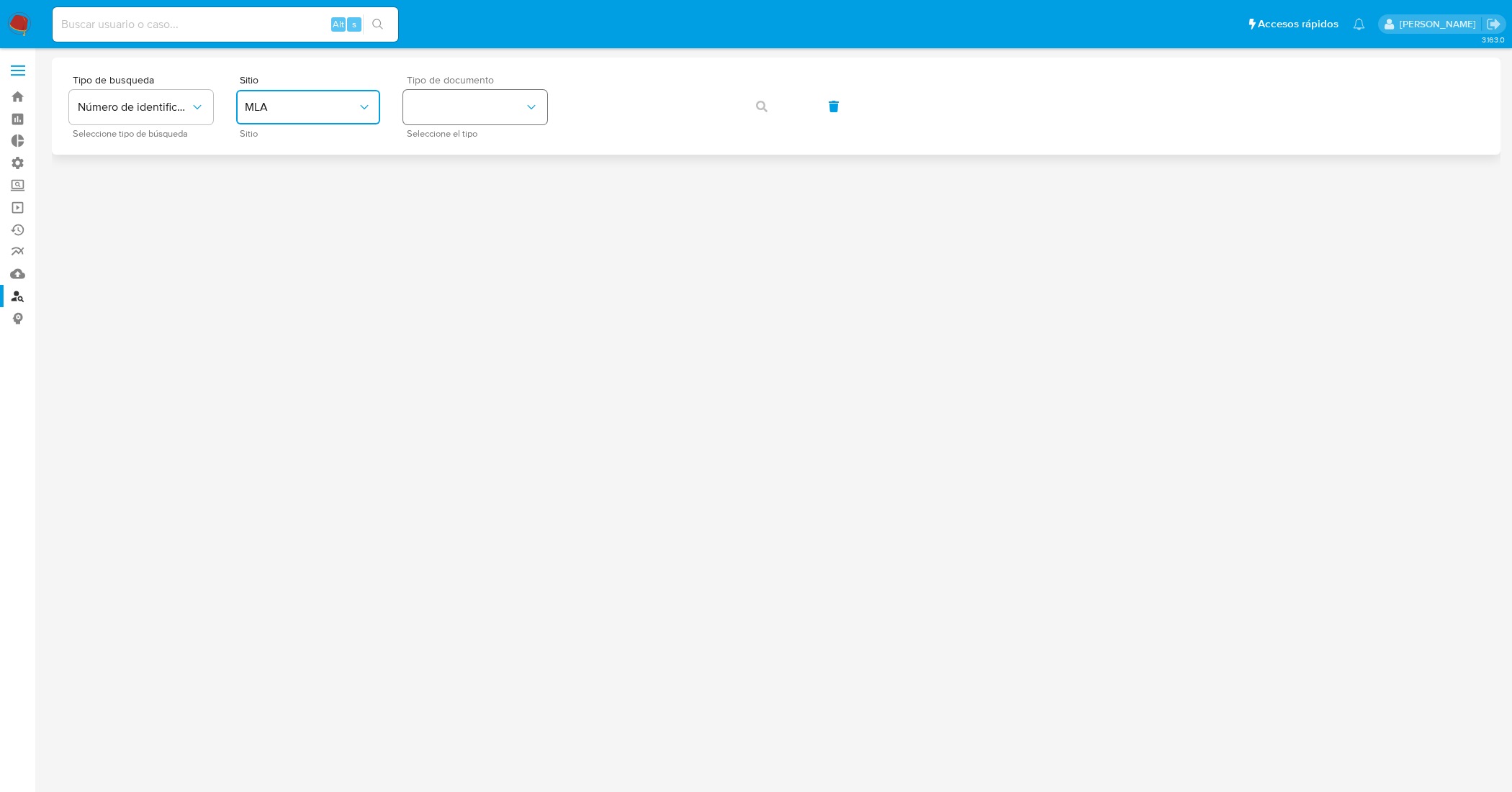
click at [491, 113] on button "identificationType" at bounding box center [475, 107] width 144 height 34
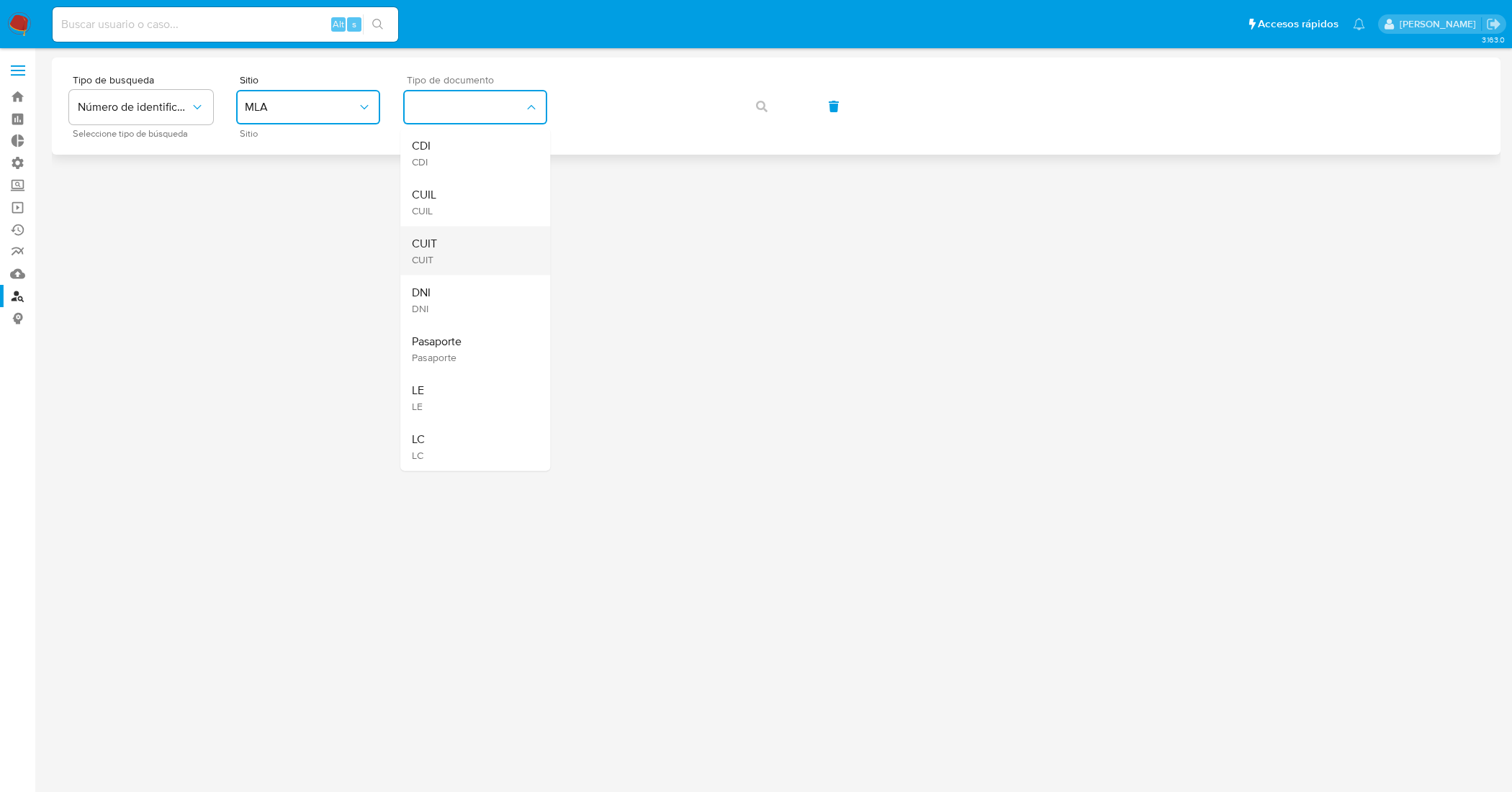
click at [494, 238] on div "CUIT CUIT" at bounding box center [471, 251] width 118 height 49
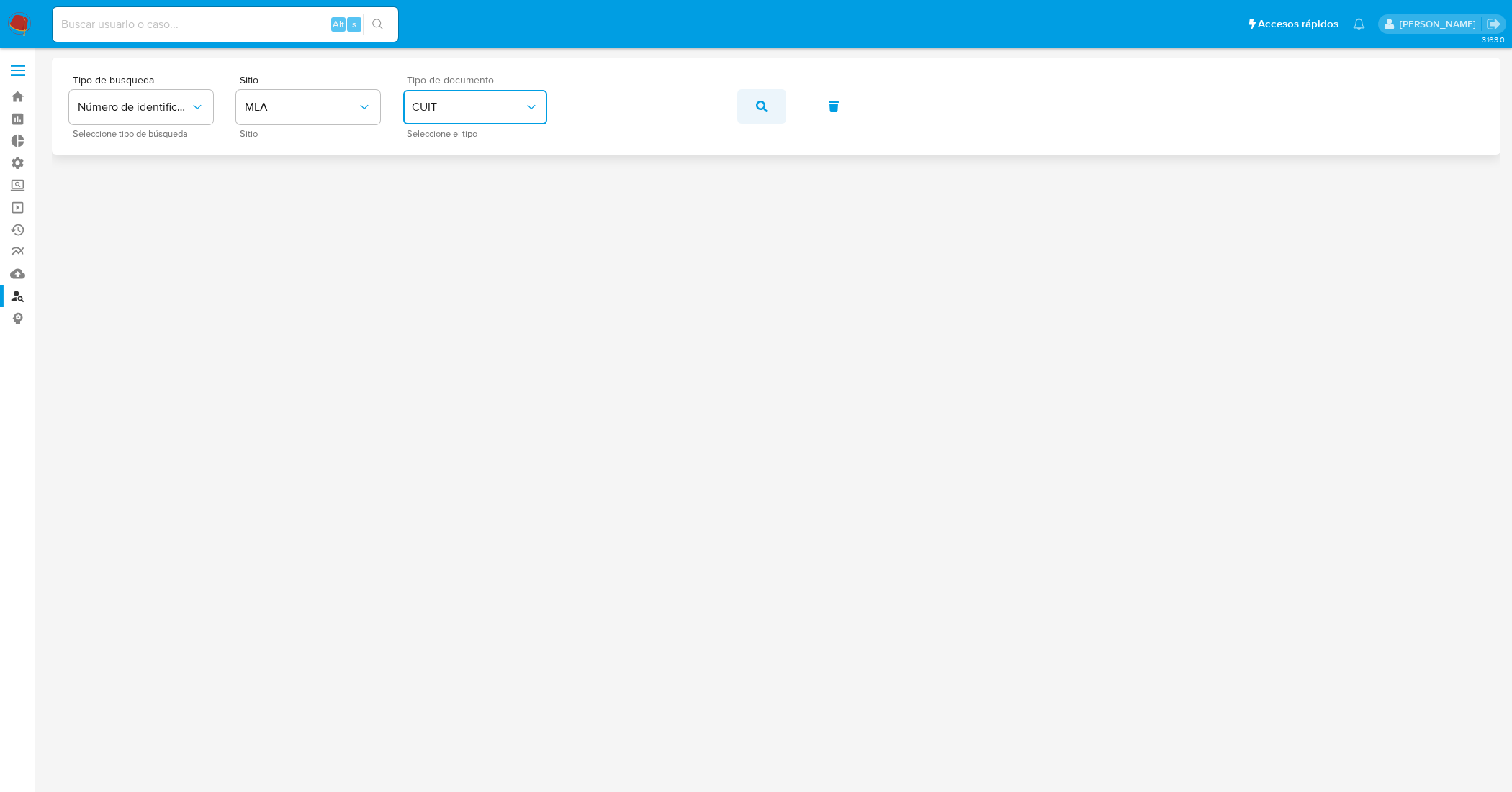
click at [765, 103] on icon "button" at bounding box center [761, 107] width 11 height 11
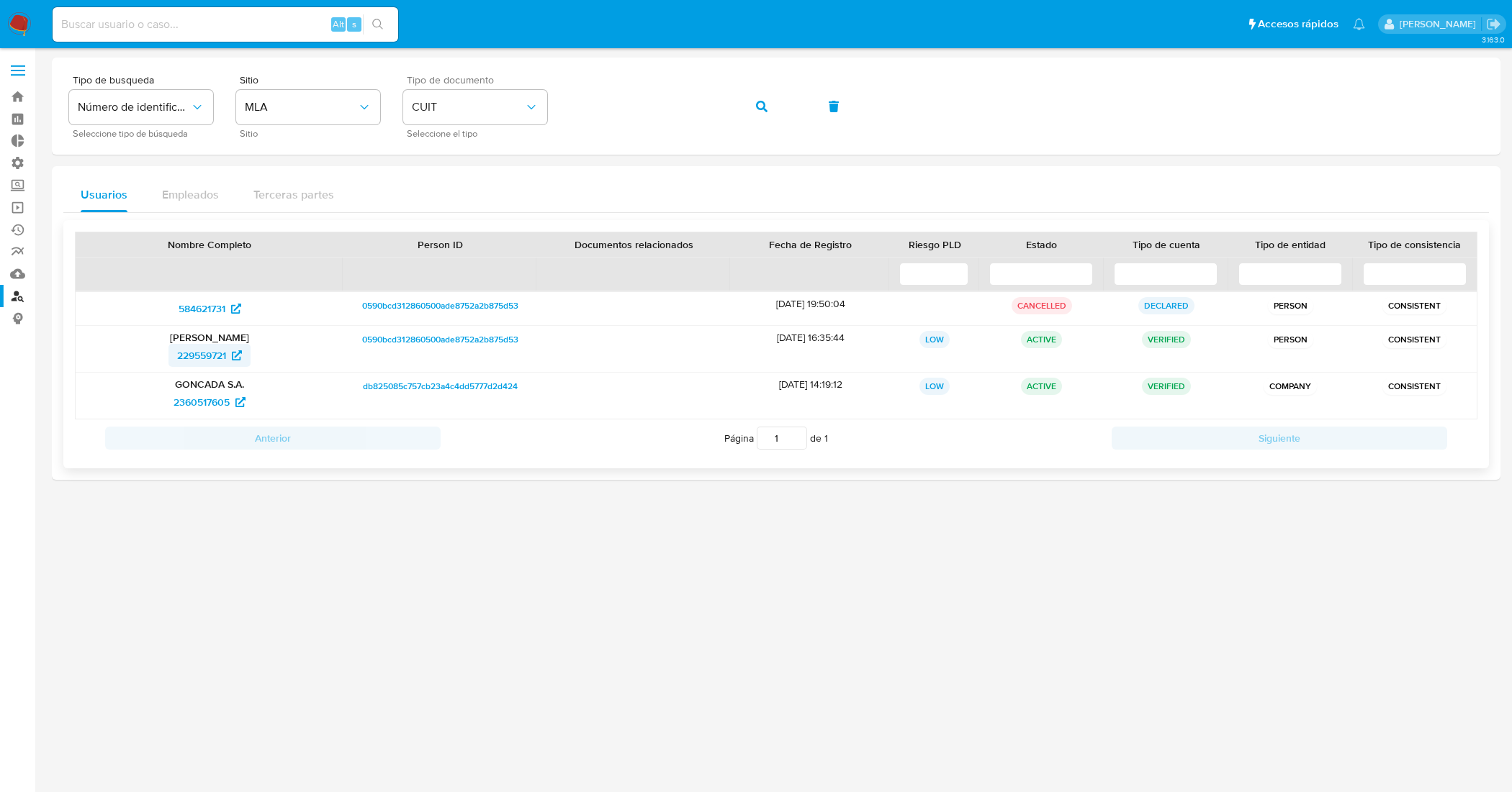
click at [188, 358] on span "229559721" at bounding box center [202, 356] width 49 height 23
click at [206, 405] on span "2360517605" at bounding box center [202, 402] width 56 height 23
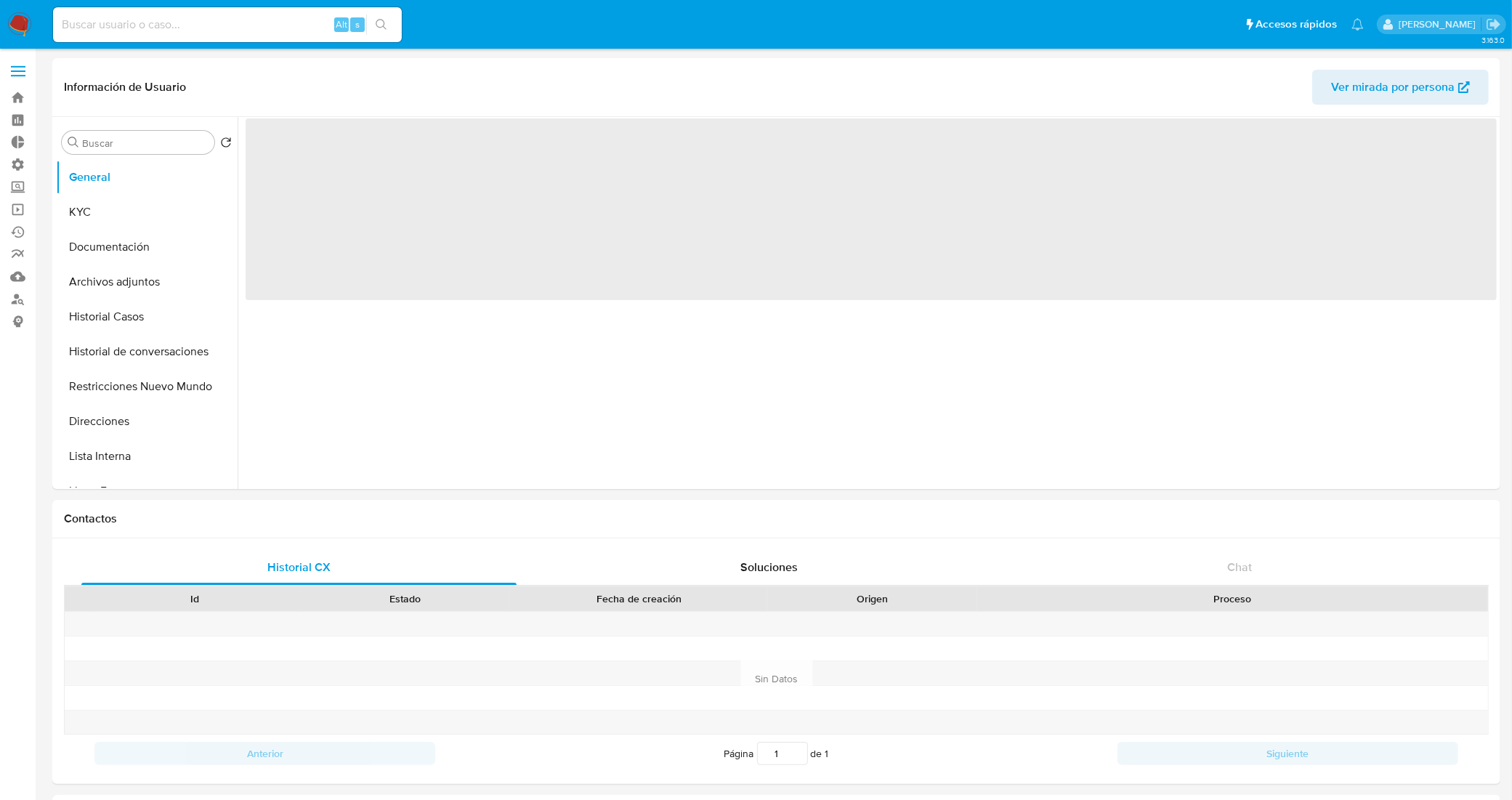
select select "10"
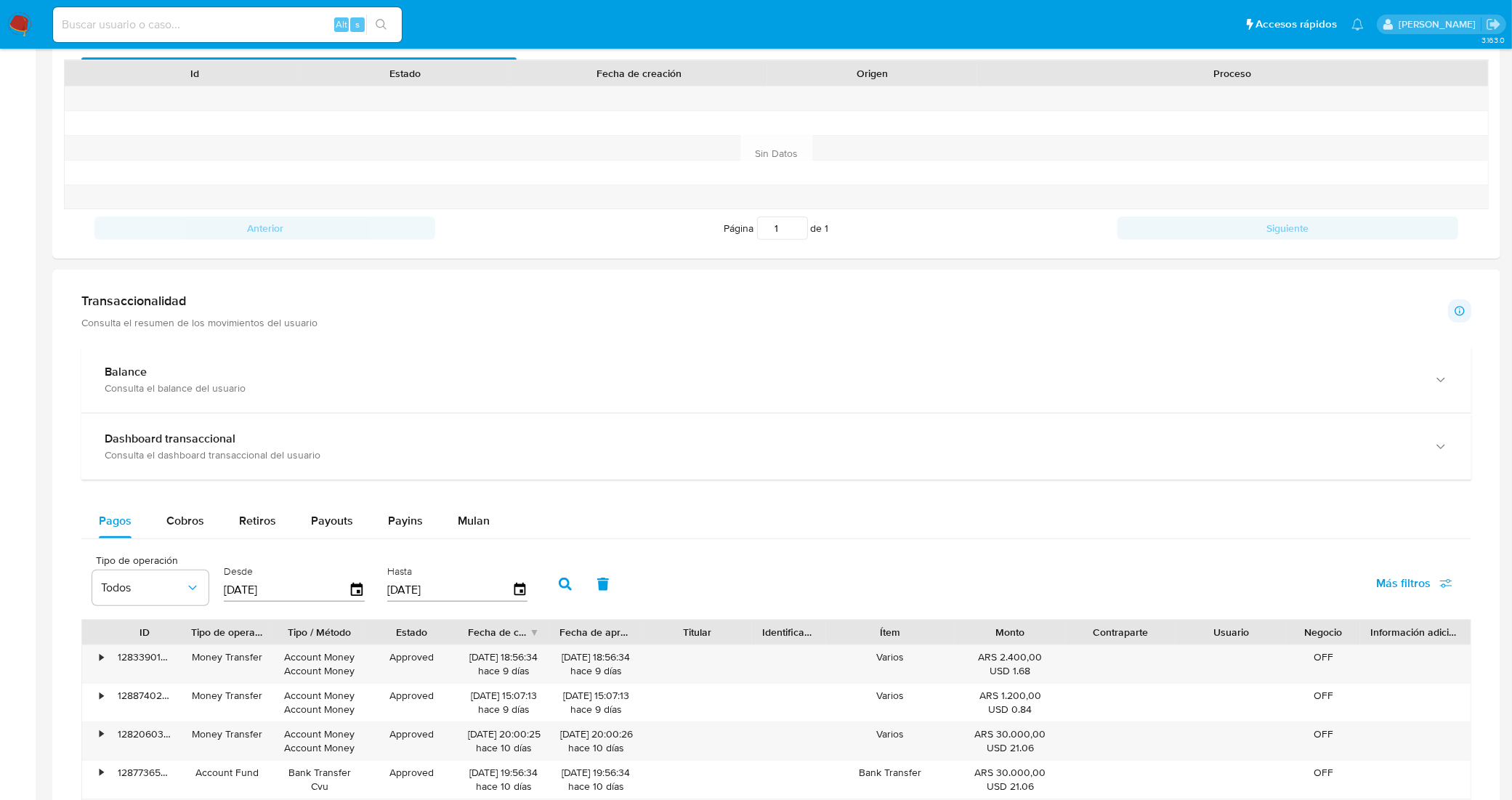
scroll to position [524, 0]
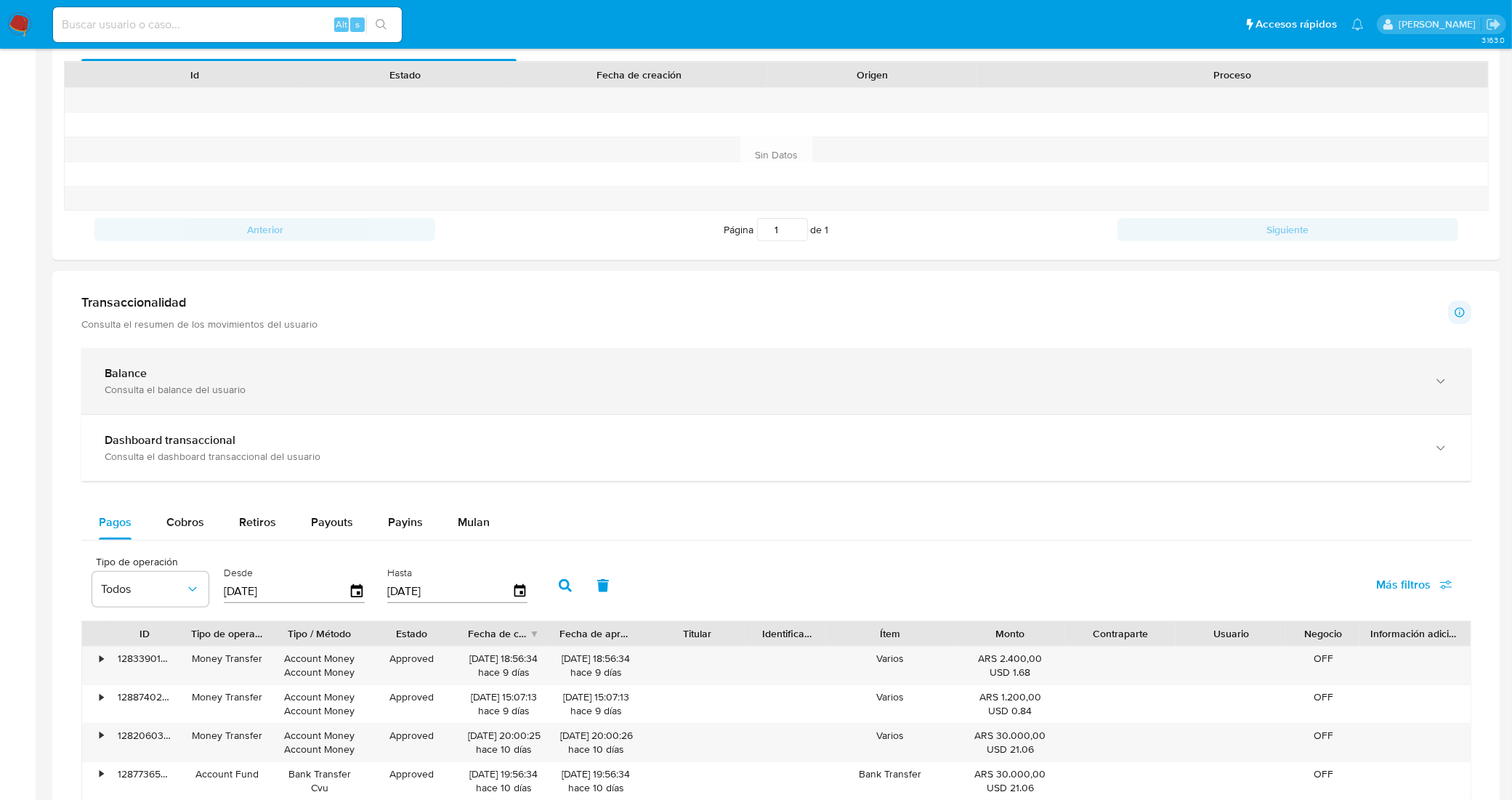
click at [418, 392] on div "Consulta el balance del usuario" at bounding box center [762, 390] width 1314 height 13
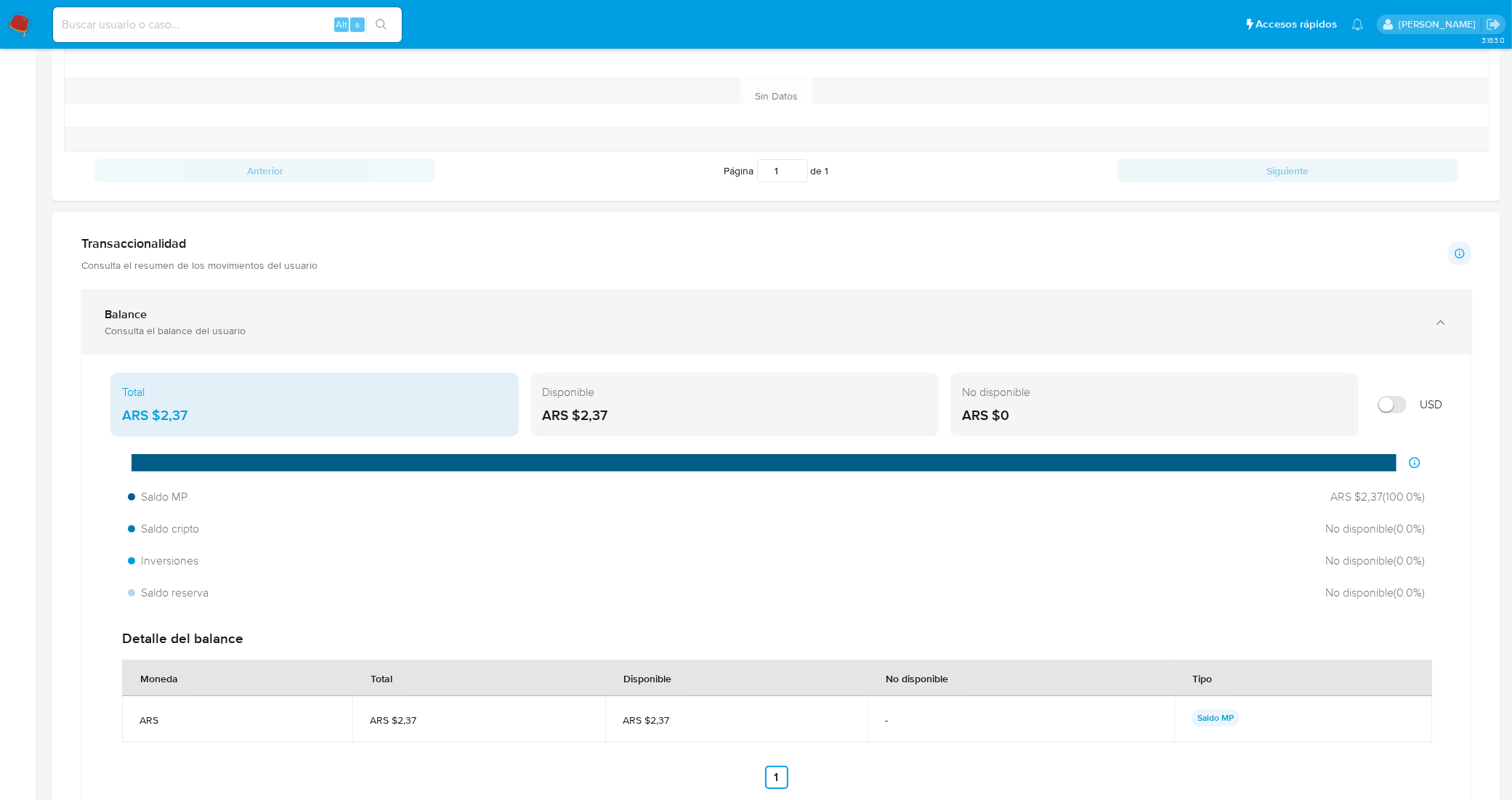
scroll to position [615, 0]
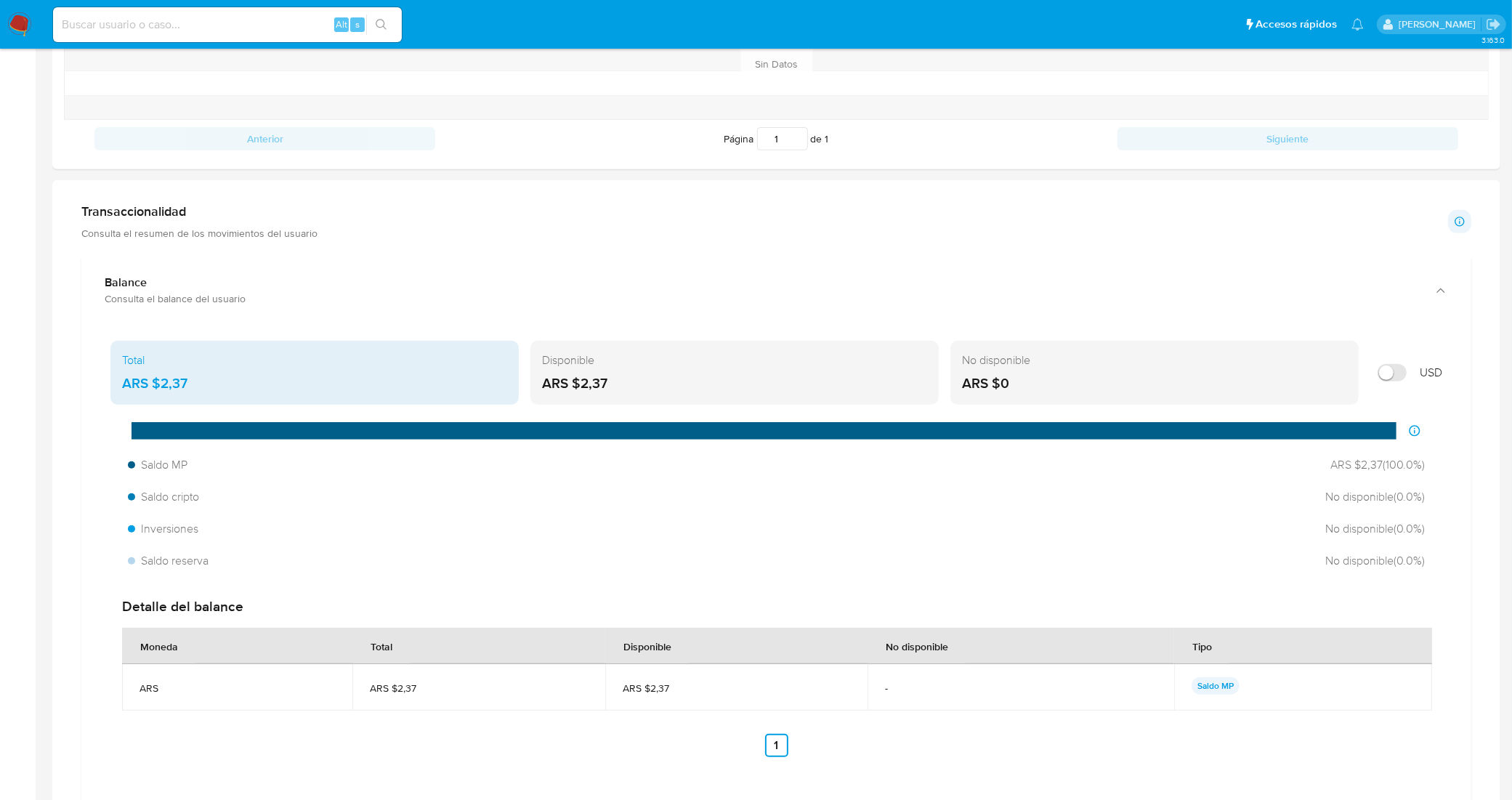
click at [352, 598] on div "Detalle del balance" at bounding box center [776, 606] width 1309 height 19
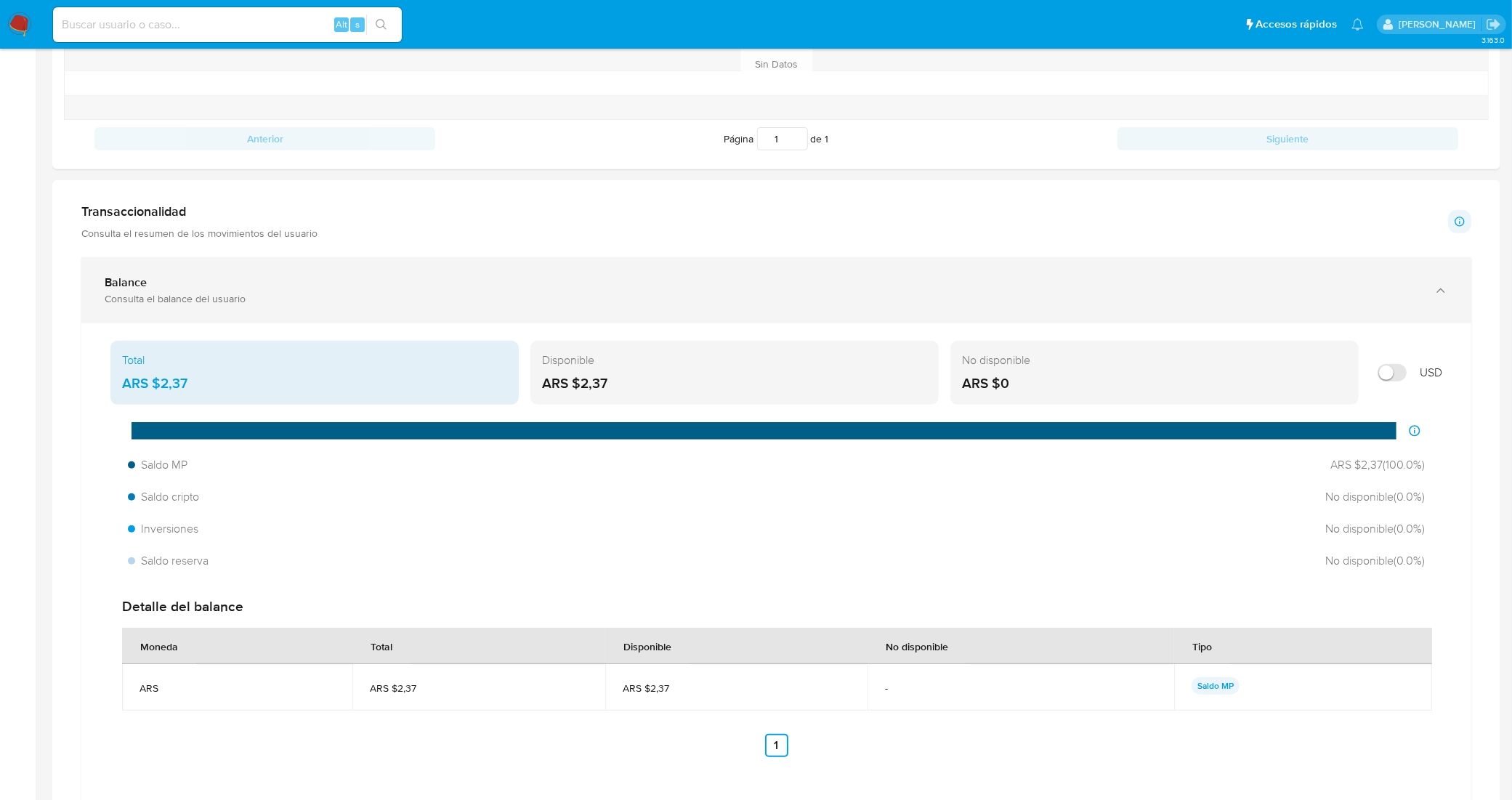
click at [597, 309] on div "Balance Consulta el balance del usuario" at bounding box center [777, 290] width 1390 height 66
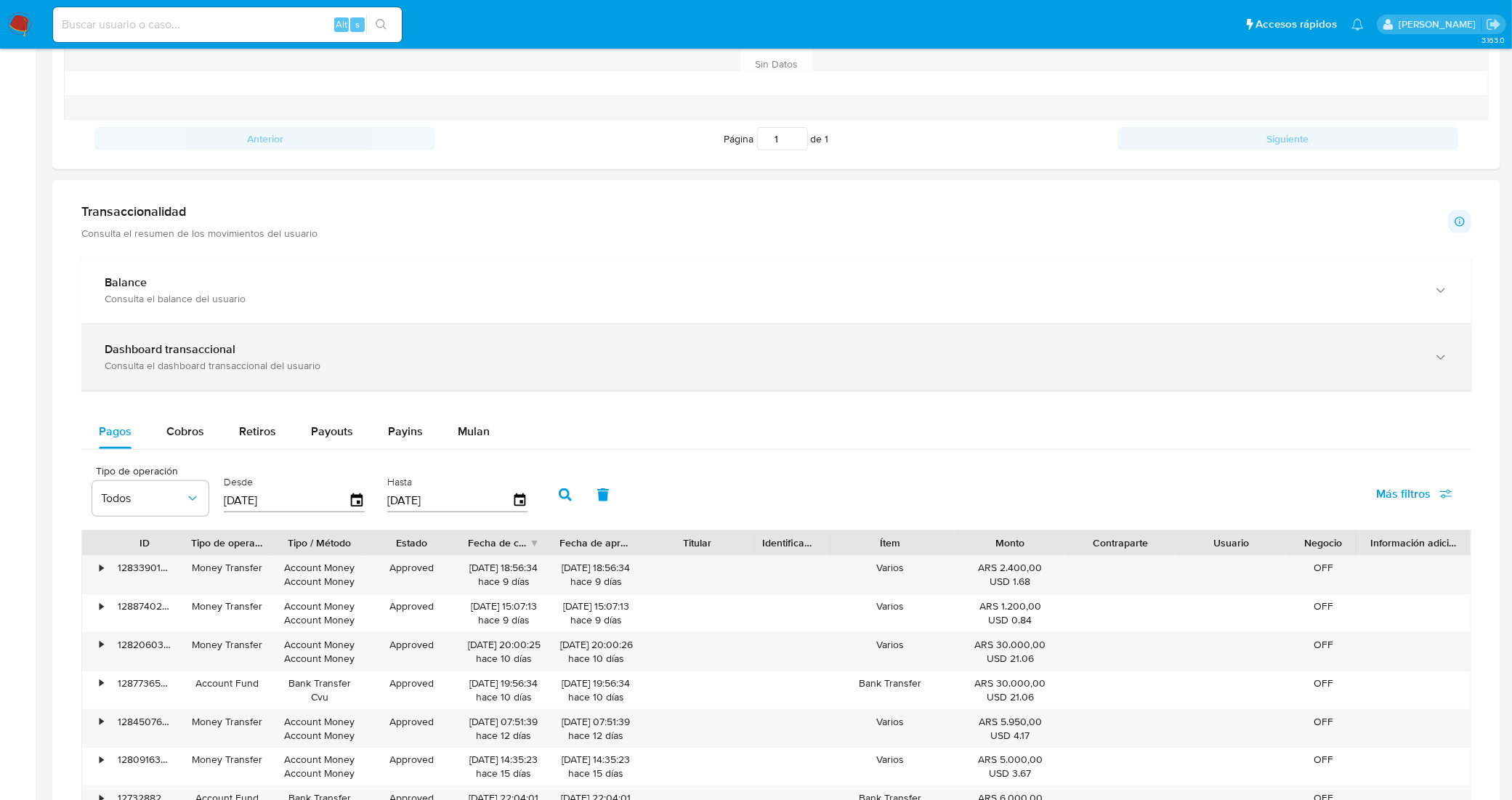
click at [470, 357] on div "Dashboard transaccional" at bounding box center [762, 350] width 1314 height 15
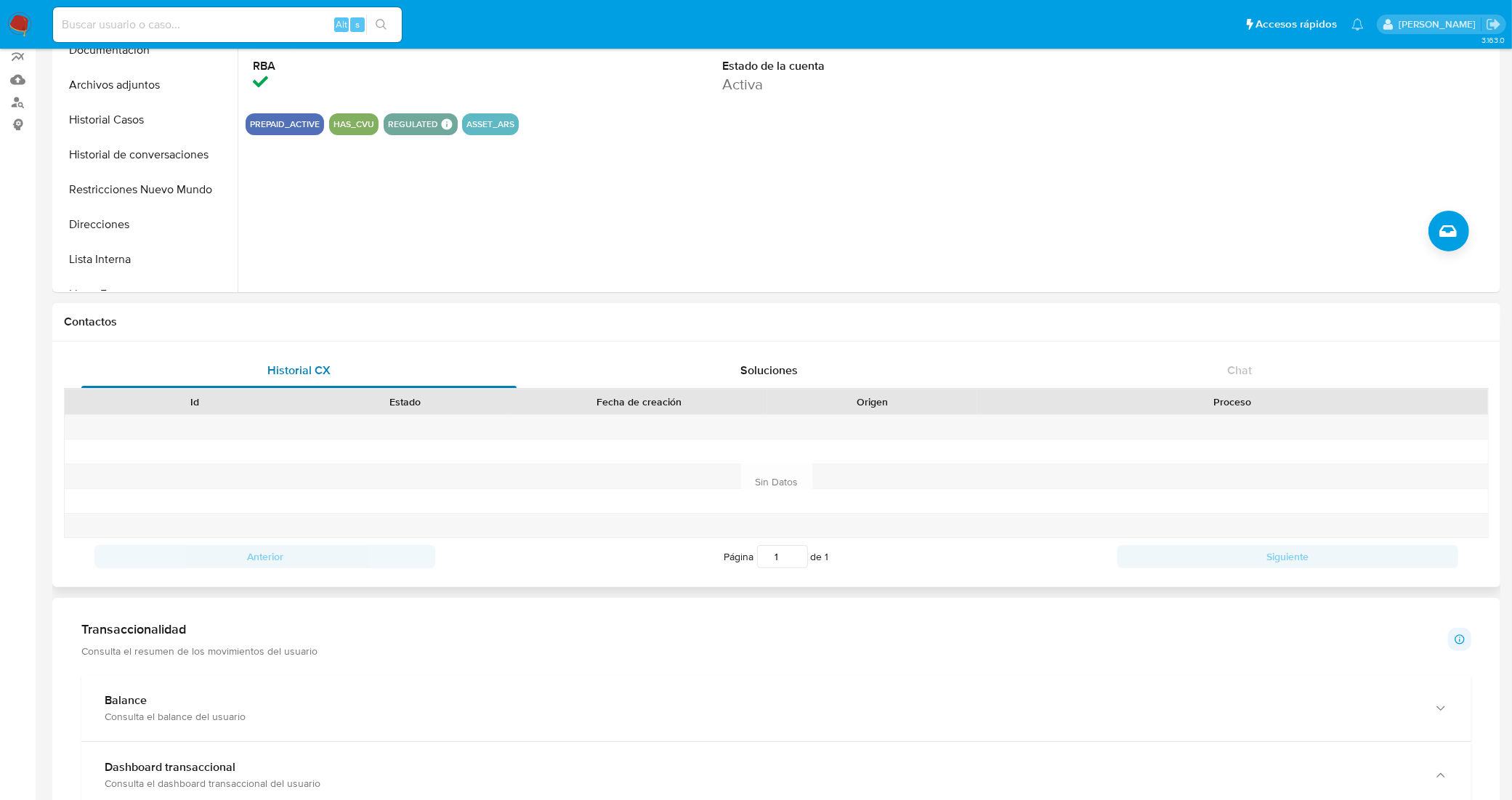
scroll to position [0, 0]
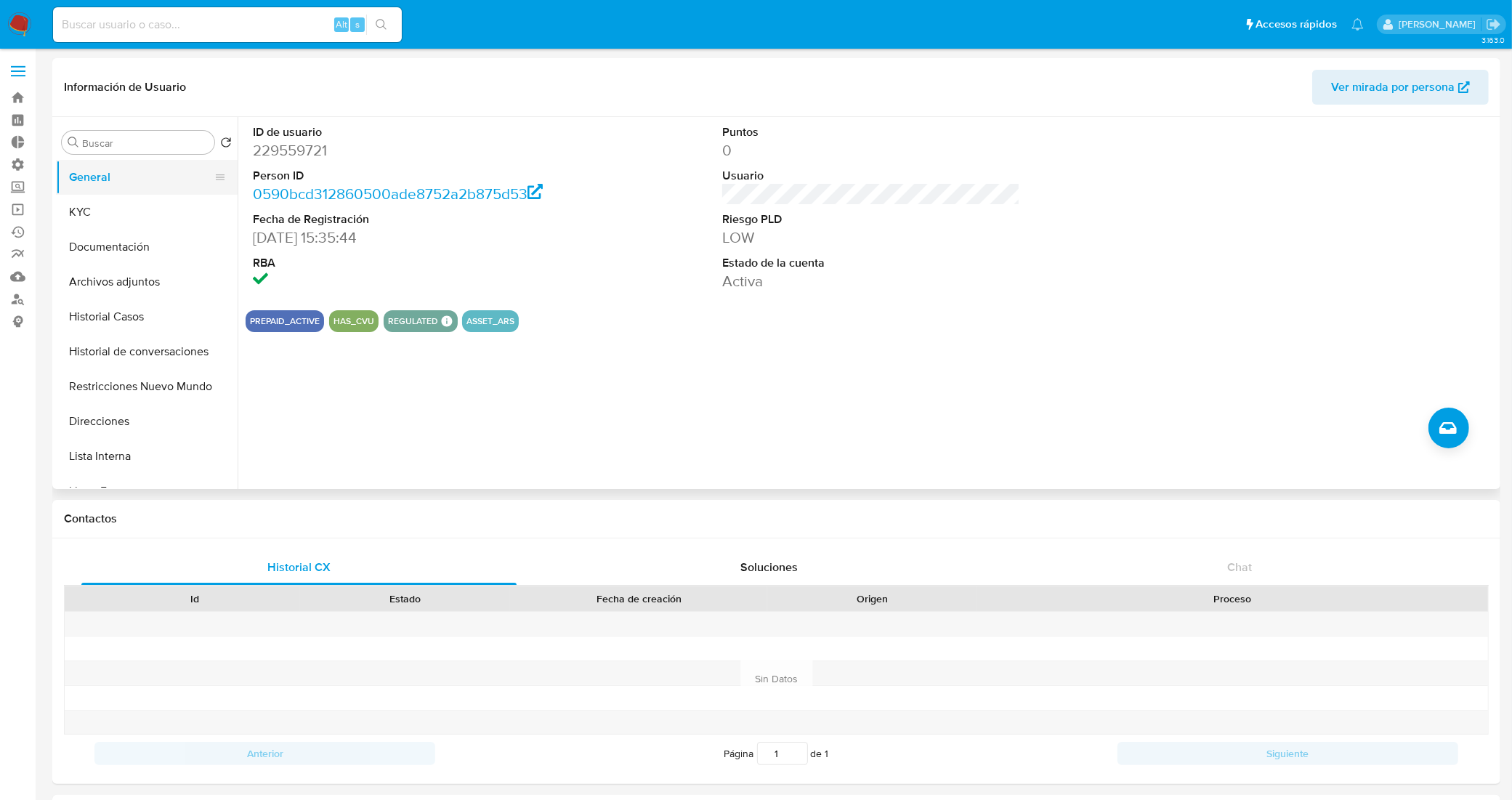
click at [118, 188] on button "General" at bounding box center [141, 177] width 170 height 35
click at [137, 208] on button "KYC" at bounding box center [141, 212] width 170 height 35
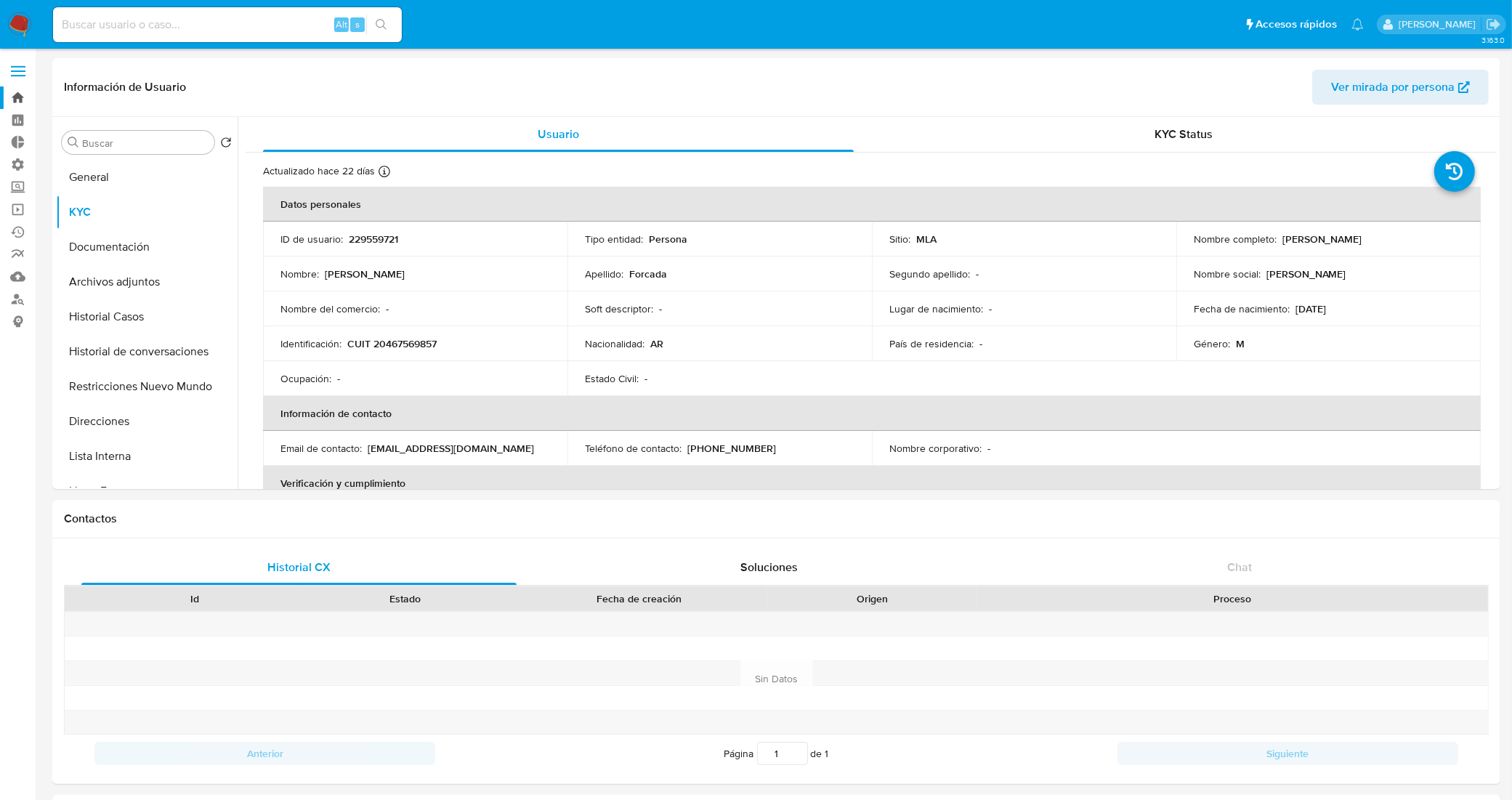
click at [18, 100] on link "Bandeja" at bounding box center [86, 97] width 173 height 22
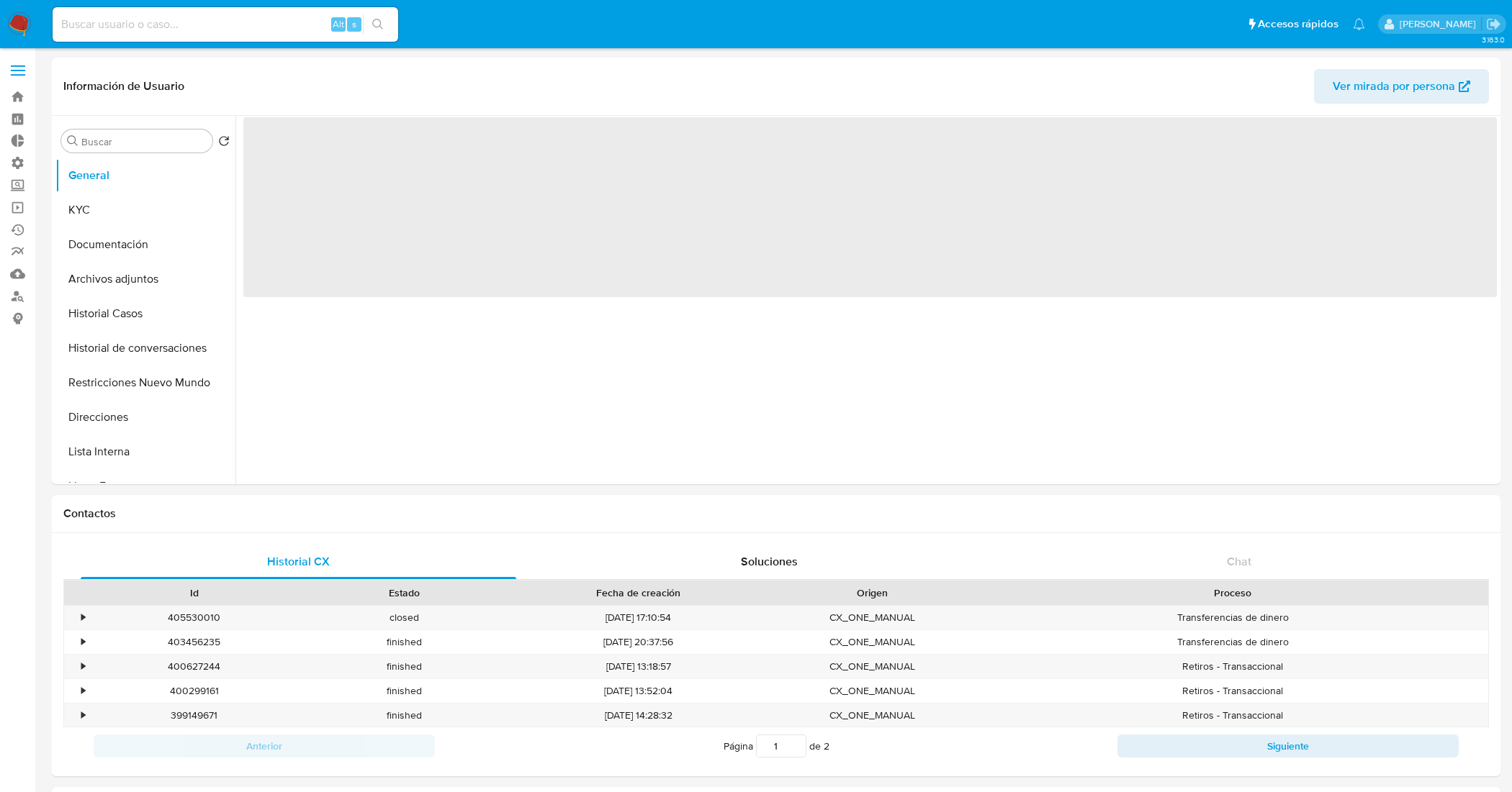
select select "10"
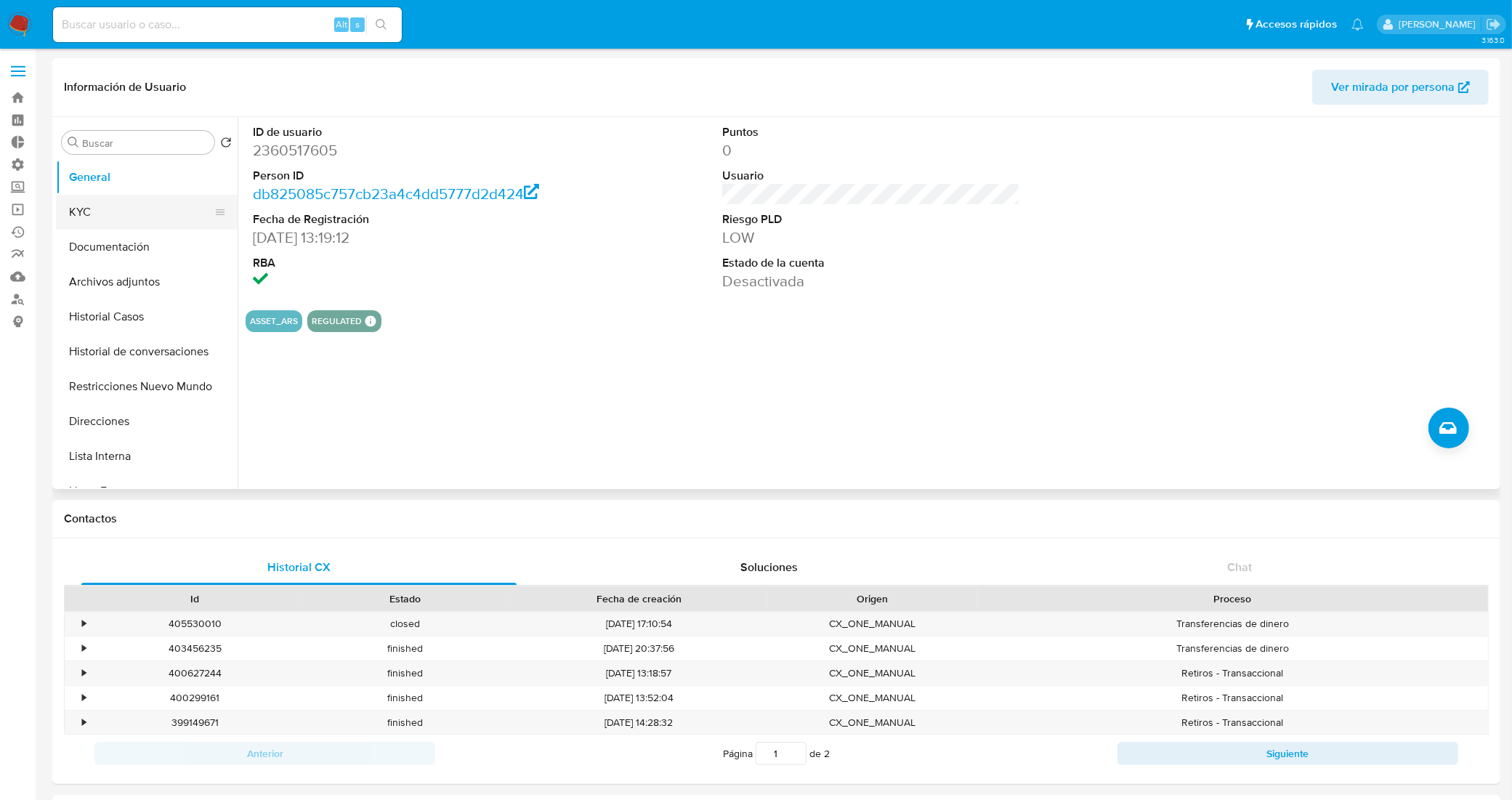
click at [139, 194] on button "KYC" at bounding box center [141, 212] width 170 height 35
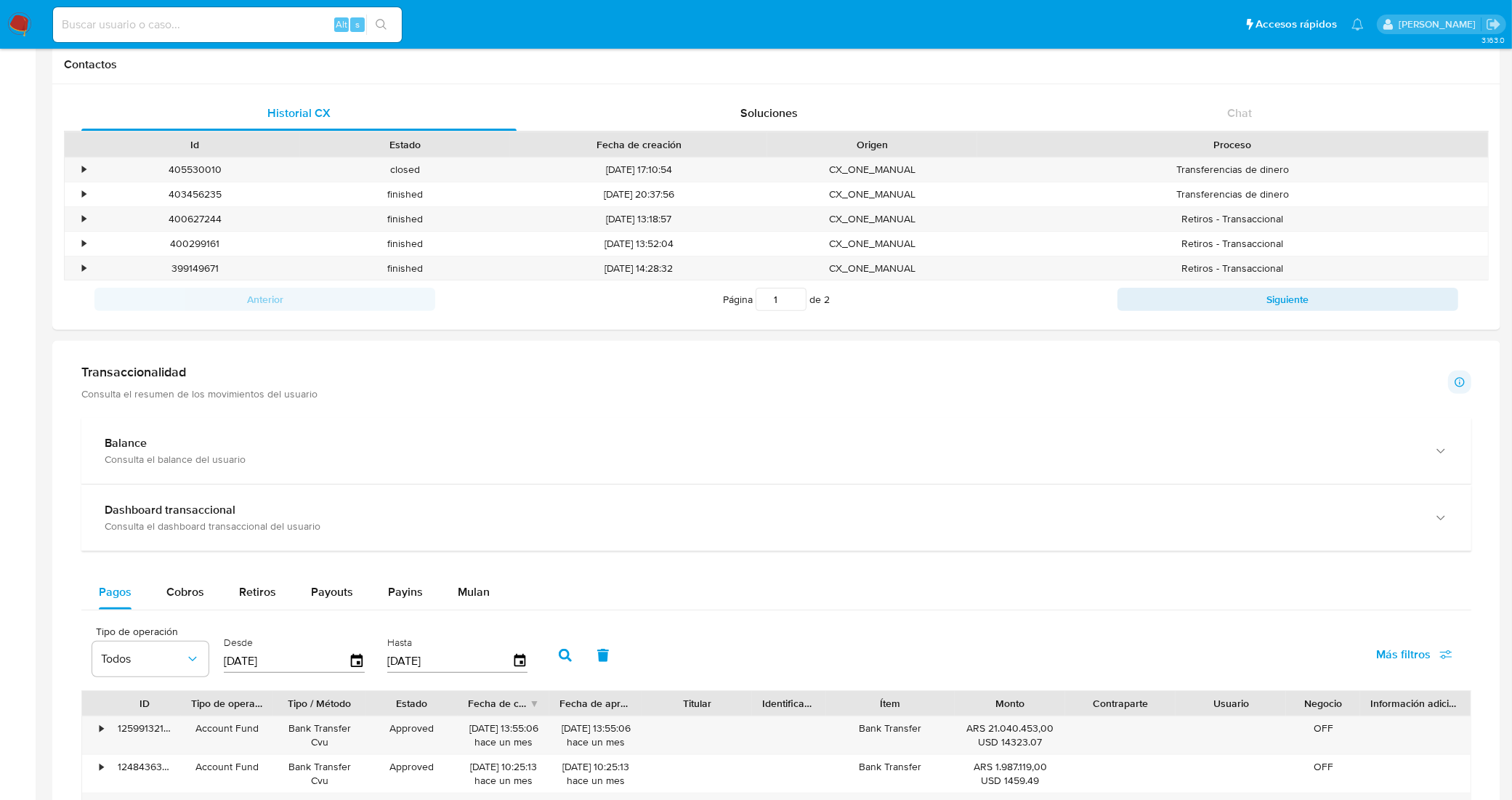
drag, startPoint x: 674, startPoint y: 708, endPoint x: 565, endPoint y: 609, distance: 147.2
click at [565, 609] on div "Pagos Cobros Retiros Payouts Payins Mulan" at bounding box center [777, 592] width 1390 height 35
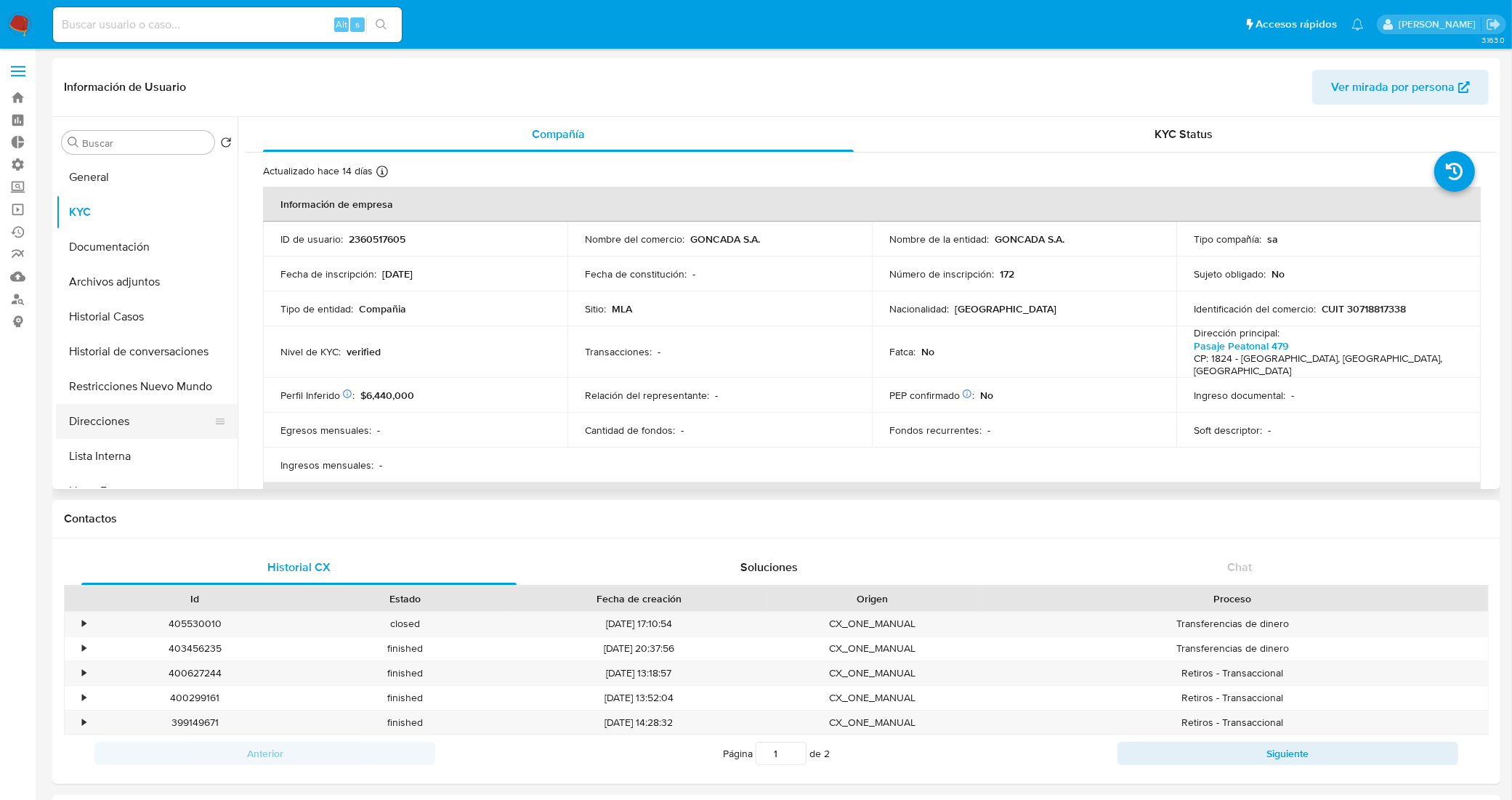
click at [114, 423] on button "Direcciones" at bounding box center [141, 422] width 170 height 35
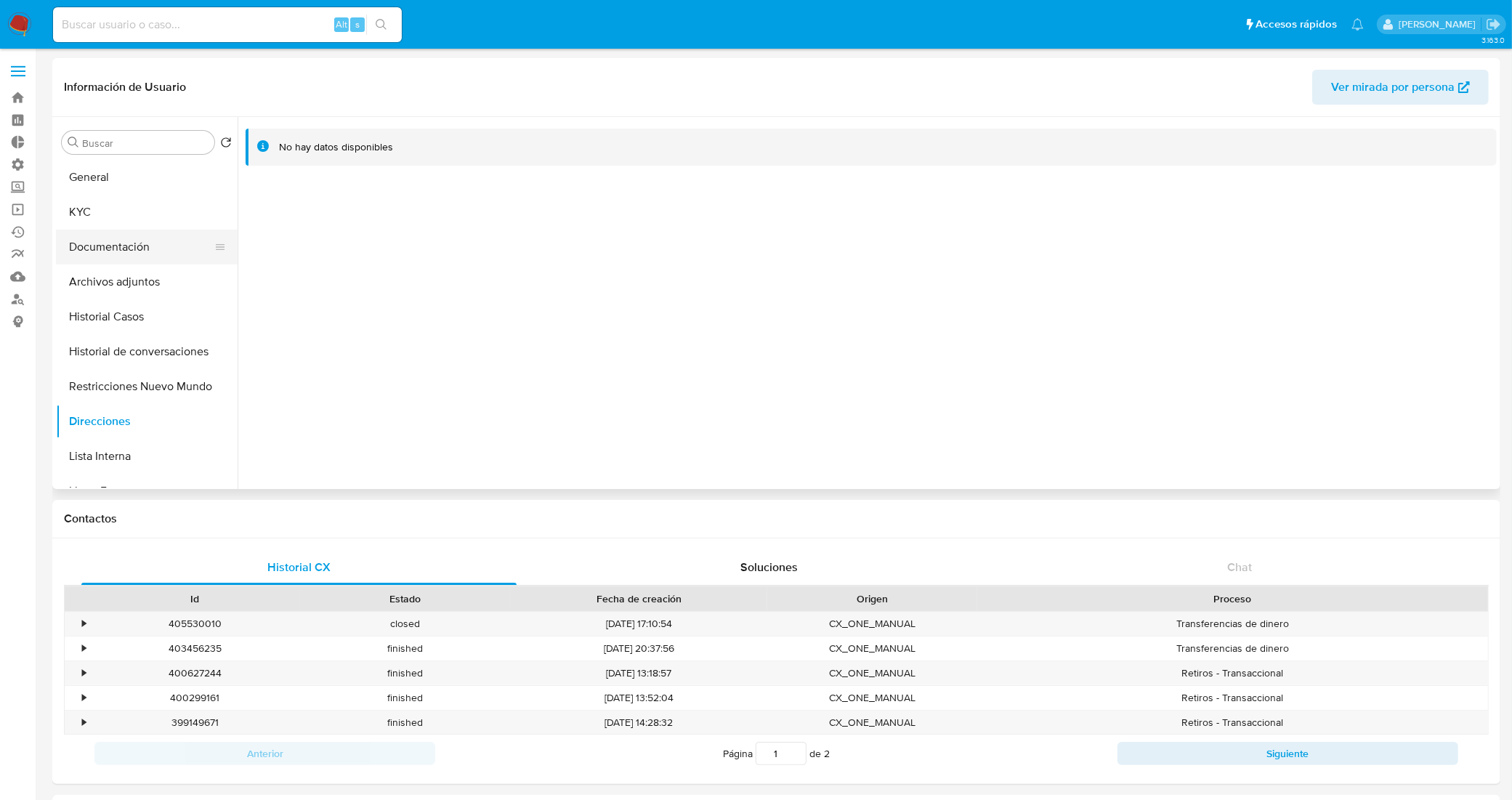
click at [164, 245] on button "Documentación" at bounding box center [141, 247] width 170 height 35
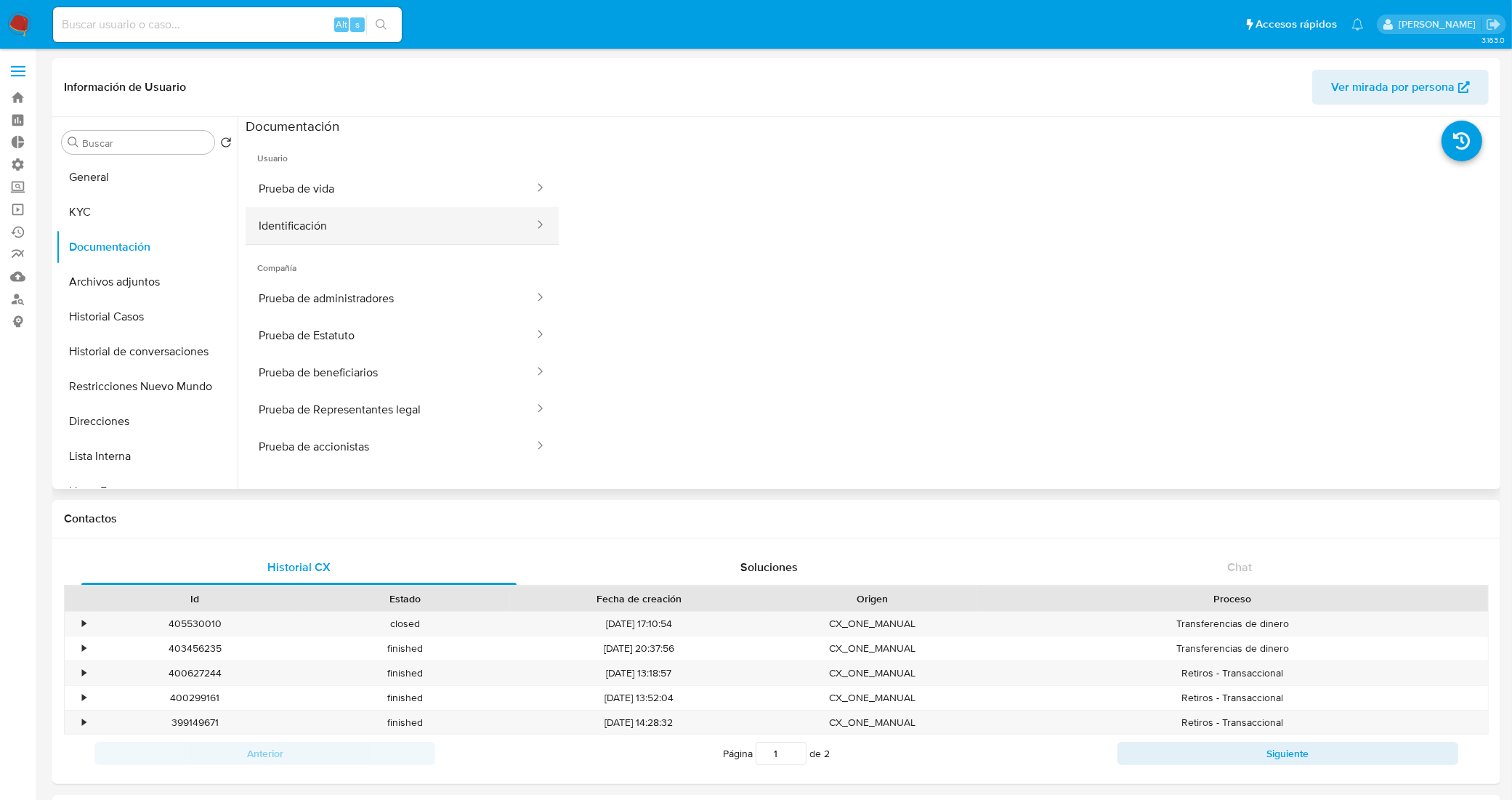
click at [310, 213] on button "Identificación" at bounding box center [390, 225] width 290 height 37
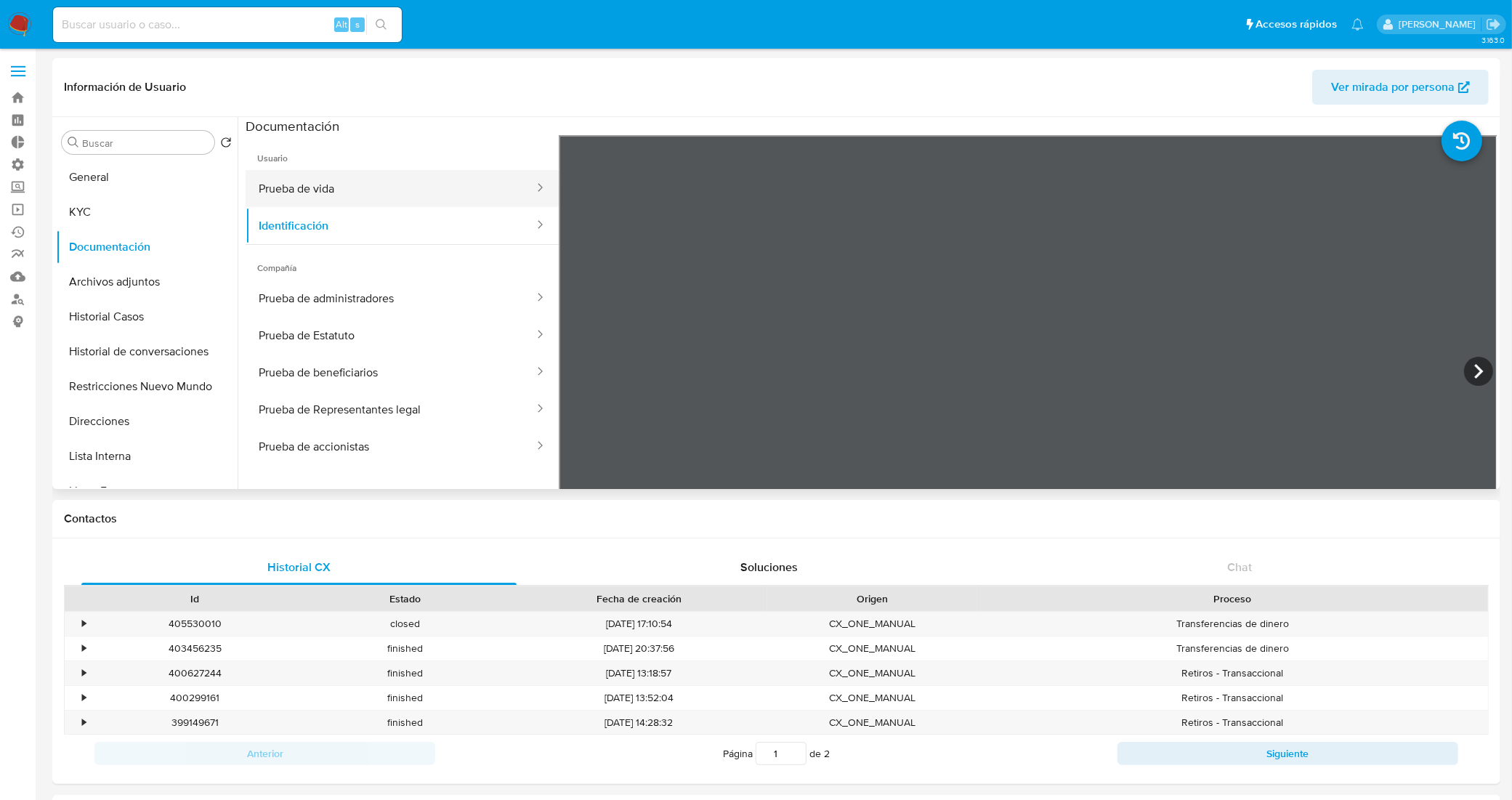
click at [434, 186] on button "Prueba de vida" at bounding box center [390, 188] width 290 height 37
click at [142, 175] on button "General" at bounding box center [141, 177] width 170 height 35
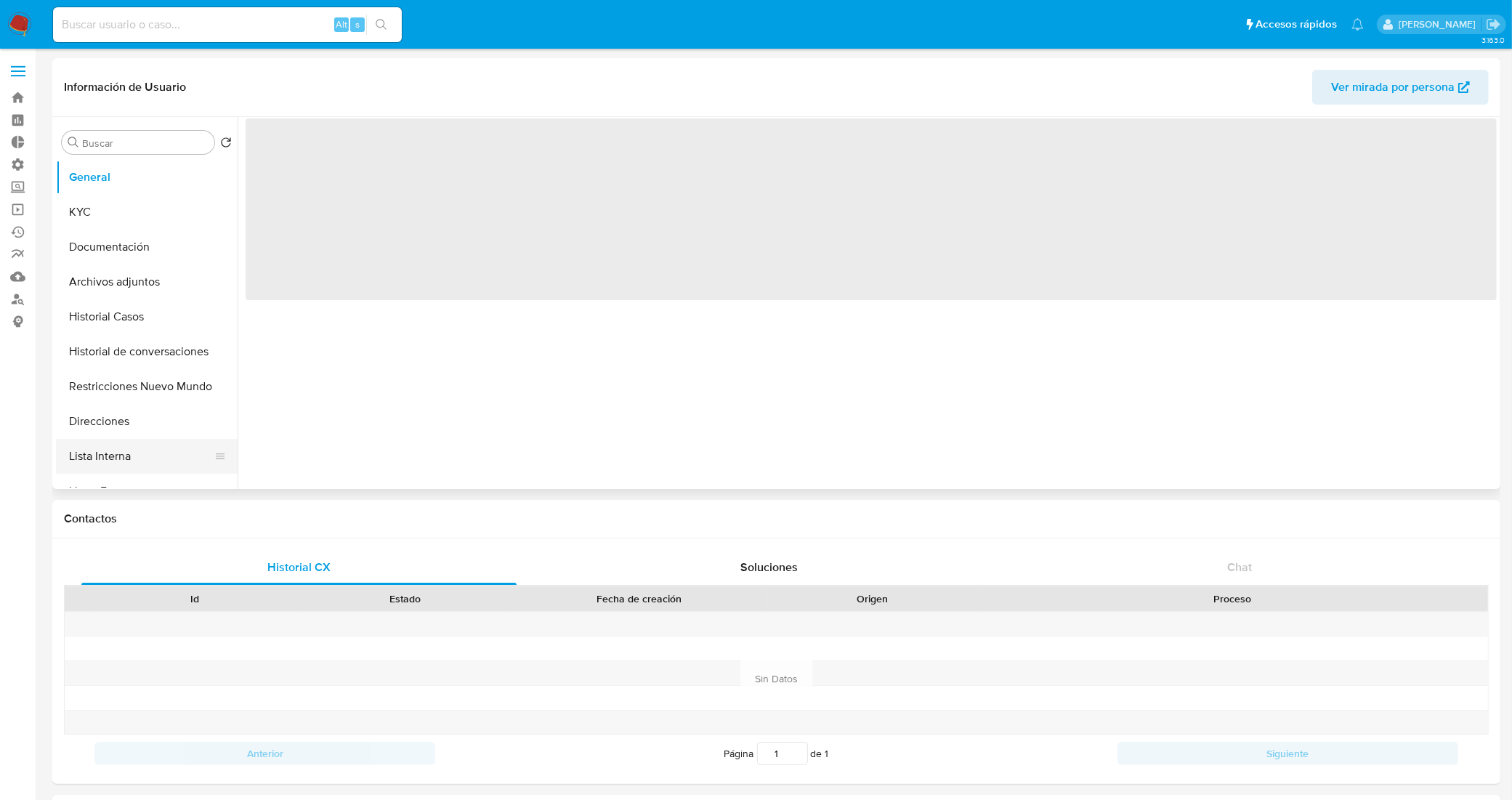
select select "10"
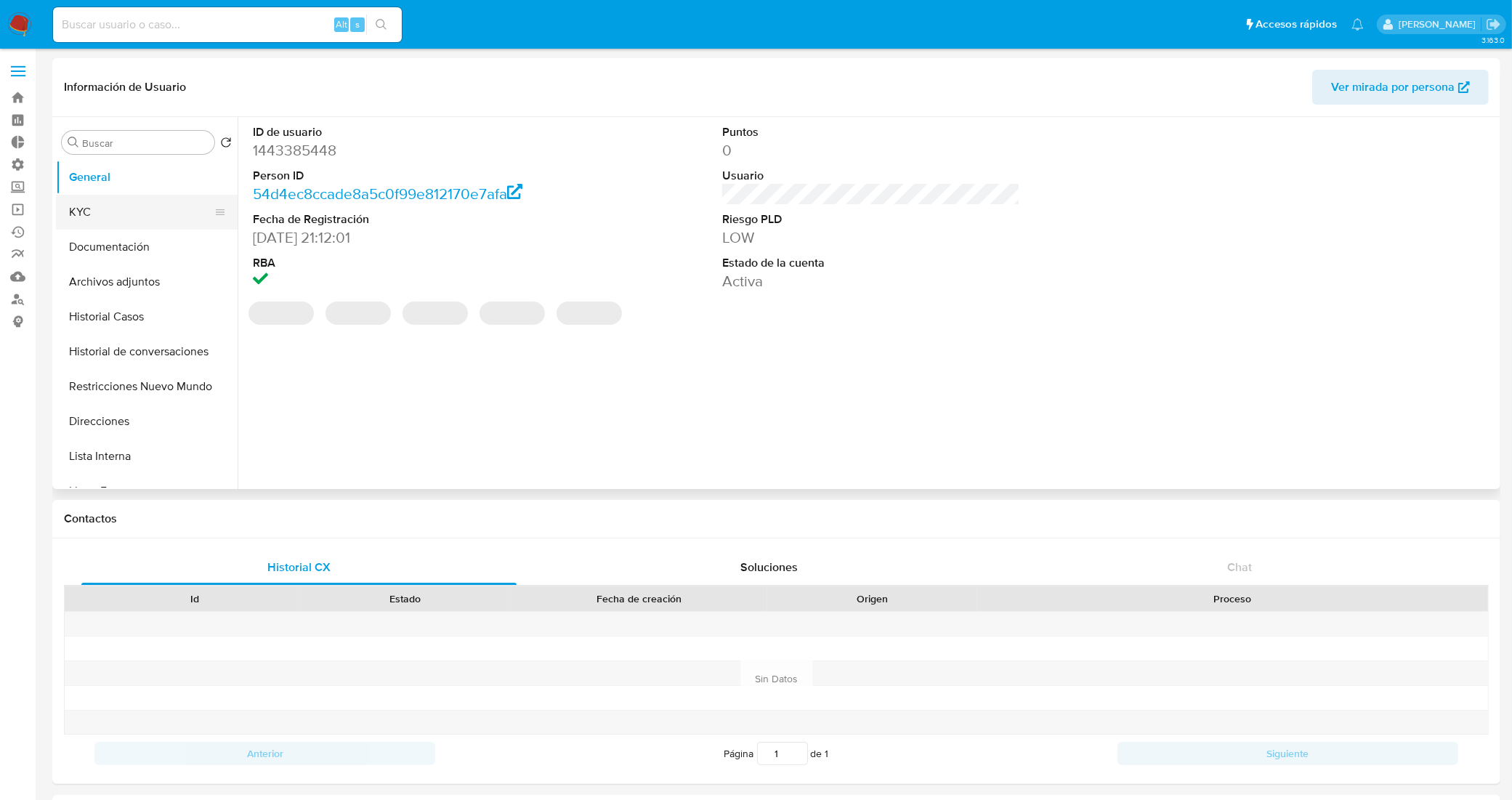
click at [110, 216] on button "KYC" at bounding box center [141, 212] width 170 height 35
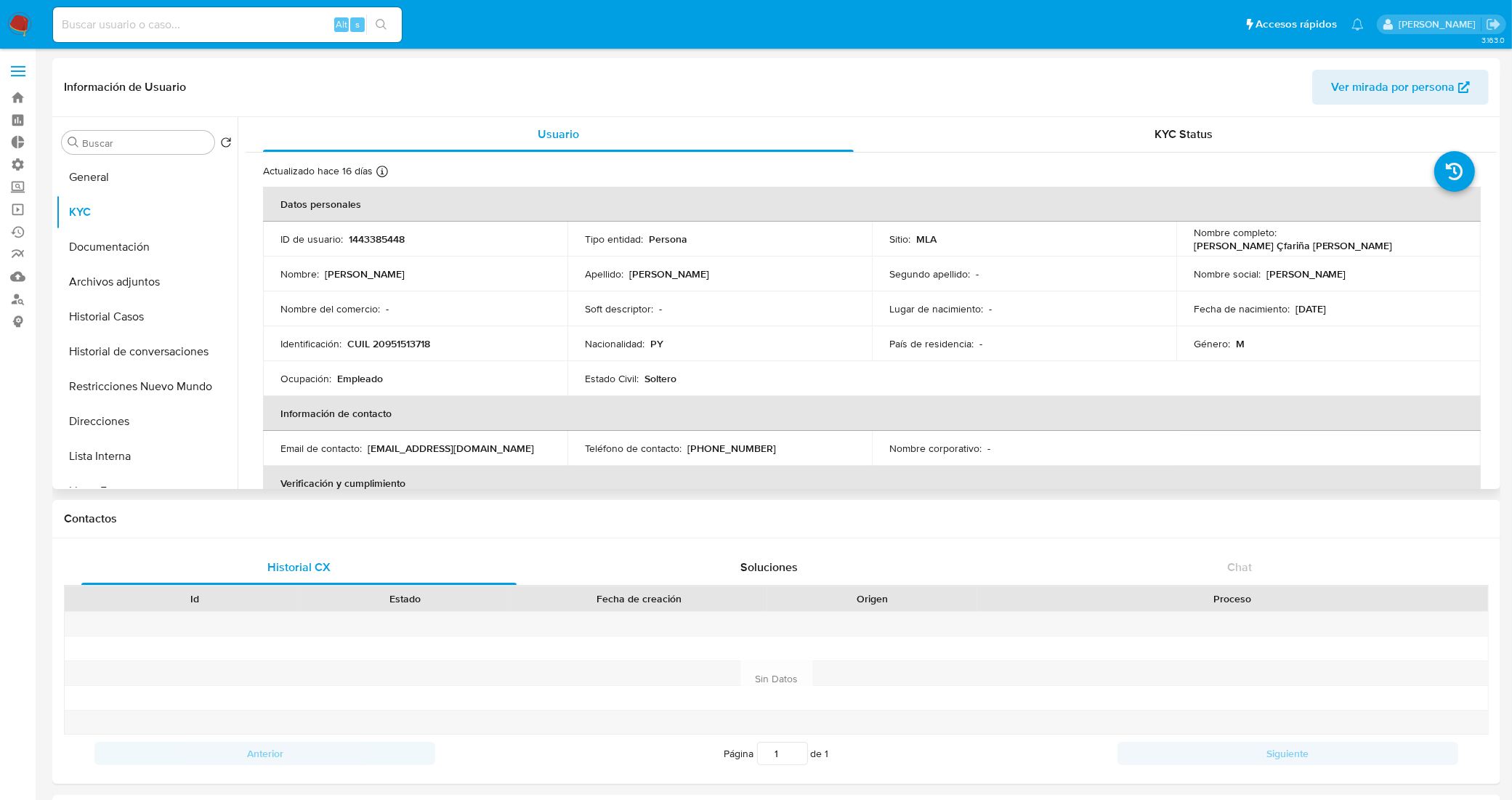
click at [398, 337] on p "CUIL 20951513718" at bounding box center [389, 344] width 83 height 13
copy p "20951513718"
